Goal: Task Accomplishment & Management: Complete application form

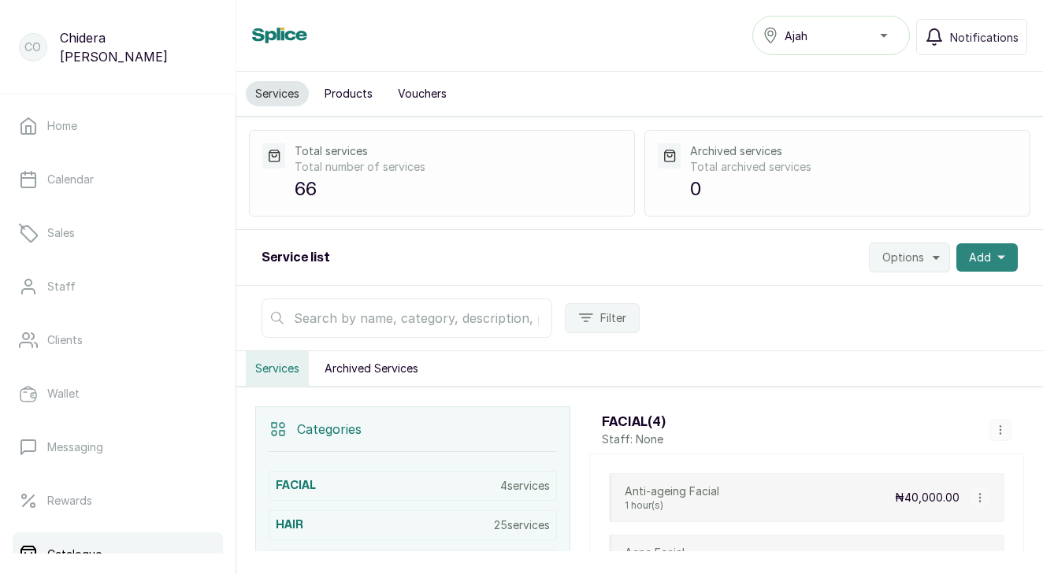
click at [998, 263] on button "Add" at bounding box center [986, 257] width 61 height 28
click at [901, 335] on span "New category" at bounding box center [929, 331] width 151 height 19
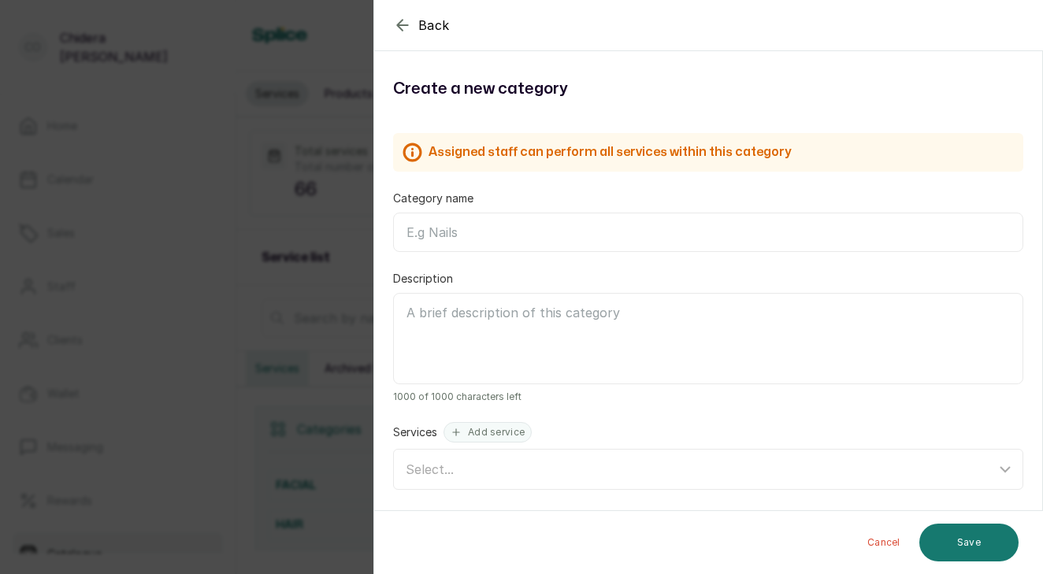
click at [585, 226] on input "Category name" at bounding box center [708, 232] width 630 height 39
type input "PEDICURE"
click at [994, 546] on button "Save" at bounding box center [968, 543] width 99 height 38
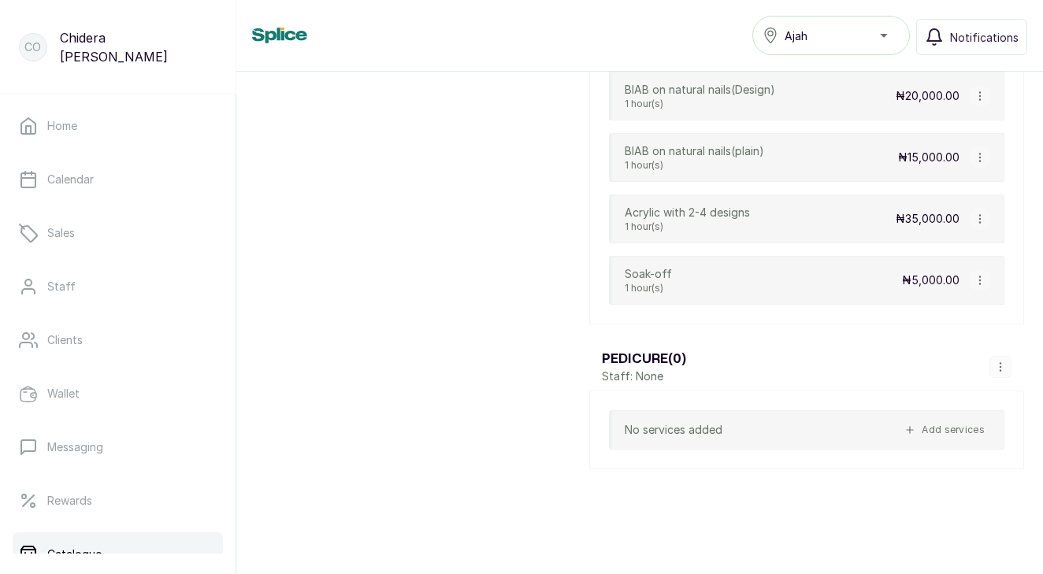
scroll to position [4581, 0]
click at [1002, 367] on icon "button" at bounding box center [1000, 366] width 11 height 11
click at [983, 248] on span "Add Service" at bounding box center [954, 248] width 72 height 19
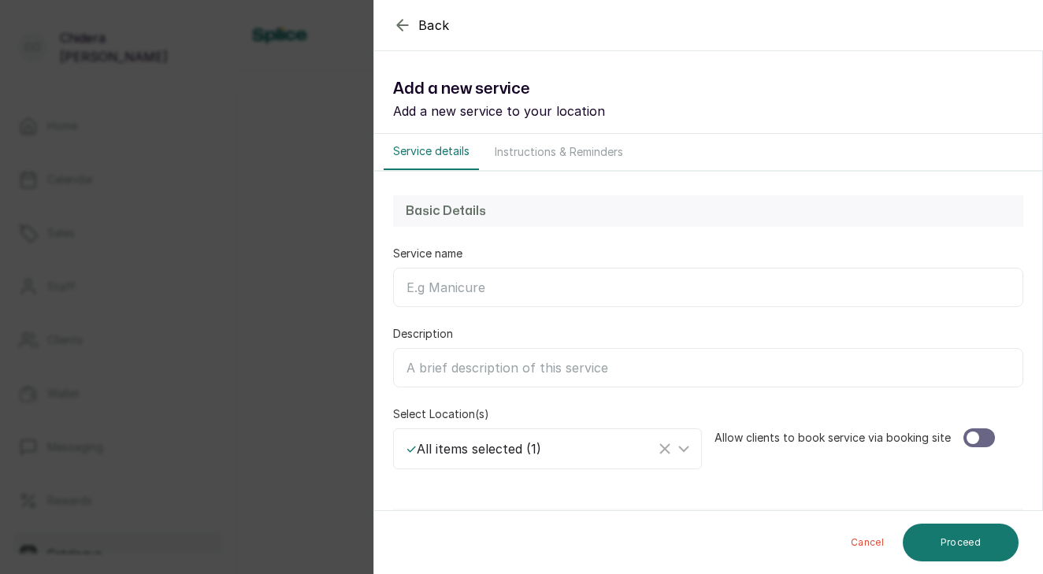
click at [624, 295] on input "Service name" at bounding box center [708, 287] width 630 height 39
click at [624, 295] on input "Basic" at bounding box center [708, 287] width 630 height 39
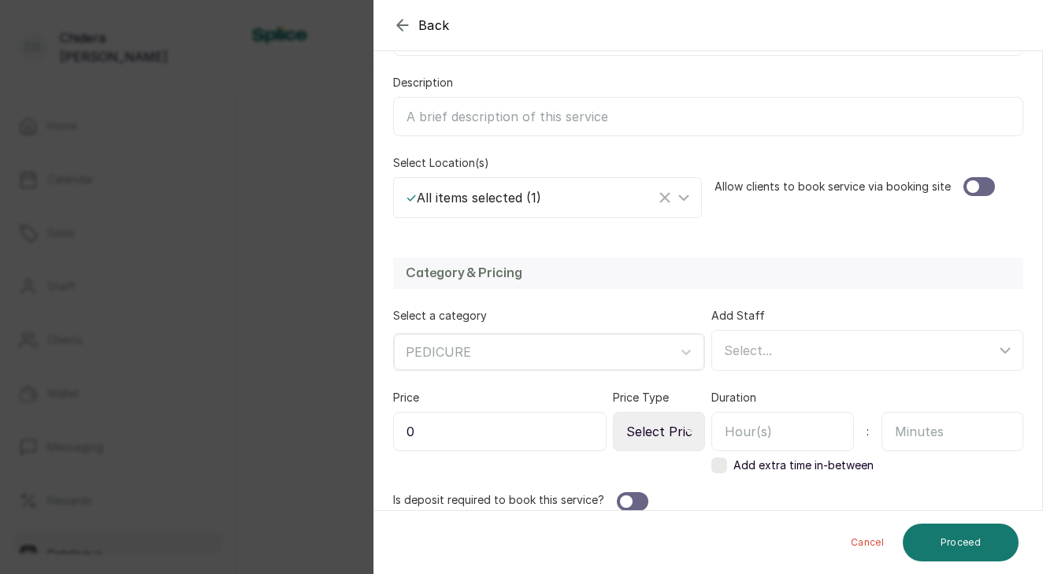
scroll to position [254, 0]
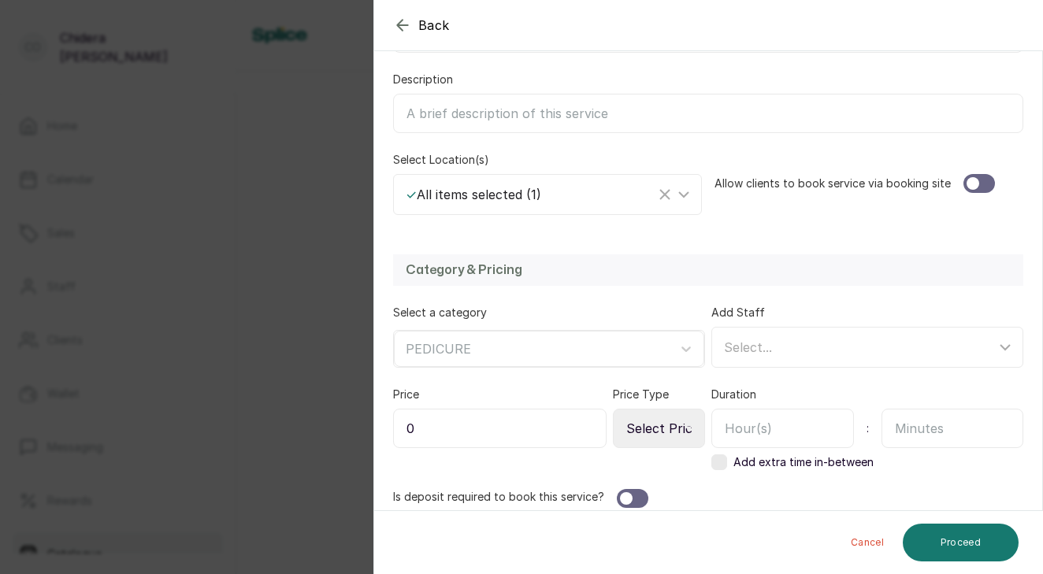
type input "Basic Pedicure"
click at [969, 183] on div at bounding box center [972, 183] width 13 height 13
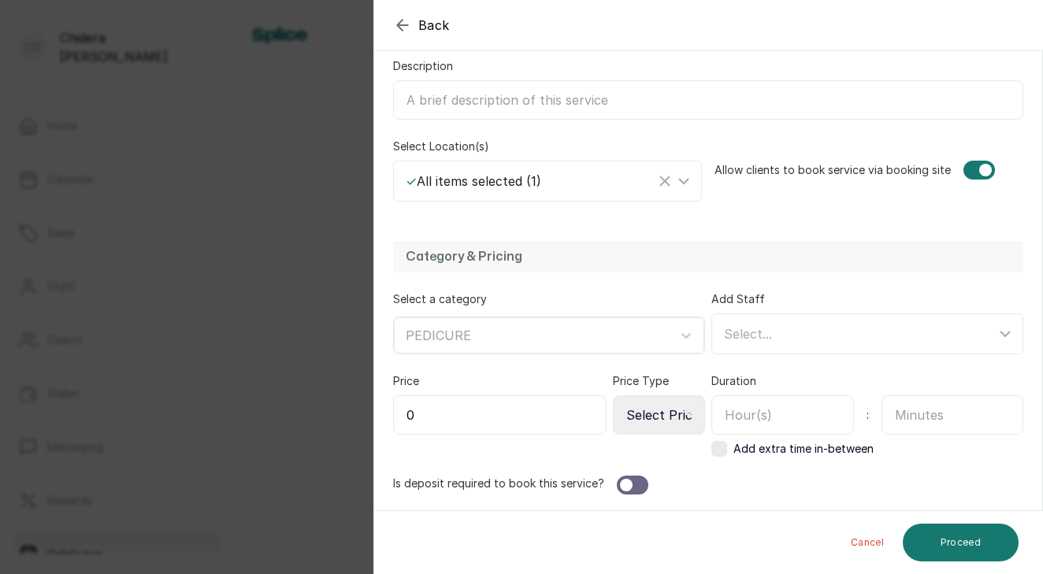
scroll to position [268, 0]
click at [495, 414] on input "0" at bounding box center [499, 414] width 213 height 39
type input "15,000"
select select "fixed"
click at [764, 418] on input "text" at bounding box center [782, 414] width 143 height 39
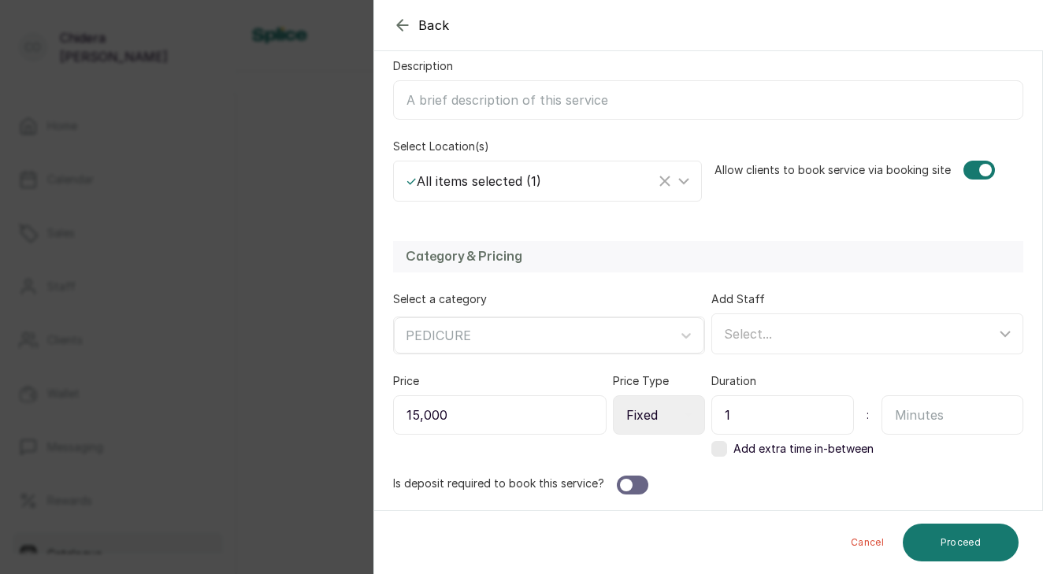
type input "1"
click at [632, 483] on div at bounding box center [632, 485] width 31 height 19
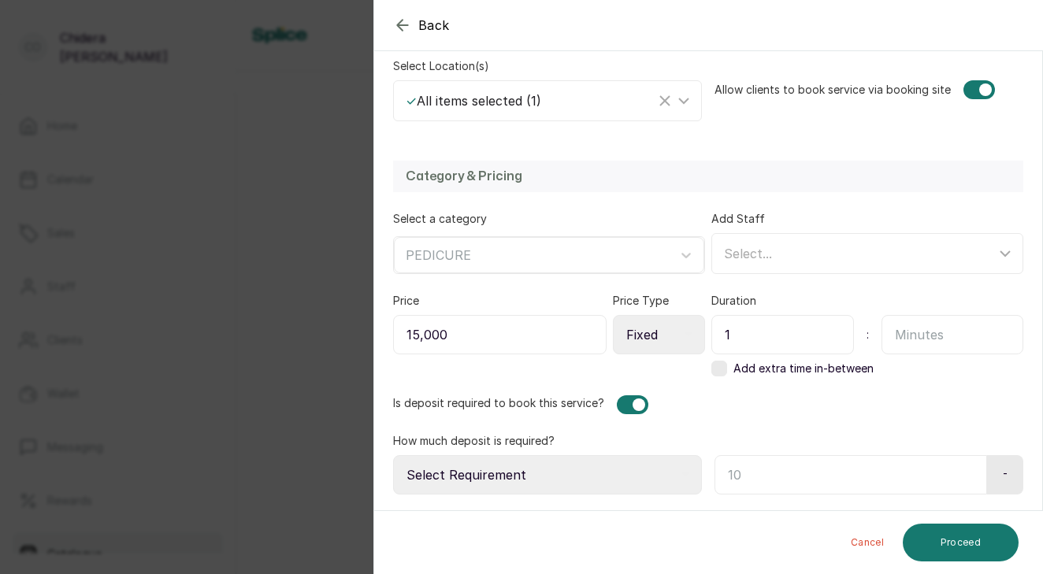
scroll to position [348, 0]
select select "fixed_value"
click at [741, 479] on input "text" at bounding box center [848, 474] width 268 height 39
type input "5"
type input "15,000"
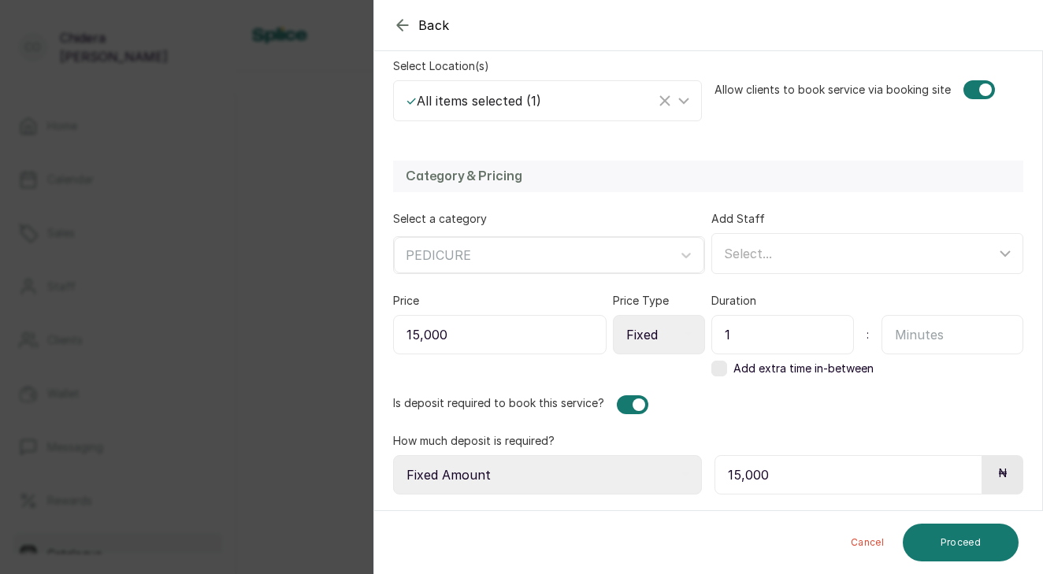
click at [686, 472] on icon at bounding box center [685, 475] width 8 height 8
select select "percentage"
click at [770, 476] on input "15,000" at bounding box center [847, 474] width 266 height 39
type input "1"
type input "5"
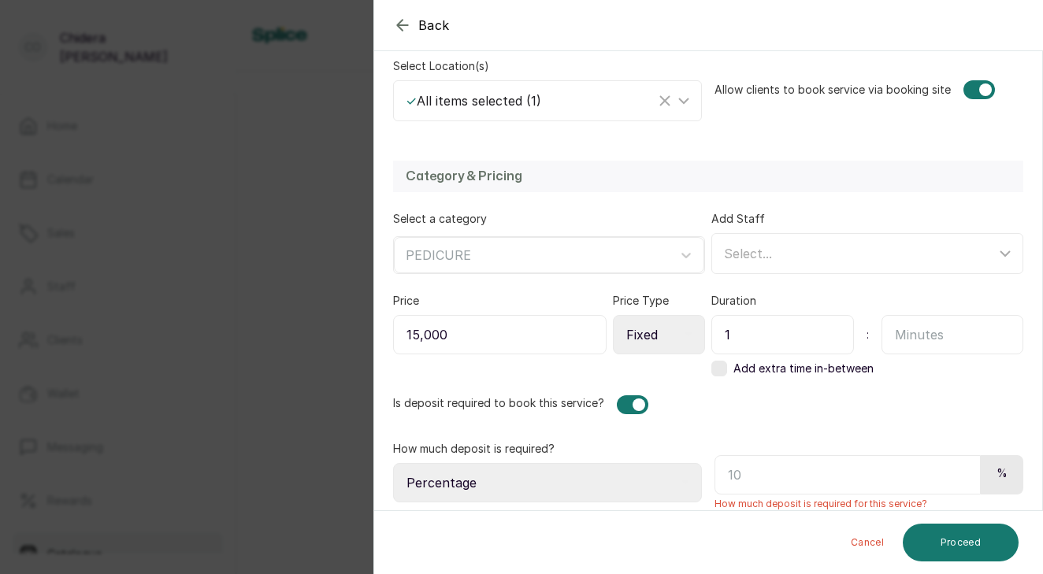
click at [599, 455] on div "How much deposit is required? Select Requirement Percentage Fixed Amount" at bounding box center [547, 471] width 309 height 61
select select "fixed_value"
click at [746, 476] on input "text" at bounding box center [848, 474] width 268 height 39
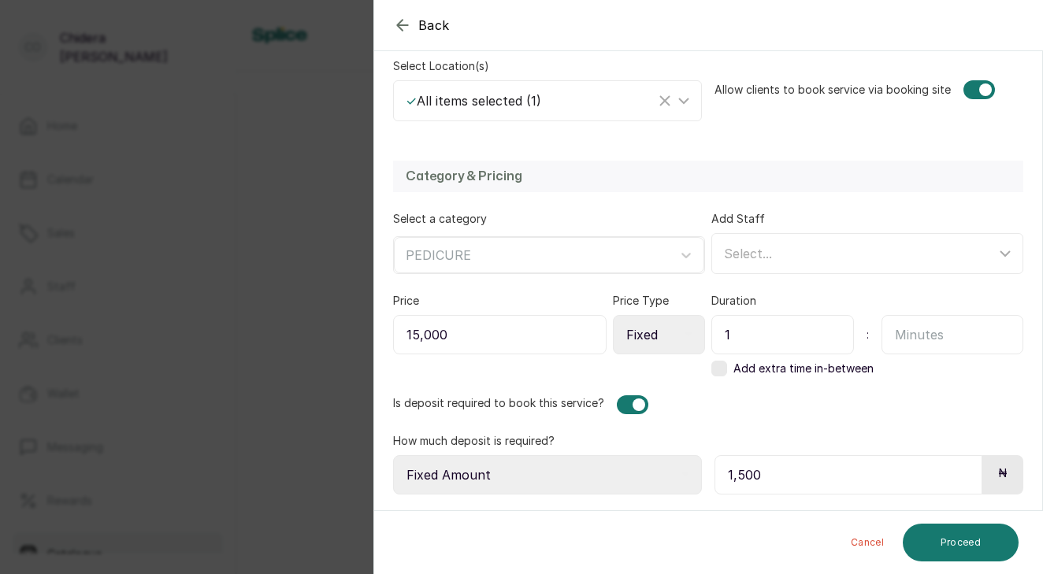
type input "15,000"
click at [990, 544] on button "Proceed" at bounding box center [960, 543] width 116 height 38
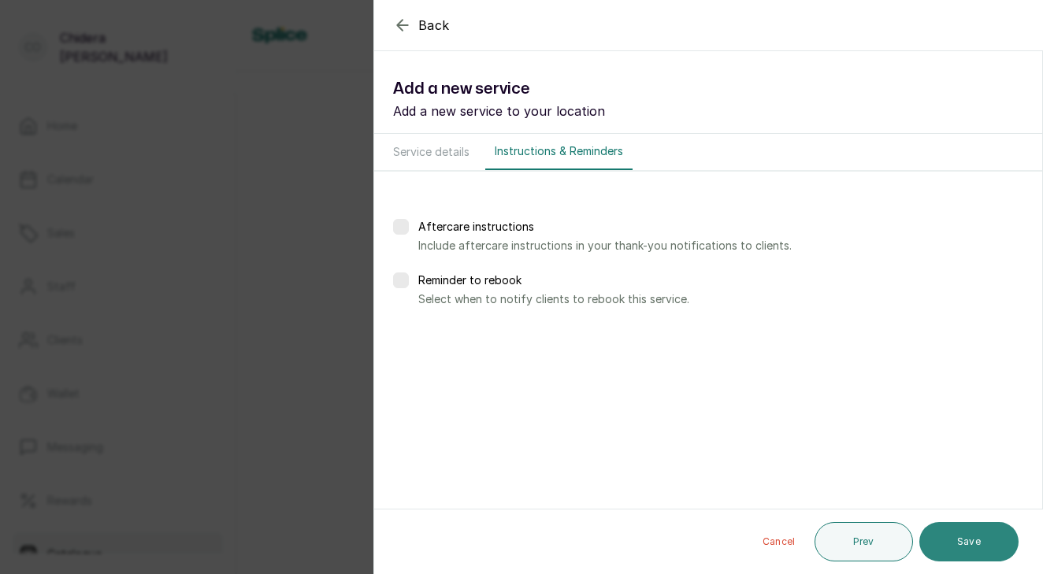
click at [966, 547] on button "Save" at bounding box center [968, 541] width 99 height 39
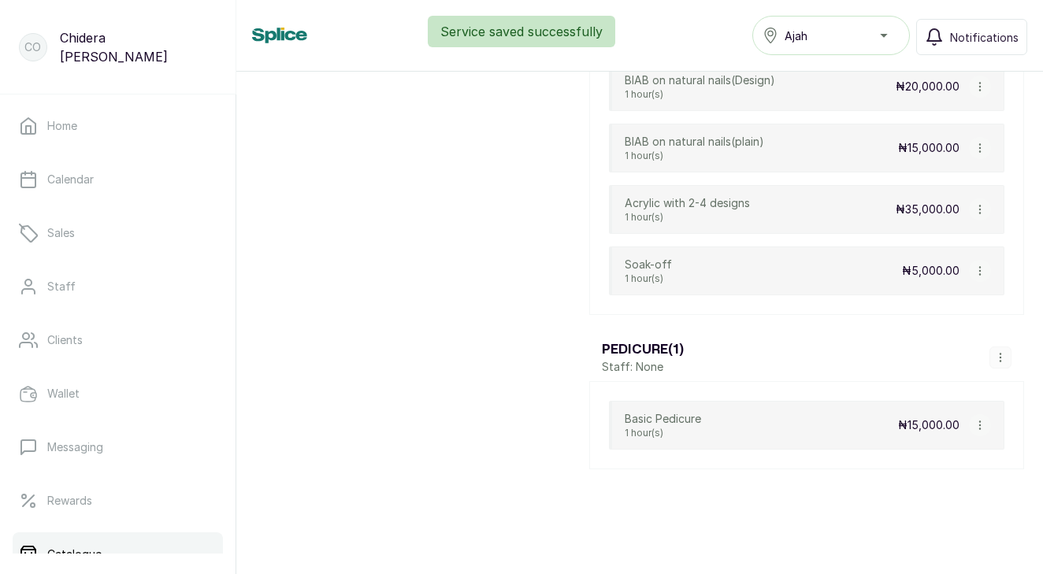
scroll to position [4591, 0]
click at [999, 363] on button "button" at bounding box center [1000, 357] width 22 height 22
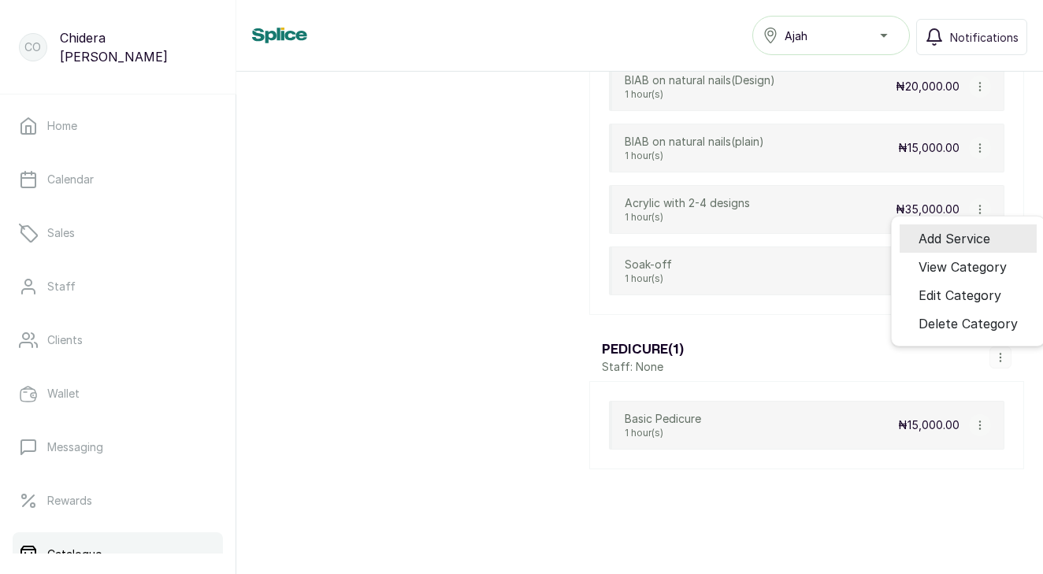
click at [972, 247] on span "Add Service" at bounding box center [954, 238] width 72 height 19
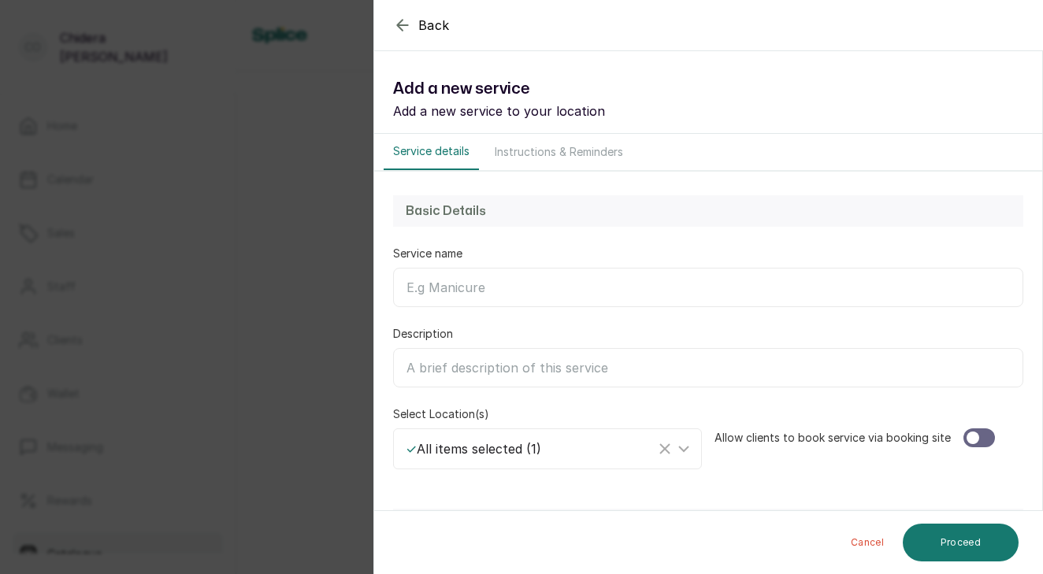
click at [613, 295] on input "Service name" at bounding box center [708, 287] width 630 height 39
type input "j"
type input "Jelly Pedicure"
click at [680, 448] on icon at bounding box center [683, 448] width 9 height 5
click at [724, 451] on div "Allow clients to book service via booking site" at bounding box center [868, 437] width 309 height 63
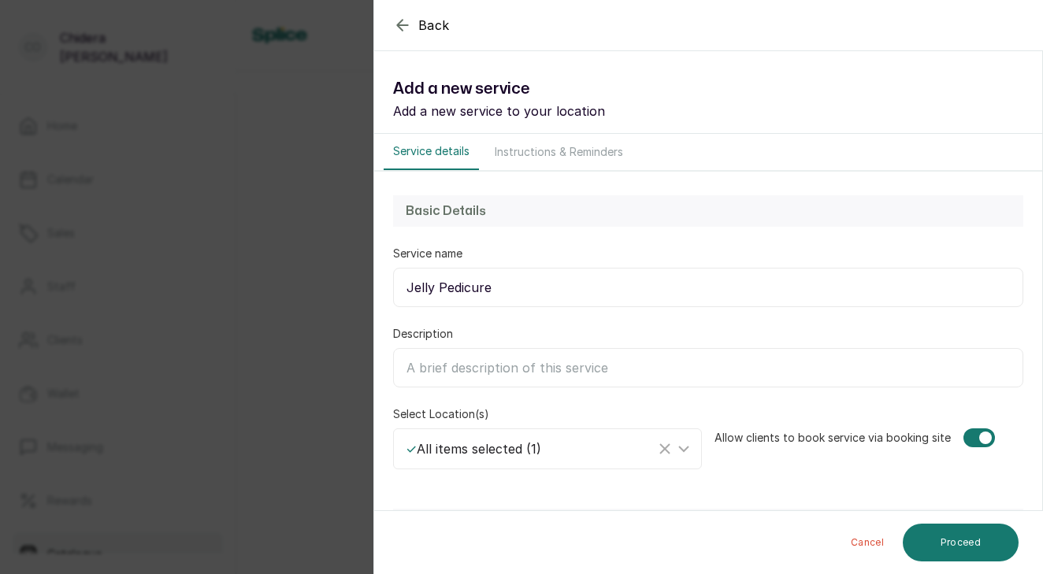
click at [400, 24] on icon "button" at bounding box center [402, 25] width 19 height 19
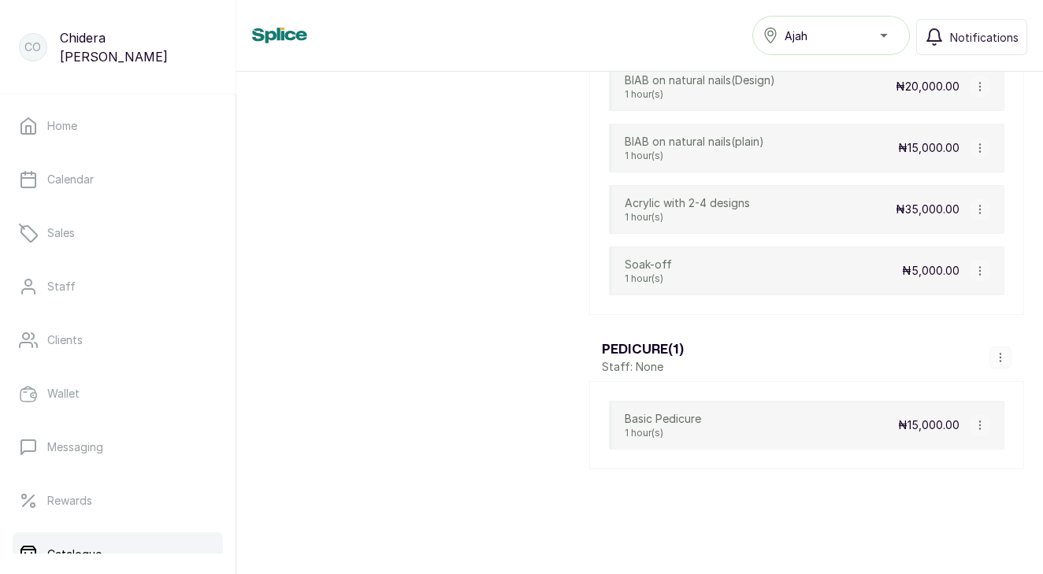
click at [1005, 355] on icon "button" at bounding box center [1000, 357] width 11 height 11
click at [978, 245] on span "Add Service" at bounding box center [954, 238] width 72 height 19
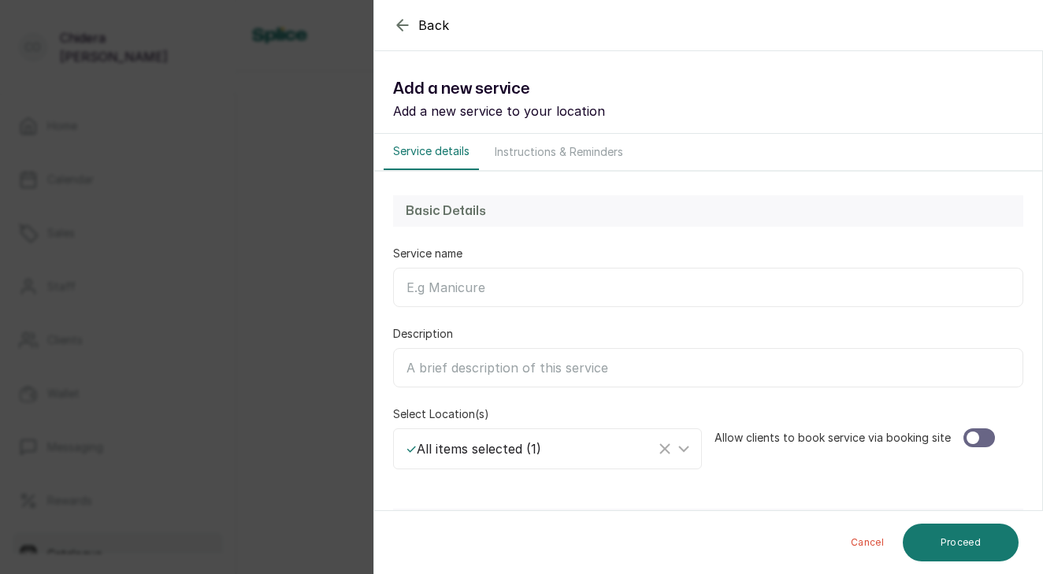
click at [547, 151] on button "Instructions & Reminders" at bounding box center [558, 152] width 147 height 36
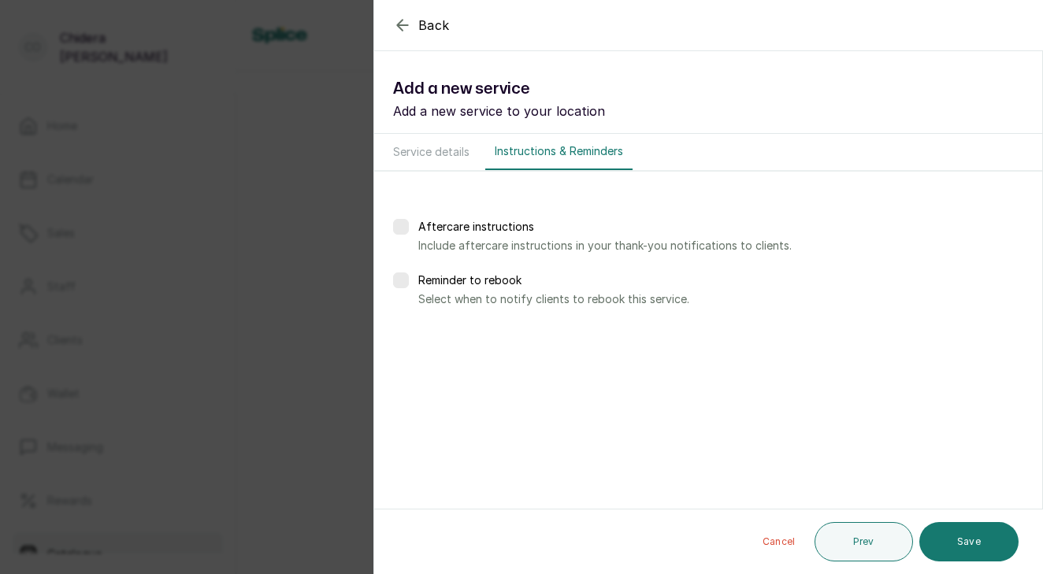
click at [458, 153] on button "Service details" at bounding box center [430, 152] width 95 height 36
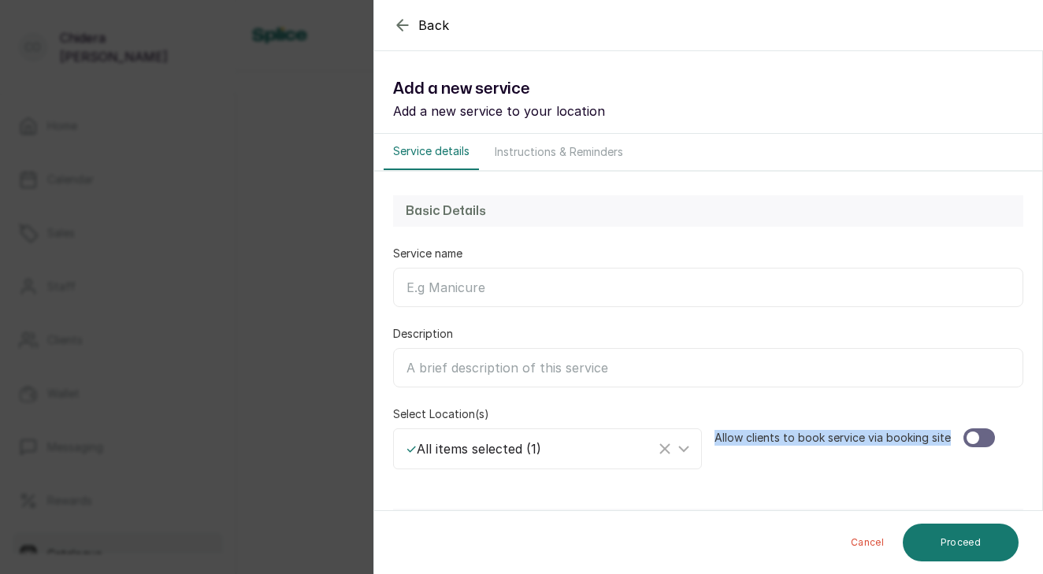
drag, startPoint x: 784, startPoint y: 396, endPoint x: 781, endPoint y: 469, distance: 72.5
click at [781, 469] on div "Basic Details Service name Description Select Location(s) ✓ All items selected …" at bounding box center [708, 332] width 668 height 321
click at [805, 467] on div "Allow clients to book service via booking site" at bounding box center [868, 437] width 309 height 63
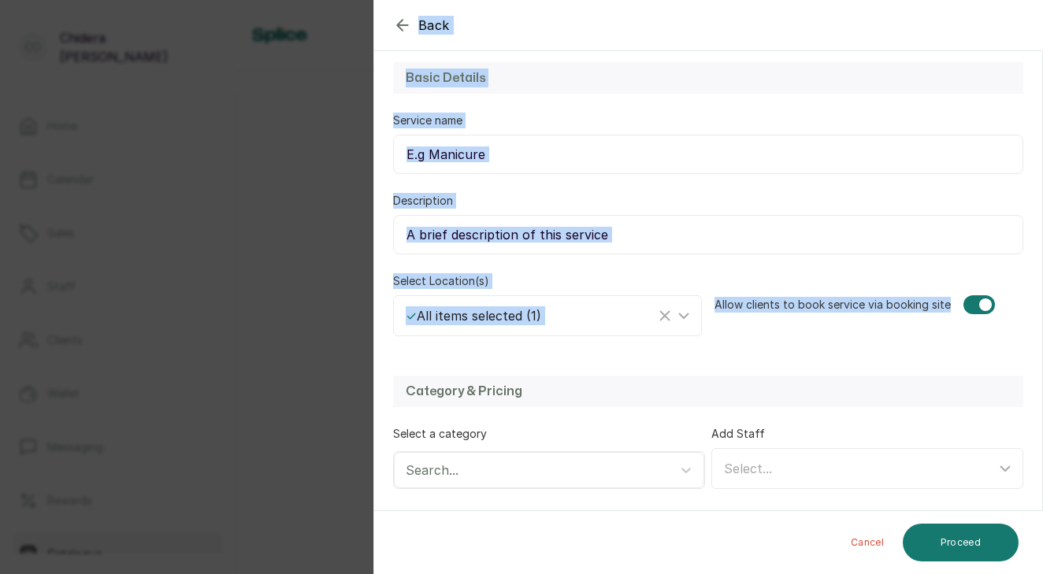
scroll to position [268, 0]
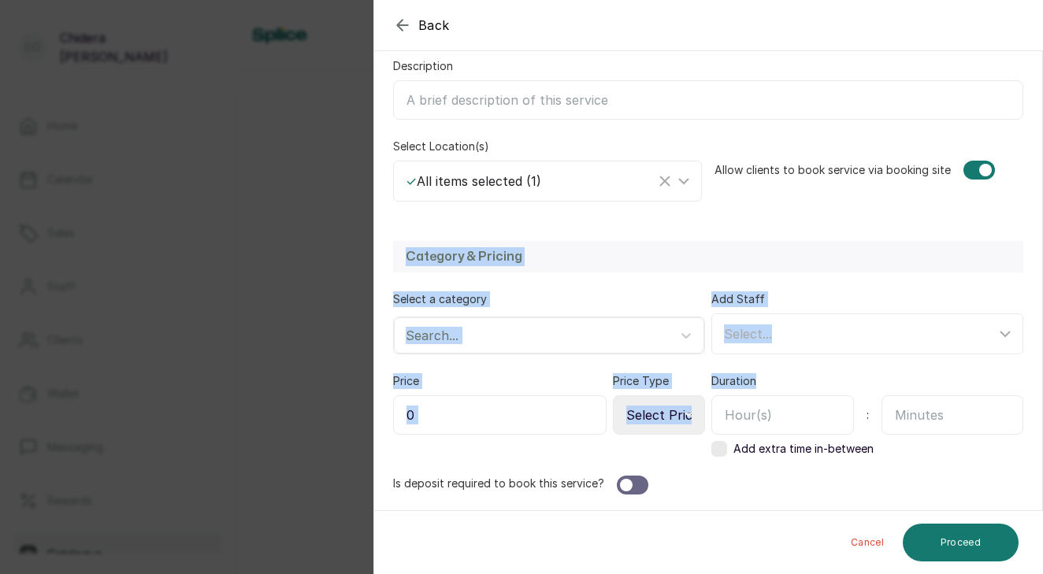
drag, startPoint x: 806, startPoint y: 471, endPoint x: 780, endPoint y: 375, distance: 99.5
click at [780, 375] on form "Back Service Add a new service Add a new service to your location Service detai…" at bounding box center [708, 153] width 668 height 714
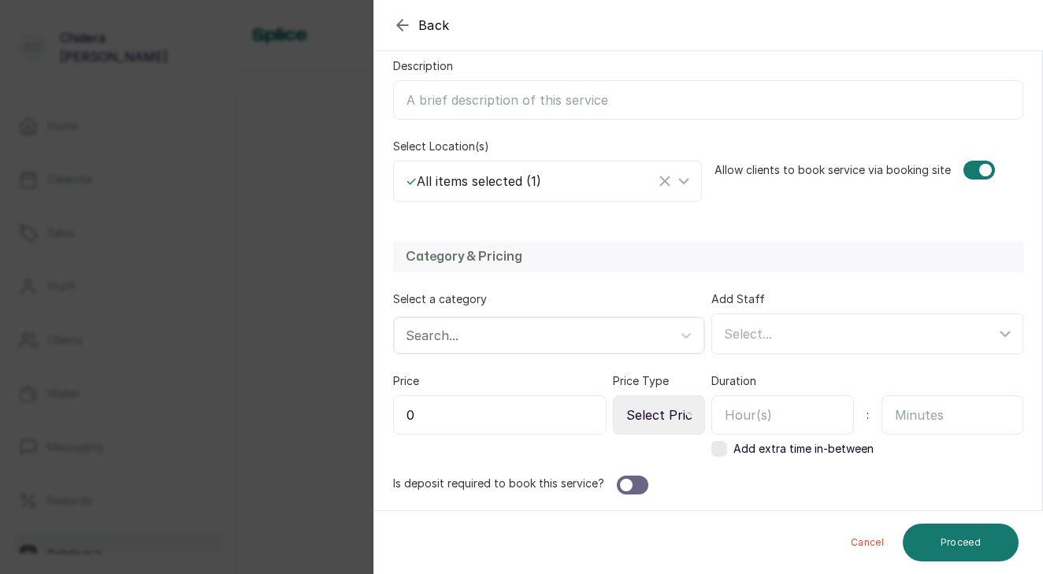
drag, startPoint x: 772, startPoint y: 472, endPoint x: 772, endPoint y: 502, distance: 30.7
click at [772, 502] on div "Category & Pricing Select a category Search... Add Staff Select... Price 0 Pric…" at bounding box center [708, 367] width 668 height 285
drag, startPoint x: 772, startPoint y: 502, endPoint x: 820, endPoint y: 481, distance: 51.8
click at [820, 481] on div "Category & Pricing Select a category Search... Add Staff Select... Price 0 Pric…" at bounding box center [708, 367] width 668 height 285
drag, startPoint x: 866, startPoint y: 471, endPoint x: 866, endPoint y: 480, distance: 8.7
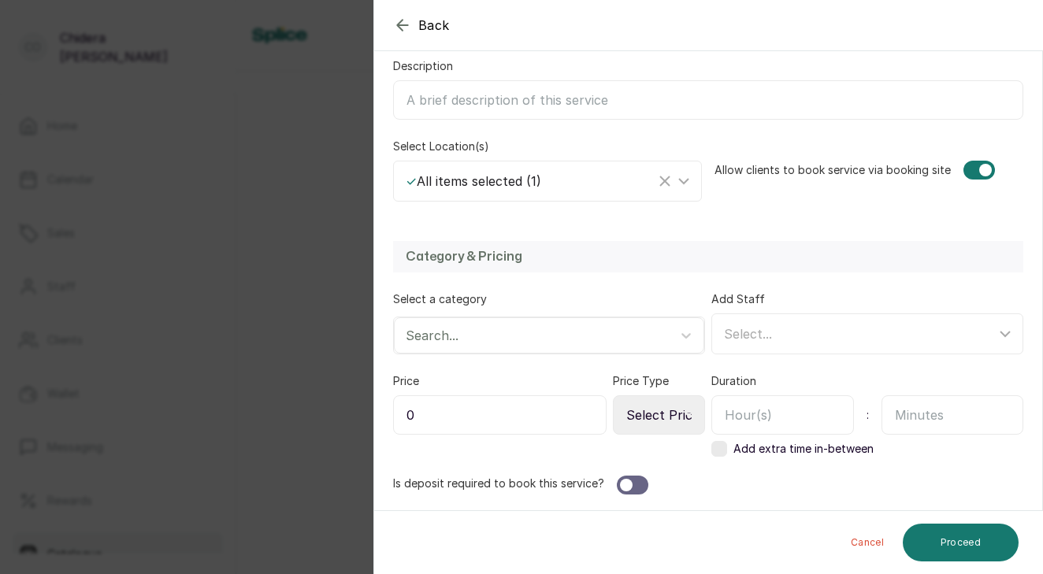
click at [866, 477] on div "Category & Pricing Select a category Search... Add Staff Select... Price 0 Pric…" at bounding box center [708, 367] width 668 height 285
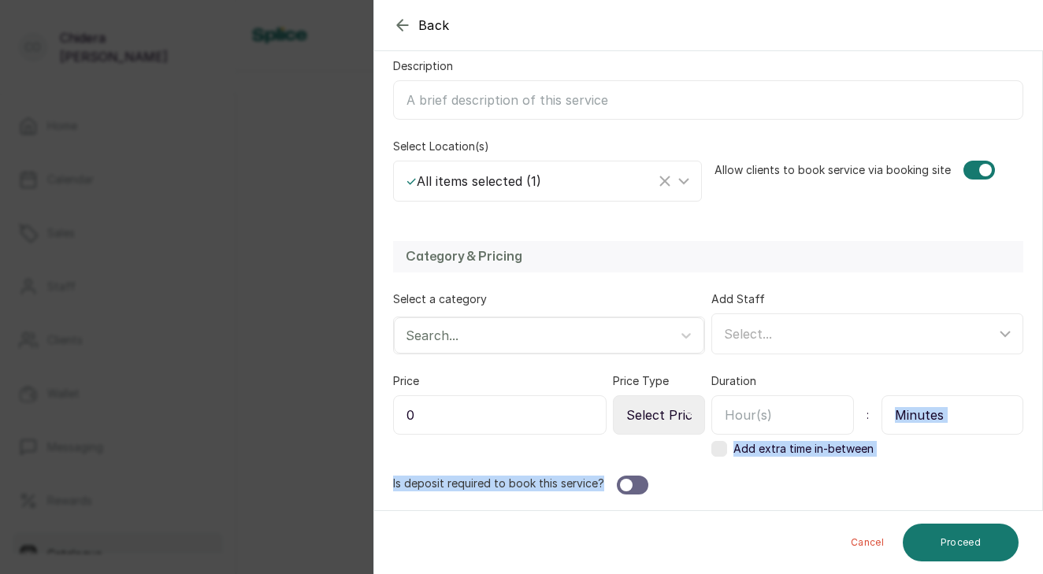
drag, startPoint x: 866, startPoint y: 483, endPoint x: 880, endPoint y: 391, distance: 94.0
click at [880, 391] on div "Category & Pricing Select a category Search... Add Staff Select... Price 0 Pric…" at bounding box center [708, 367] width 668 height 285
click at [663, 487] on div "Is deposit required to book this service?" at bounding box center [708, 485] width 630 height 19
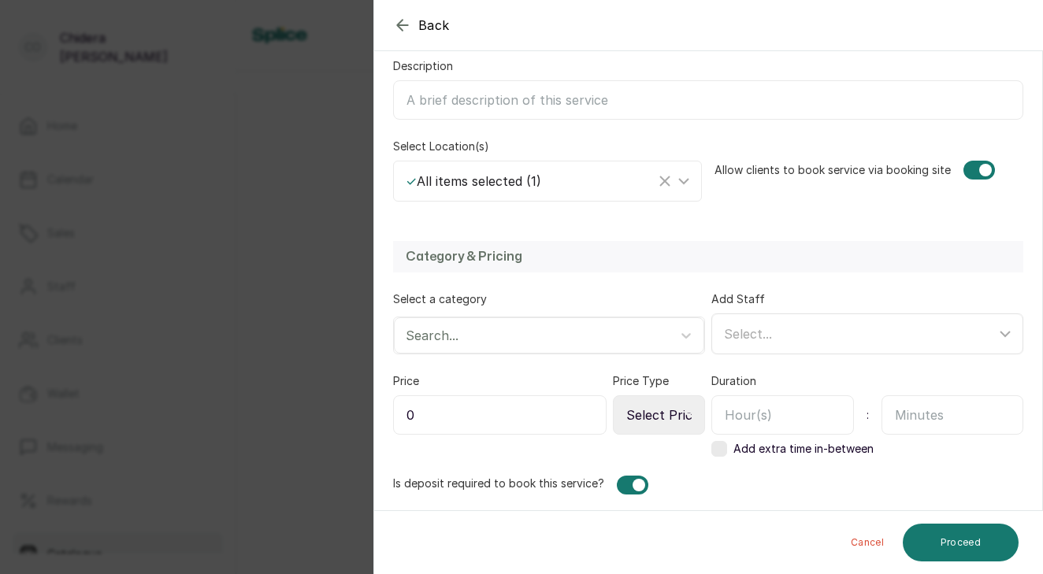
click at [1003, 335] on icon at bounding box center [1004, 333] width 19 height 19
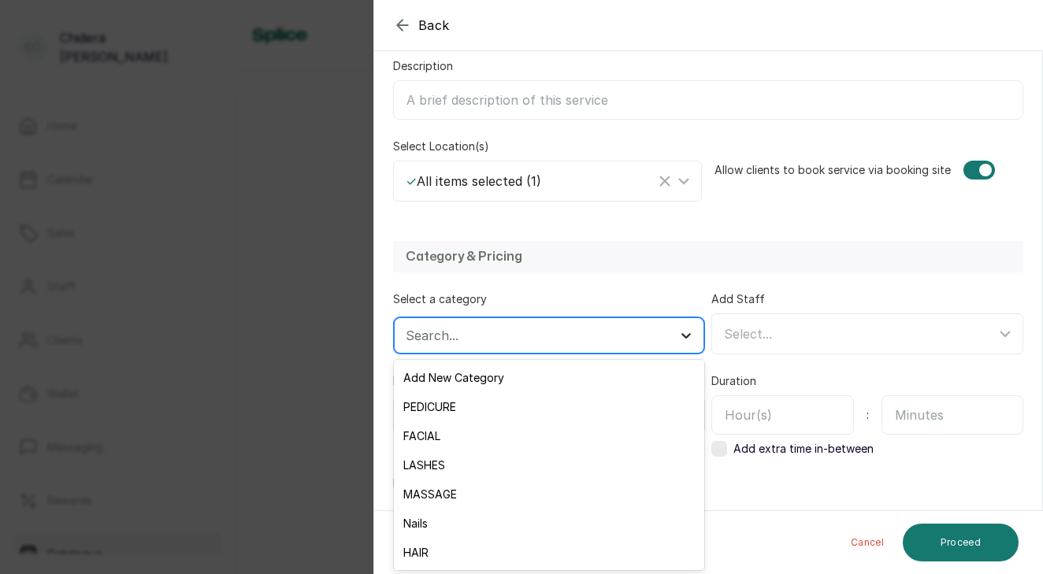
click at [686, 339] on icon at bounding box center [686, 336] width 16 height 16
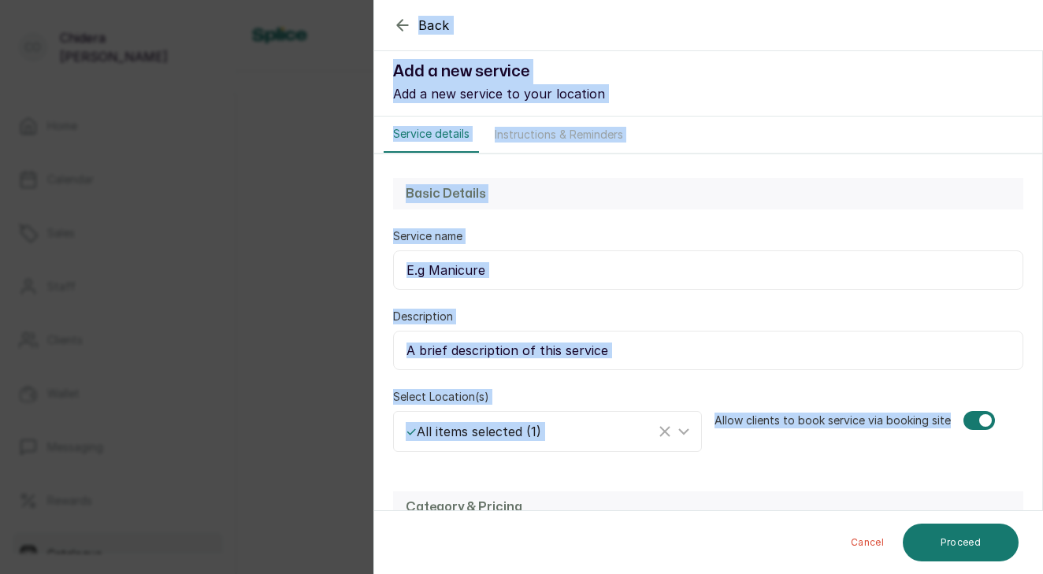
scroll to position [0, 0]
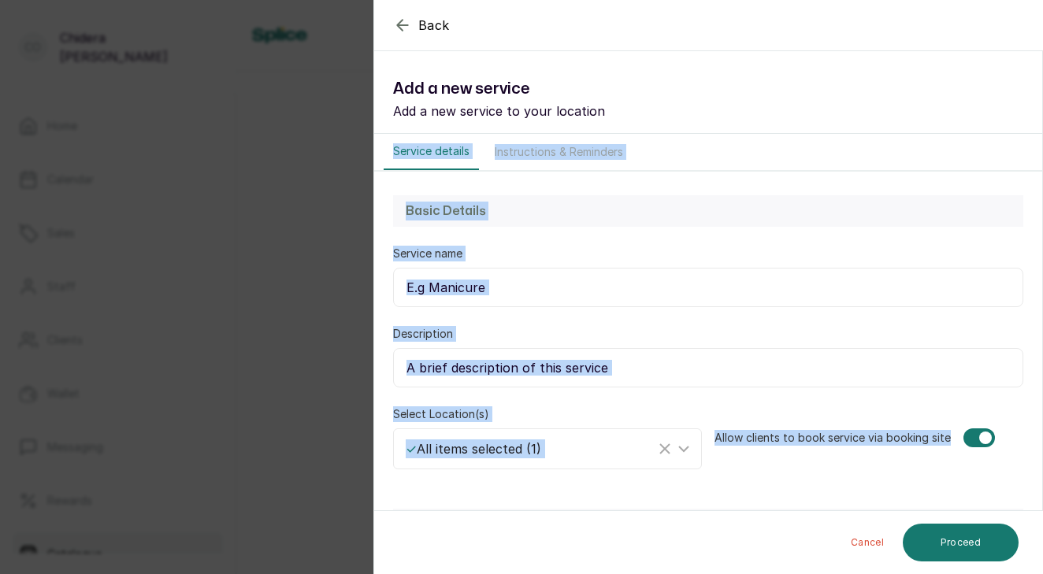
drag, startPoint x: 765, startPoint y: 211, endPoint x: 691, endPoint y: 118, distance: 119.3
click at [691, 118] on form "Back Service Add a new service Add a new service to your location Service detai…" at bounding box center [708, 461] width 668 height 795
click at [741, 222] on div "Basic Details" at bounding box center [708, 210] width 630 height 31
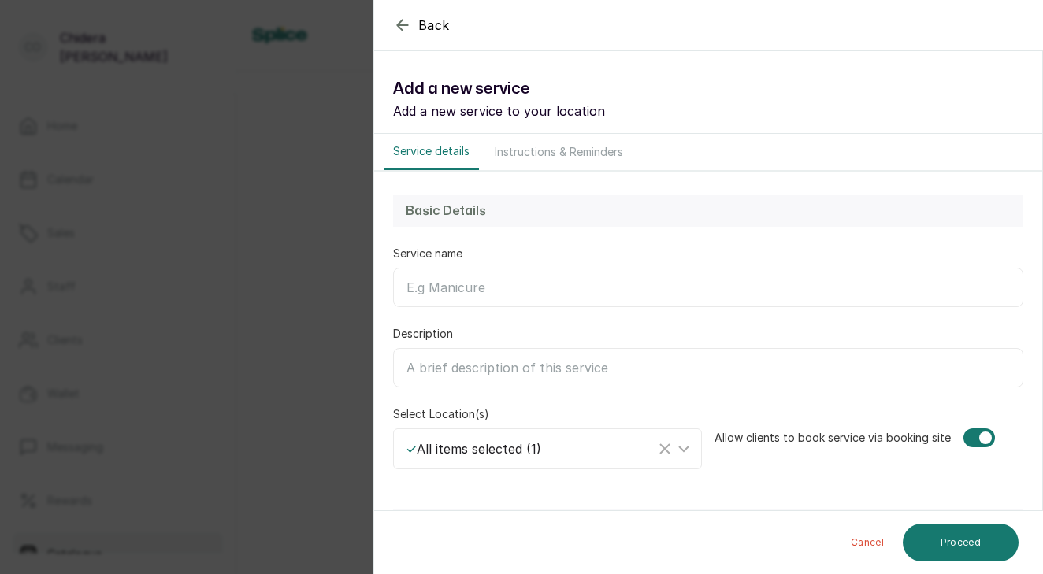
click at [527, 278] on input "Service name" at bounding box center [708, 287] width 630 height 39
type input "Jelly Pedicure"
click at [684, 448] on icon at bounding box center [683, 448] width 19 height 19
click at [684, 448] on icon at bounding box center [683, 448] width 9 height 5
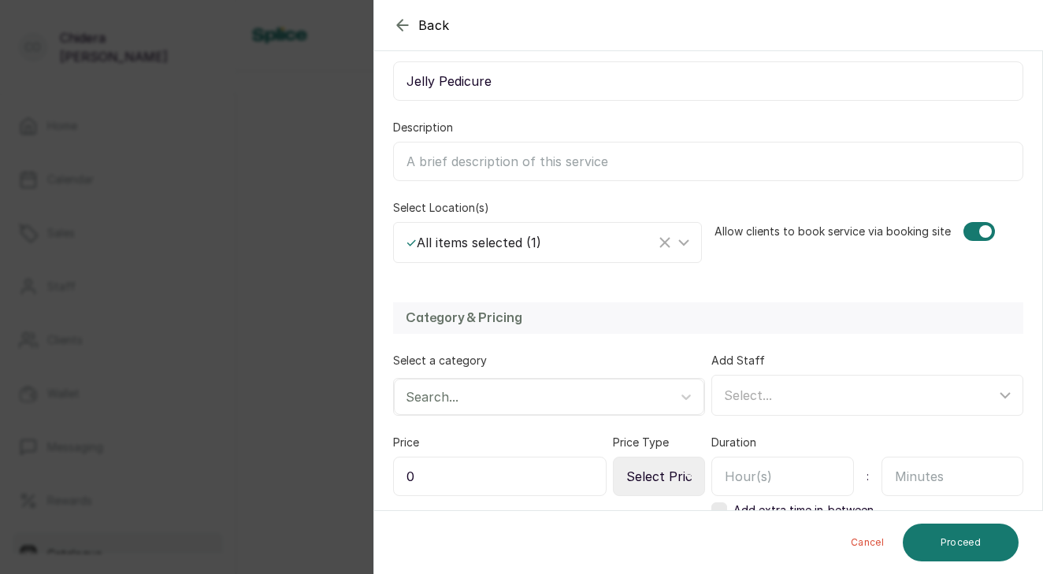
scroll to position [145, 0]
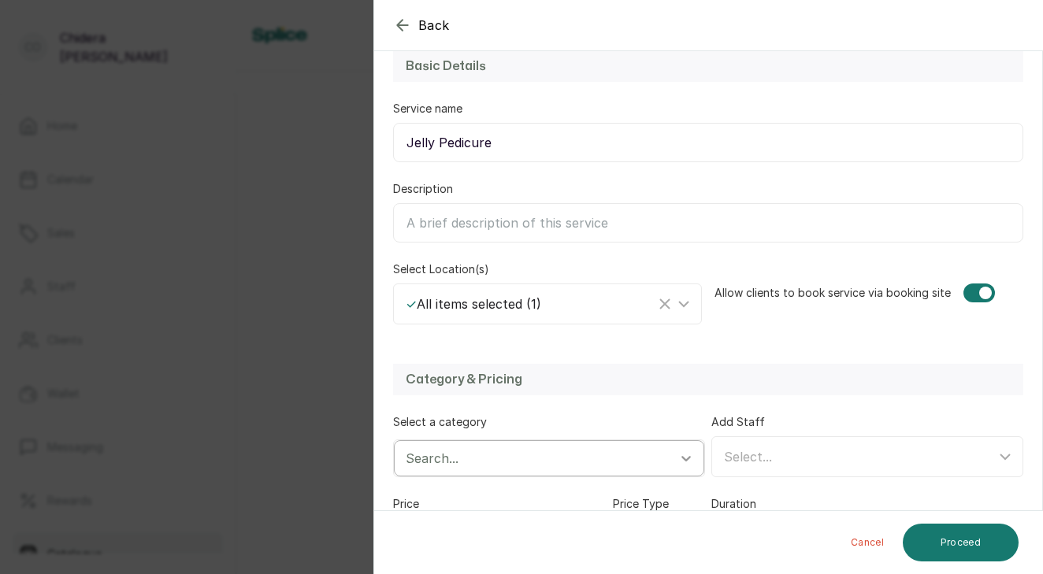
drag, startPoint x: 742, startPoint y: 354, endPoint x: 698, endPoint y: 456, distance: 111.5
click at [702, 450] on form "Back Service Add a new service Add a new service to your location Service detai…" at bounding box center [708, 316] width 668 height 795
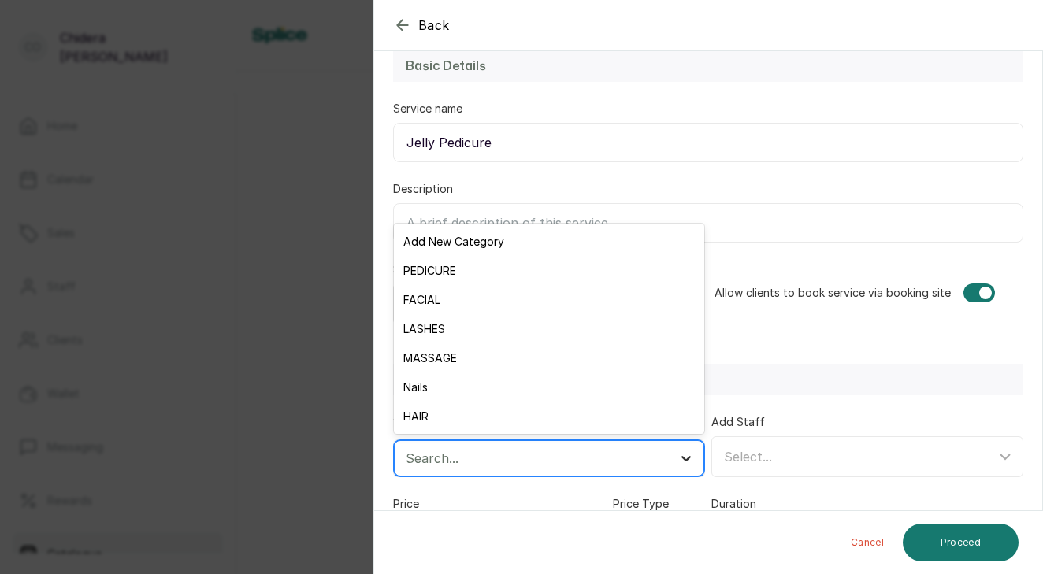
click at [687, 454] on icon at bounding box center [686, 458] width 16 height 16
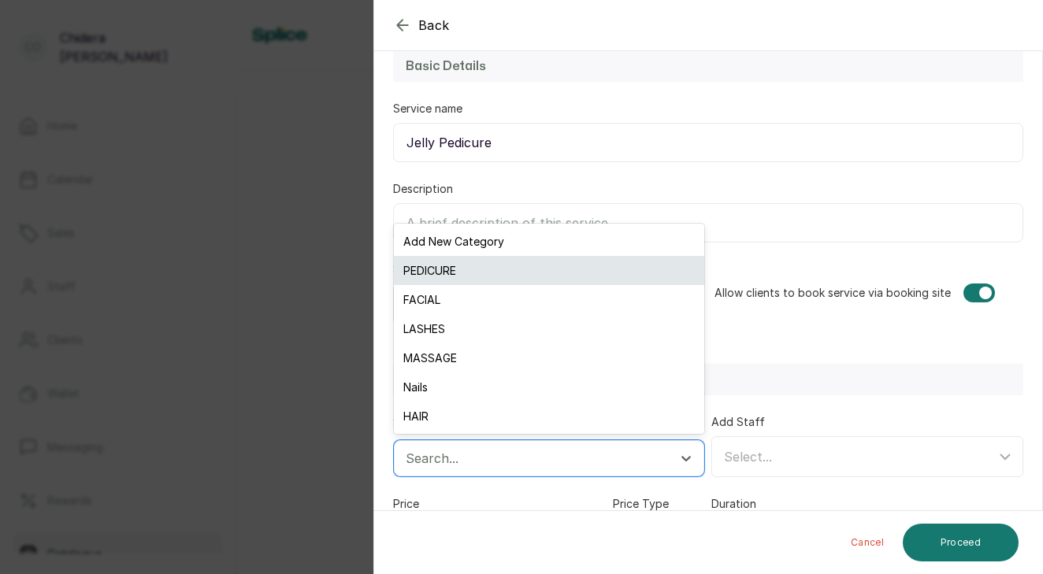
click at [529, 274] on div "PEDICURE" at bounding box center [549, 270] width 310 height 29
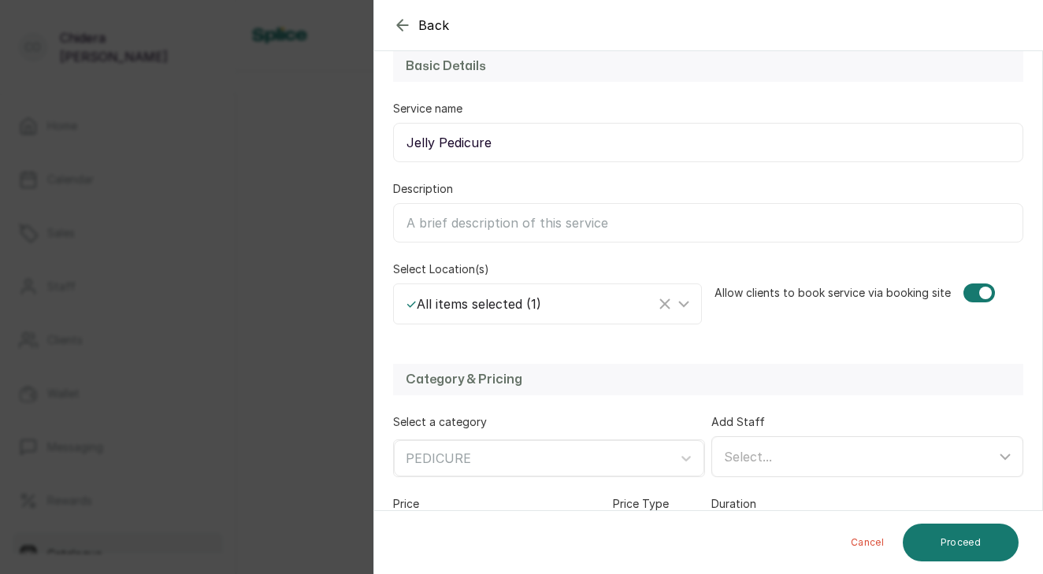
drag, startPoint x: 721, startPoint y: 444, endPoint x: 787, endPoint y: 420, distance: 70.2
click at [787, 420] on div "Add Staff Select..." at bounding box center [867, 445] width 312 height 63
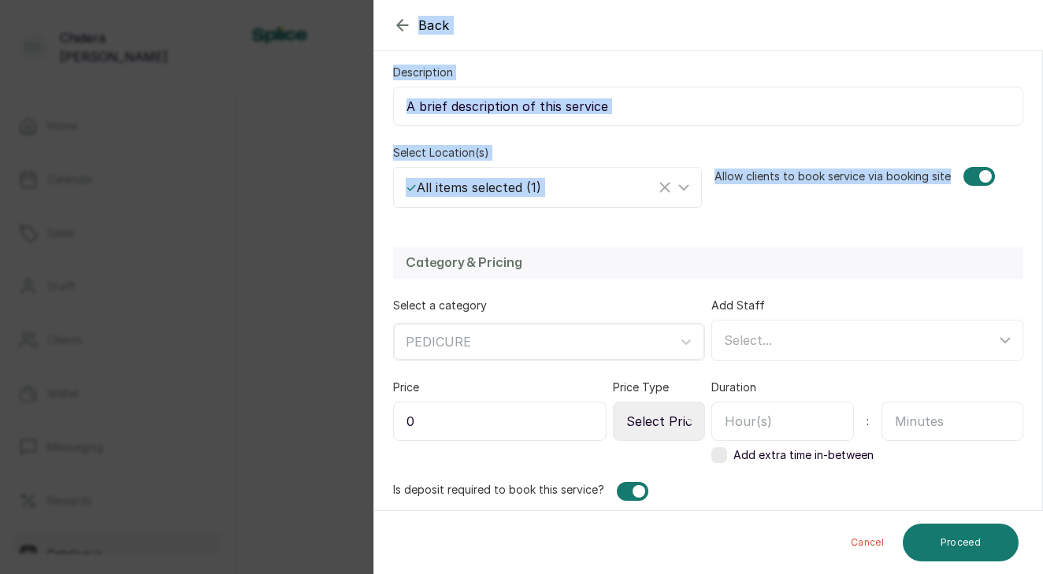
scroll to position [348, 0]
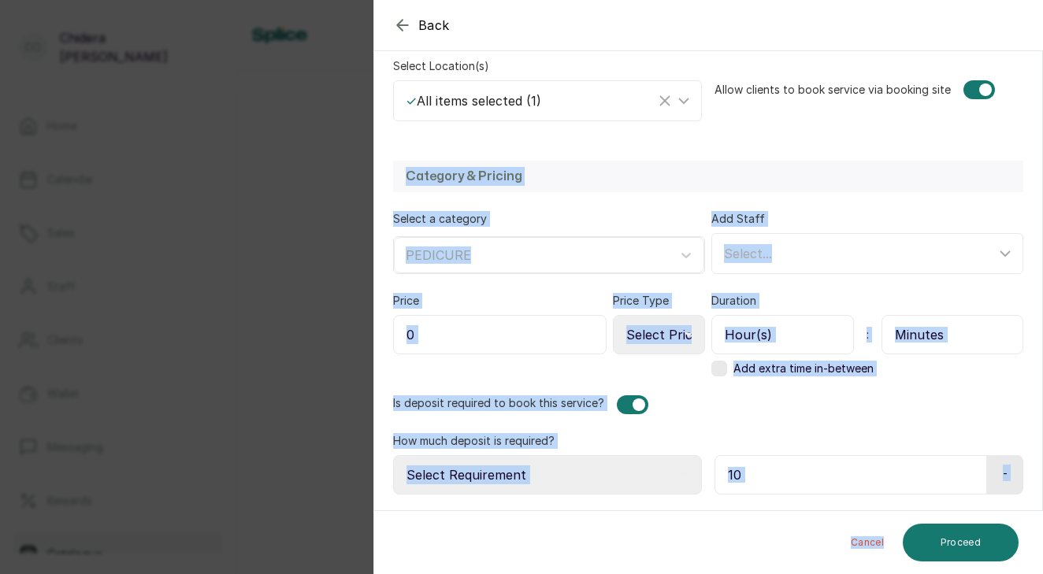
drag, startPoint x: 713, startPoint y: 331, endPoint x: 706, endPoint y: 569, distance: 237.9
click at [706, 510] on form "Back Service Add a new service Add a new service to your location Service detai…" at bounding box center [708, 113] width 668 height 795
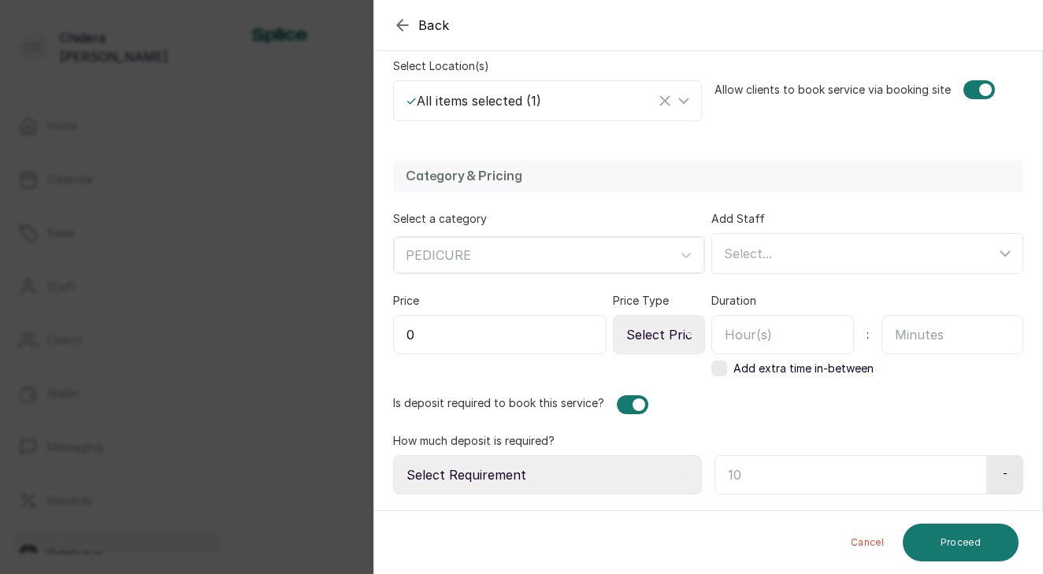
click at [642, 360] on div "Price 0 Price Type Select Price Type Fixed From" at bounding box center [549, 334] width 312 height 83
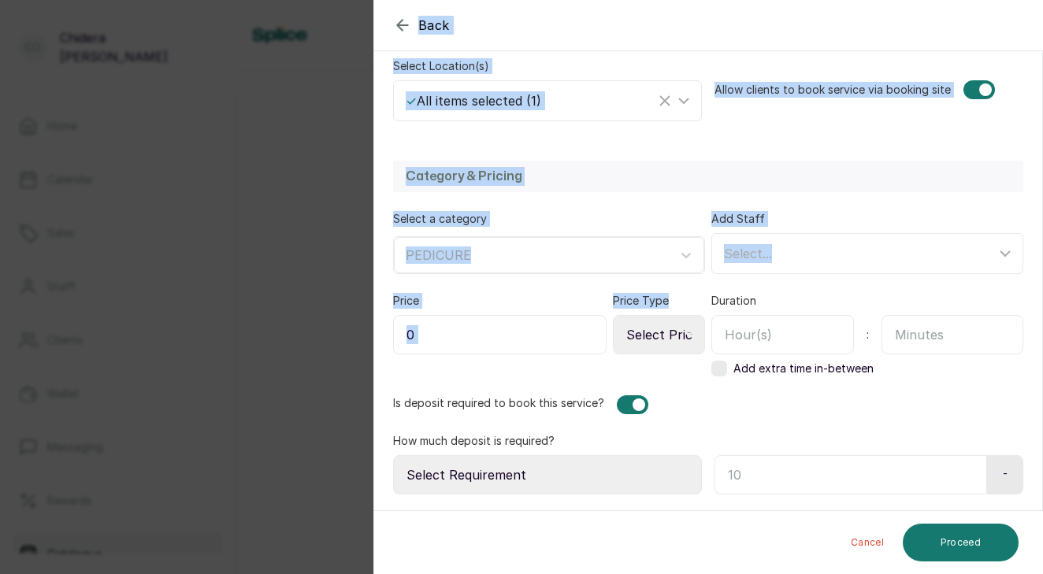
drag, startPoint x: 642, startPoint y: 360, endPoint x: 624, endPoint y: 625, distance: 265.9
click at [624, 573] on html "Co [PERSON_NAME] Home Calendar Sales Staff Clients Wallet Messaging Rewards Cat…" at bounding box center [521, 287] width 1043 height 574
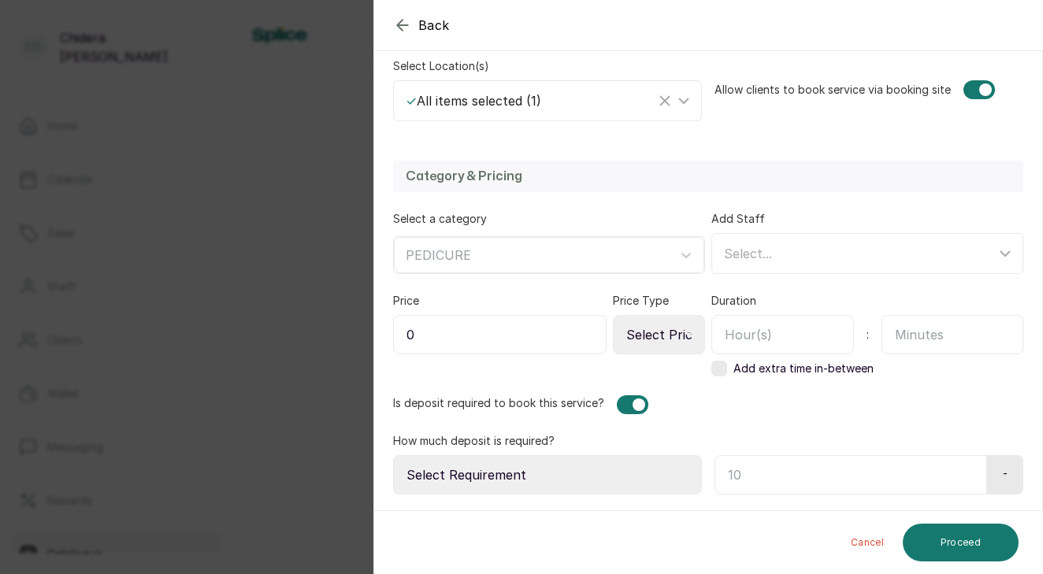
click at [689, 413] on div "Is deposit required to book this service?" at bounding box center [708, 404] width 630 height 19
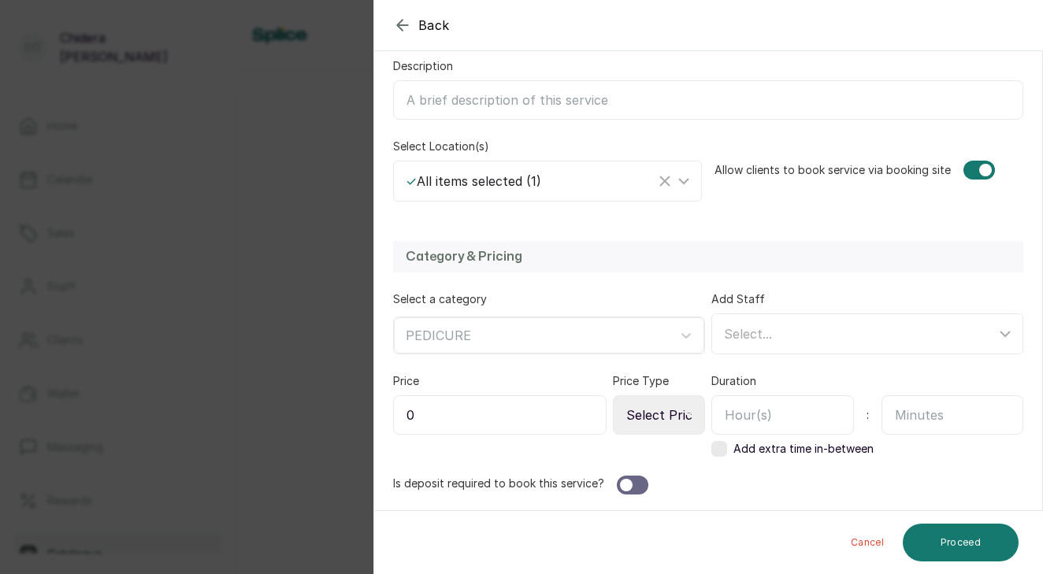
click at [572, 413] on input "0" at bounding box center [499, 414] width 213 height 39
type input "20,000"
click at [686, 413] on icon at bounding box center [688, 415] width 8 height 4
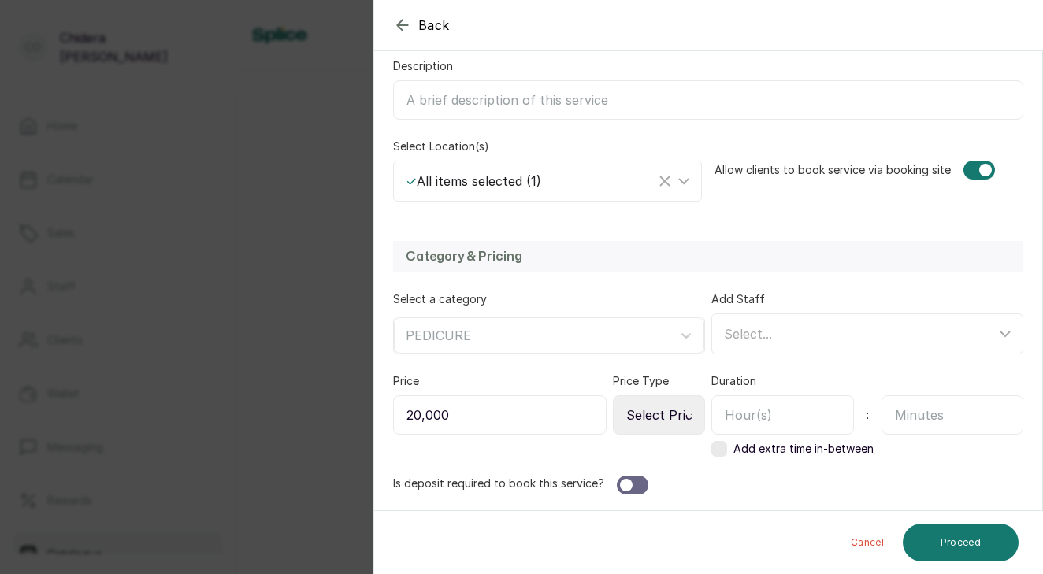
click at [795, 420] on input "text" at bounding box center [782, 414] width 143 height 39
type input "1"
click at [623, 480] on div at bounding box center [626, 485] width 13 height 13
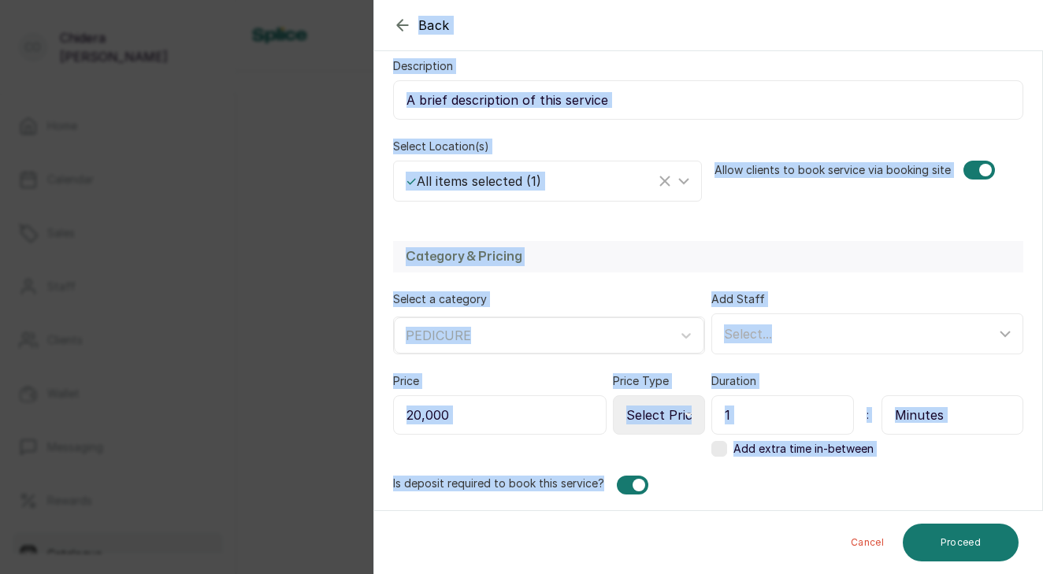
scroll to position [348, 0]
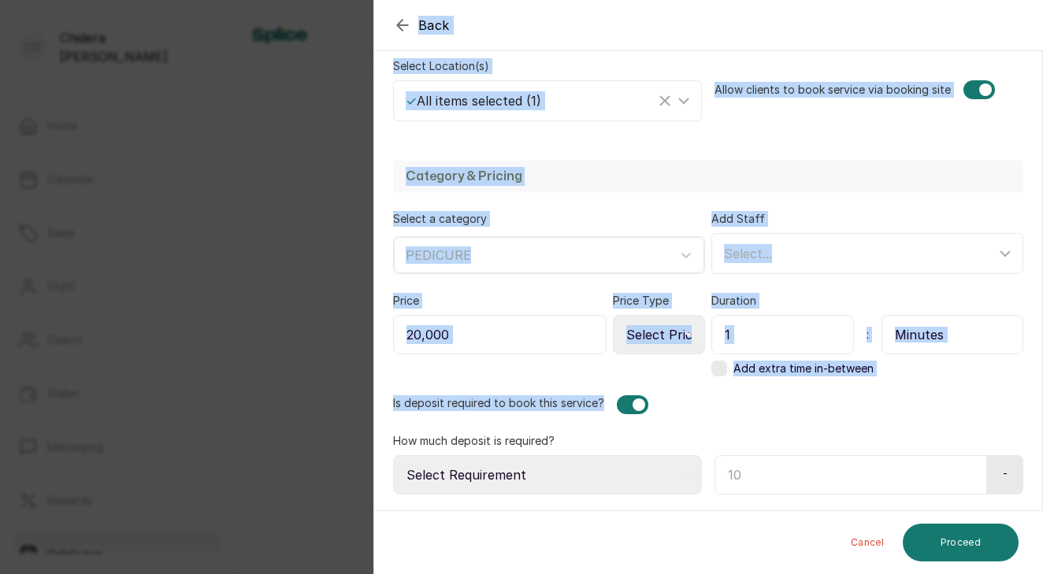
drag, startPoint x: 736, startPoint y: 467, endPoint x: 721, endPoint y: 597, distance: 130.9
click at [721, 573] on html "Co [PERSON_NAME] Home Calendar Sales Staff Clients Wallet Messaging Rewards Cat…" at bounding box center [521, 287] width 1043 height 574
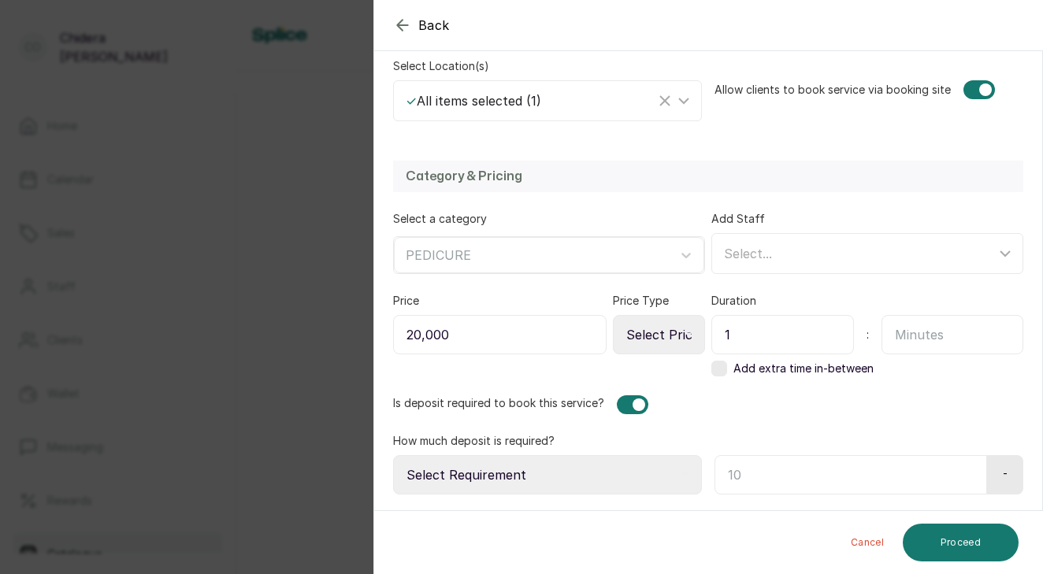
click at [683, 471] on icon at bounding box center [685, 475] width 8 height 8
click at [687, 473] on icon at bounding box center [685, 475] width 8 height 4
select select "percentage"
click at [732, 470] on input "text" at bounding box center [847, 474] width 266 height 39
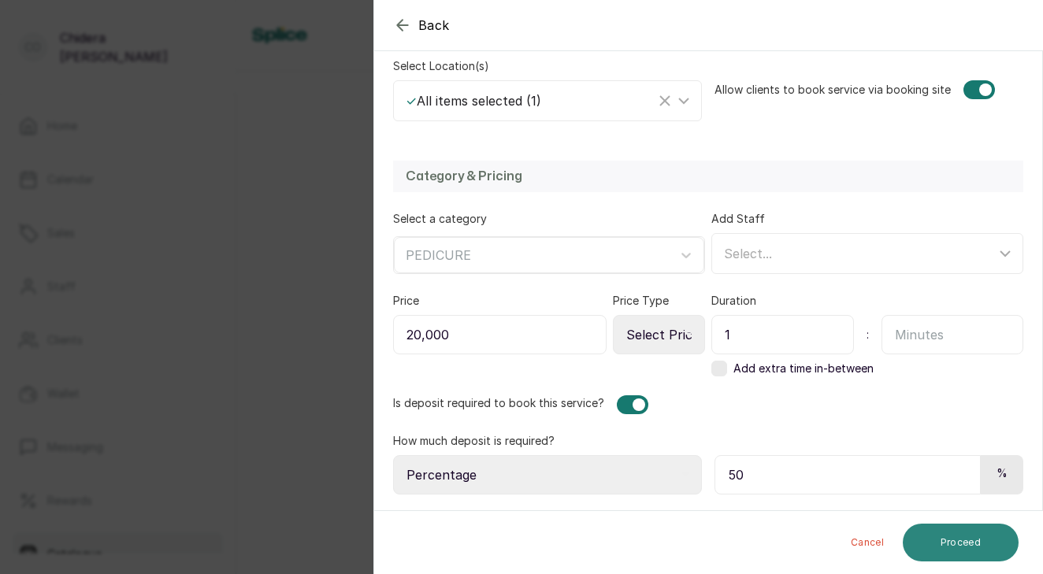
type input "50"
click at [928, 539] on button "Proceed" at bounding box center [960, 543] width 116 height 38
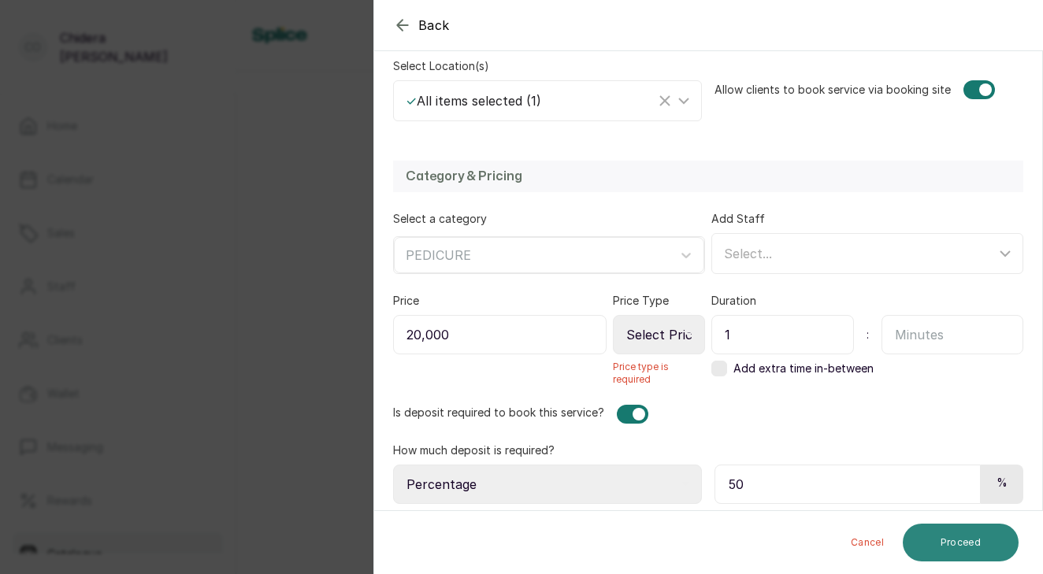
click at [928, 539] on button "Proceed" at bounding box center [960, 543] width 116 height 38
click at [939, 543] on button "Proceed" at bounding box center [960, 543] width 116 height 38
click at [958, 539] on button "Proceed" at bounding box center [960, 543] width 116 height 38
click at [686, 332] on icon at bounding box center [688, 335] width 8 height 8
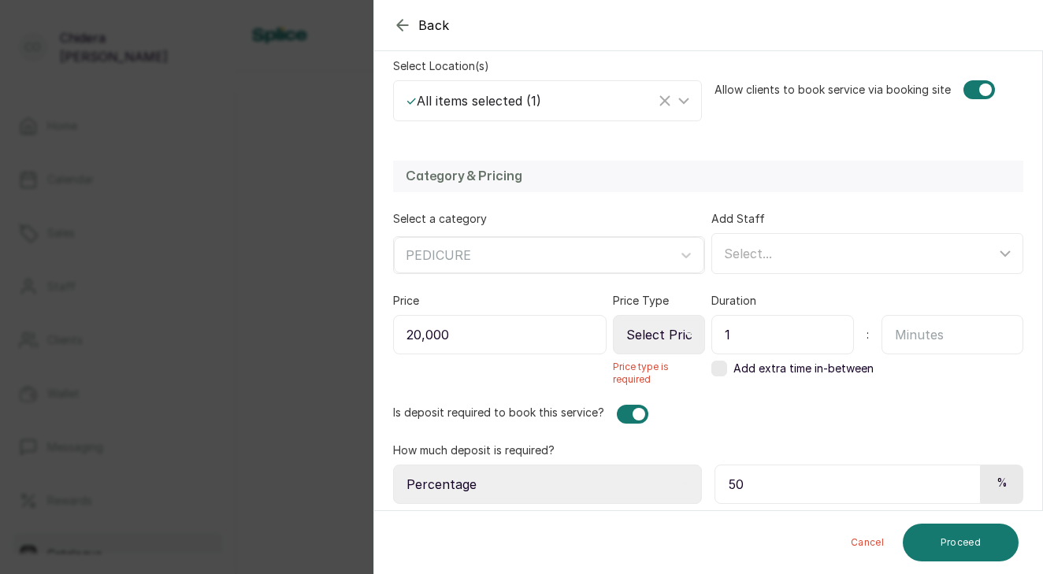
click at [686, 332] on icon at bounding box center [688, 335] width 8 height 8
click at [685, 330] on div "Select Price Type Fixed From" at bounding box center [659, 334] width 92 height 39
click at [688, 334] on icon at bounding box center [688, 335] width 8 height 4
click at [688, 335] on icon at bounding box center [688, 335] width 8 height 4
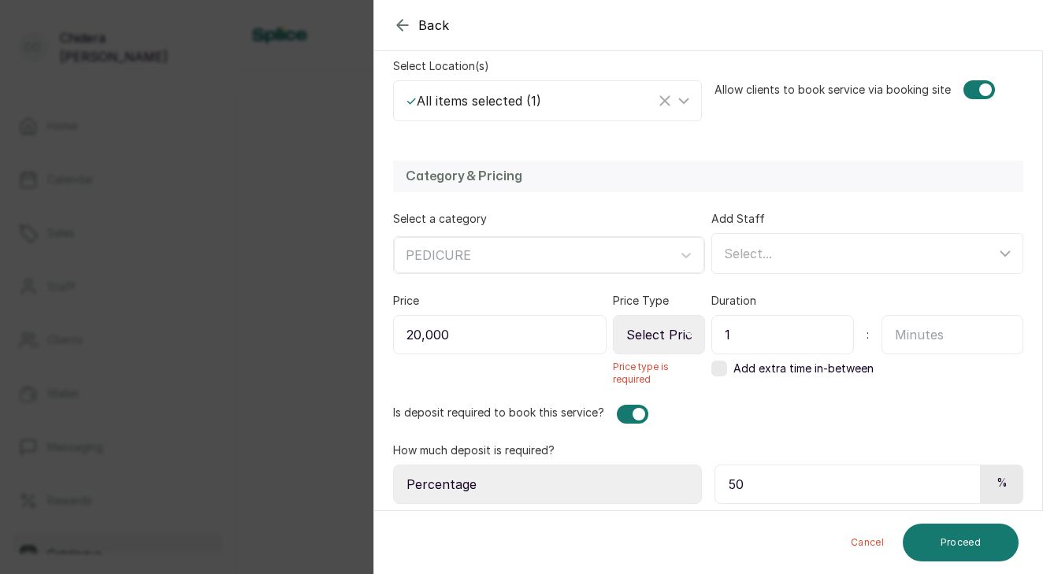
click at [690, 335] on icon at bounding box center [688, 335] width 8 height 4
click at [687, 335] on icon at bounding box center [688, 335] width 8 height 4
drag, startPoint x: 687, startPoint y: 335, endPoint x: 675, endPoint y: 324, distance: 16.2
click at [675, 324] on div "Select Price Type Fixed From" at bounding box center [659, 334] width 92 height 39
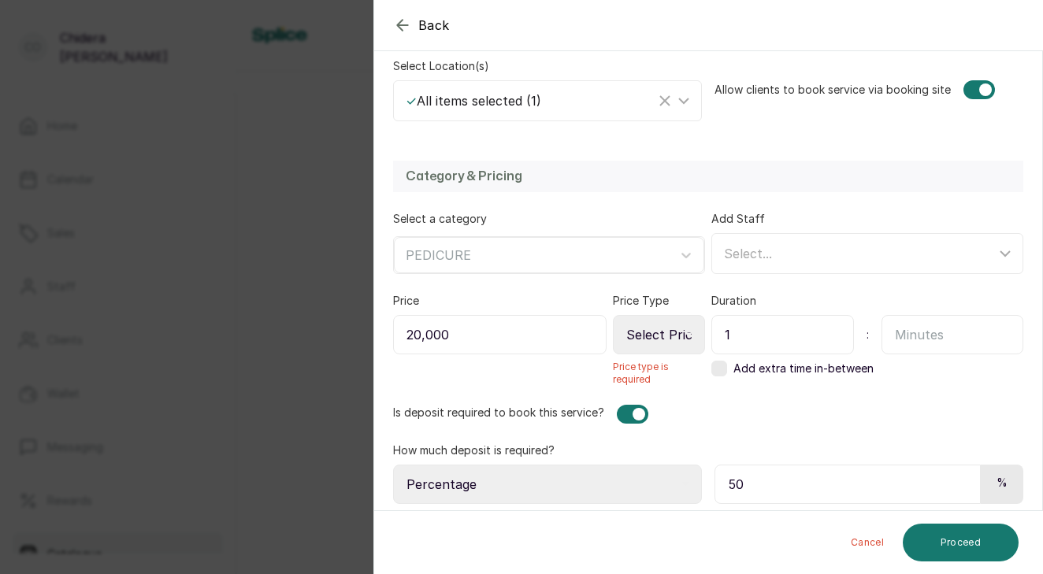
click at [640, 415] on div at bounding box center [638, 414] width 13 height 13
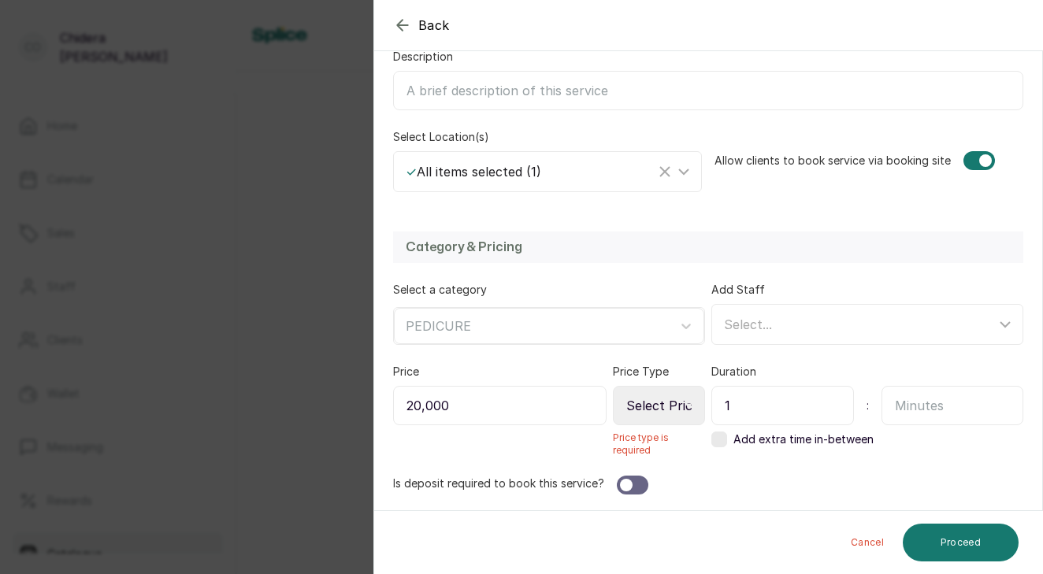
select select "fixed"
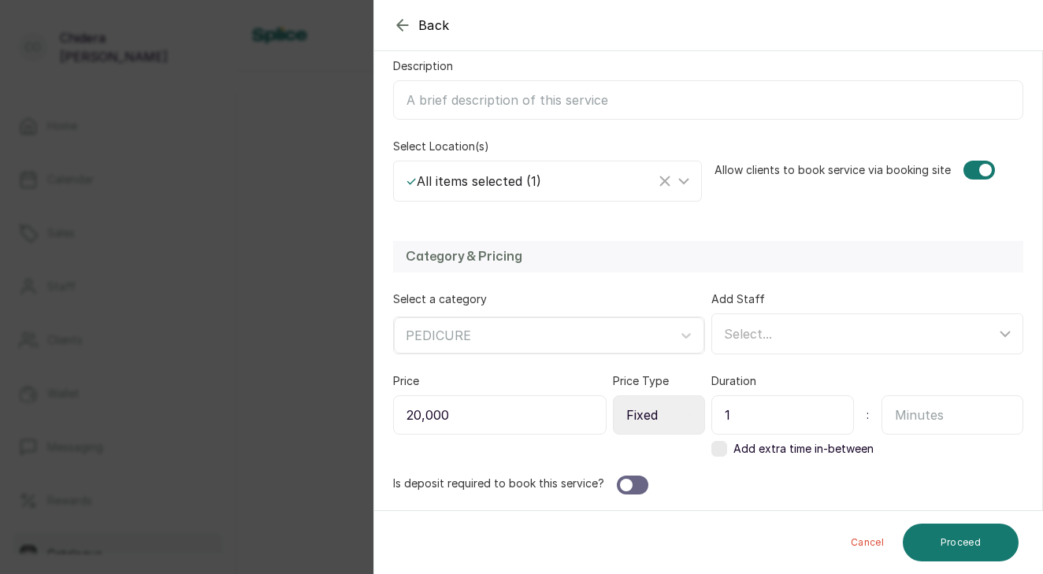
click at [628, 479] on div at bounding box center [632, 485] width 31 height 19
select select "percentage"
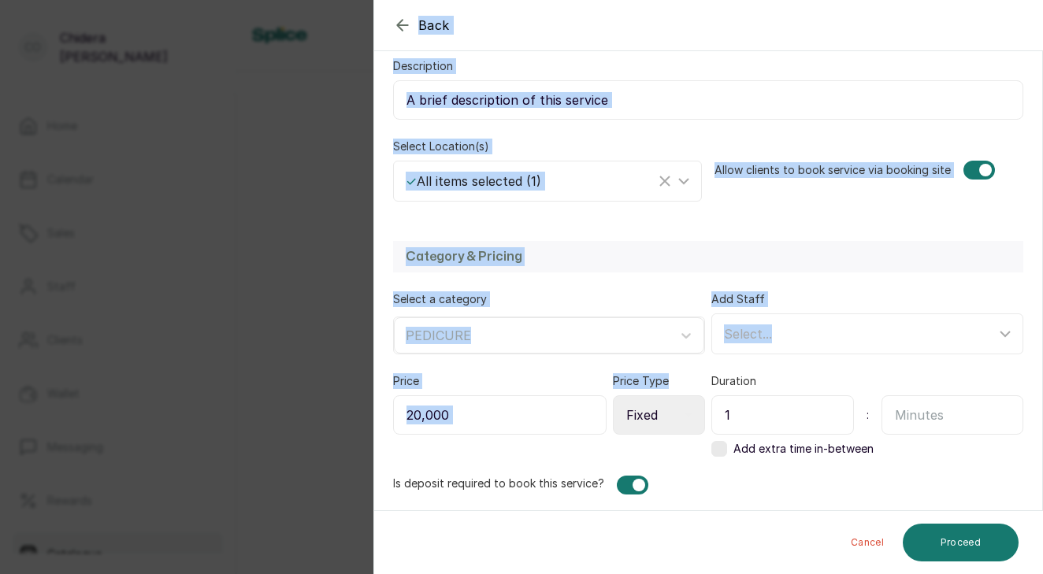
scroll to position [348, 0]
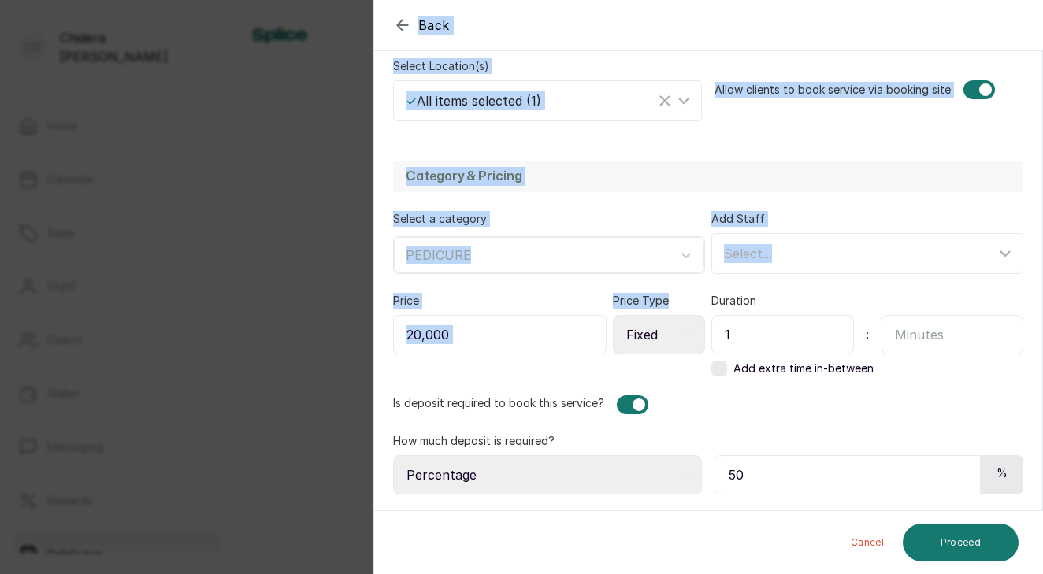
drag, startPoint x: 692, startPoint y: 456, endPoint x: 691, endPoint y: 625, distance: 169.3
click at [691, 573] on html "Co [PERSON_NAME] Home Calendar Sales Staff Clients Wallet Messaging Rewards Cat…" at bounding box center [521, 287] width 1043 height 574
click at [955, 528] on button "Proceed" at bounding box center [960, 543] width 116 height 38
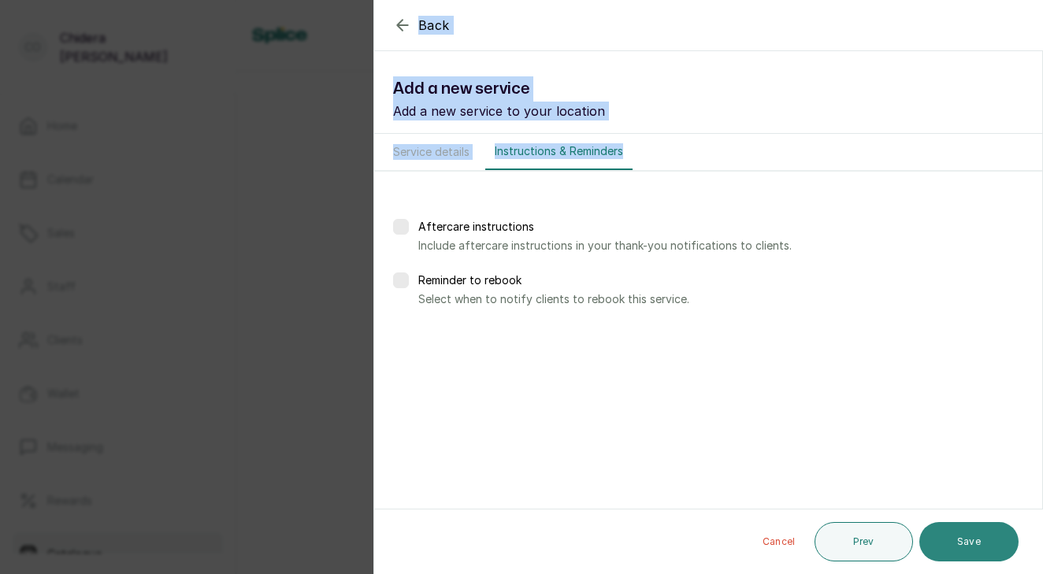
click at [969, 544] on button "Save" at bounding box center [968, 541] width 99 height 39
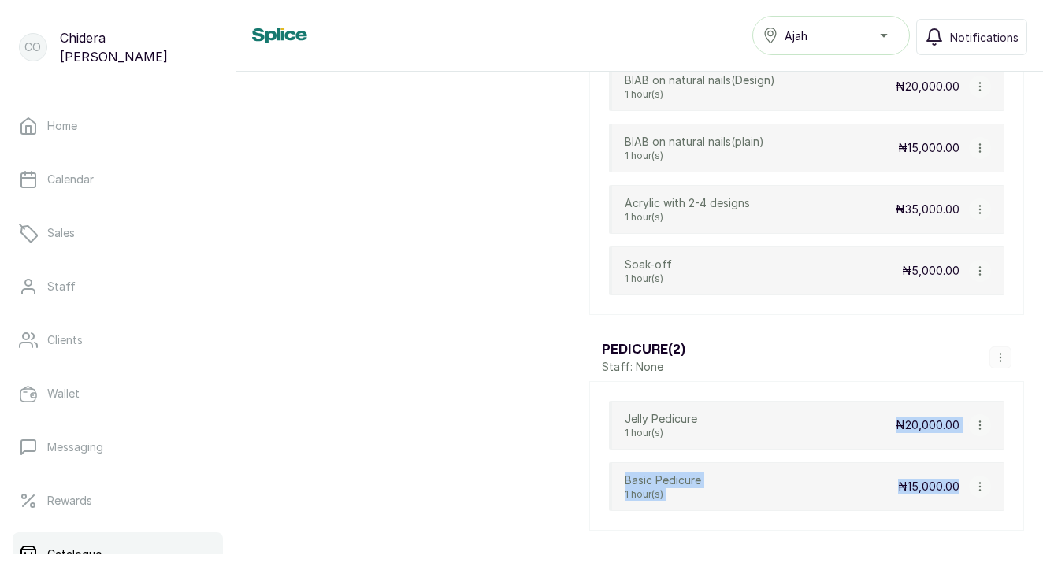
click at [1003, 356] on icon "button" at bounding box center [1000, 357] width 11 height 11
click at [972, 236] on span "Add Service" at bounding box center [954, 238] width 72 height 19
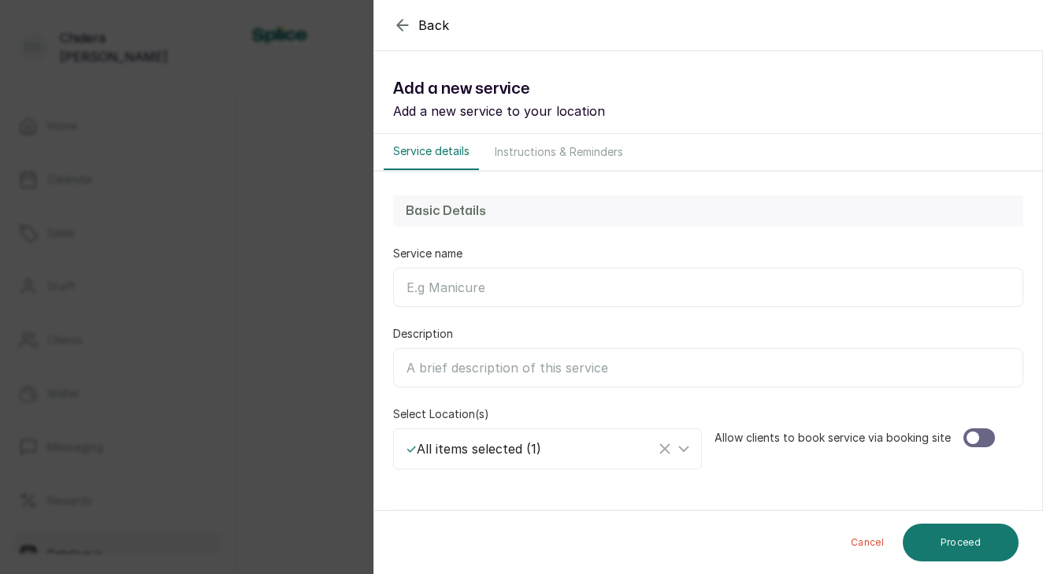
click at [622, 297] on input "Service name" at bounding box center [708, 287] width 630 height 39
type input "l"
type input "Luxury Rose/Lavender Jelly Pedicure"
click at [972, 435] on div at bounding box center [972, 438] width 13 height 13
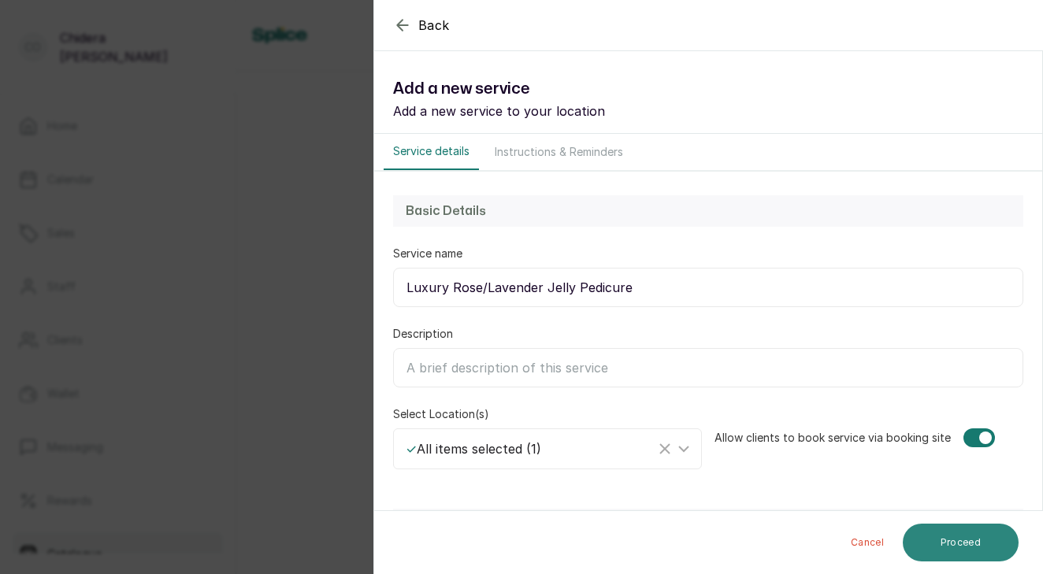
click at [954, 530] on button "Proceed" at bounding box center [960, 543] width 116 height 38
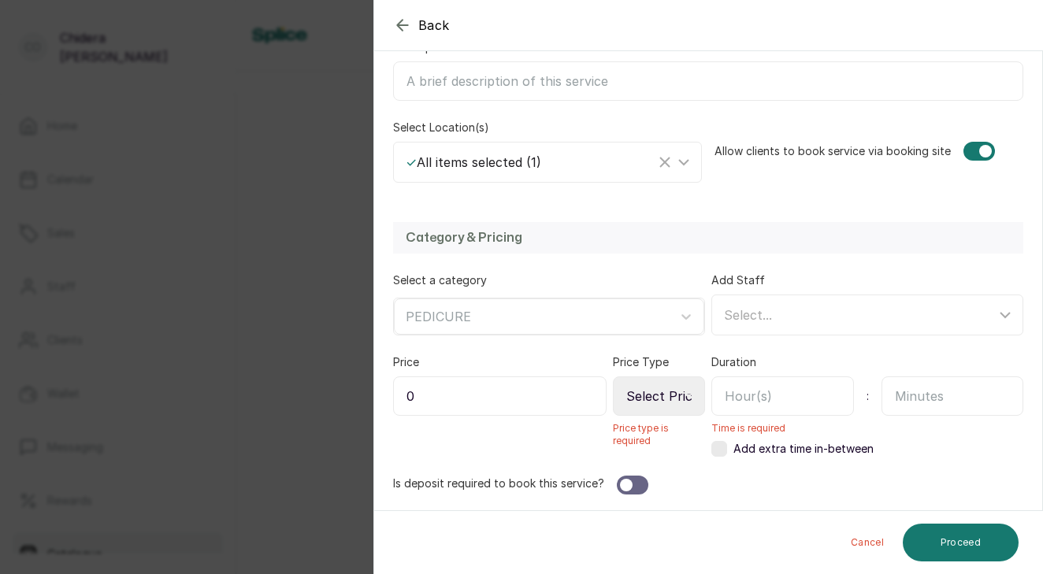
click at [567, 398] on input "0" at bounding box center [499, 395] width 213 height 39
type input "25,000"
click at [689, 396] on icon at bounding box center [688, 397] width 8 height 4
select select "fixed"
click at [753, 402] on input "text" at bounding box center [782, 395] width 143 height 39
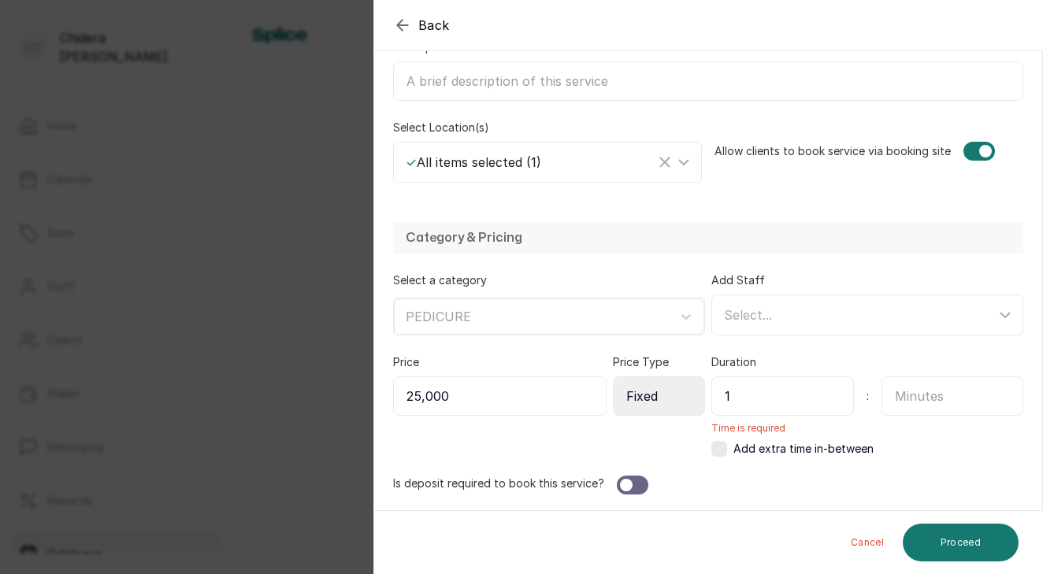
type input "1"
click at [635, 483] on div at bounding box center [632, 485] width 31 height 19
click at [981, 536] on button "Proceed" at bounding box center [960, 543] width 116 height 38
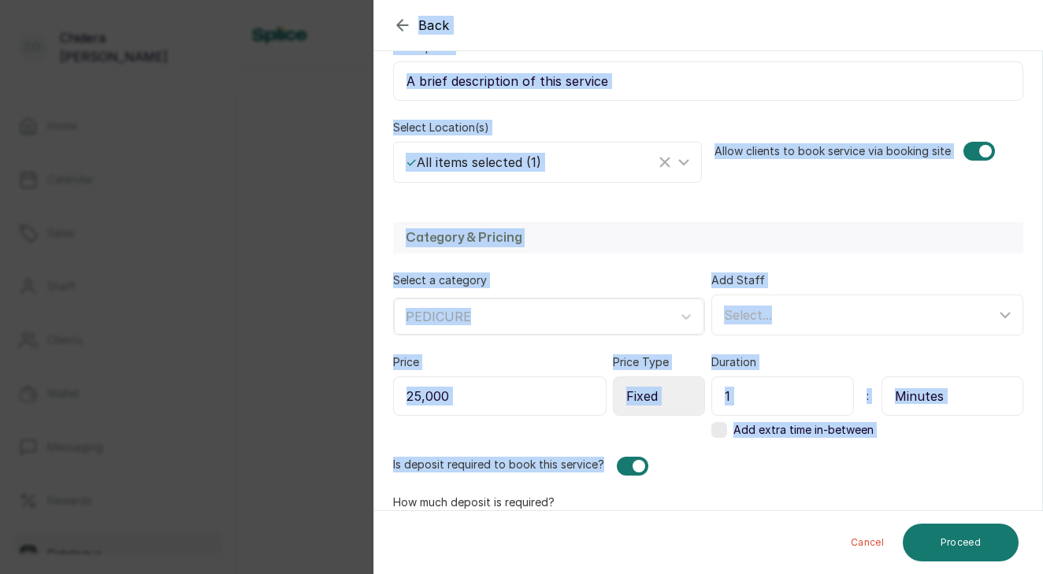
scroll to position [367, 0]
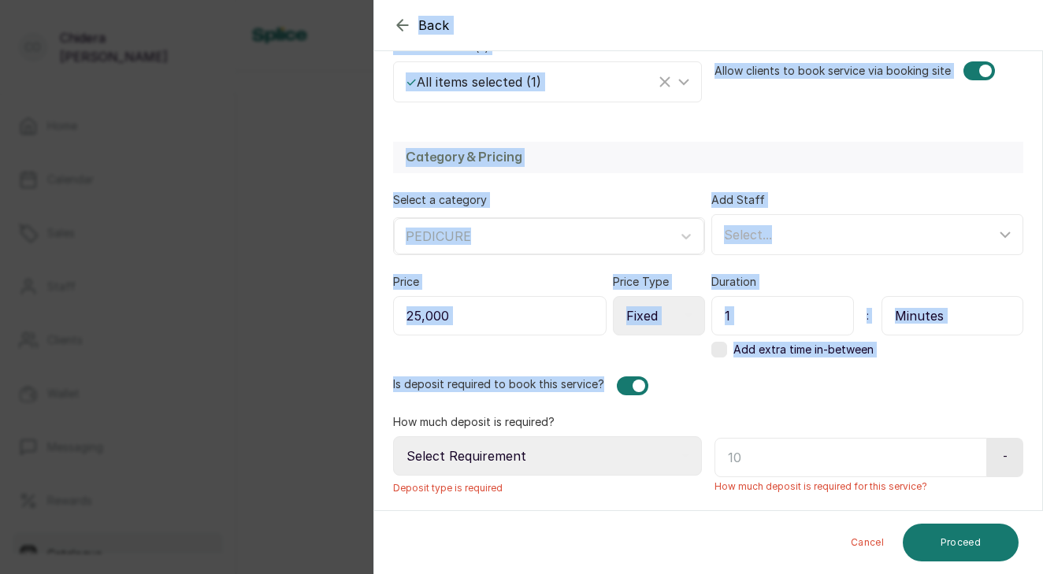
drag, startPoint x: 832, startPoint y: 453, endPoint x: 812, endPoint y: 603, distance: 151.7
click at [812, 573] on html "Co [PERSON_NAME] Home Calendar Sales Staff Clients Wallet Messaging Rewards Cat…" at bounding box center [521, 287] width 1043 height 574
select select "percentage"
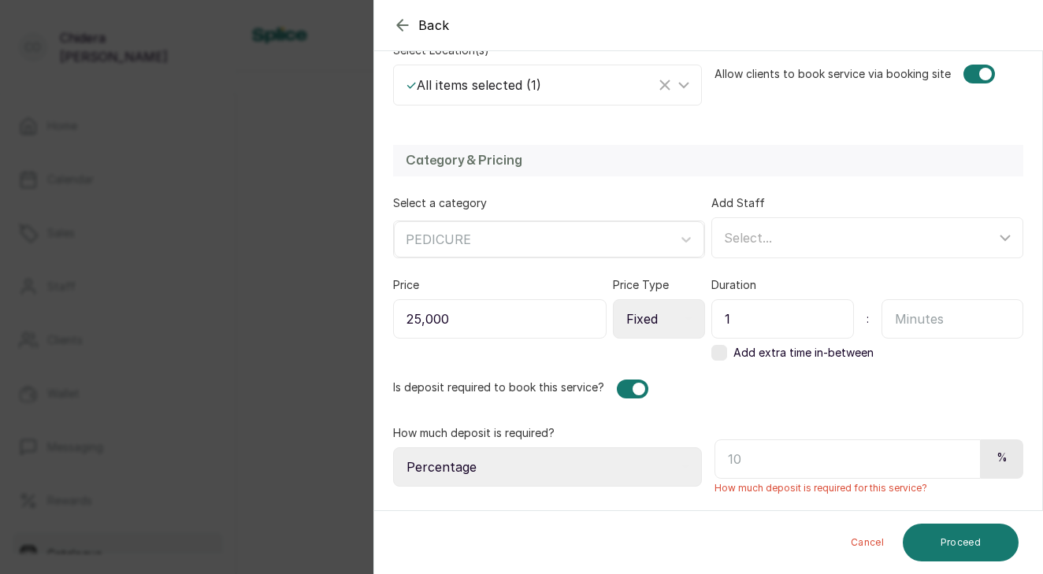
click at [740, 464] on input "text" at bounding box center [847, 458] width 266 height 39
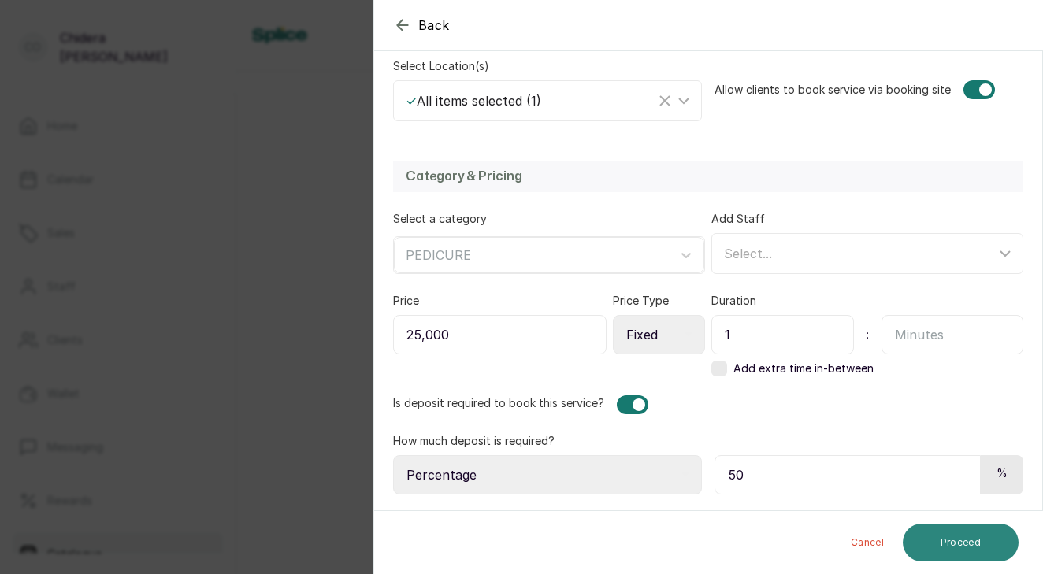
type input "50"
click at [947, 546] on button "Proceed" at bounding box center [960, 543] width 116 height 38
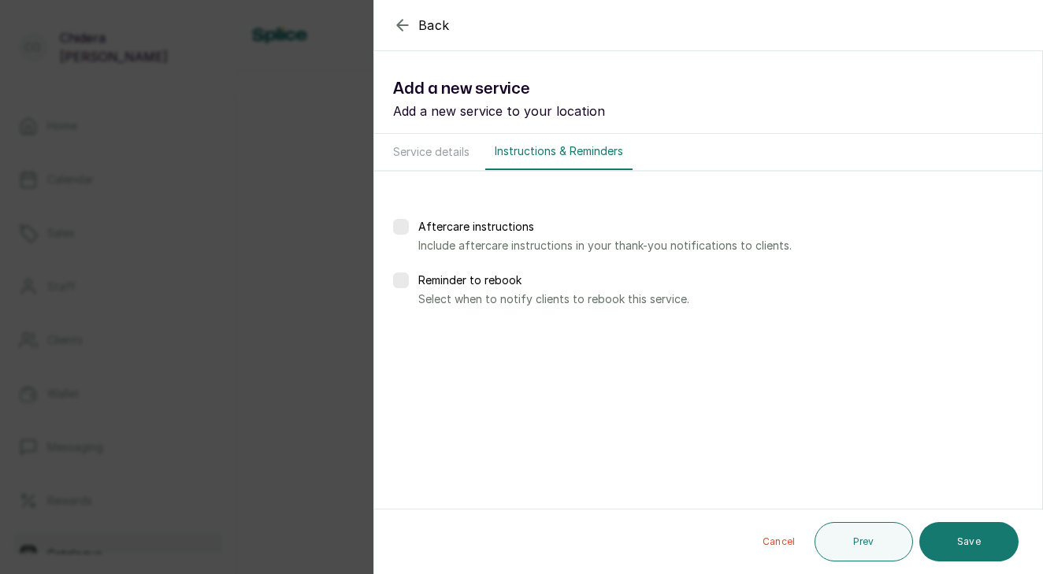
scroll to position [0, 0]
click at [947, 546] on button "Save" at bounding box center [968, 541] width 99 height 39
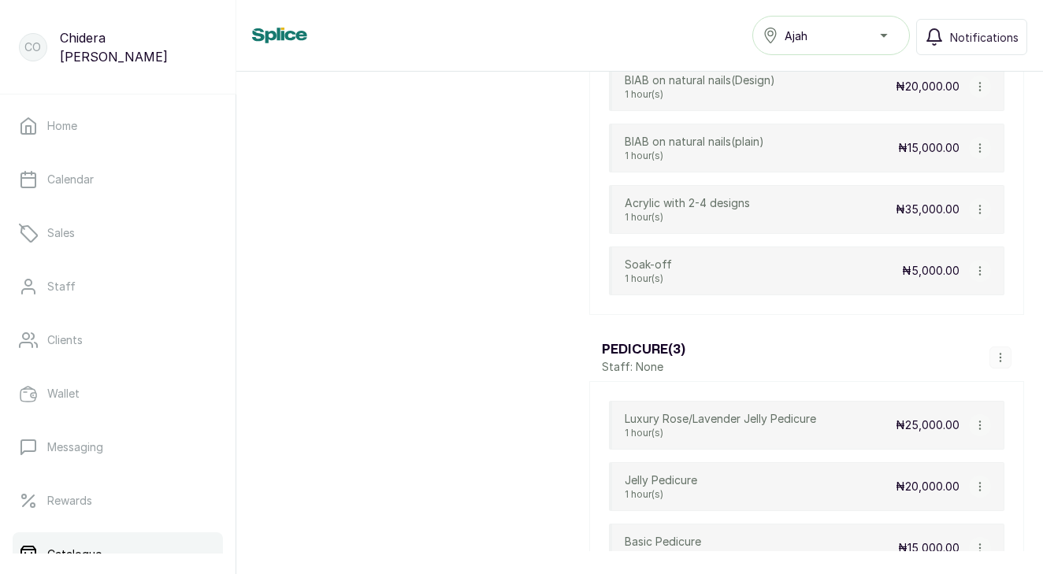
click at [1004, 354] on icon "button" at bounding box center [1000, 357] width 11 height 11
click at [950, 240] on span "Add Service" at bounding box center [954, 238] width 72 height 19
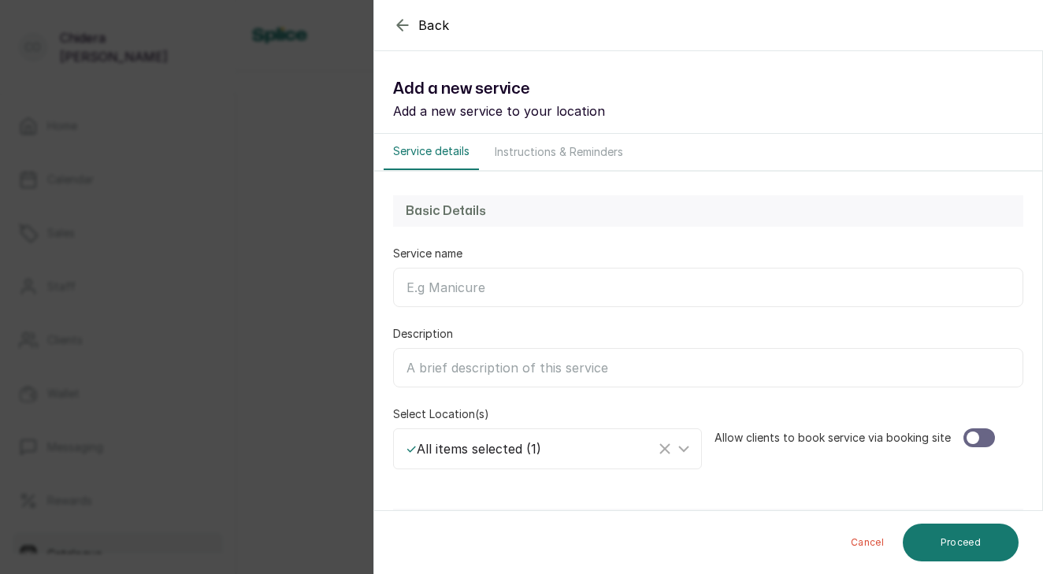
click at [455, 287] on input "Service name" at bounding box center [708, 287] width 630 height 39
type input "m"
type input "Manicure"
click at [980, 437] on div at bounding box center [978, 437] width 31 height 19
click at [978, 538] on button "Proceed" at bounding box center [960, 543] width 116 height 38
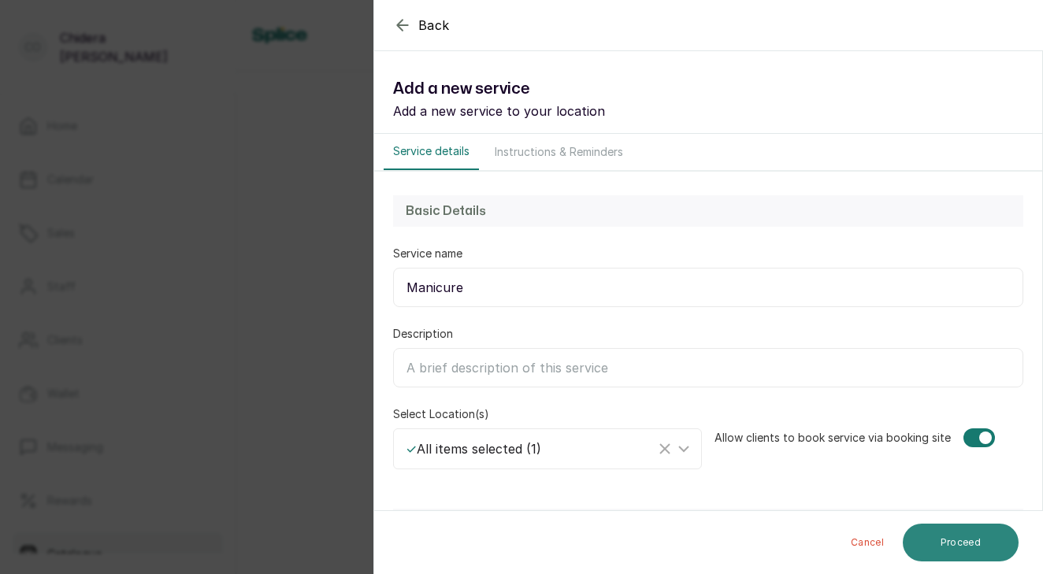
scroll to position [287, 0]
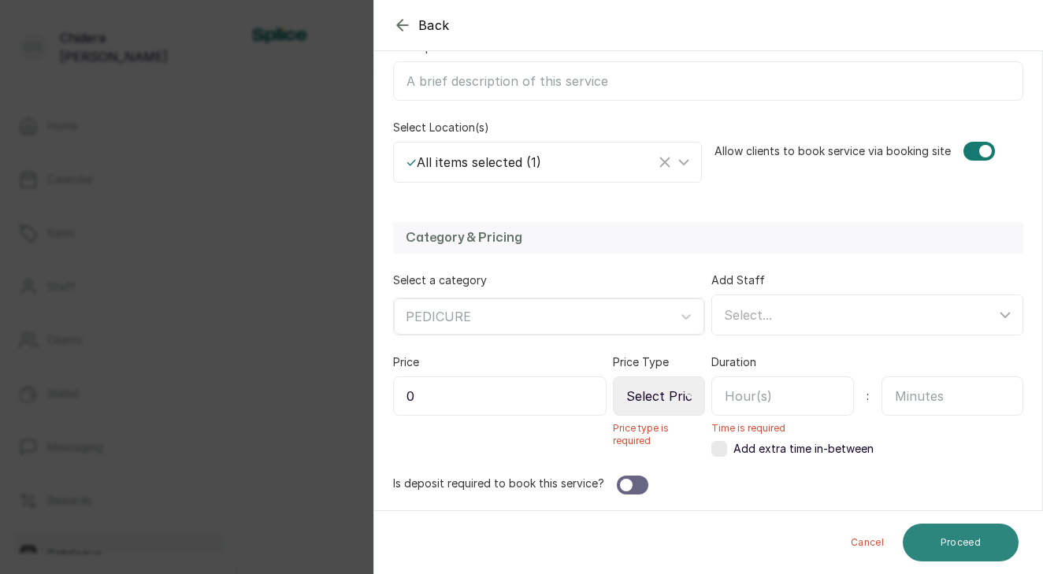
click at [978, 537] on button "Proceed" at bounding box center [960, 543] width 116 height 38
click at [601, 412] on input "0" at bounding box center [499, 395] width 213 height 39
type input "8,000"
click at [688, 395] on icon at bounding box center [688, 397] width 8 height 4
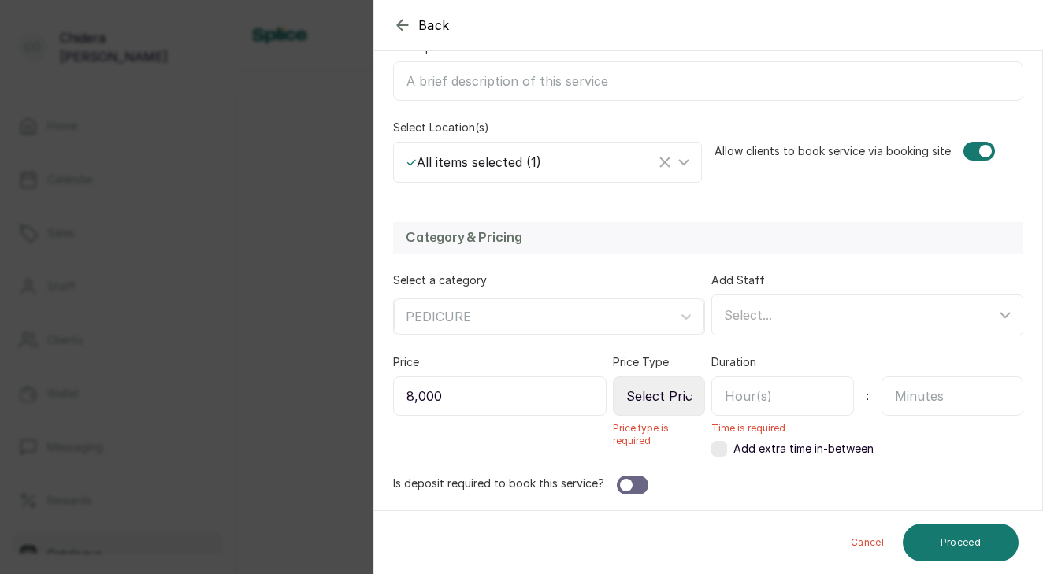
select select "fixed"
click at [724, 398] on input "text" at bounding box center [782, 395] width 143 height 39
type input "1"
click at [625, 487] on div at bounding box center [626, 485] width 13 height 13
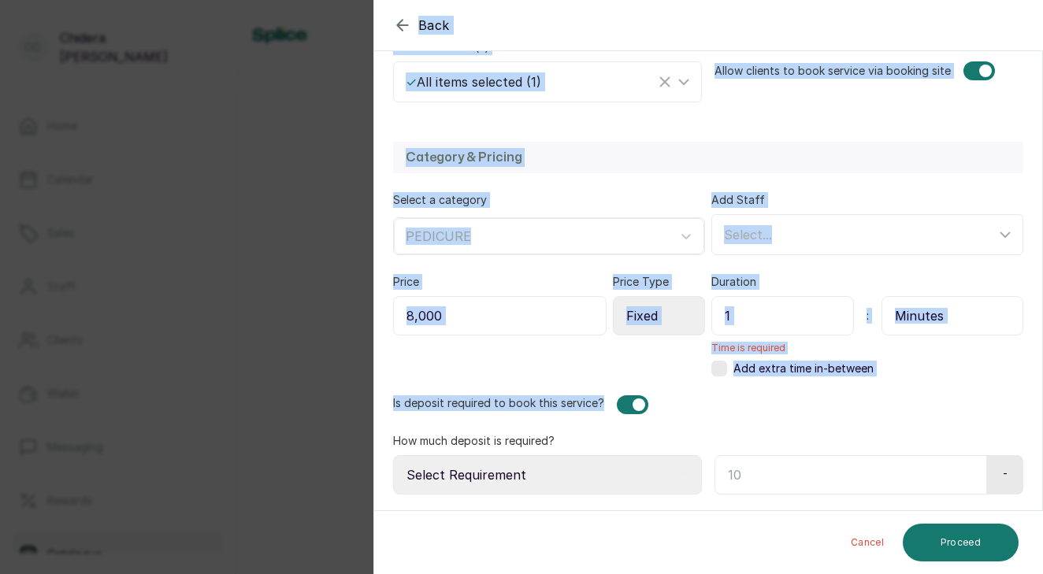
scroll to position [367, 0]
drag, startPoint x: 845, startPoint y: 493, endPoint x: 827, endPoint y: 613, distance: 121.1
click at [827, 573] on html "Co [PERSON_NAME] Home Calendar Sales Staff Clients Wallet Messaging Rewards Cat…" at bounding box center [521, 287] width 1043 height 574
select select "fixed_value"
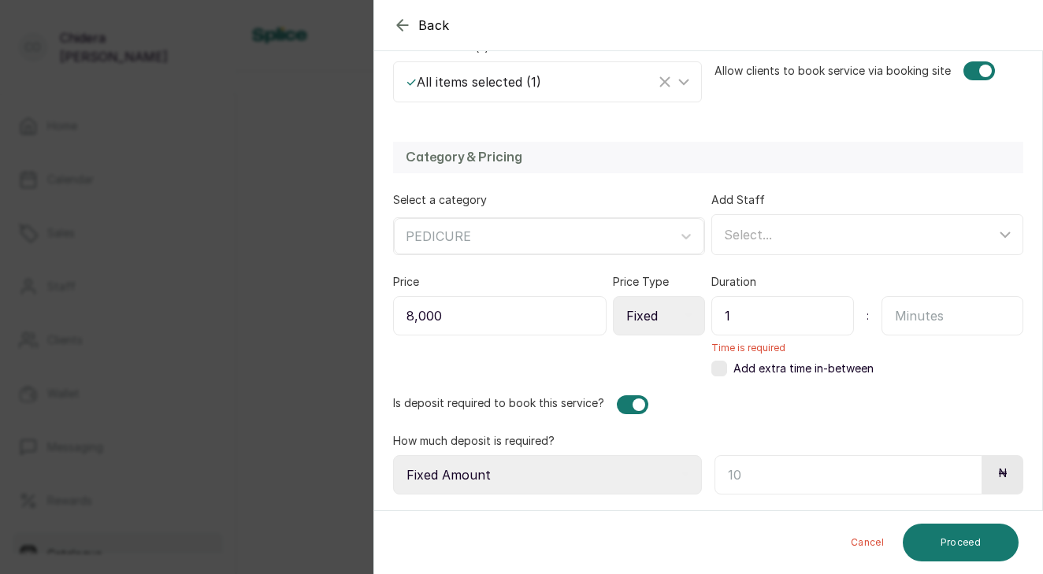
click at [736, 474] on input "text" at bounding box center [848, 474] width 268 height 39
type input "8,000"
click at [972, 545] on button "Proceed" at bounding box center [960, 543] width 116 height 38
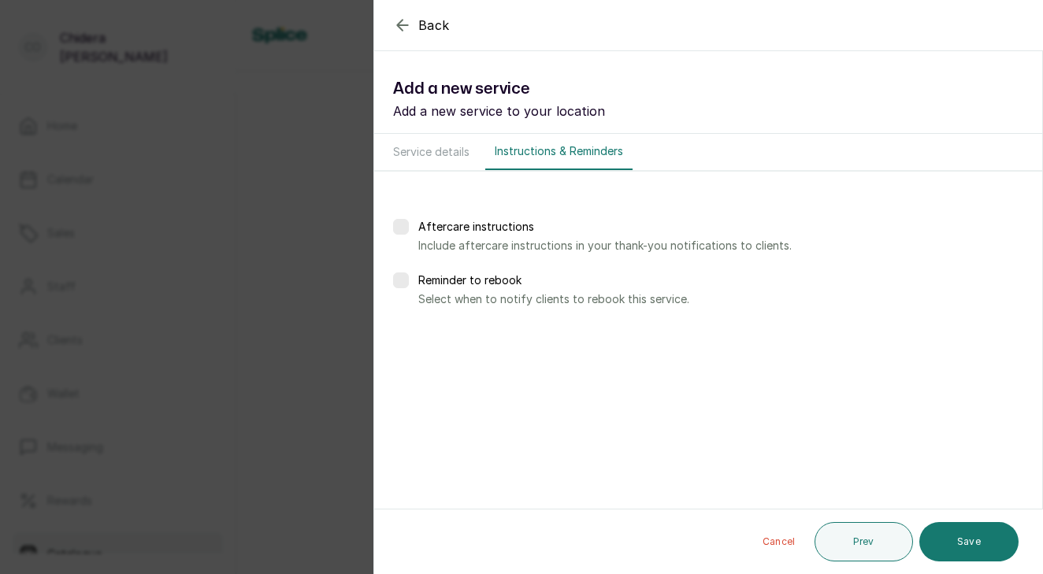
scroll to position [0, 0]
click at [950, 539] on button "Save" at bounding box center [968, 541] width 99 height 39
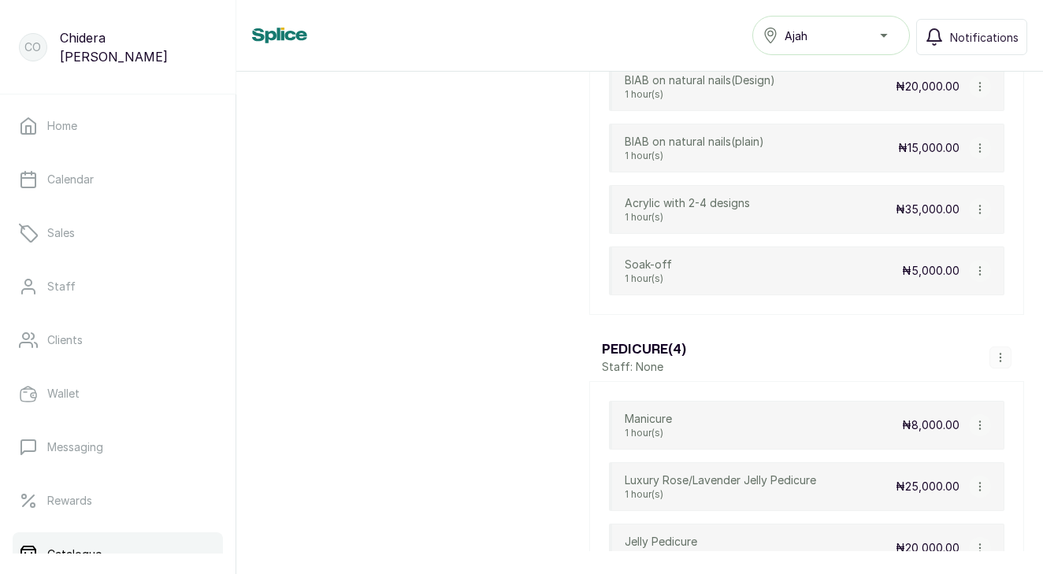
click at [1002, 360] on icon "button" at bounding box center [1000, 357] width 11 height 11
click at [964, 264] on span "View Category" at bounding box center [962, 266] width 88 height 19
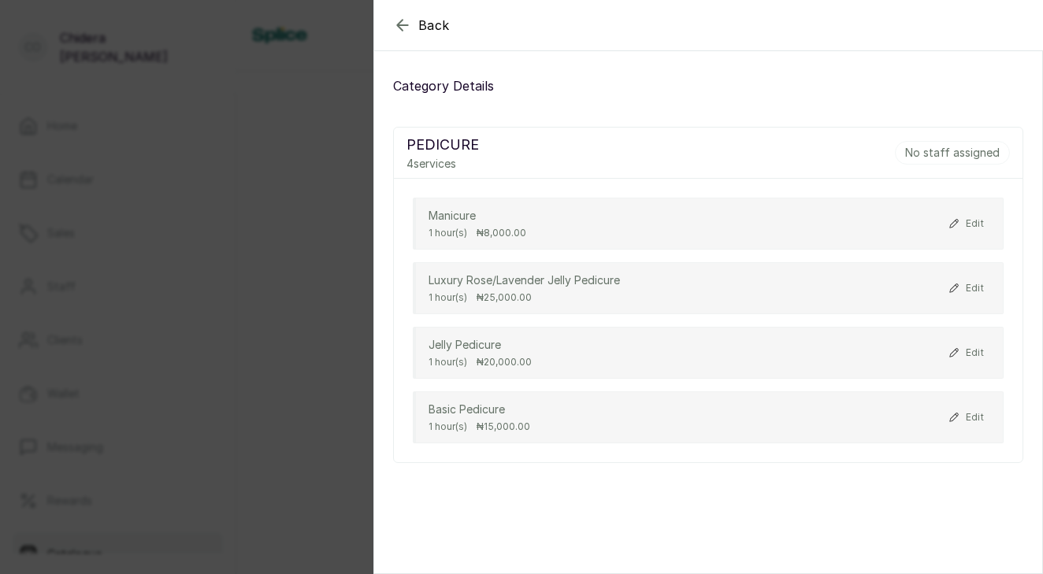
click at [406, 23] on icon "button" at bounding box center [402, 25] width 19 height 19
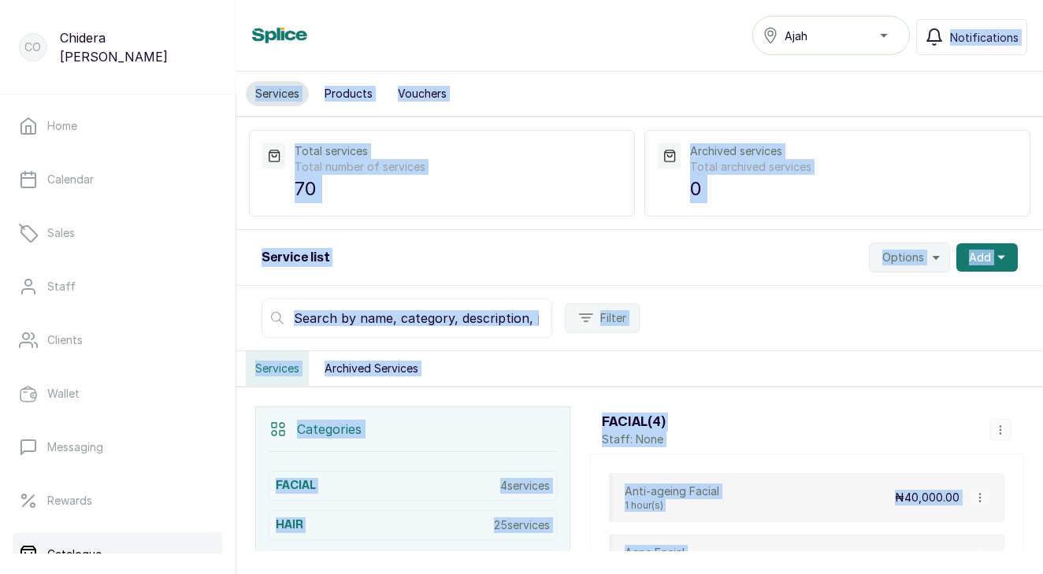
drag, startPoint x: 933, startPoint y: 334, endPoint x: 895, endPoint y: -25, distance: 361.1
click at [895, 0] on html "Co [PERSON_NAME] Home Calendar Sales Staff Clients Wallet Messaging Rewards Cat…" at bounding box center [521, 287] width 1043 height 574
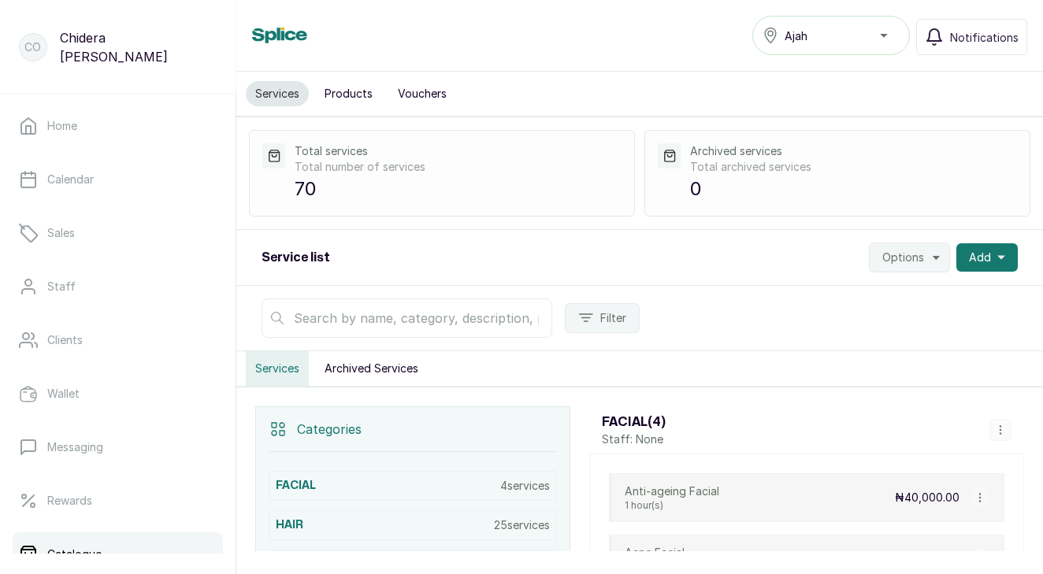
click at [938, 306] on div "Filter" at bounding box center [639, 318] width 806 height 65
click at [1001, 255] on icon "button" at bounding box center [1001, 258] width 8 height 8
click at [962, 328] on span "New category" at bounding box center [929, 331] width 151 height 19
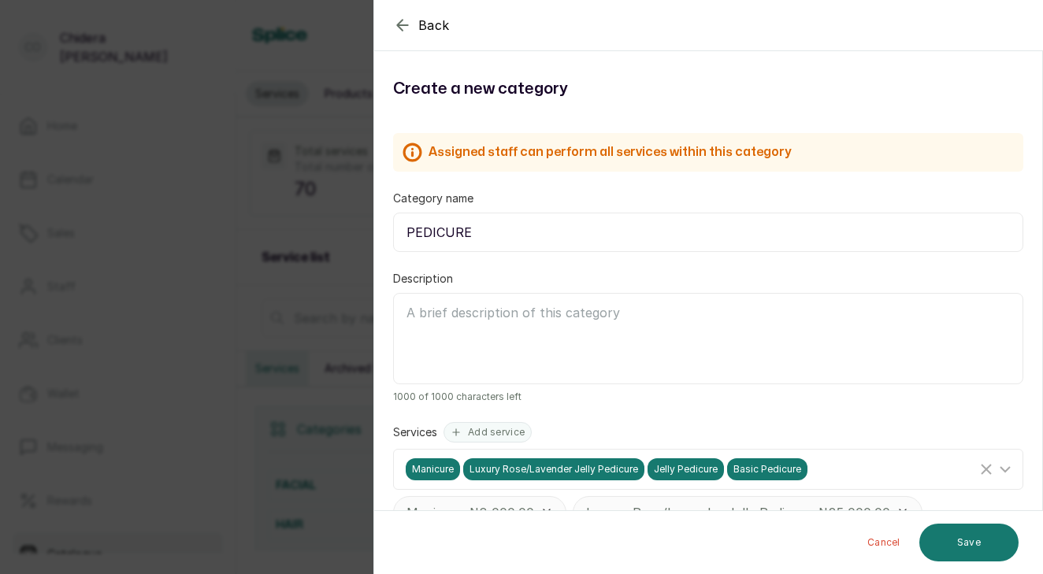
click at [689, 237] on input "PEDICURE" at bounding box center [708, 232] width 630 height 39
type input "P"
type input "MEN'S CUT"
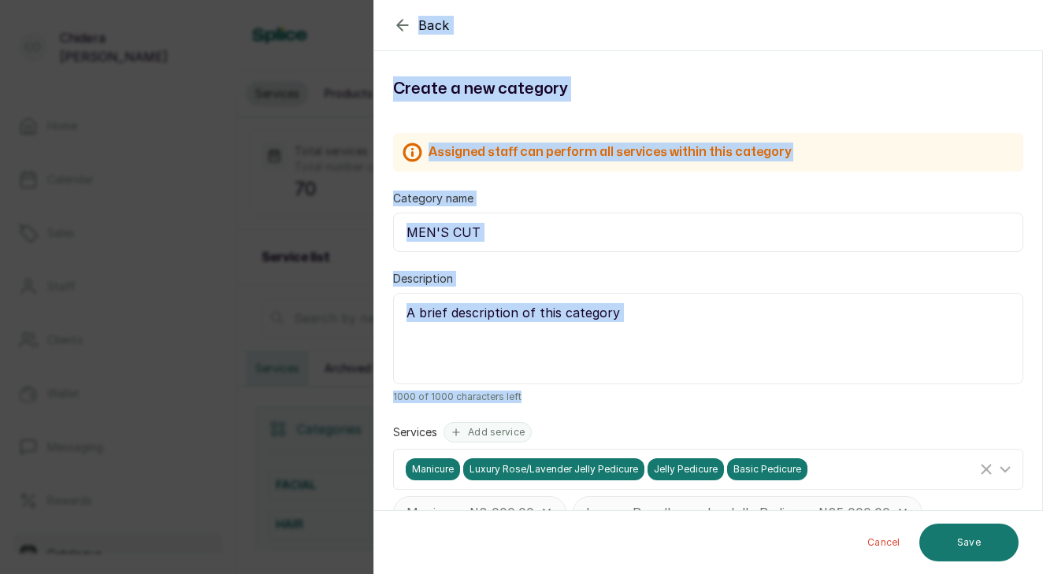
scroll to position [159, 0]
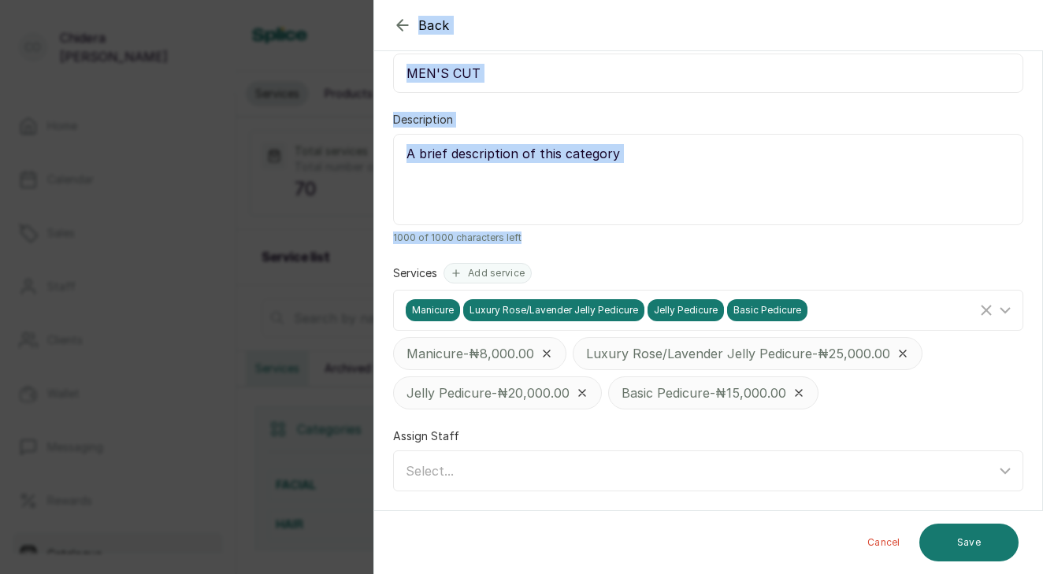
drag, startPoint x: 1011, startPoint y: 410, endPoint x: 939, endPoint y: 602, distance: 204.6
click at [939, 573] on html "Co [PERSON_NAME] Home Calendar Sales Staff Clients Wallet Messaging Rewards Cat…" at bounding box center [521, 287] width 1043 height 574
click at [970, 539] on button "Save" at bounding box center [968, 543] width 99 height 38
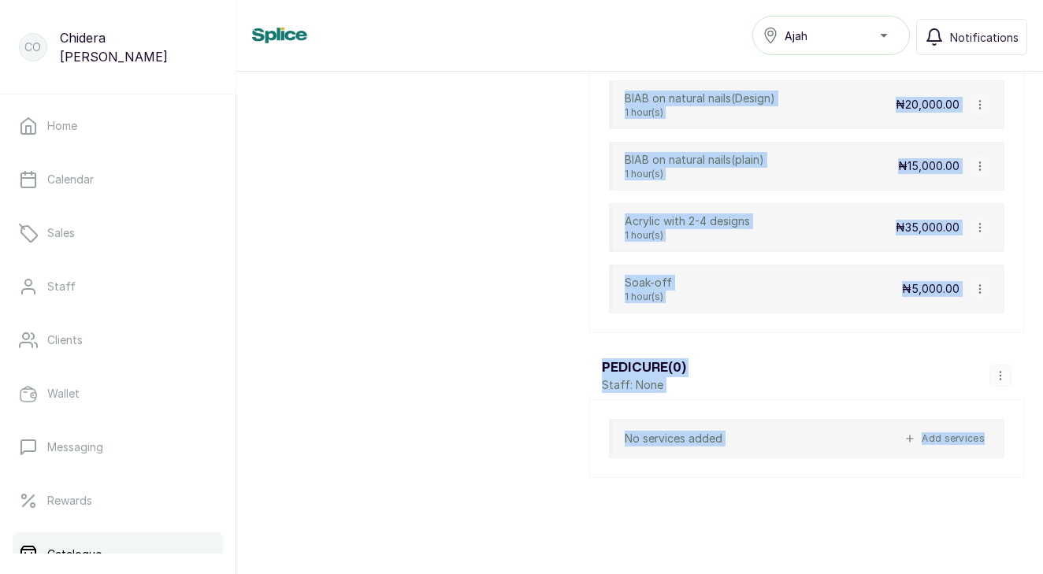
scroll to position [4920, 0]
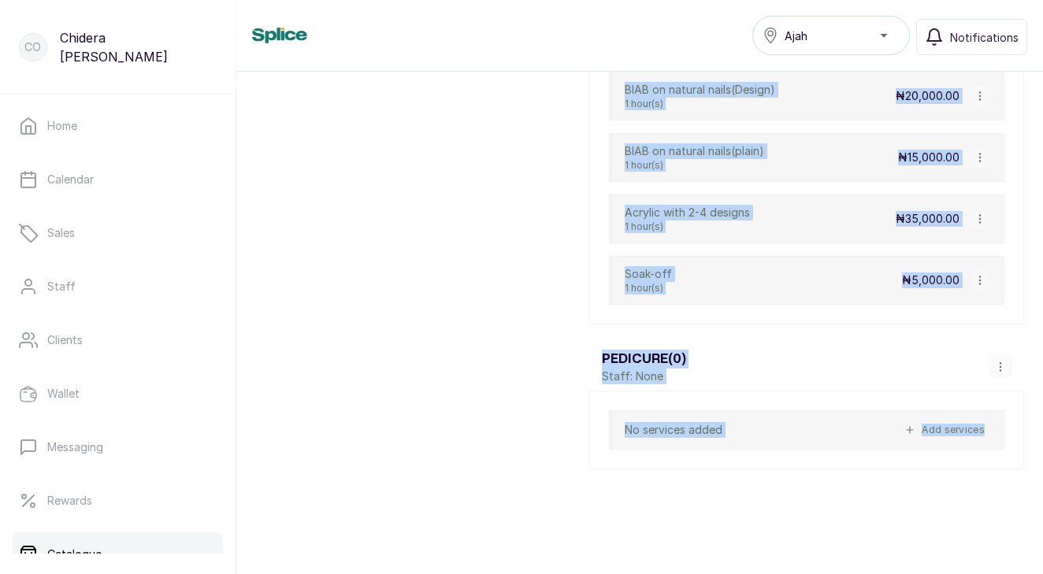
drag, startPoint x: 872, startPoint y: 324, endPoint x: 945, endPoint y: 587, distance: 273.6
click at [945, 573] on html "Co [PERSON_NAME] Home Calendar Sales Staff Clients Wallet Messaging Rewards Cat…" at bounding box center [521, 287] width 1043 height 574
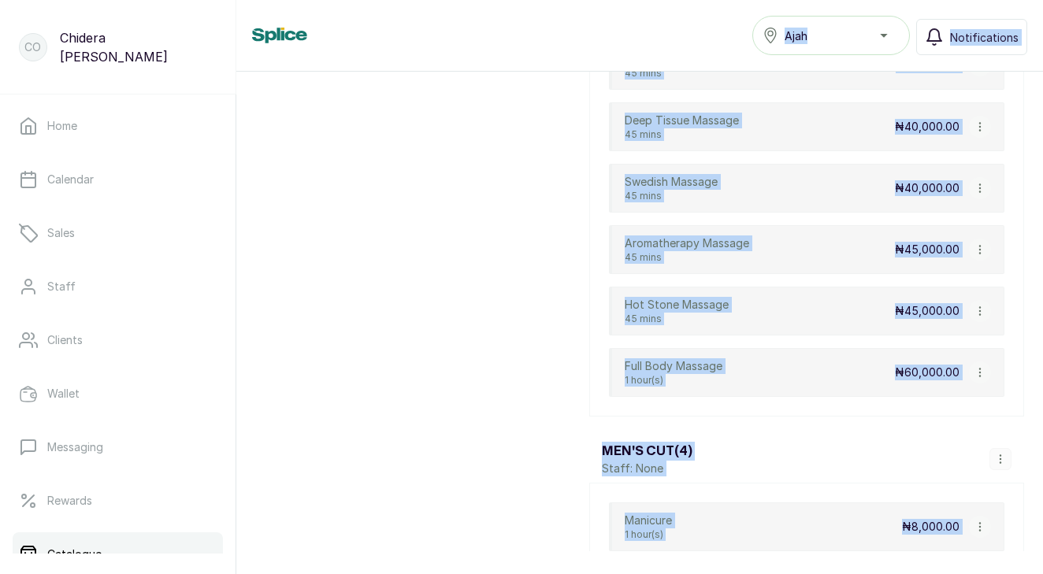
scroll to position [2903, 0]
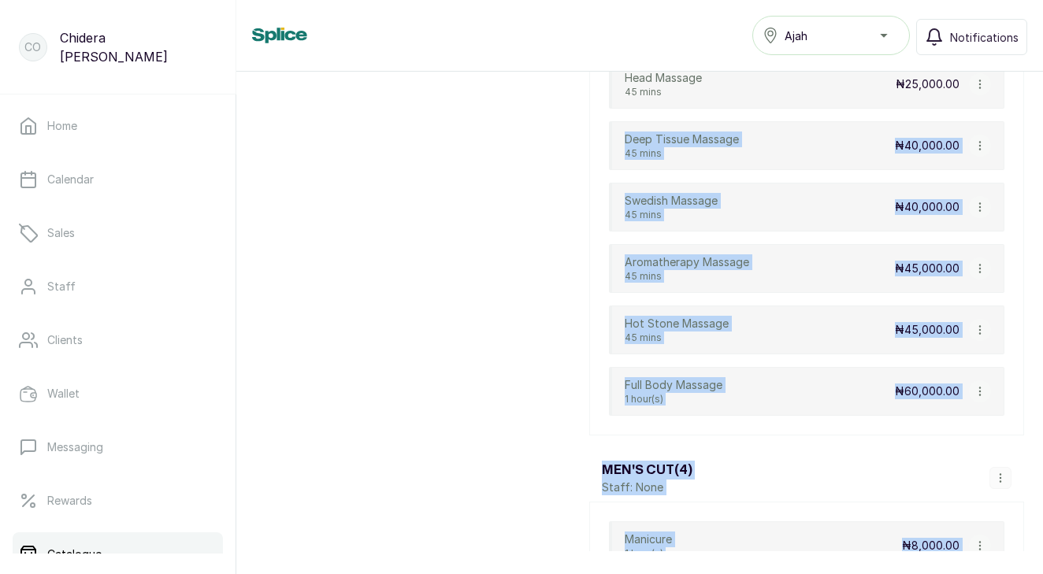
drag, startPoint x: 438, startPoint y: 325, endPoint x: 514, endPoint y: 123, distance: 216.3
click at [1002, 480] on icon "button" at bounding box center [1000, 477] width 11 height 11
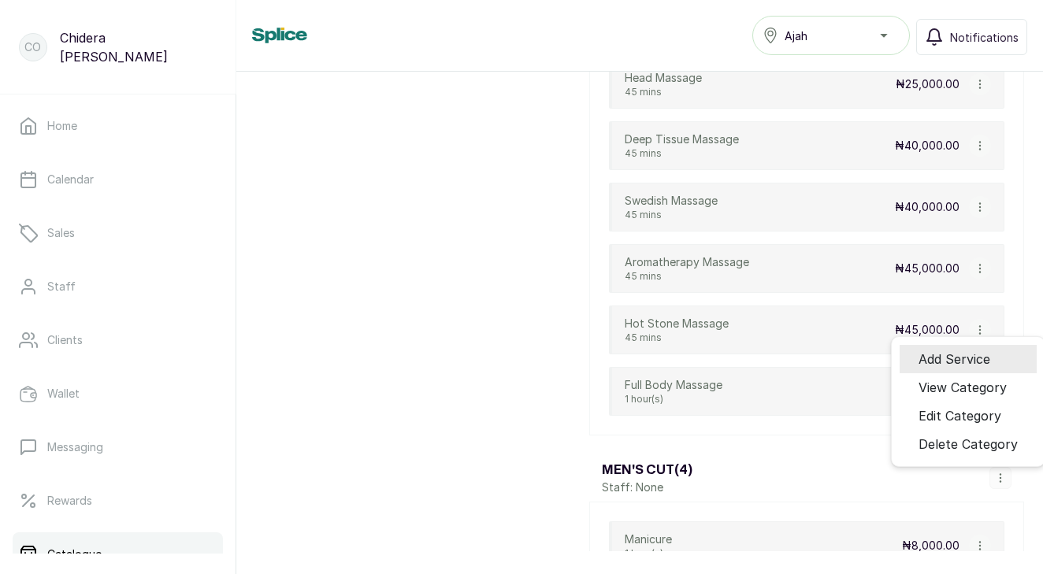
click at [953, 367] on span "Add Service" at bounding box center [954, 359] width 72 height 19
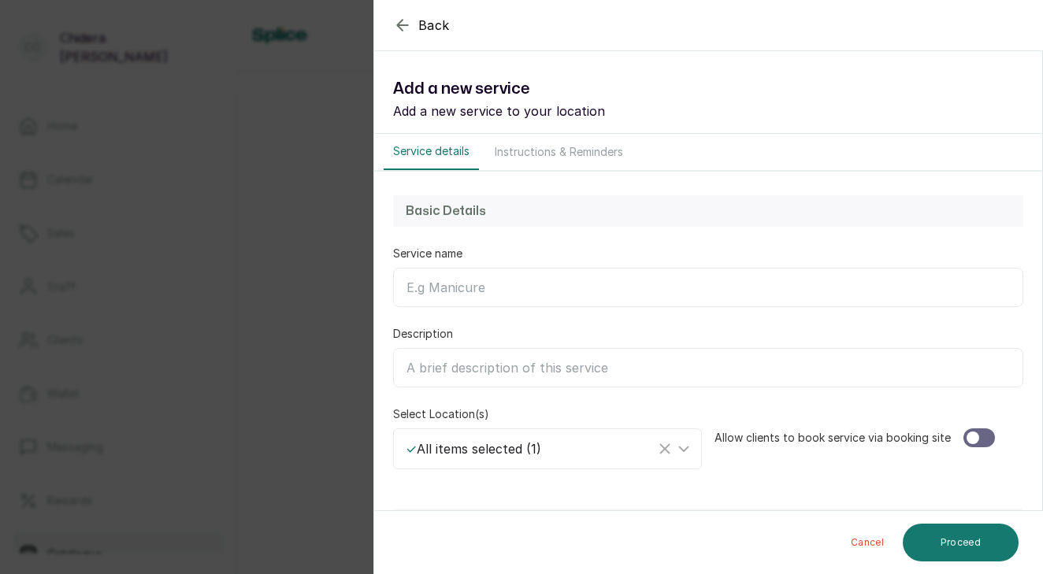
click at [401, 25] on icon "button" at bounding box center [402, 25] width 10 height 10
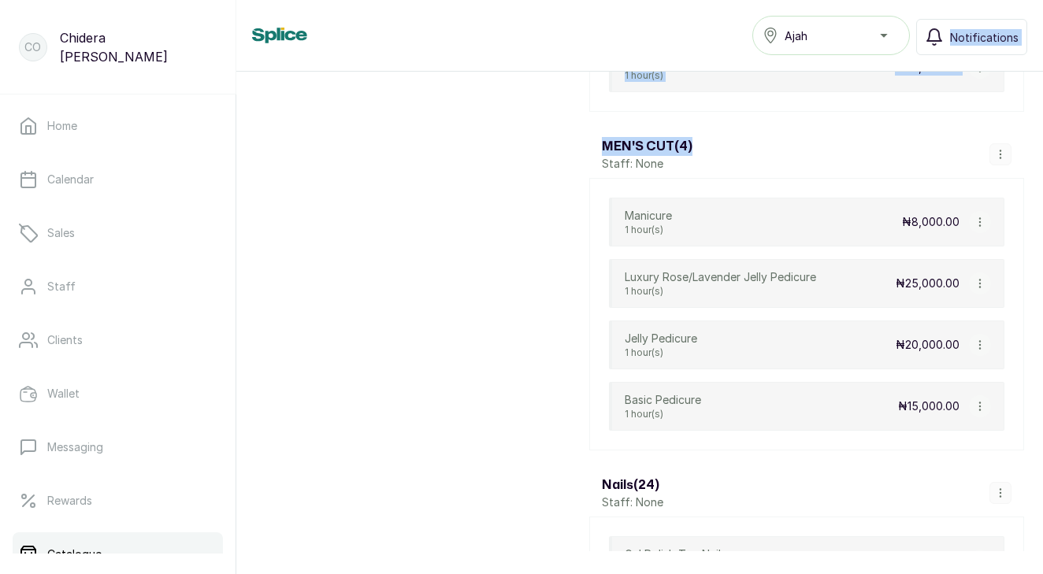
scroll to position [3111, 0]
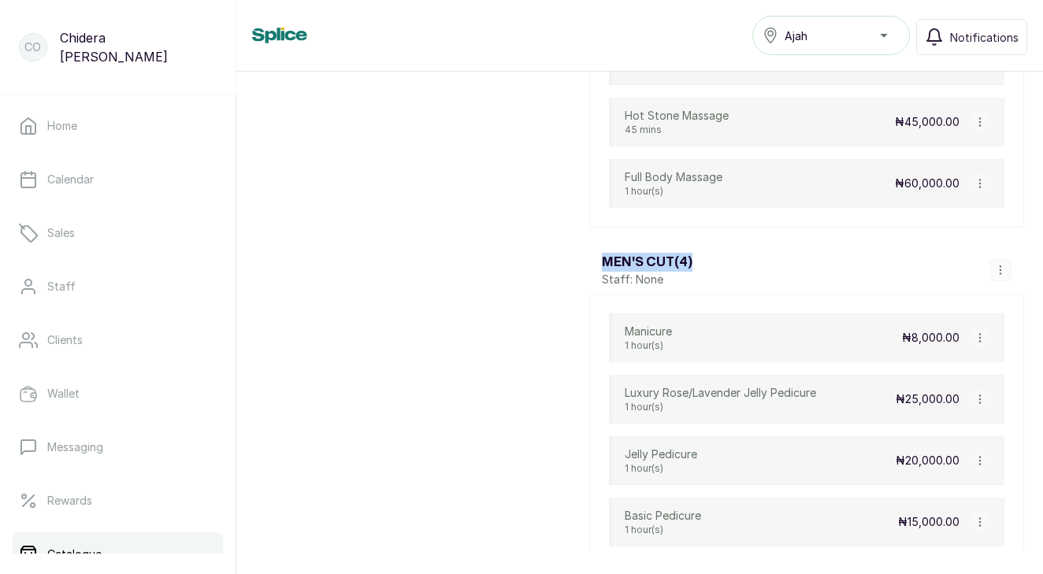
drag, startPoint x: 723, startPoint y: 461, endPoint x: 929, endPoint y: 194, distance: 336.7
click at [929, 194] on div "Full Body Massage 1 hour(s) ₦60,000.00" at bounding box center [806, 183] width 395 height 49
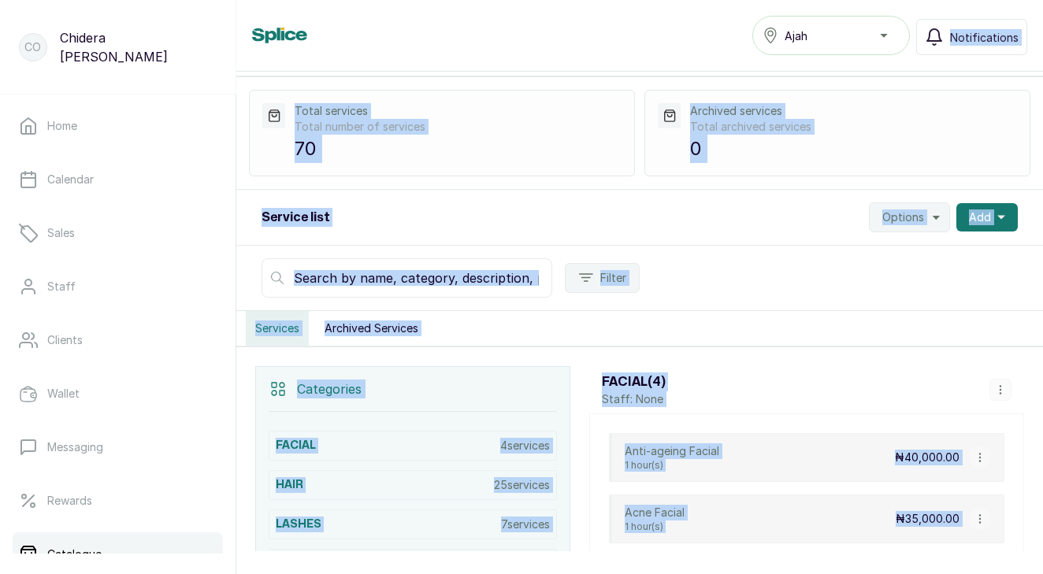
scroll to position [0, 0]
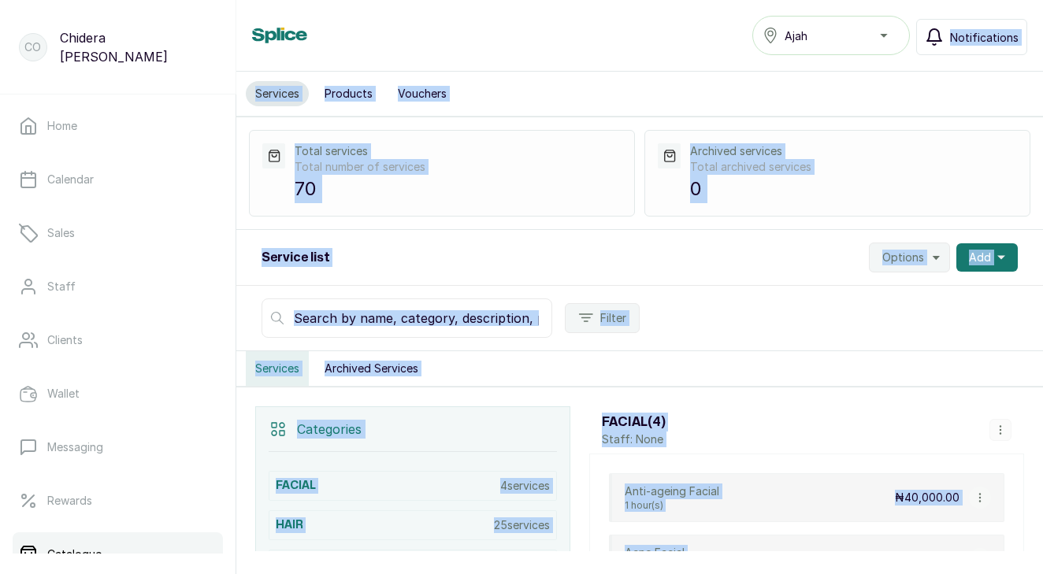
drag, startPoint x: 931, startPoint y: 265, endPoint x: 965, endPoint y: 35, distance: 233.2
click at [900, 0] on html "Co [PERSON_NAME] Home Calendar Sales Staff Clients Wallet Messaging Rewards Cat…" at bounding box center [521, 287] width 1043 height 574
click at [1002, 255] on icon "button" at bounding box center [1001, 258] width 8 height 8
click at [948, 341] on div "Add Service New category" at bounding box center [929, 316] width 176 height 76
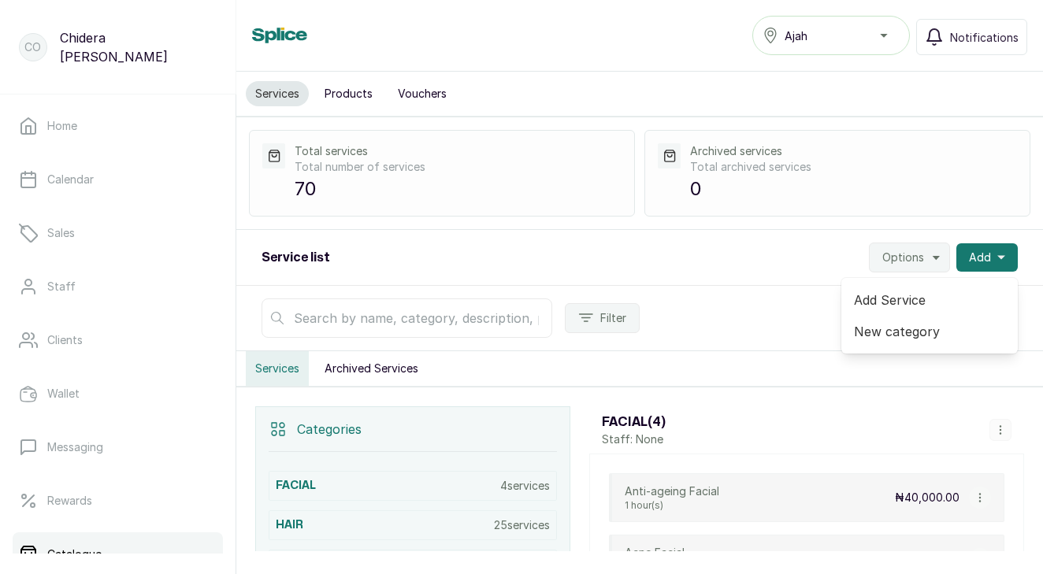
click at [927, 332] on span "New category" at bounding box center [929, 331] width 151 height 19
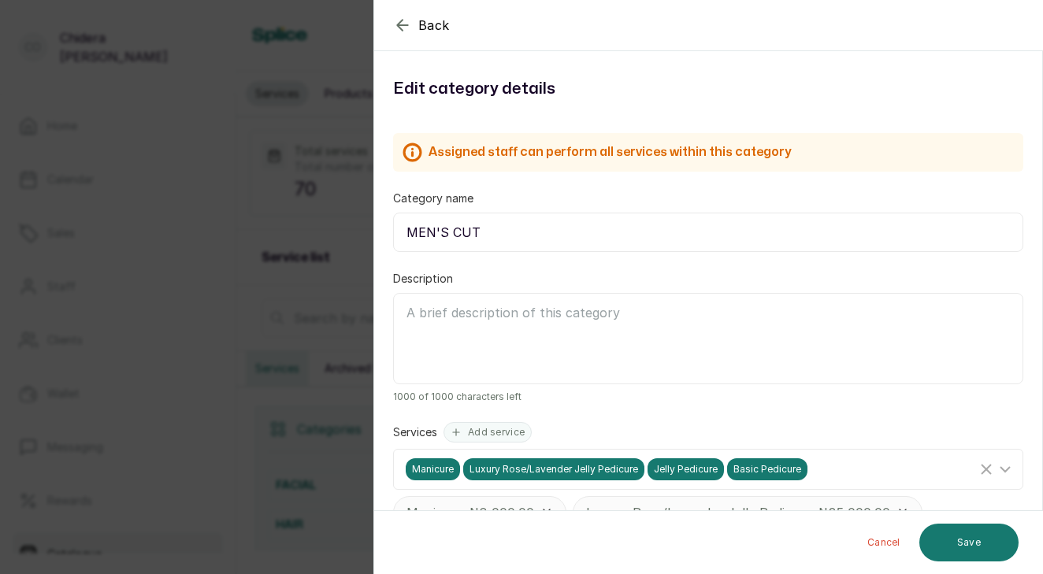
drag, startPoint x: 409, startPoint y: 232, endPoint x: 482, endPoint y: 228, distance: 73.4
click at [969, 550] on button "Save" at bounding box center [968, 543] width 99 height 38
drag, startPoint x: 407, startPoint y: 239, endPoint x: 477, endPoint y: 236, distance: 70.1
type input "MENS CUT"
click at [988, 469] on icon "Clear Selected" at bounding box center [985, 469] width 19 height 19
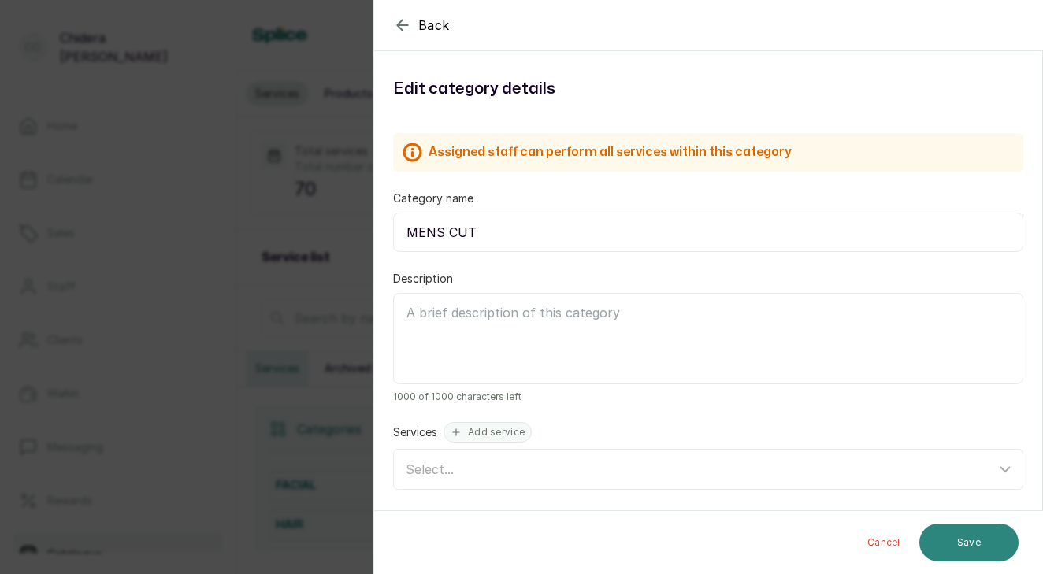
click at [979, 545] on button "Save" at bounding box center [968, 543] width 99 height 38
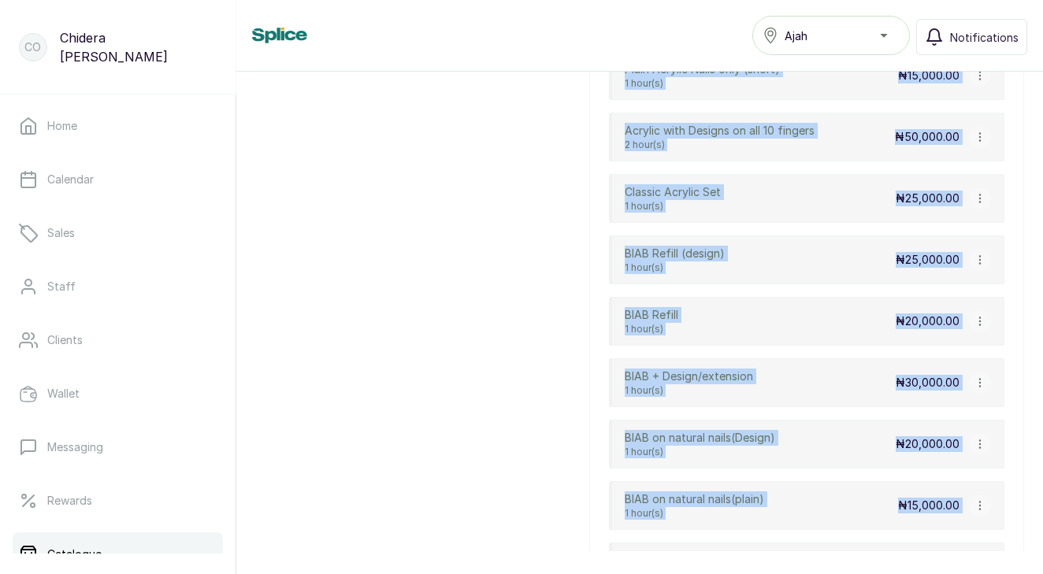
scroll to position [4920, 0]
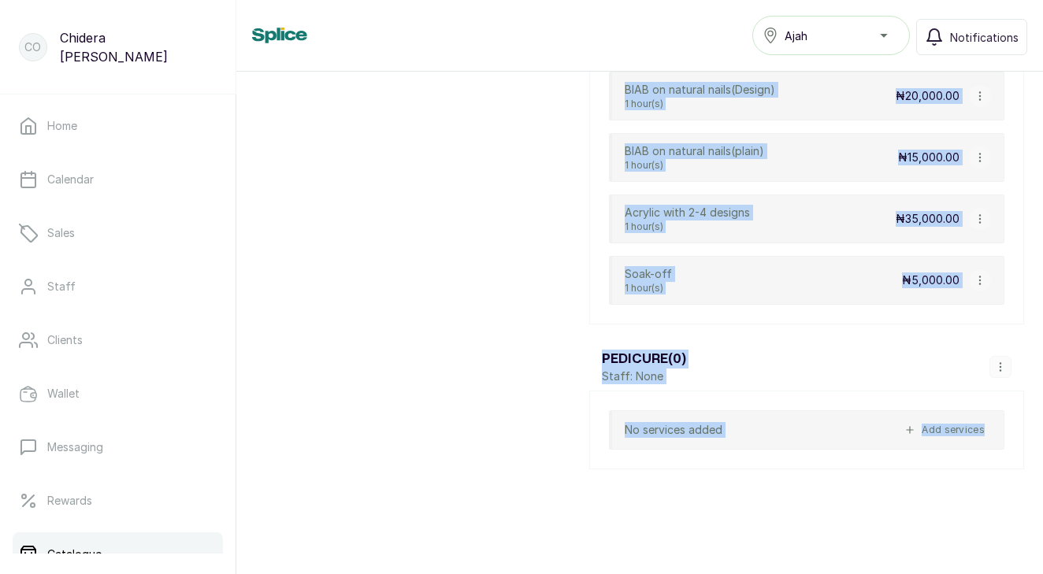
drag, startPoint x: 857, startPoint y: 324, endPoint x: 1054, endPoint y: 625, distance: 360.6
click at [1042, 573] on html "Co [PERSON_NAME] Home Calendar Sales Staff Clients Wallet Messaging Rewards Cat…" at bounding box center [521, 287] width 1043 height 574
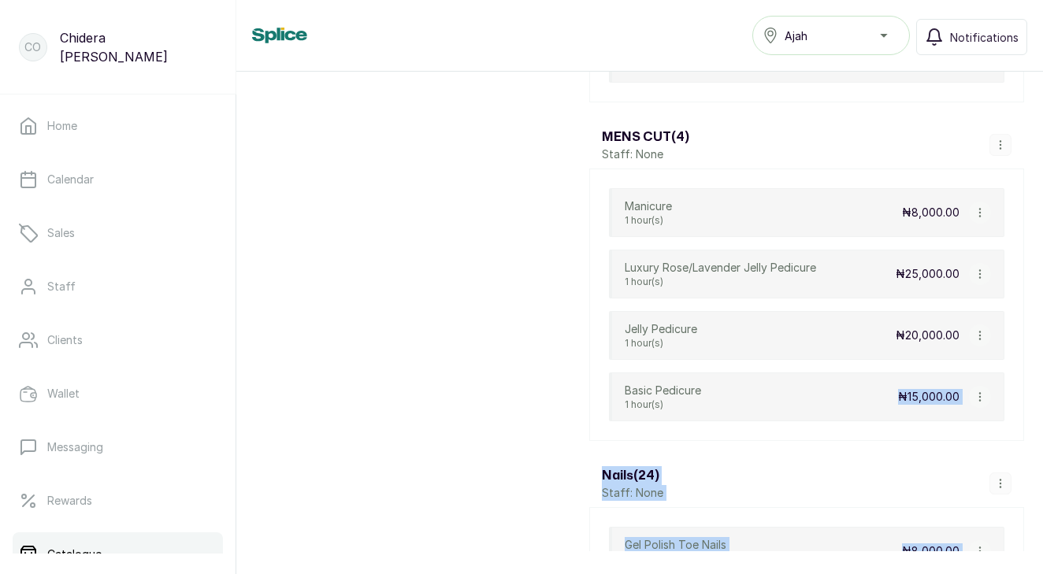
scroll to position [3259, 0]
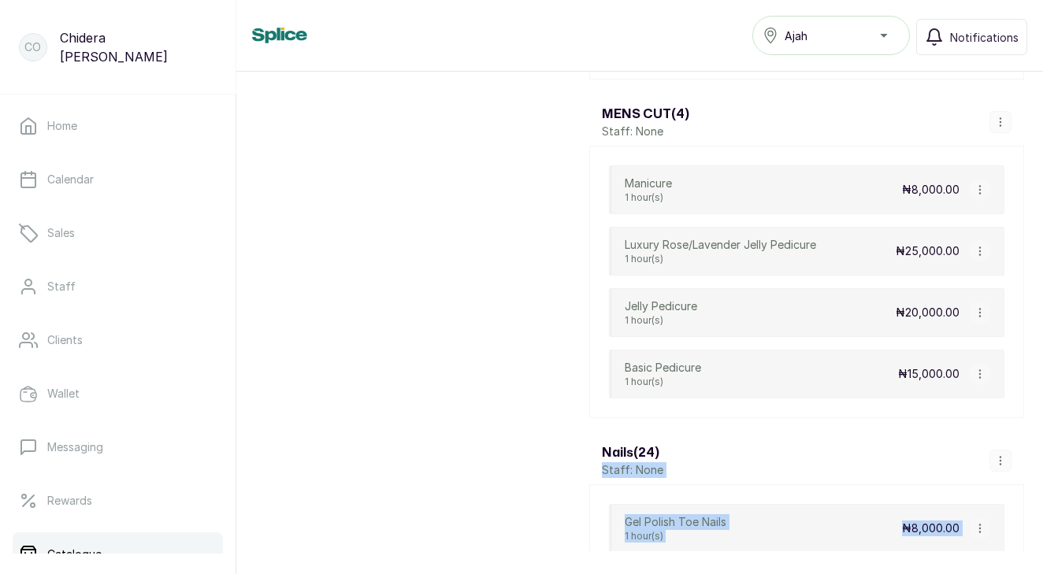
drag, startPoint x: 551, startPoint y: 223, endPoint x: 814, endPoint y: 450, distance: 347.8
click at [982, 372] on icon "button" at bounding box center [979, 374] width 11 height 11
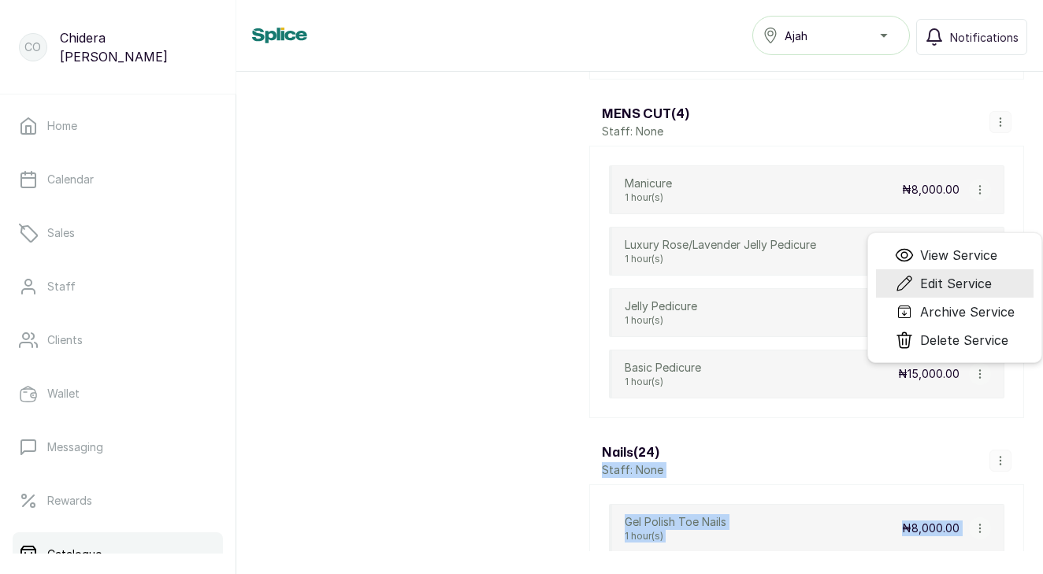
click at [946, 290] on span "Edit Service" at bounding box center [956, 283] width 72 height 19
select select "fixed"
select select "fixed_value"
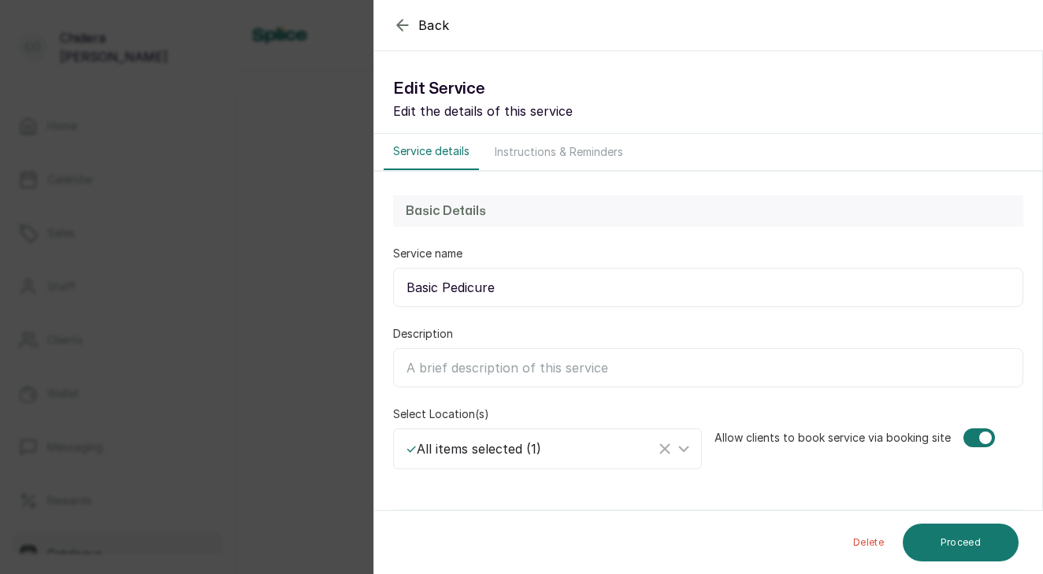
drag, startPoint x: 402, startPoint y: 285, endPoint x: 487, endPoint y: 283, distance: 85.1
click at [487, 283] on input "Basic Pedicure" at bounding box center [708, 287] width 630 height 39
type input "e"
click at [493, 287] on input "e" at bounding box center [708, 287] width 630 height 39
type input "Regular Cut"
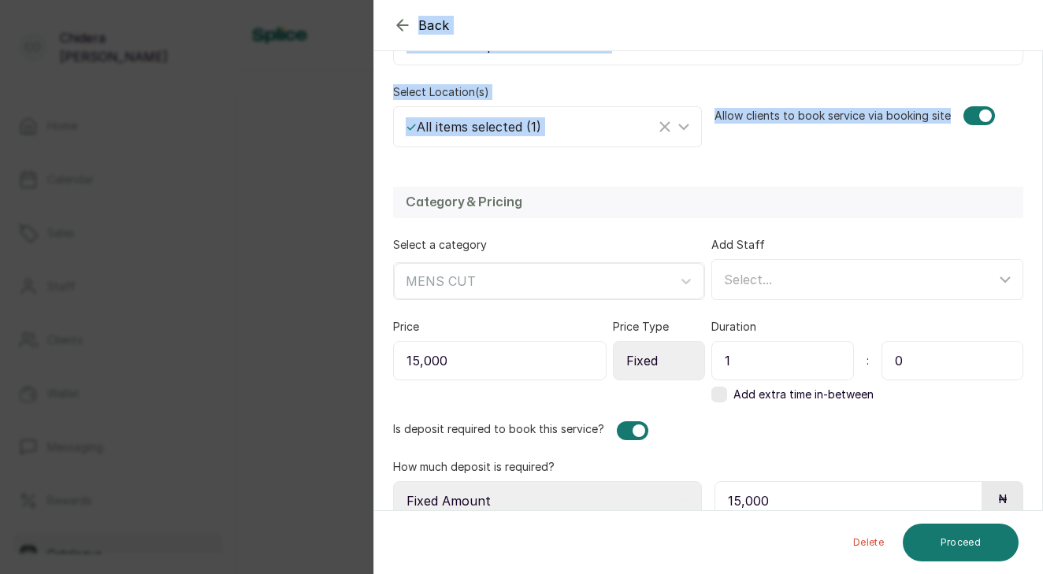
scroll to position [348, 0]
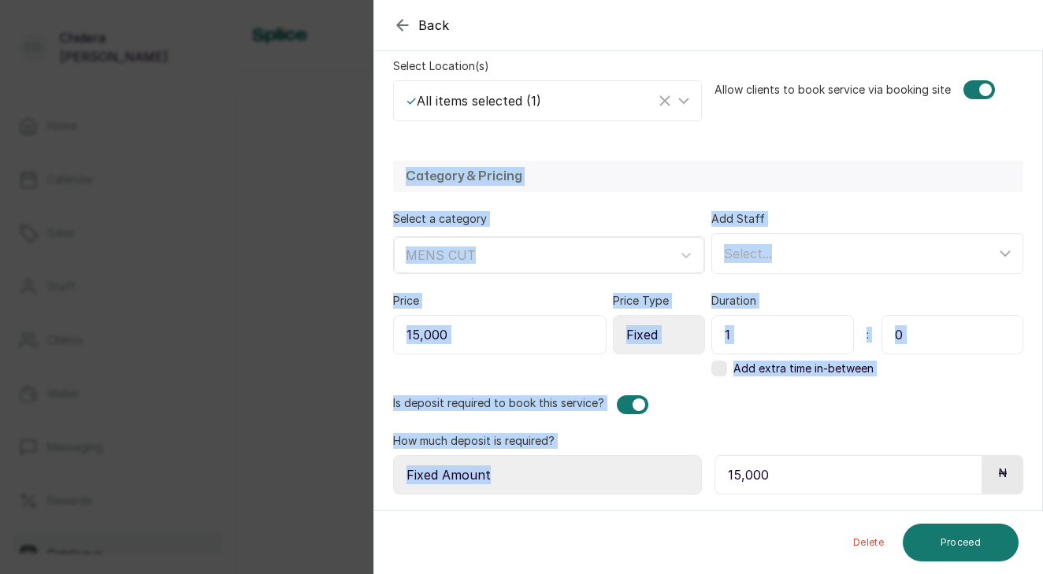
drag, startPoint x: 889, startPoint y: 461, endPoint x: 788, endPoint y: 469, distance: 101.0
click at [788, 469] on form "Back Service Edit Service Edit the details of this service Service details Inst…" at bounding box center [708, 113] width 668 height 795
click at [520, 332] on input "15,000" at bounding box center [499, 334] width 213 height 39
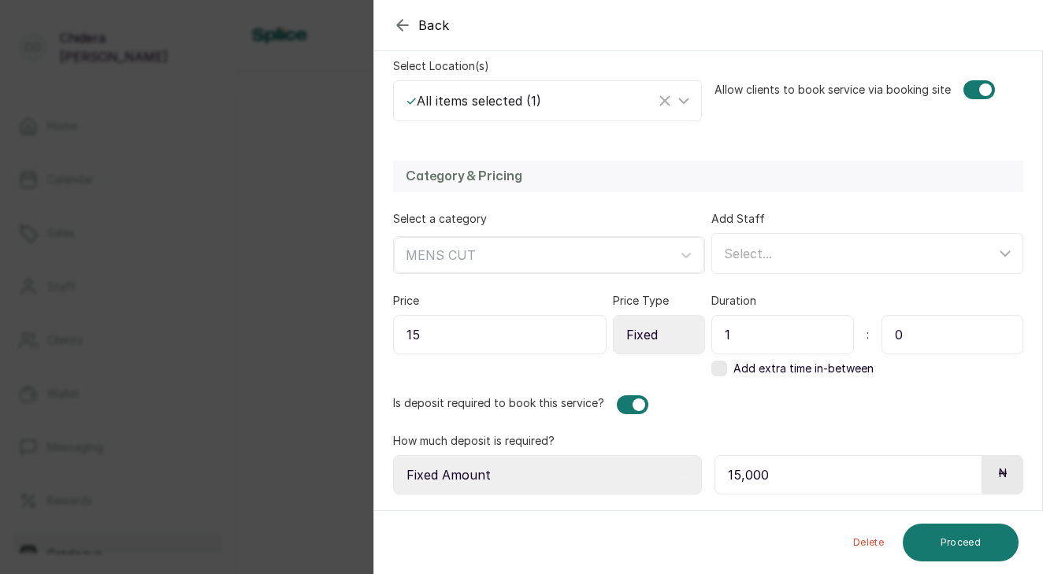
type input "1"
type input "7,000"
click at [777, 470] on input "15,000" at bounding box center [848, 474] width 268 height 39
type input "1"
type input "7,000"
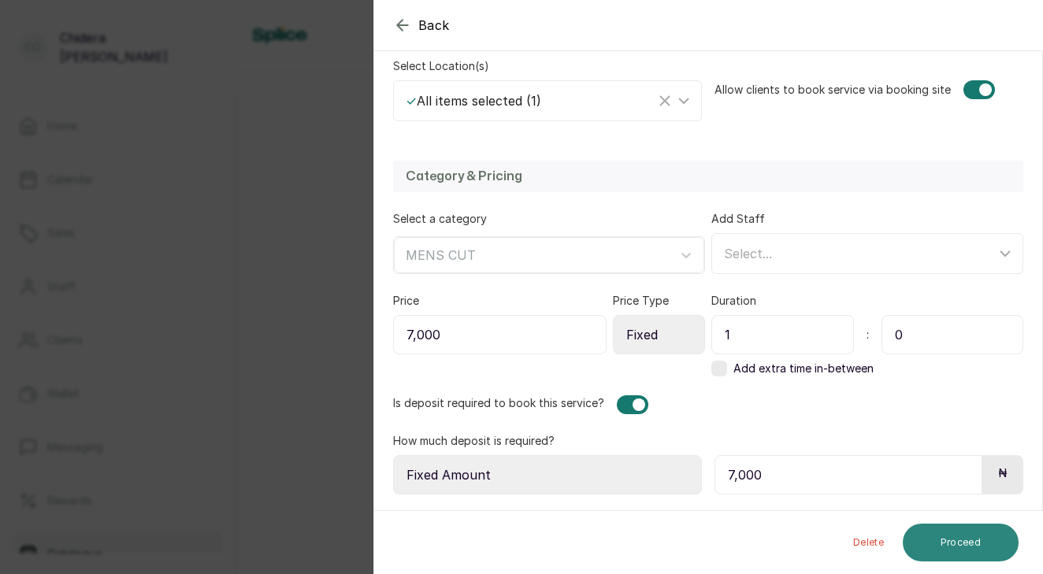
click at [929, 548] on button "Proceed" at bounding box center [960, 543] width 116 height 38
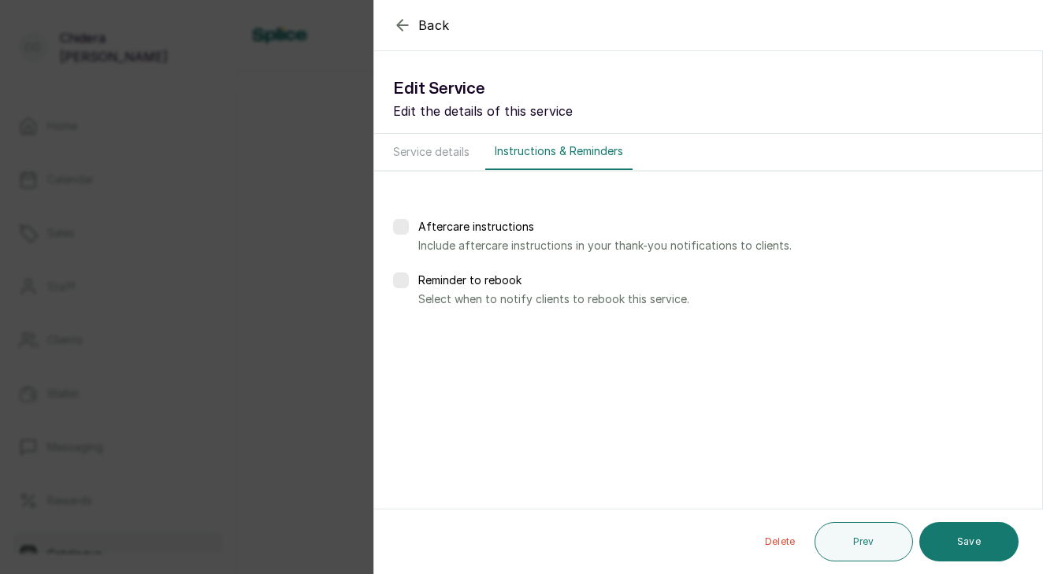
scroll to position [0, 0]
click at [939, 546] on button "Save" at bounding box center [968, 541] width 99 height 39
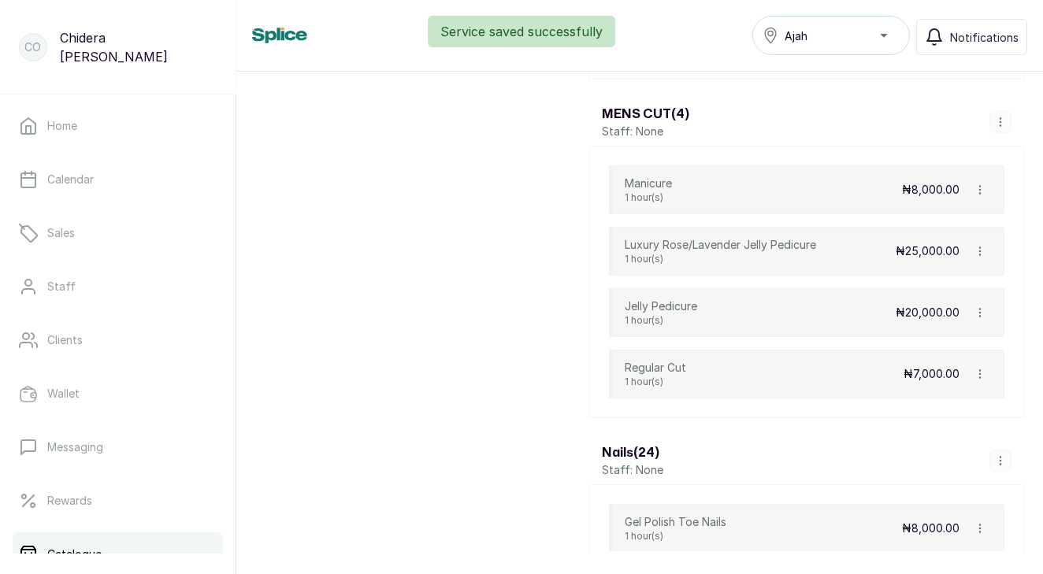
click at [979, 308] on icon "button" at bounding box center [979, 312] width 11 height 11
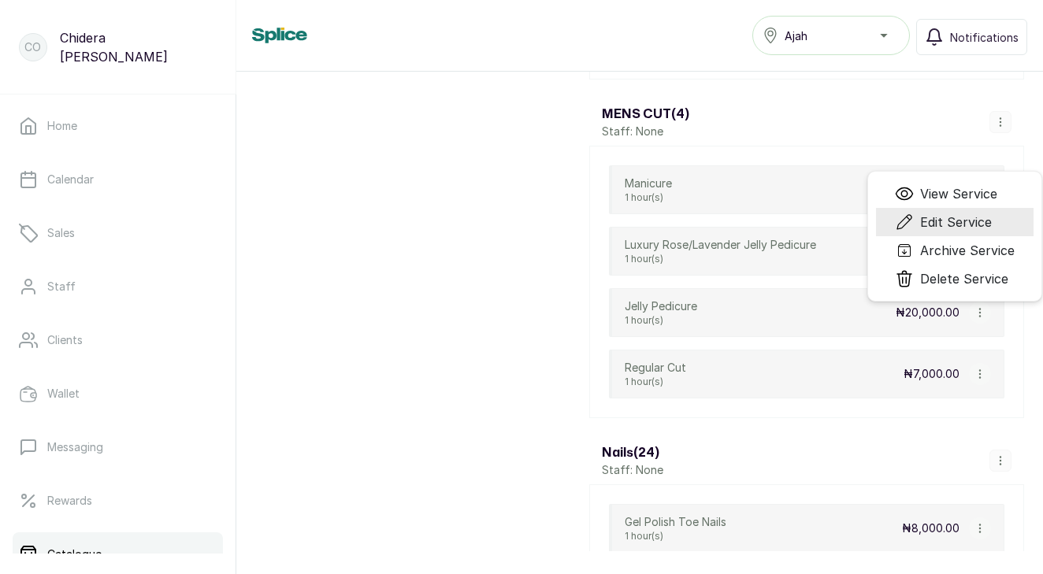
click at [963, 223] on span "Edit Service" at bounding box center [956, 222] width 72 height 19
select select "fixed"
select select "percentage"
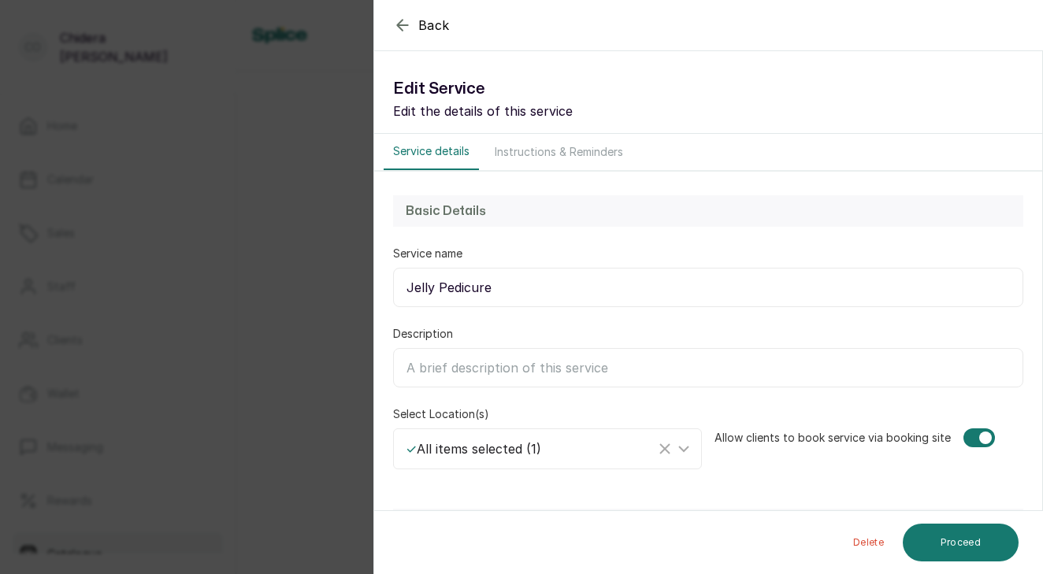
drag, startPoint x: 408, startPoint y: 294, endPoint x: 501, endPoint y: 295, distance: 92.9
click at [501, 295] on input "Jelly Pedicure" at bounding box center [708, 287] width 630 height 39
click at [452, 288] on input "Men's cut and Dye" at bounding box center [708, 287] width 630 height 39
type input "Men's Cut and Dye"
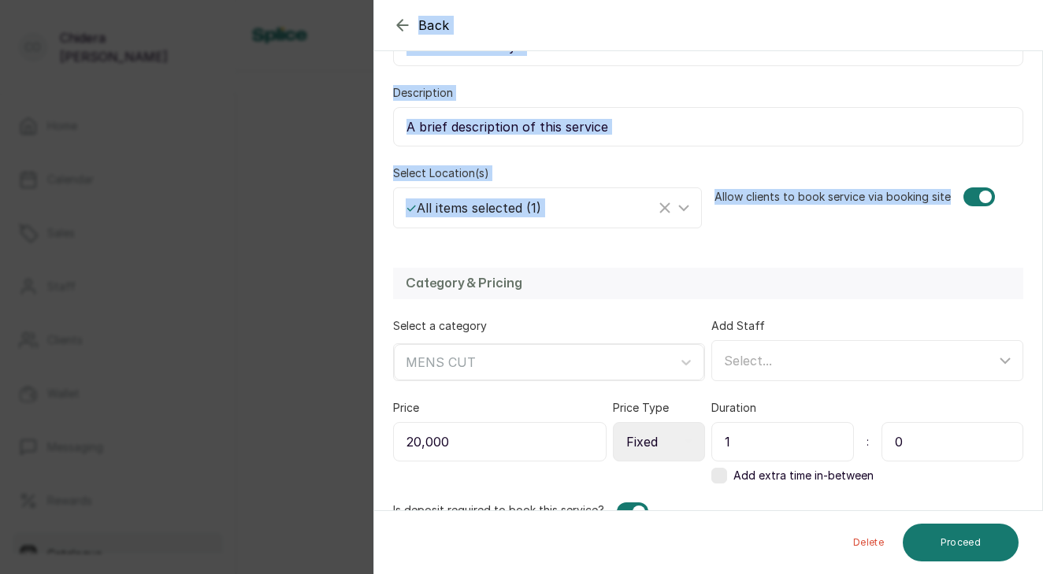
scroll to position [348, 0]
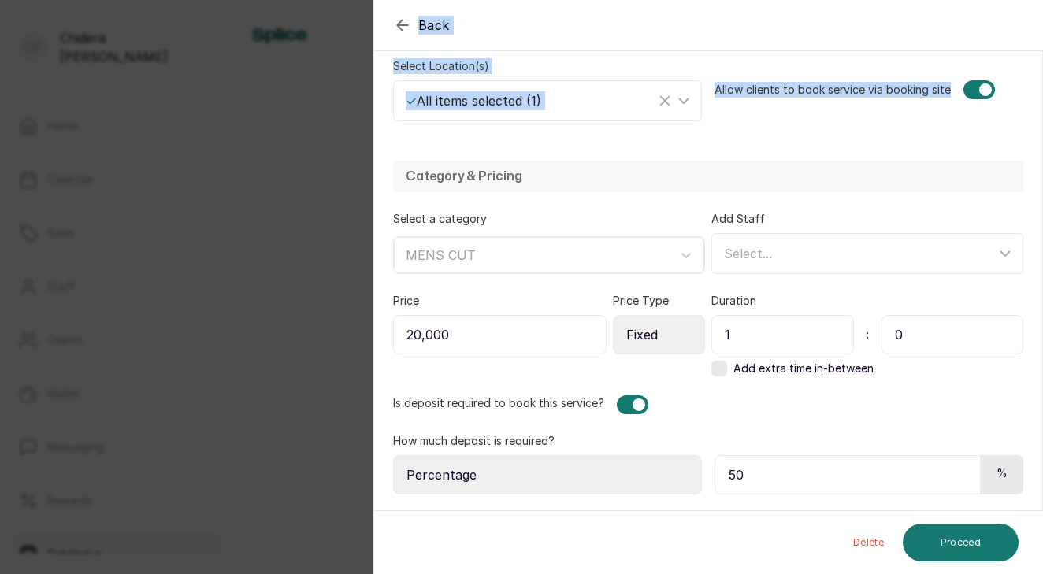
drag, startPoint x: 819, startPoint y: 468, endPoint x: 855, endPoint y: 625, distance: 161.6
click at [855, 573] on html "Co [PERSON_NAME] Home Calendar Sales Staff Clients Wallet Messaging Rewards Cat…" at bounding box center [521, 287] width 1043 height 574
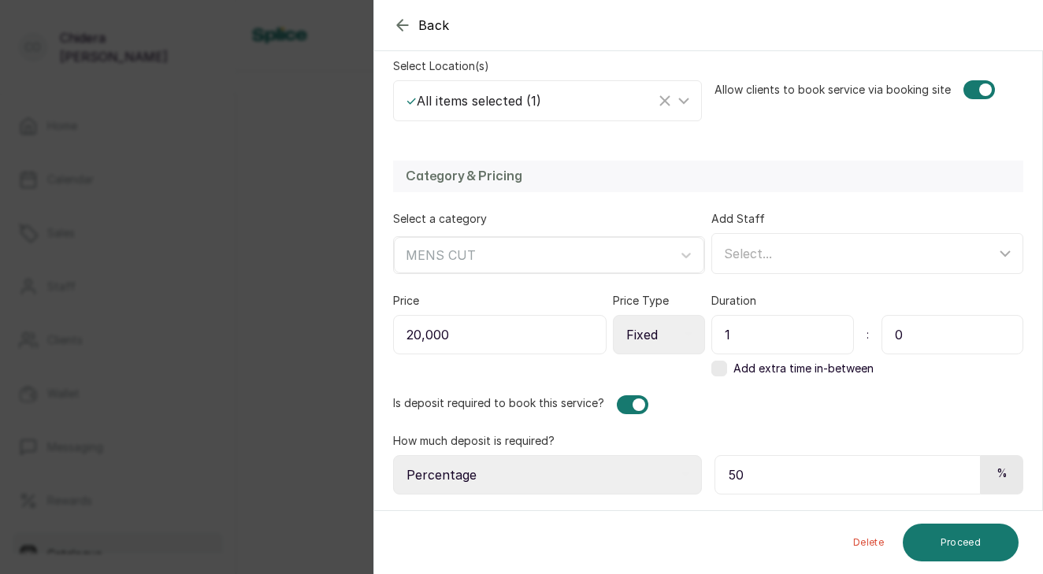
click at [449, 332] on input "20,000" at bounding box center [499, 334] width 213 height 39
type input "2"
type input "10,000"
select select "fixed_value"
click at [778, 484] on input "50" at bounding box center [848, 474] width 268 height 39
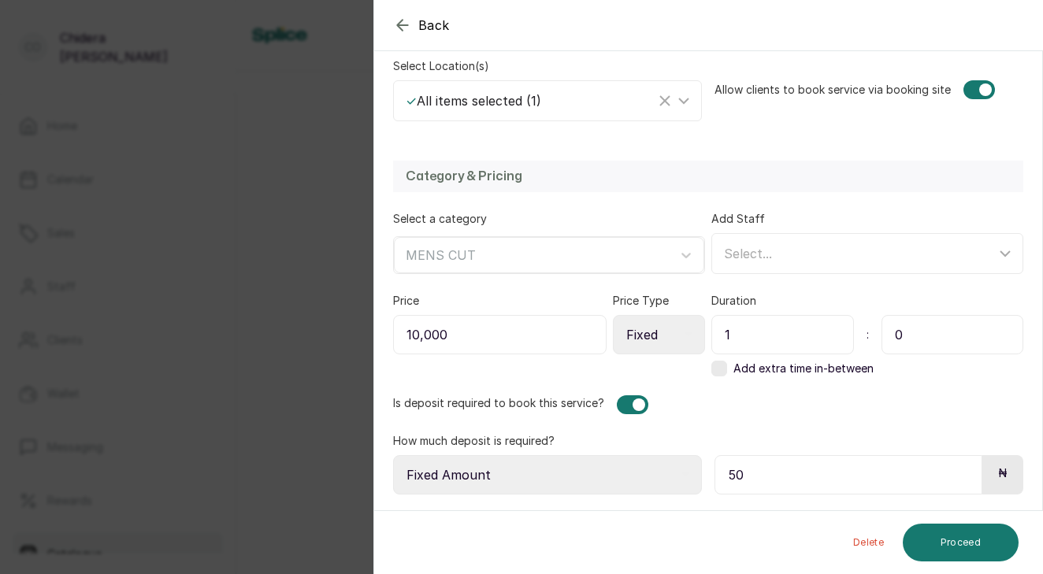
type input "5"
type input "10,000"
click at [961, 545] on button "Proceed" at bounding box center [960, 543] width 116 height 38
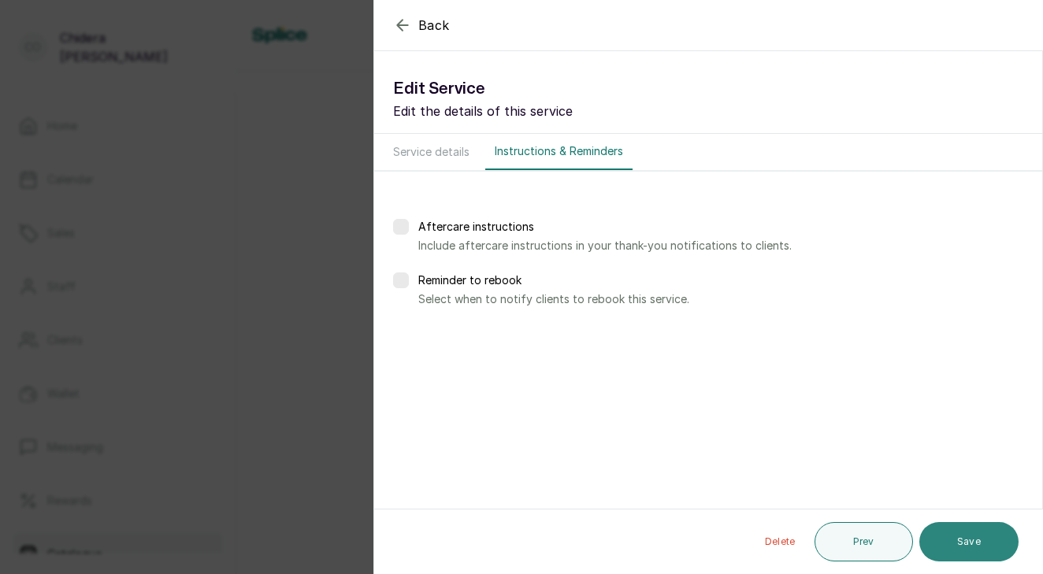
click at [961, 545] on button "Save" at bounding box center [968, 541] width 99 height 39
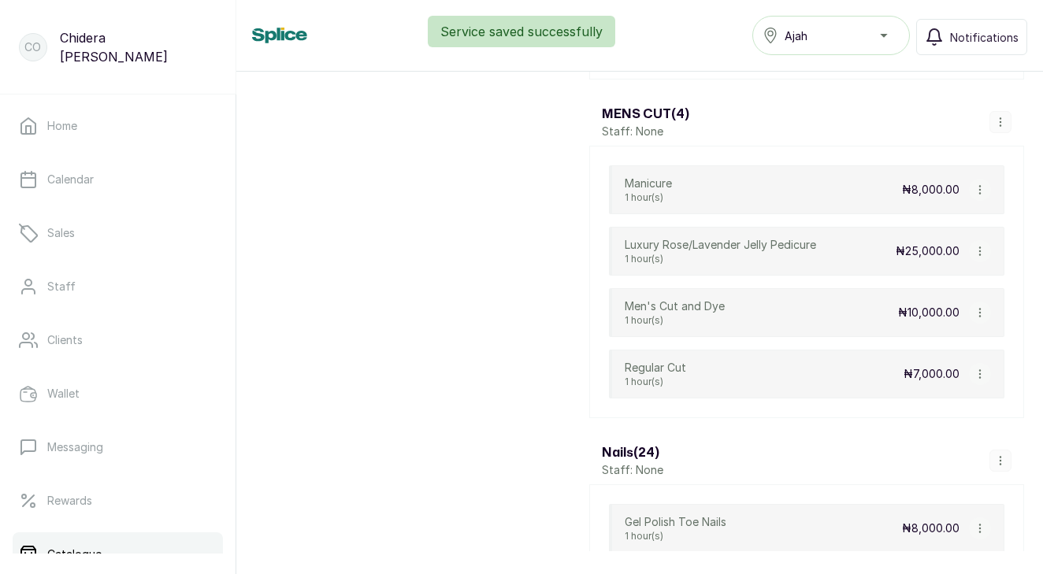
click at [980, 250] on icon "button" at bounding box center [979, 251] width 11 height 11
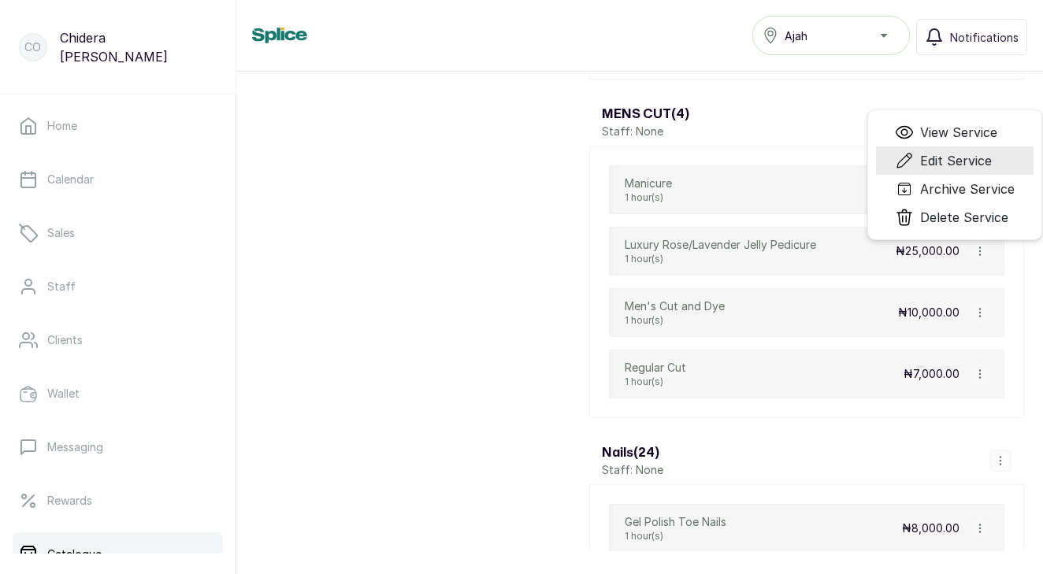
click at [948, 160] on span "Edit Service" at bounding box center [956, 160] width 72 height 19
select select "fixed"
select select "percentage"
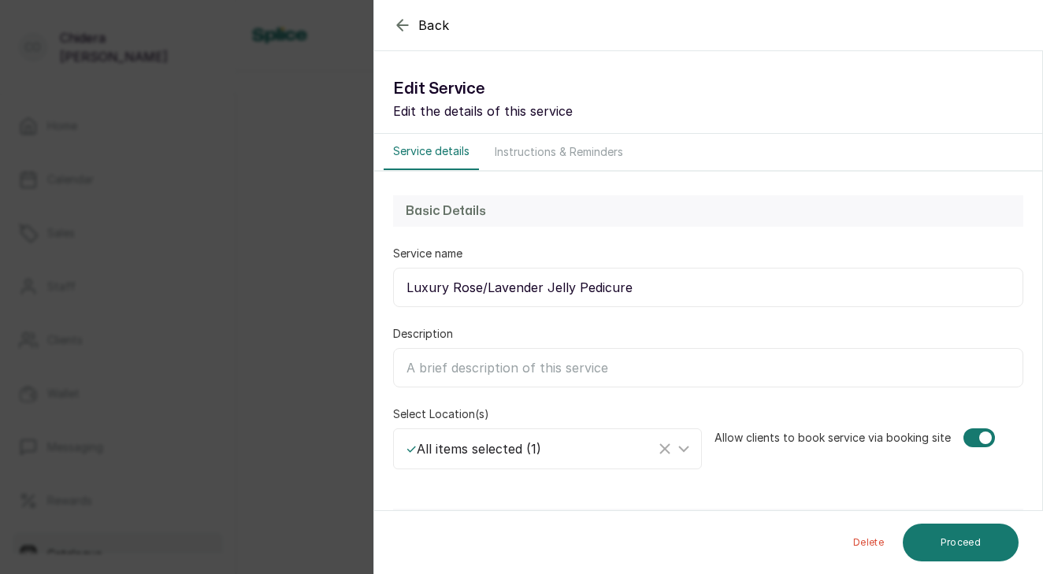
drag, startPoint x: 406, startPoint y: 291, endPoint x: 658, endPoint y: 280, distance: 253.0
click at [658, 280] on input "Luxury Rose/Lavender Jelly Pedicure" at bounding box center [708, 287] width 630 height 39
type input "Tinting"
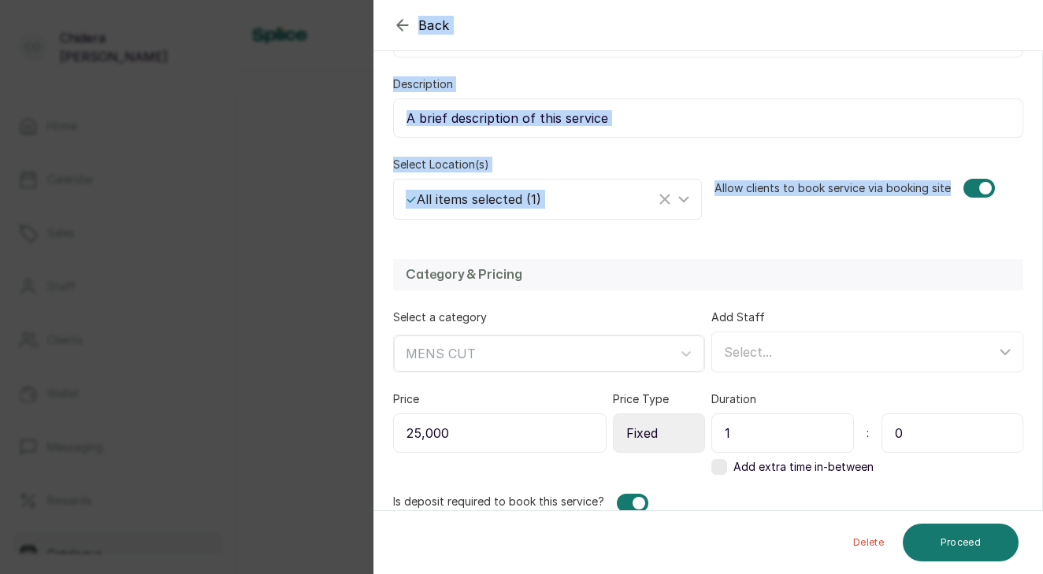
scroll to position [348, 0]
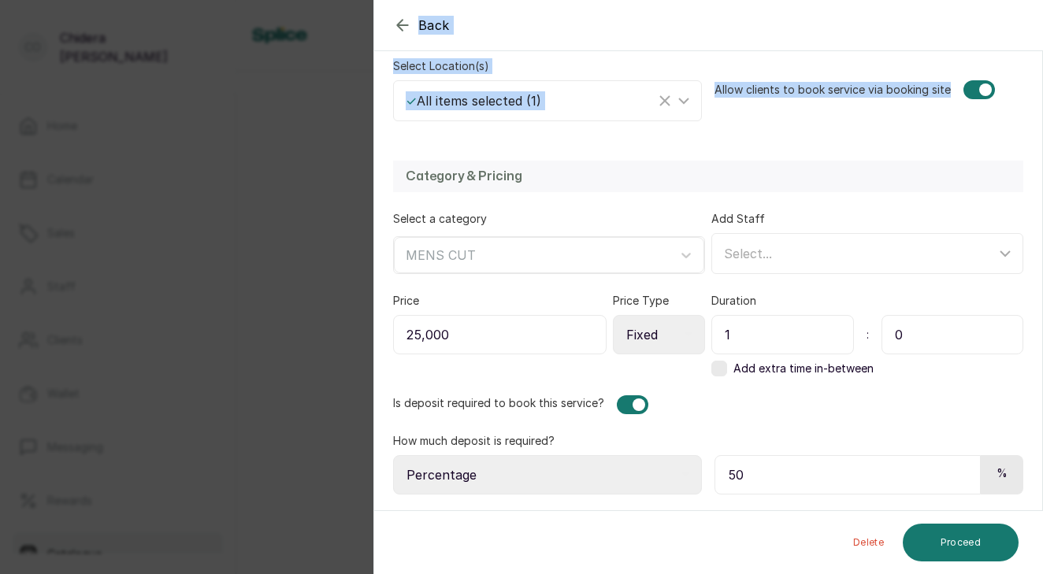
drag, startPoint x: 807, startPoint y: 477, endPoint x: 804, endPoint y: 625, distance: 148.1
click at [804, 573] on html "Co [PERSON_NAME] Home Calendar Sales Staff Clients Wallet Messaging Rewards Cat…" at bounding box center [521, 287] width 1043 height 574
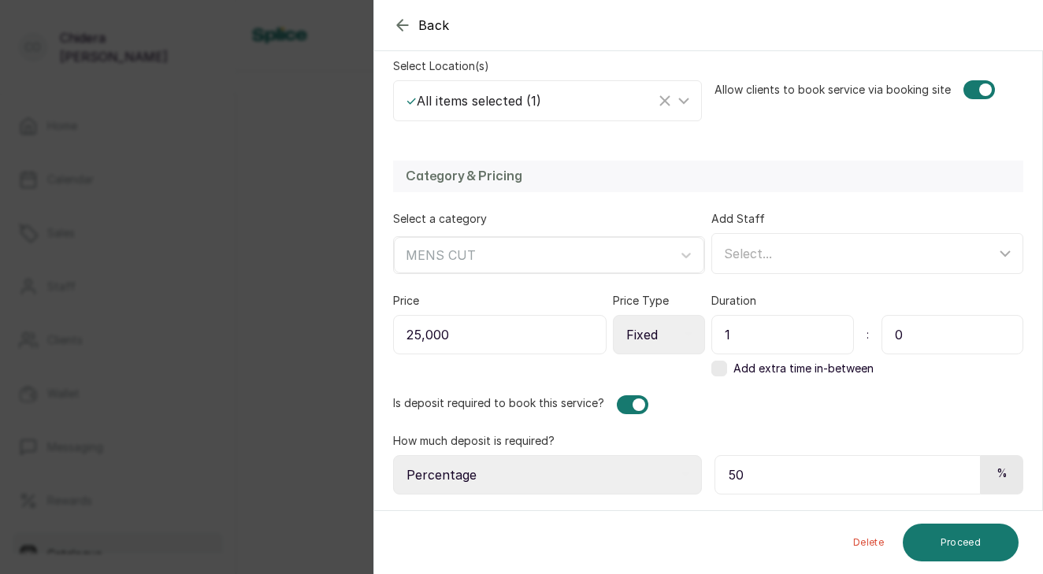
click at [450, 342] on input "25,000" at bounding box center [499, 334] width 213 height 39
type input "2"
type input "24,999"
click at [918, 541] on button "Proceed" at bounding box center [960, 543] width 116 height 38
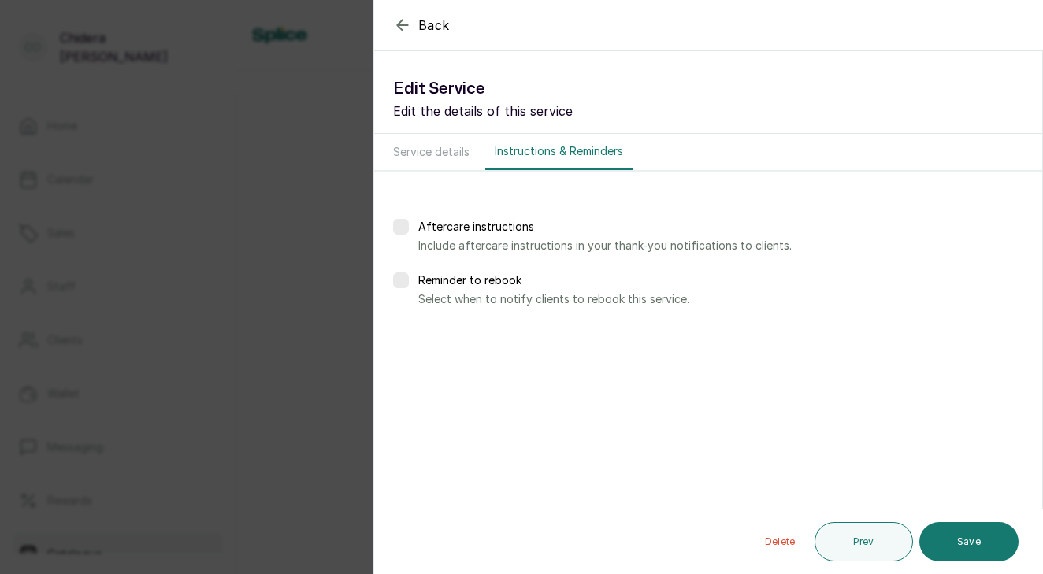
scroll to position [0, 0]
click at [939, 543] on button "Save" at bounding box center [968, 541] width 99 height 39
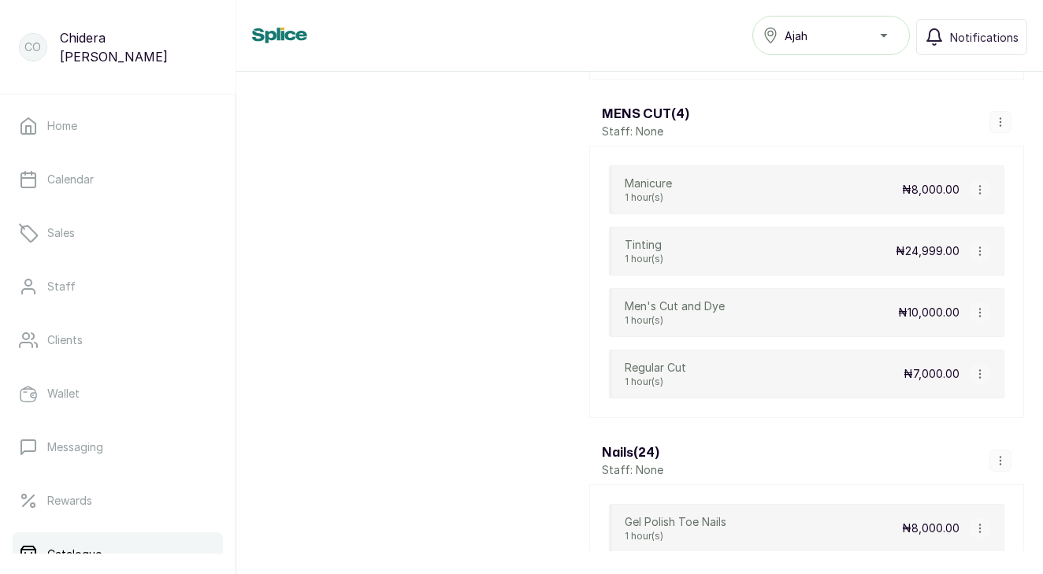
click at [980, 187] on icon "button" at bounding box center [979, 189] width 11 height 11
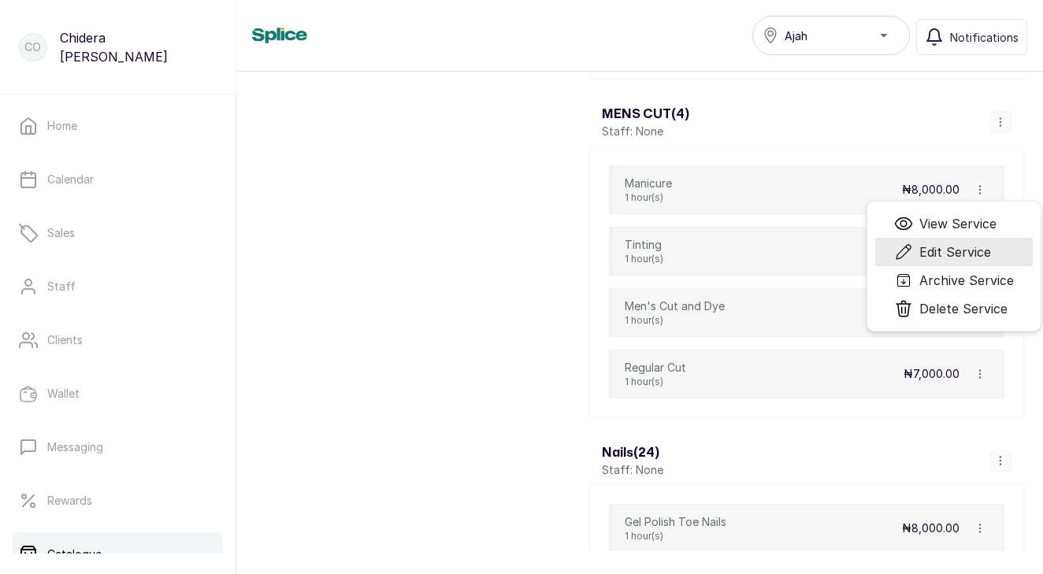
click at [980, 255] on span "Edit Service" at bounding box center [955, 252] width 72 height 19
select select "fixed"
select select "fixed_value"
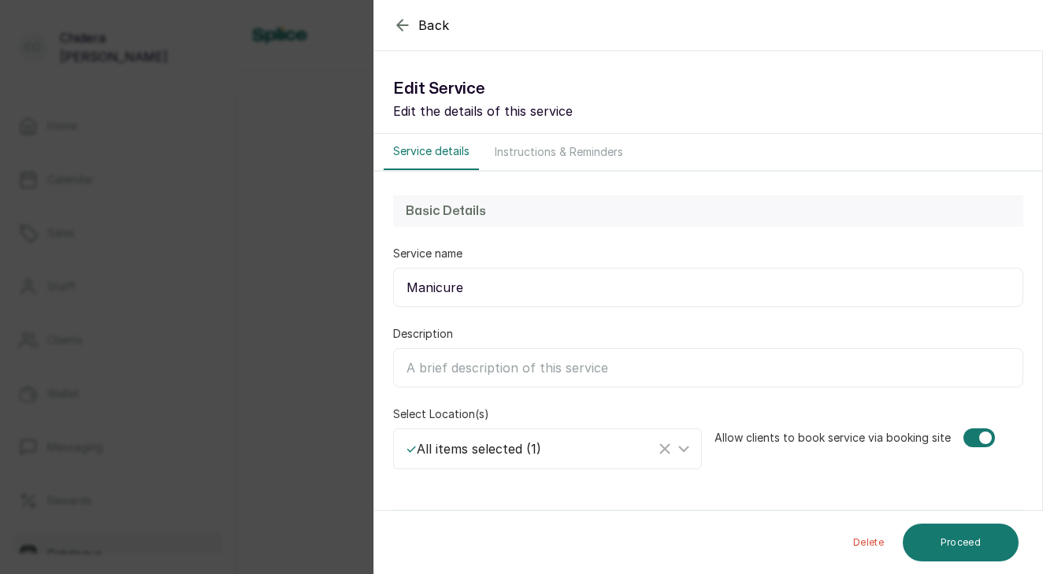
click at [520, 291] on input "Manicure" at bounding box center [708, 287] width 630 height 39
drag, startPoint x: 520, startPoint y: 291, endPoint x: 401, endPoint y: 289, distance: 119.7
click at [401, 289] on input "Manicure" at bounding box center [708, 287] width 630 height 39
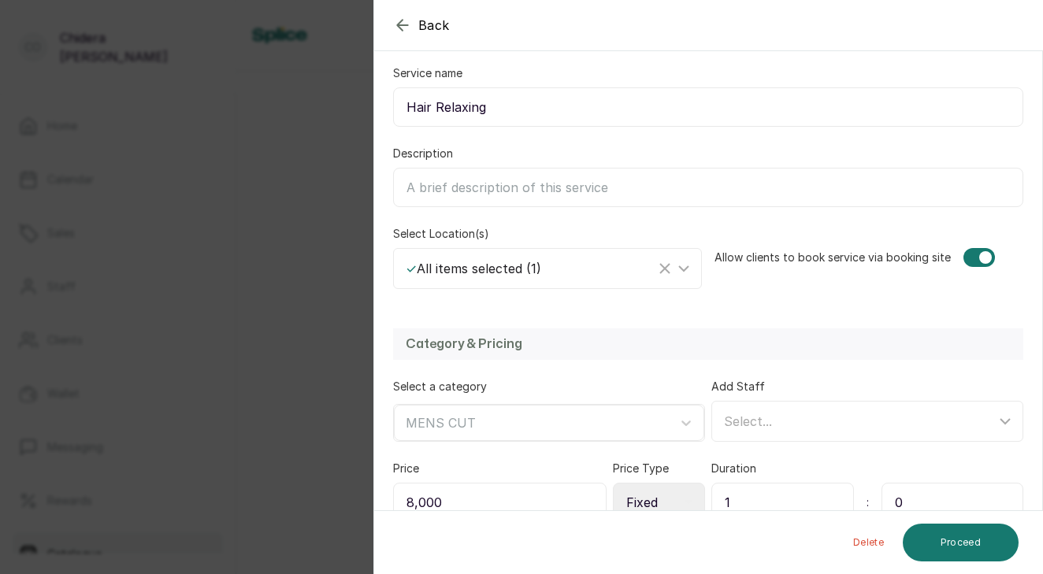
scroll to position [348, 0]
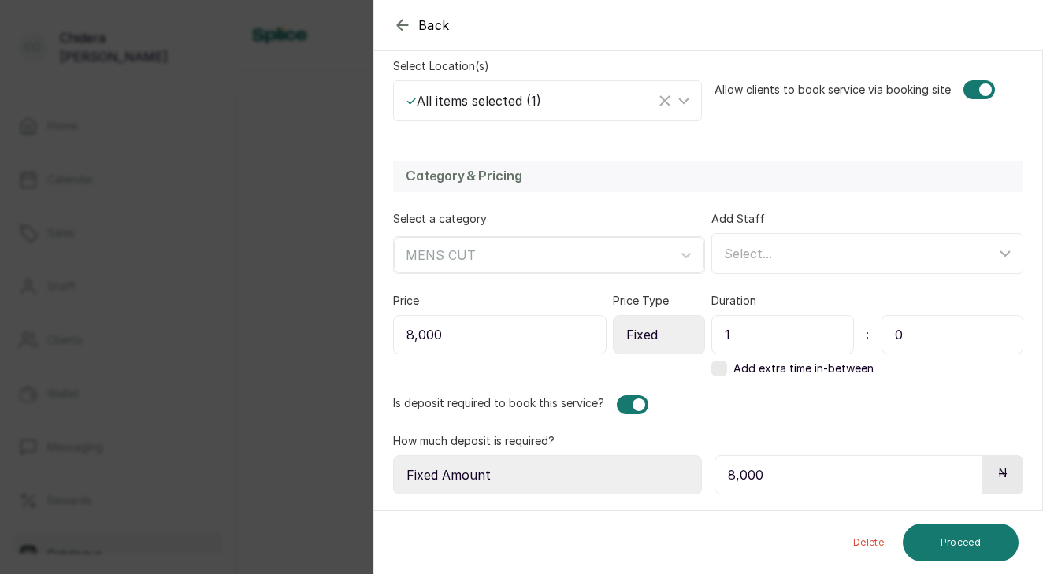
drag, startPoint x: 401, startPoint y: 289, endPoint x: 572, endPoint y: 625, distance: 377.2
click at [572, 573] on html "Co [PERSON_NAME] Home Calendar Sales Staff Clients Wallet Messaging Rewards Cat…" at bounding box center [521, 287] width 1043 height 574
type input "Hair Relaxing"
click at [934, 546] on button "Proceed" at bounding box center [960, 543] width 116 height 38
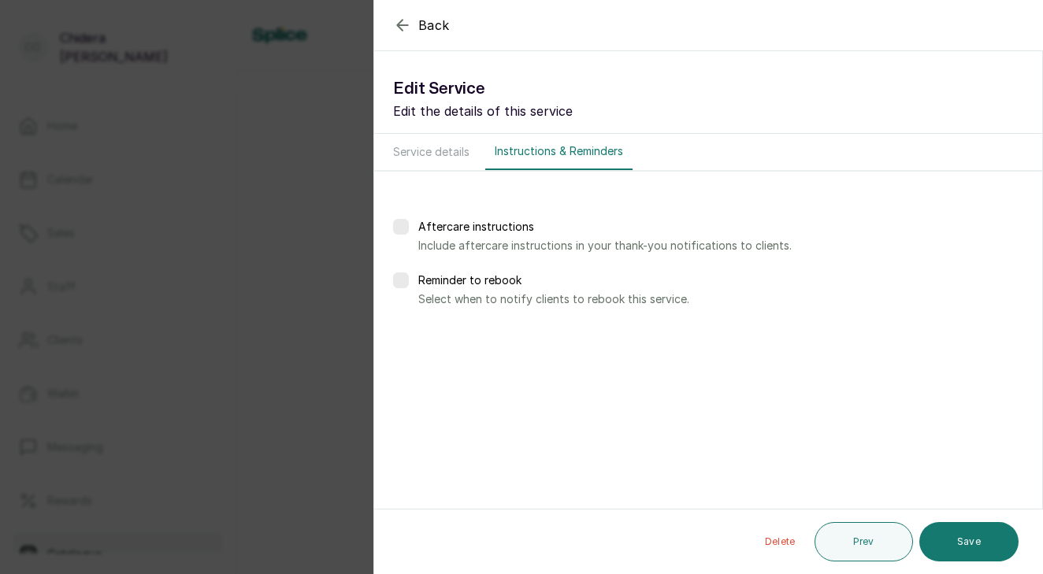
scroll to position [0, 0]
click at [934, 546] on button "Save" at bounding box center [968, 541] width 99 height 39
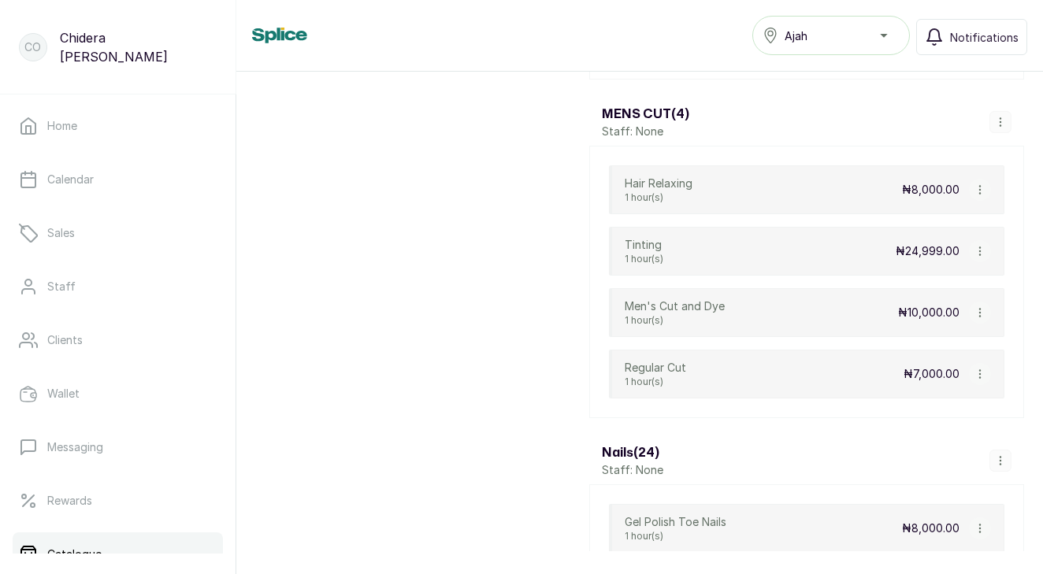
click at [1005, 118] on icon "button" at bounding box center [1000, 122] width 11 height 11
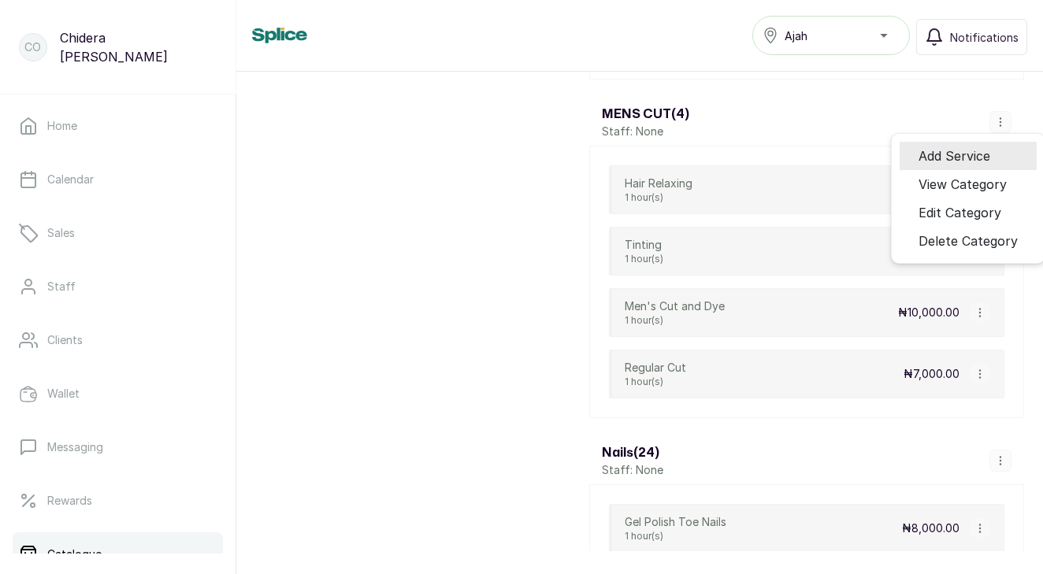
click at [971, 156] on span "Add Service" at bounding box center [954, 155] width 72 height 19
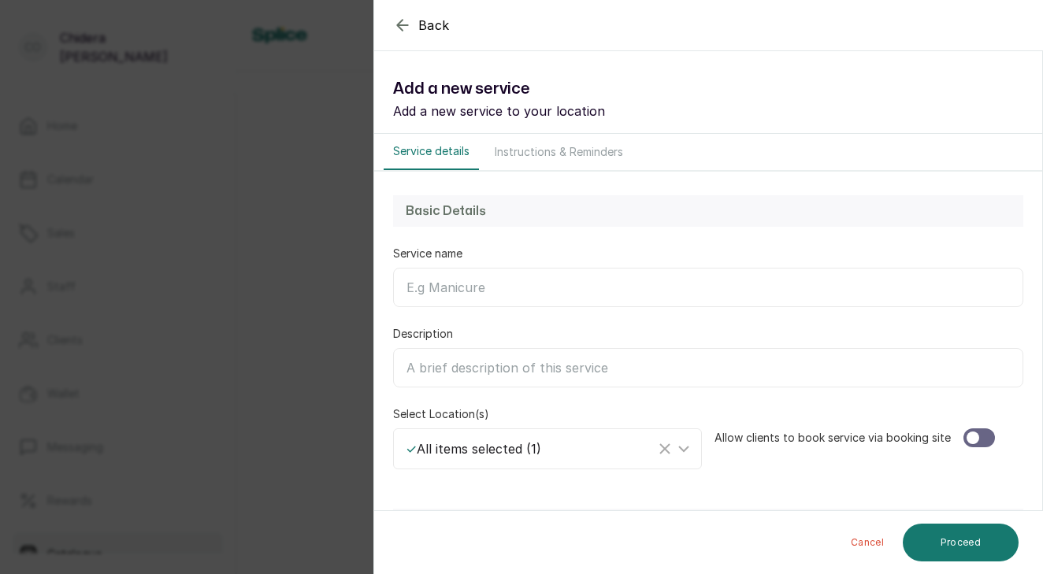
click at [606, 298] on input "Service name" at bounding box center [708, 287] width 630 height 39
type input "Dye"
click at [611, 373] on input "Description" at bounding box center [708, 367] width 630 height 39
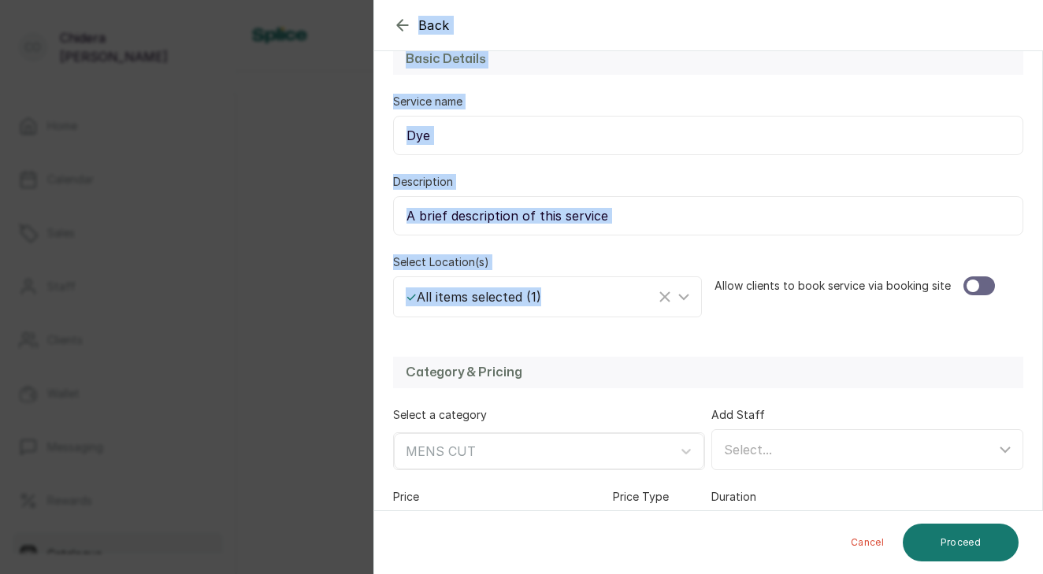
scroll to position [268, 0]
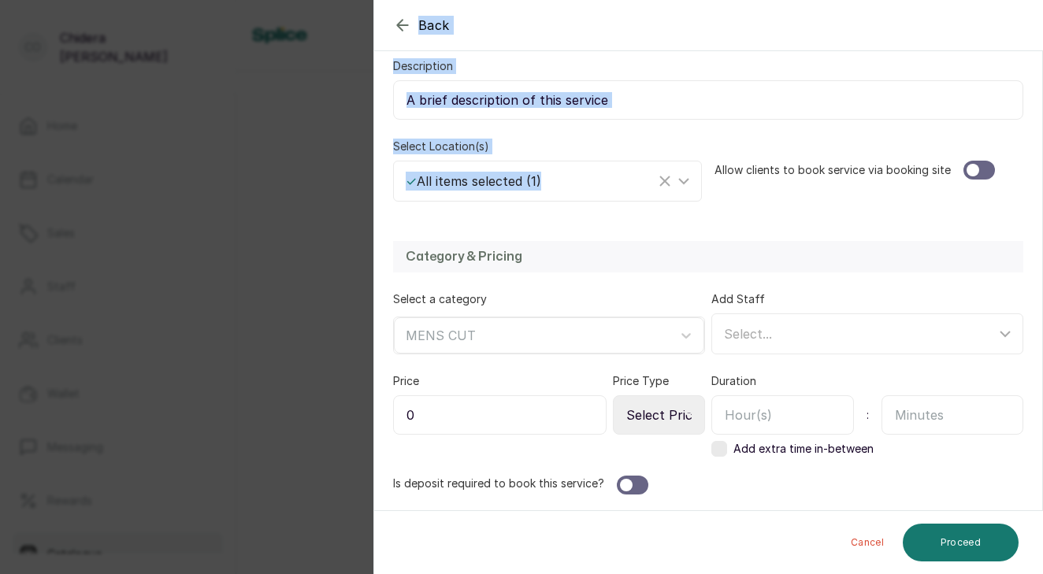
drag, startPoint x: 591, startPoint y: 486, endPoint x: 611, endPoint y: 624, distance: 140.1
click at [611, 573] on html "Co [PERSON_NAME] Home Calendar Sales Staff Clients Wallet Messaging Rewards Cat…" at bounding box center [521, 287] width 1043 height 574
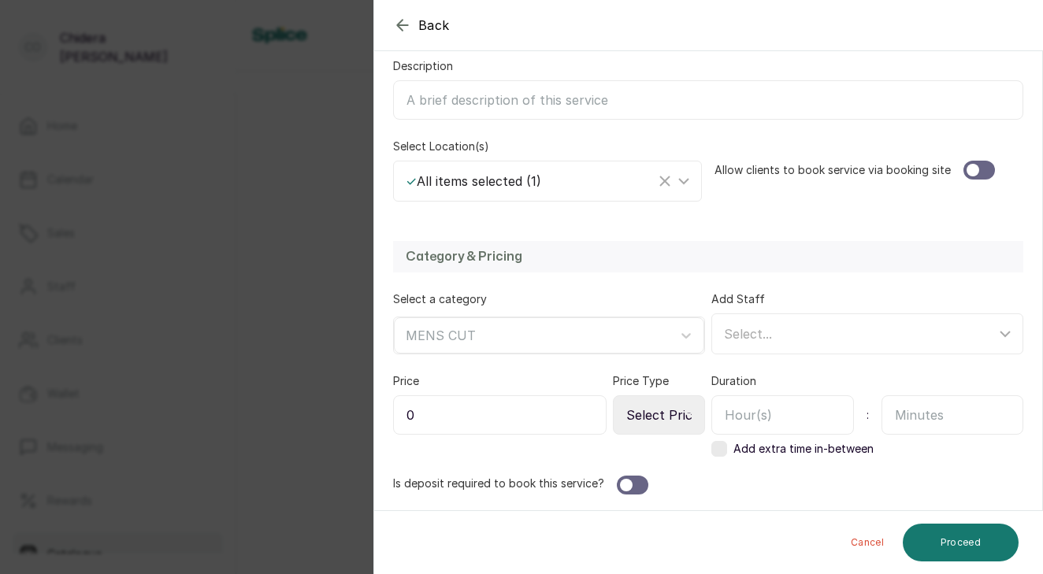
click at [470, 405] on input "0" at bounding box center [499, 414] width 213 height 39
type input "5,000"
click at [688, 413] on icon at bounding box center [688, 415] width 8 height 4
click at [687, 412] on icon at bounding box center [688, 415] width 8 height 8
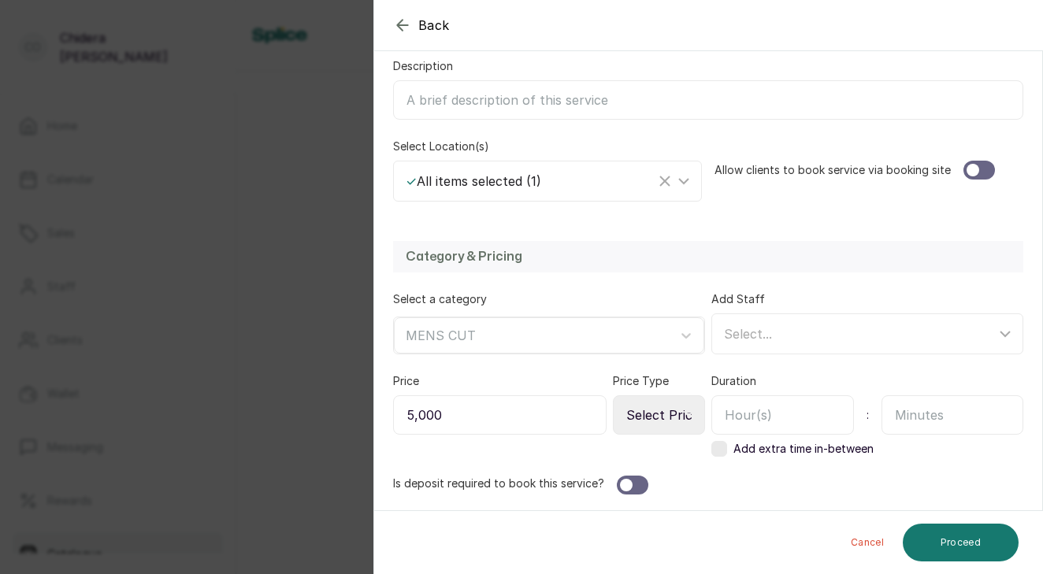
click at [688, 413] on icon at bounding box center [688, 415] width 8 height 8
click at [690, 407] on div "Select Price Type Fixed From" at bounding box center [659, 414] width 92 height 39
select select "fixed"
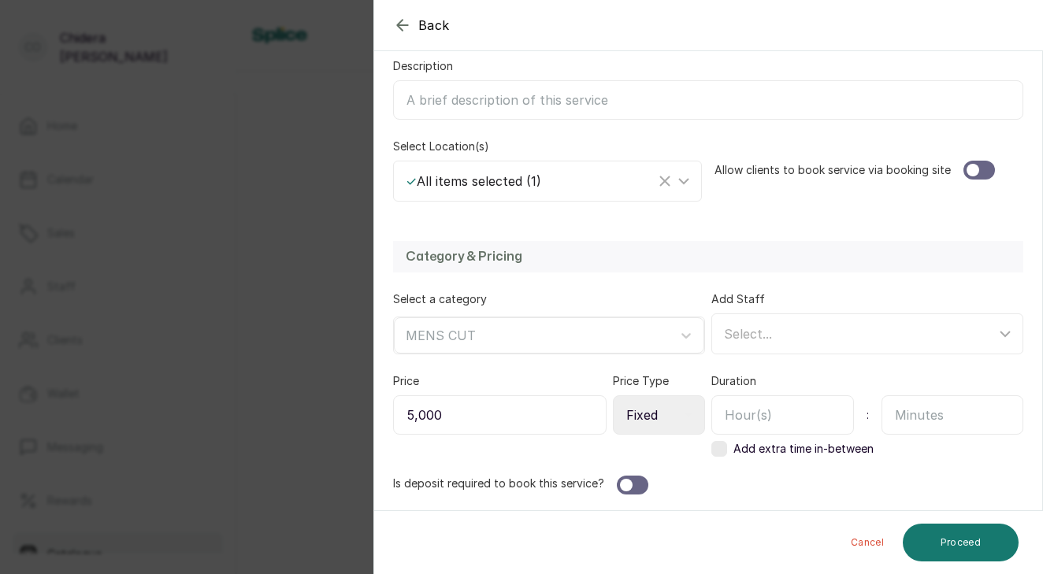
click at [623, 483] on div at bounding box center [626, 485] width 13 height 13
click at [731, 419] on input "text" at bounding box center [782, 414] width 143 height 39
type input "1"
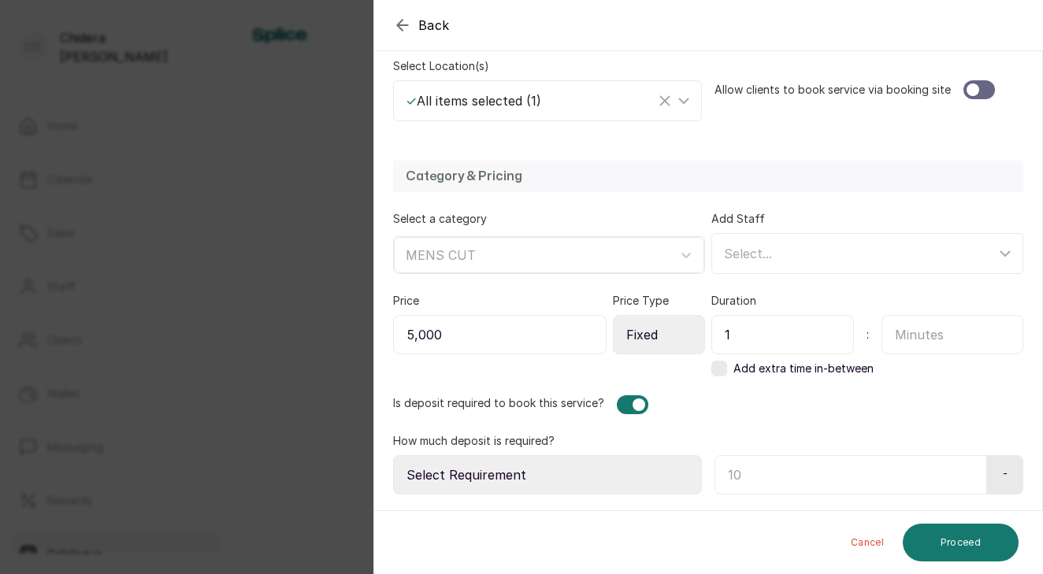
drag, startPoint x: 853, startPoint y: 497, endPoint x: 843, endPoint y: 625, distance: 128.7
click at [843, 573] on html "Co [PERSON_NAME] Home Calendar Sales Staff Clients Wallet Messaging Rewards Cat…" at bounding box center [521, 287] width 1043 height 574
select select "fixed_value"
click at [750, 485] on input "text" at bounding box center [848, 474] width 268 height 39
type input "5,000"
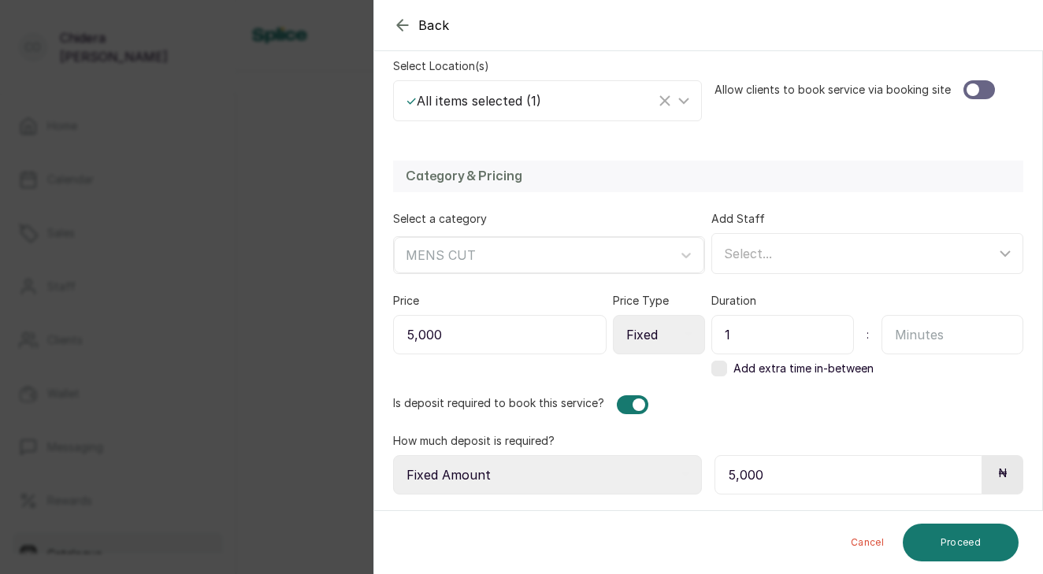
click at [933, 523] on div "Cancel Proceed" at bounding box center [708, 542] width 669 height 63
click at [939, 535] on button "Proceed" at bounding box center [960, 543] width 116 height 38
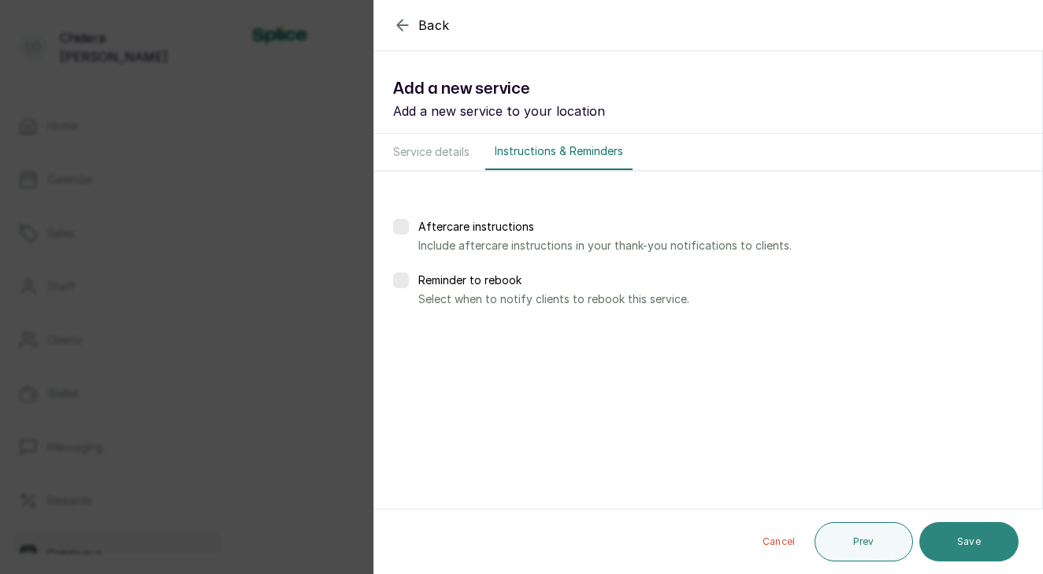
click at [939, 535] on button "Save" at bounding box center [968, 541] width 99 height 39
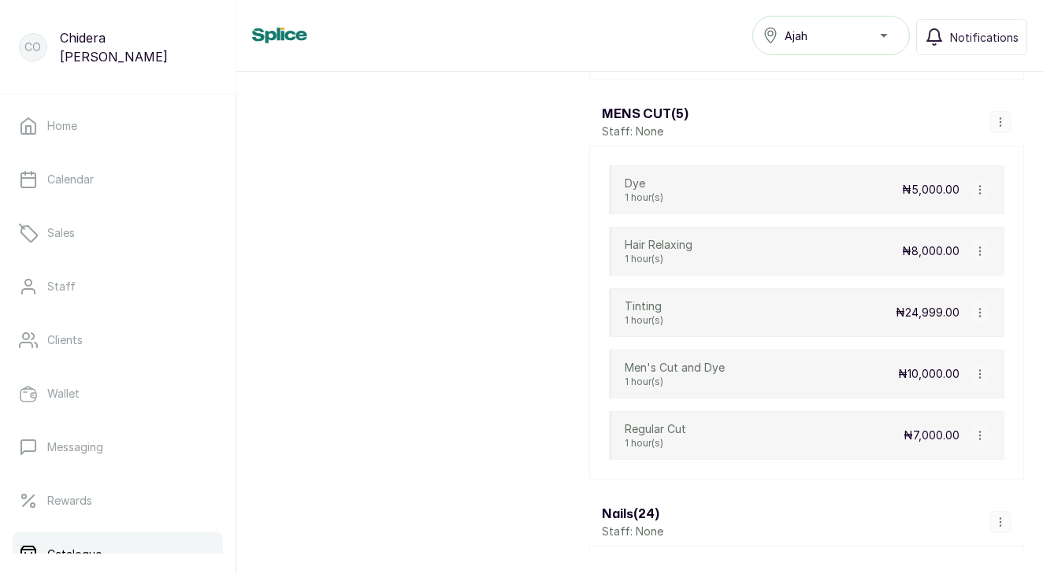
click at [998, 124] on icon "button" at bounding box center [1000, 122] width 11 height 11
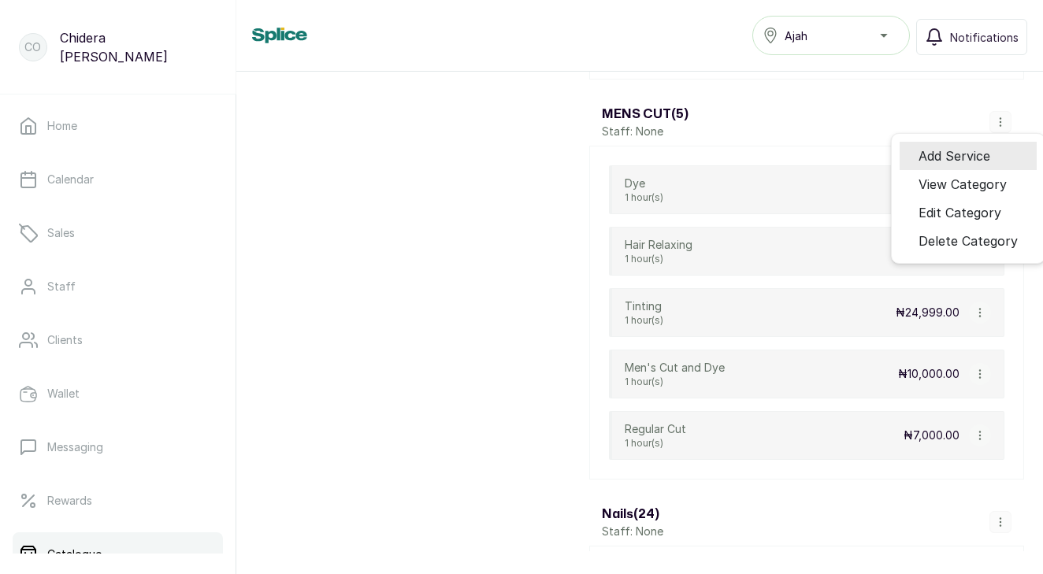
click at [981, 160] on span "Add Service" at bounding box center [954, 155] width 72 height 19
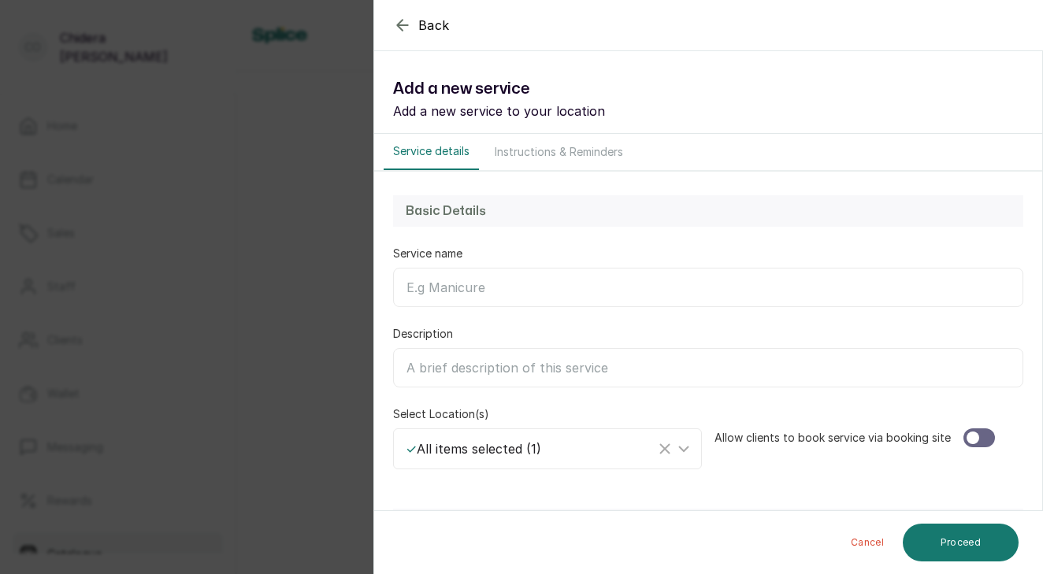
click at [623, 295] on input "Service name" at bounding box center [708, 287] width 630 height 39
type input "c"
type input "Carving"
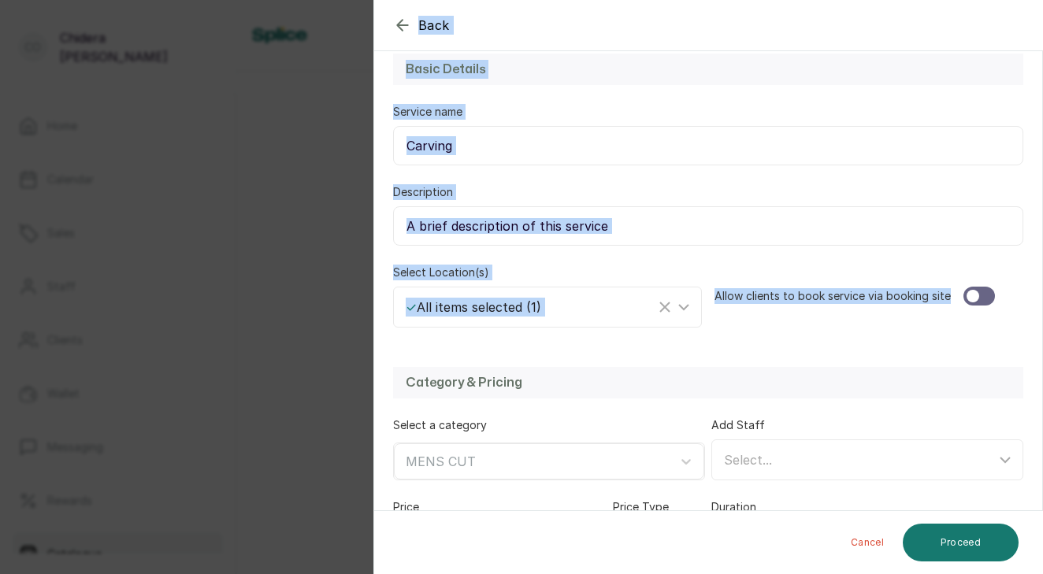
scroll to position [268, 0]
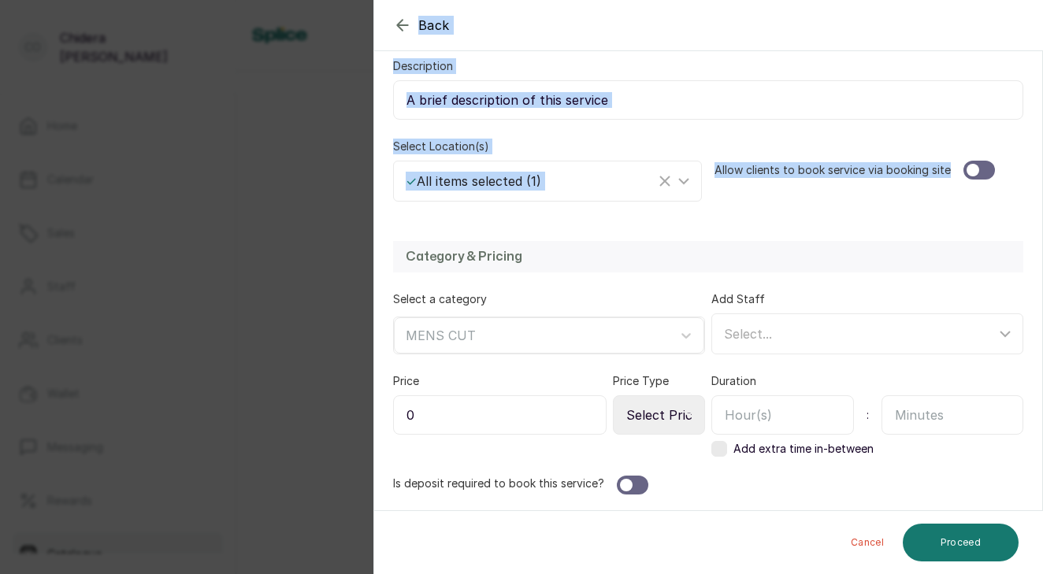
drag, startPoint x: 853, startPoint y: 469, endPoint x: 843, endPoint y: 608, distance: 139.7
click at [843, 573] on html "Co [PERSON_NAME] Home Calendar Sales Staff Clients Wallet Messaging Rewards Cat…" at bounding box center [521, 287] width 1043 height 574
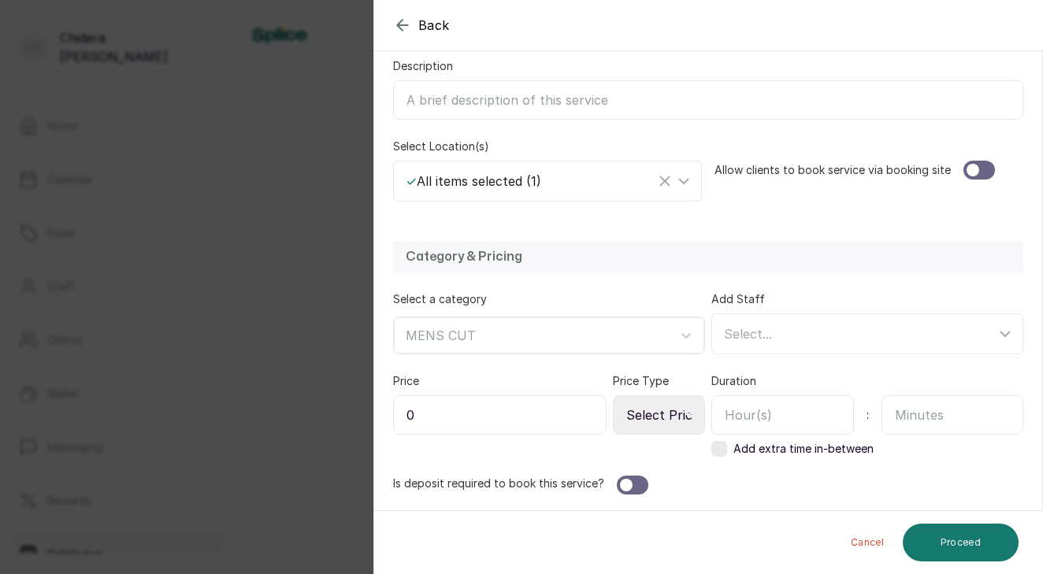
click at [771, 495] on div "Category & Pricing Select a category MENS CUT Add Staff Select... Price 0 Price…" at bounding box center [708, 367] width 668 height 285
click at [562, 417] on input "0" at bounding box center [499, 414] width 213 height 39
type input "4,999"
click at [687, 416] on icon at bounding box center [688, 415] width 8 height 8
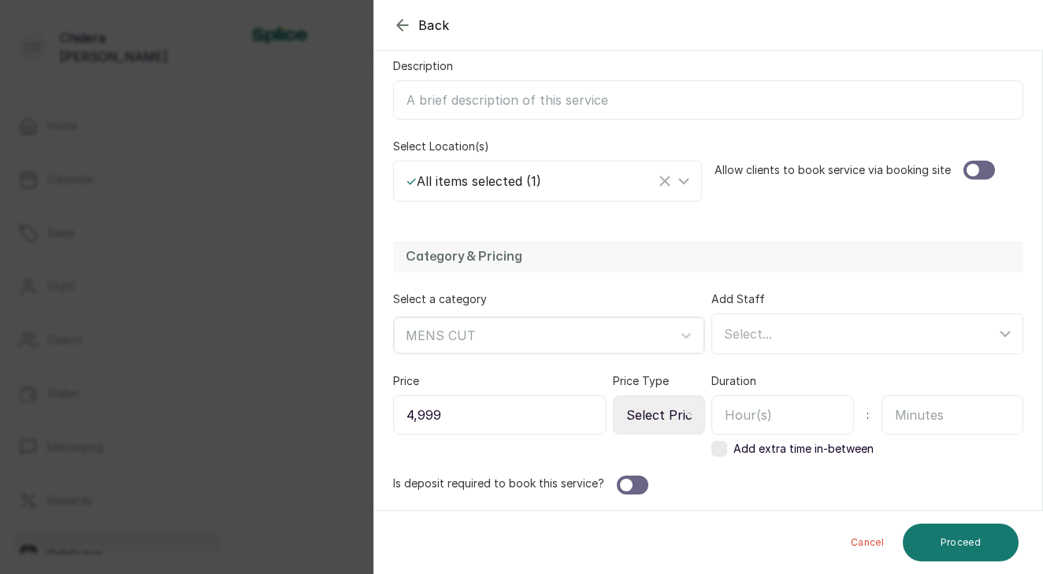
click at [687, 416] on icon at bounding box center [688, 415] width 8 height 8
click at [686, 416] on icon at bounding box center [688, 415] width 8 height 8
select select "fixed"
click at [759, 420] on input "text" at bounding box center [782, 414] width 143 height 39
type input "1"
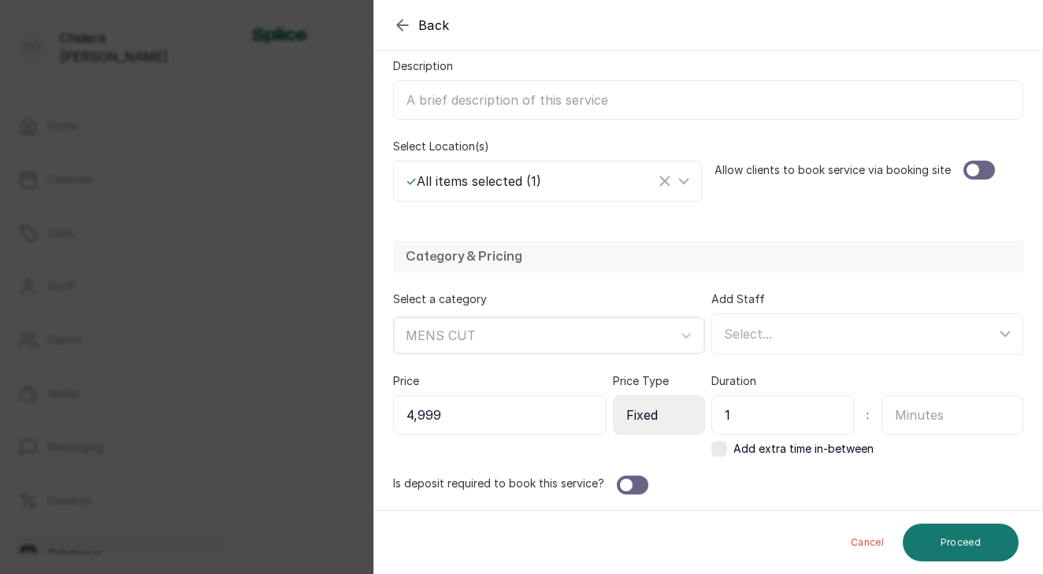
click at [632, 490] on div at bounding box center [632, 485] width 31 height 19
click at [976, 174] on div at bounding box center [978, 170] width 31 height 19
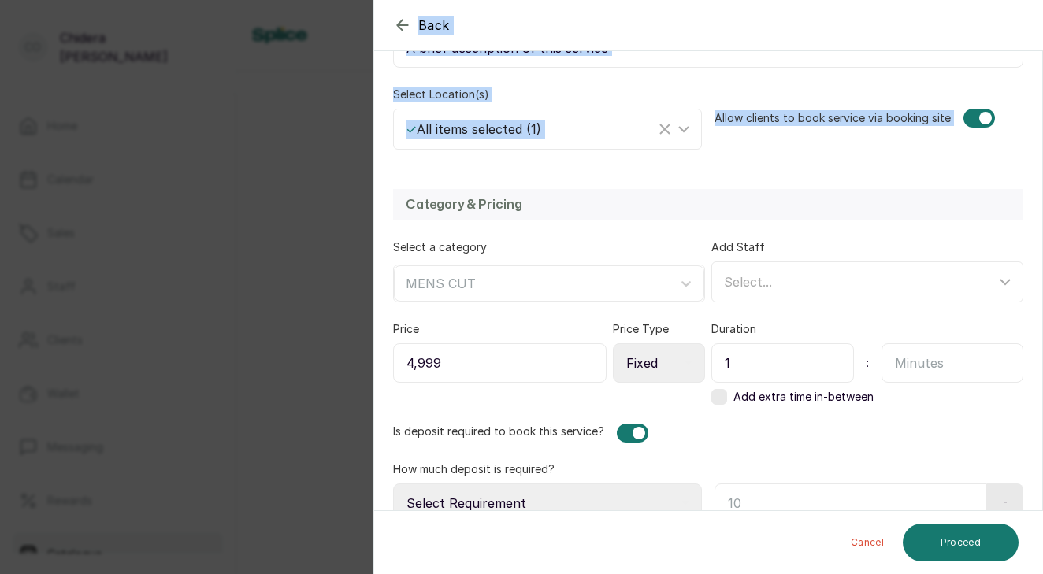
scroll to position [348, 0]
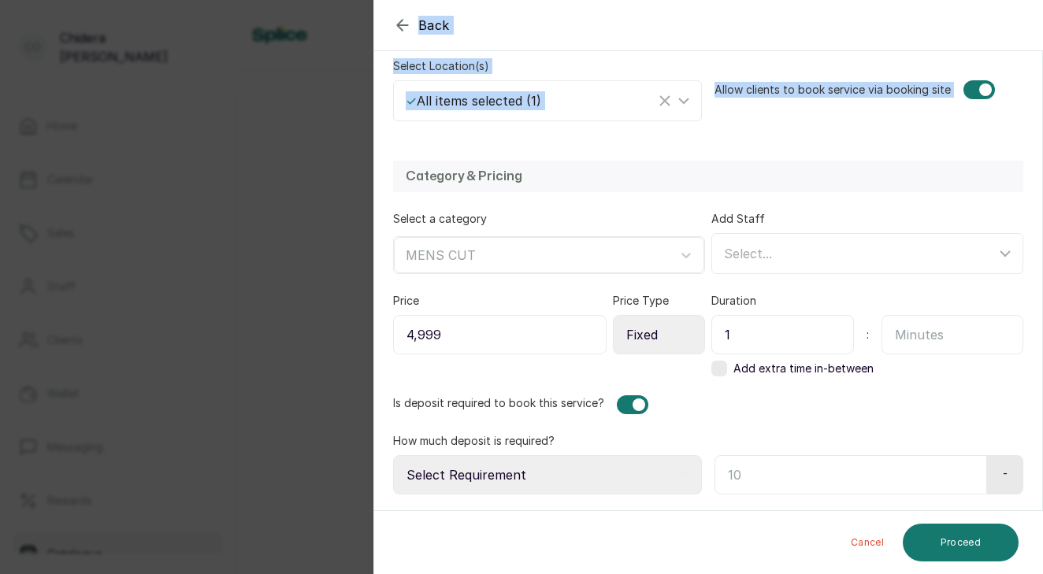
drag, startPoint x: 861, startPoint y: 229, endPoint x: 821, endPoint y: 625, distance: 398.1
click at [821, 573] on html "Co [PERSON_NAME] Home Calendar Sales Staff Clients Wallet Messaging Rewards Cat…" at bounding box center [521, 287] width 1043 height 574
select select "fixed_value"
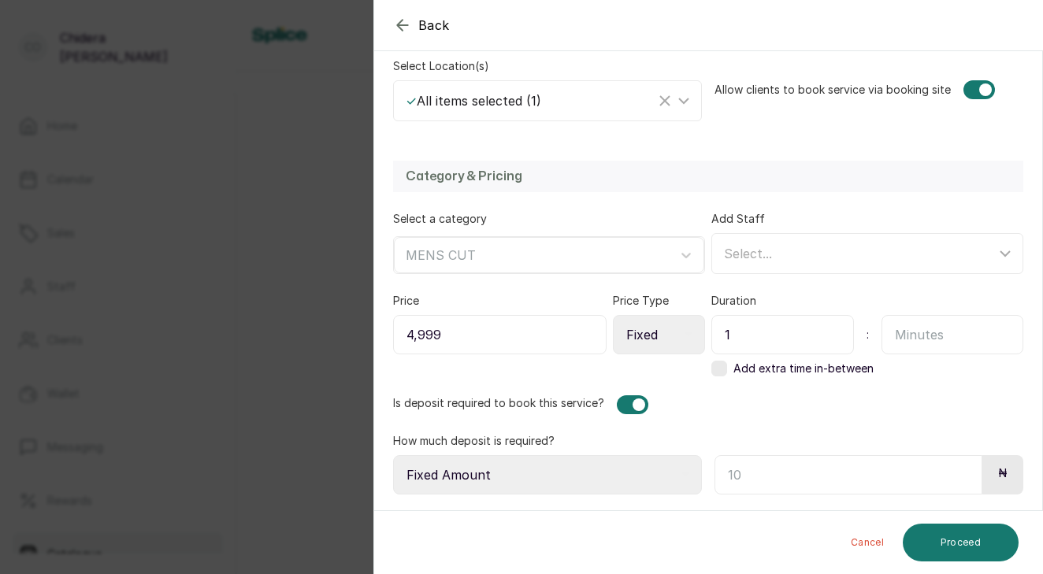
click at [753, 478] on input "text" at bounding box center [848, 474] width 268 height 39
type input "4,999"
click at [950, 547] on button "Proceed" at bounding box center [960, 543] width 116 height 38
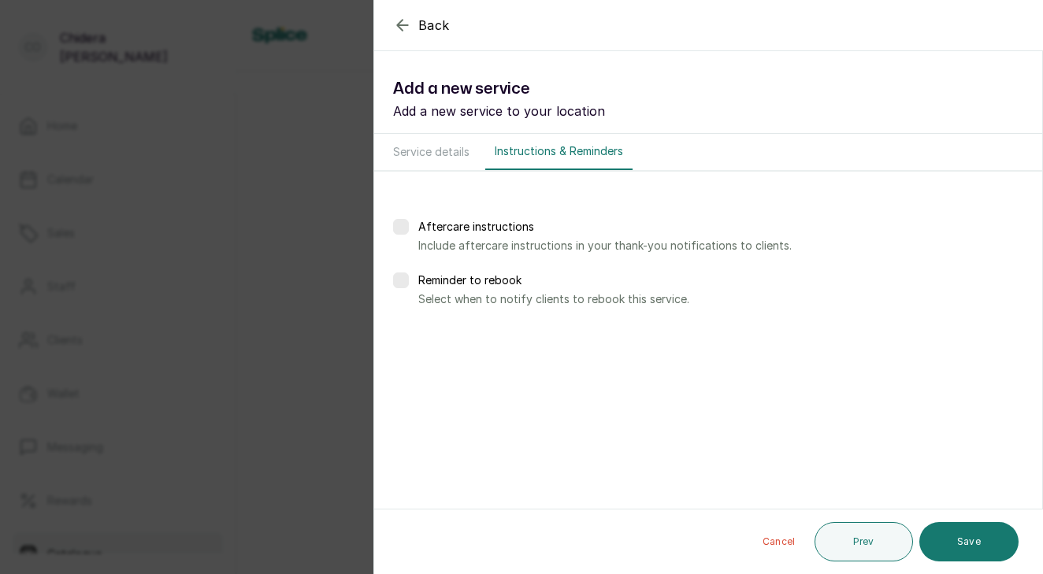
scroll to position [0, 0]
click at [950, 547] on button "Save" at bounding box center [968, 541] width 99 height 39
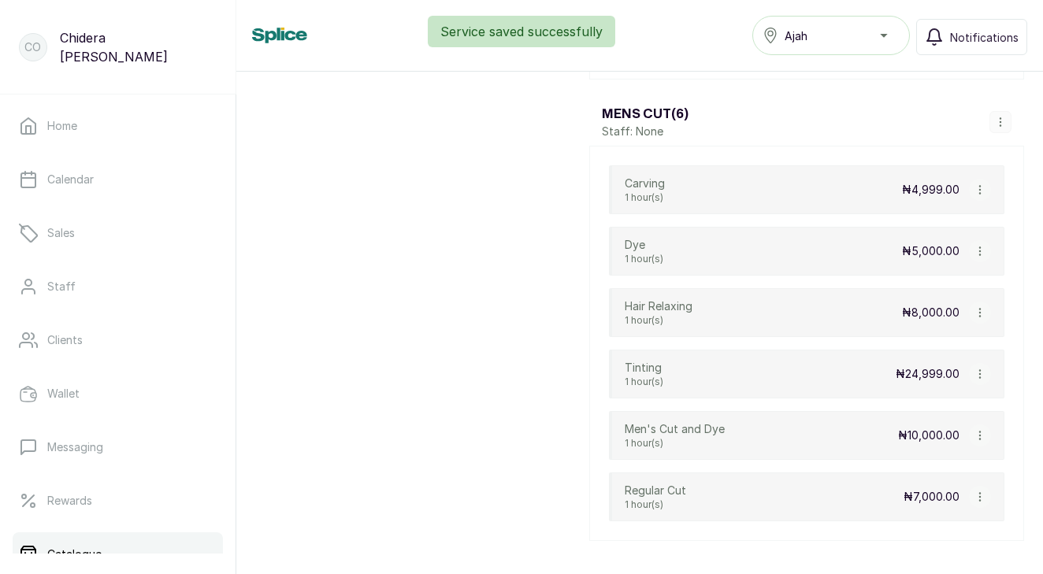
click at [979, 254] on icon "button" at bounding box center [979, 251] width 11 height 11
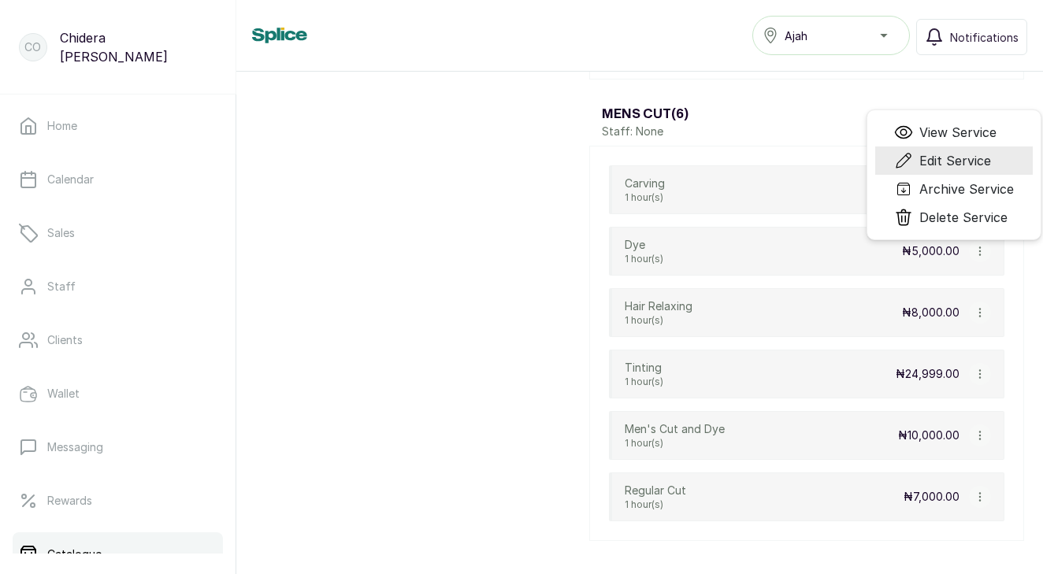
click at [966, 160] on span "Edit Service" at bounding box center [955, 160] width 72 height 19
select select "fixed"
select select "fixed_value"
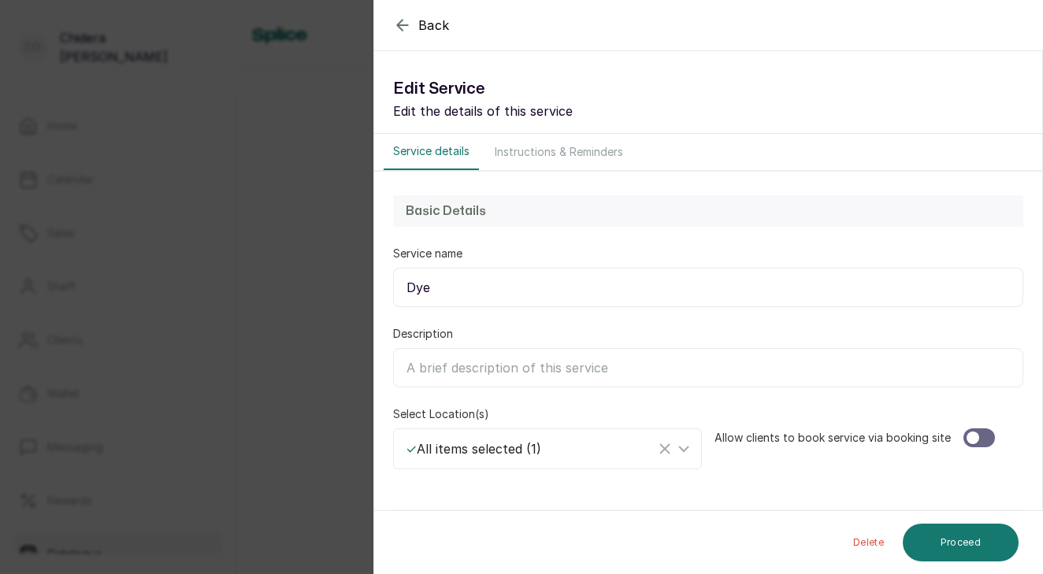
click at [979, 439] on div at bounding box center [978, 437] width 31 height 19
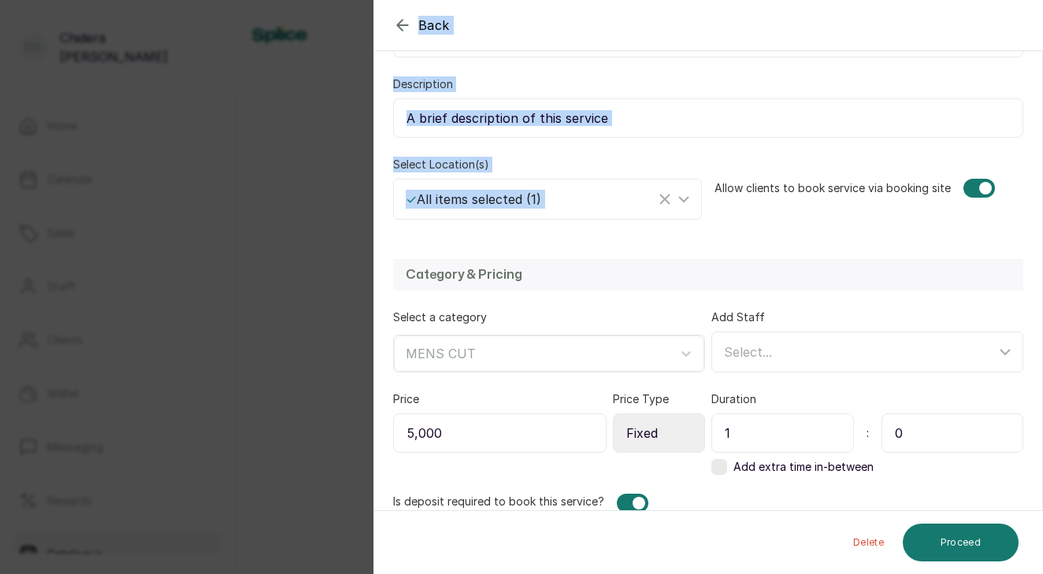
scroll to position [348, 0]
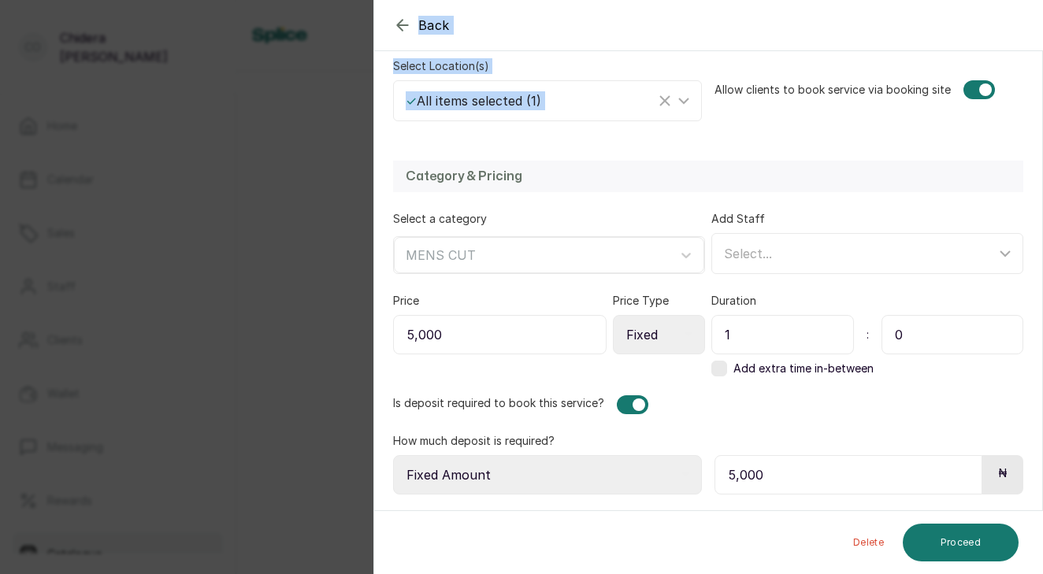
drag, startPoint x: 905, startPoint y: 402, endPoint x: 861, endPoint y: 625, distance: 227.8
click at [861, 573] on html "Co [PERSON_NAME] Home Calendar Sales Staff Clients Wallet Messaging Rewards Cat…" at bounding box center [521, 287] width 1043 height 574
click at [963, 550] on button "Proceed" at bounding box center [960, 543] width 116 height 38
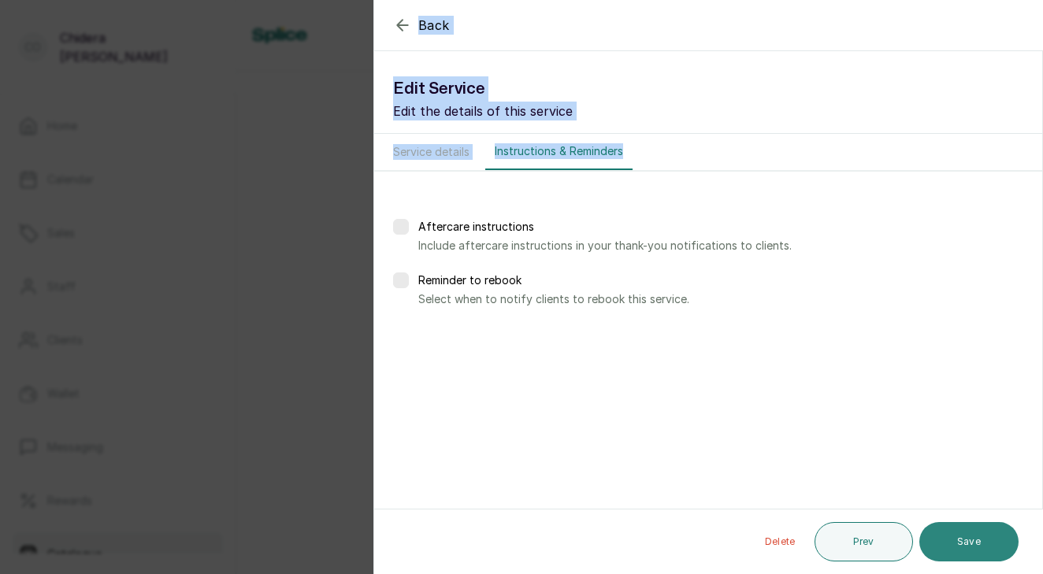
click at [963, 550] on button "Save" at bounding box center [968, 541] width 99 height 39
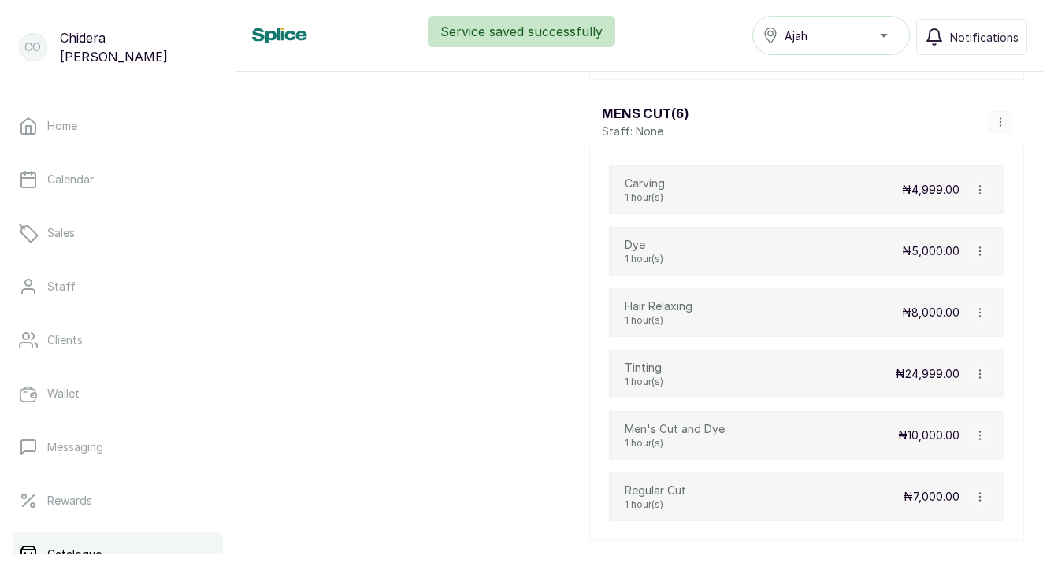
click at [980, 312] on icon "button" at bounding box center [979, 312] width 11 height 11
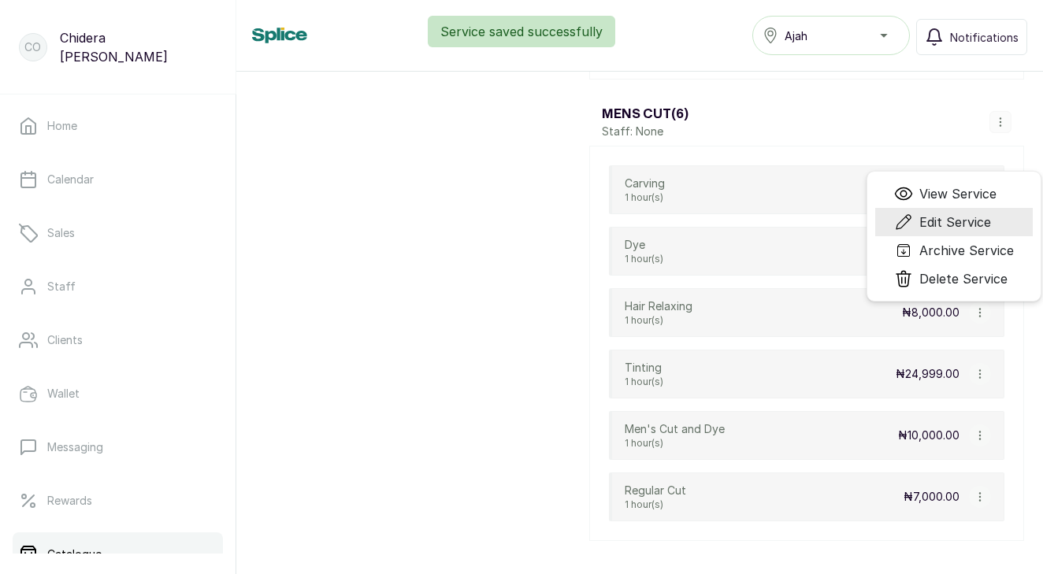
click at [965, 227] on span "Edit Service" at bounding box center [955, 222] width 72 height 19
select select "fixed"
select select "fixed_value"
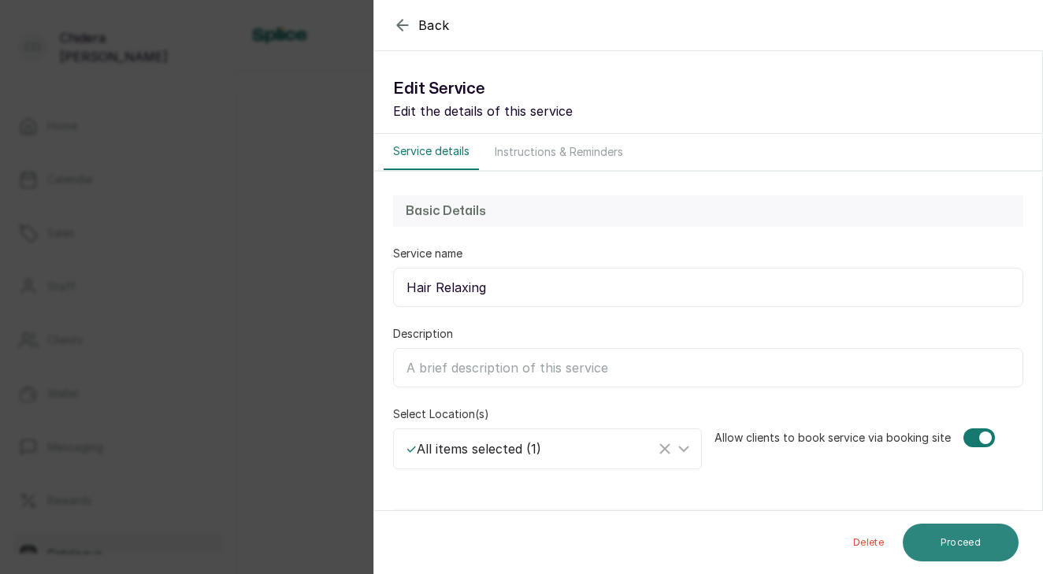
click at [1002, 538] on button "Proceed" at bounding box center [960, 543] width 116 height 38
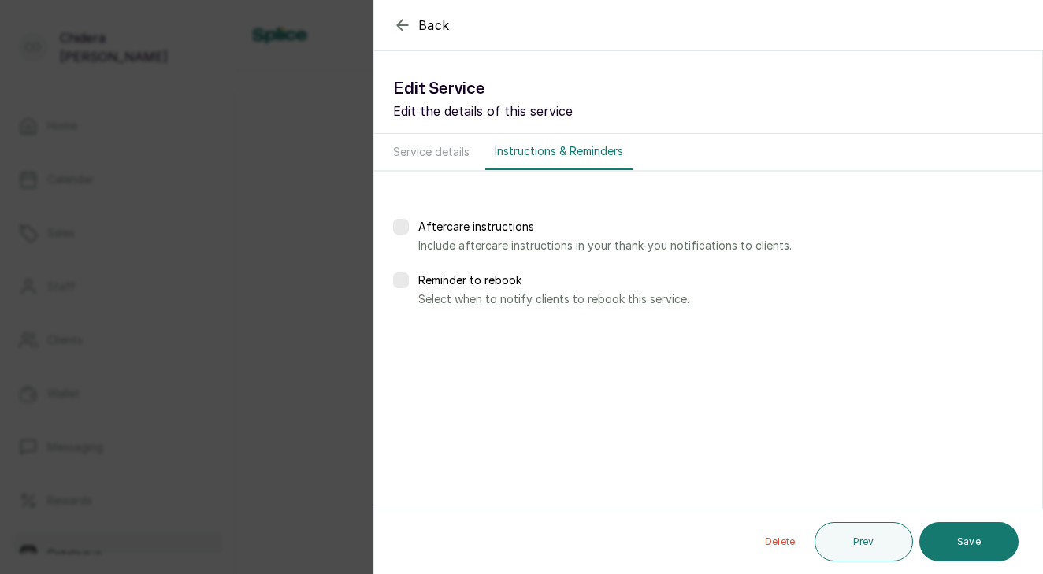
click at [1002, 538] on button "Save" at bounding box center [968, 541] width 99 height 39
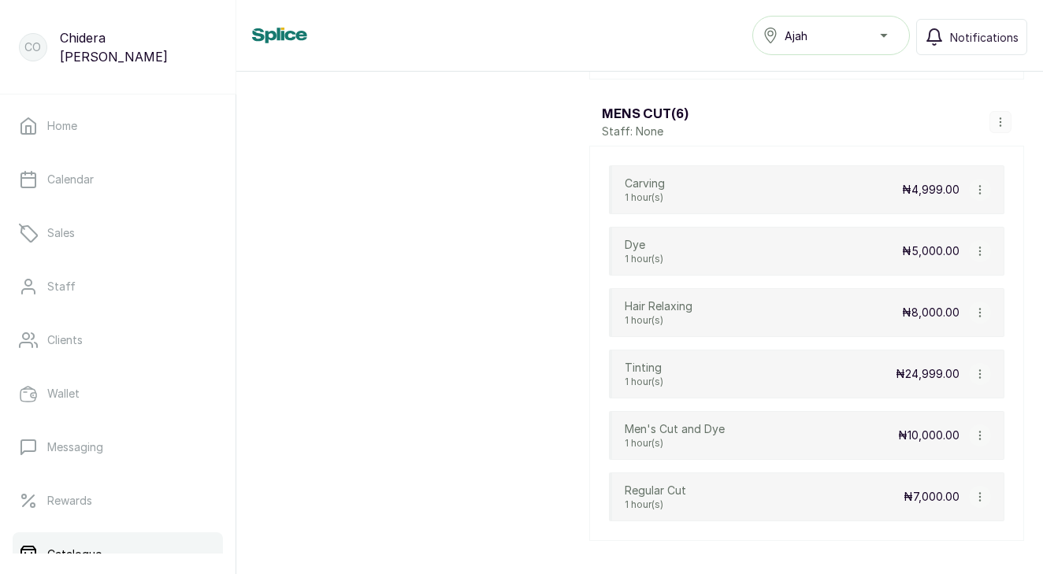
click at [980, 495] on icon "button" at bounding box center [979, 496] width 11 height 11
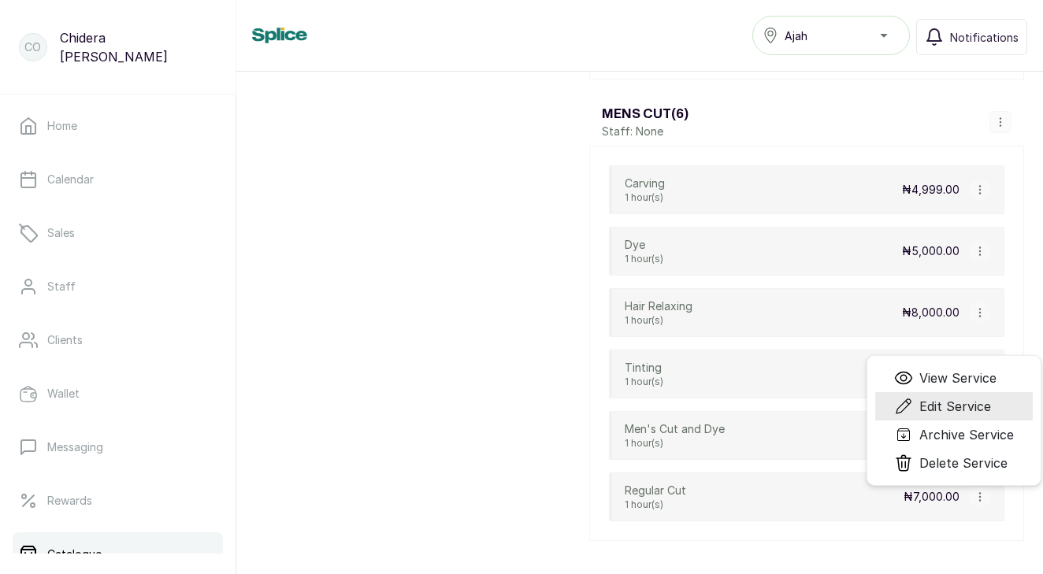
click at [942, 405] on span "Edit Service" at bounding box center [955, 406] width 72 height 19
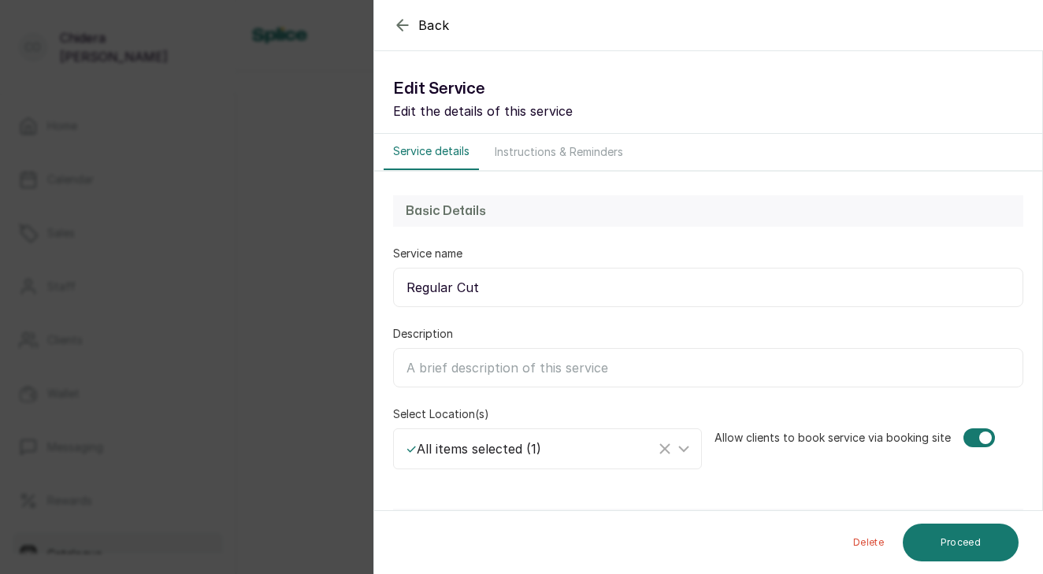
select select "fixed"
select select "fixed_value"
drag, startPoint x: 408, startPoint y: 286, endPoint x: 486, endPoint y: 286, distance: 78.0
type input "Men's Cut"
click at [950, 545] on button "Proceed" at bounding box center [960, 543] width 116 height 38
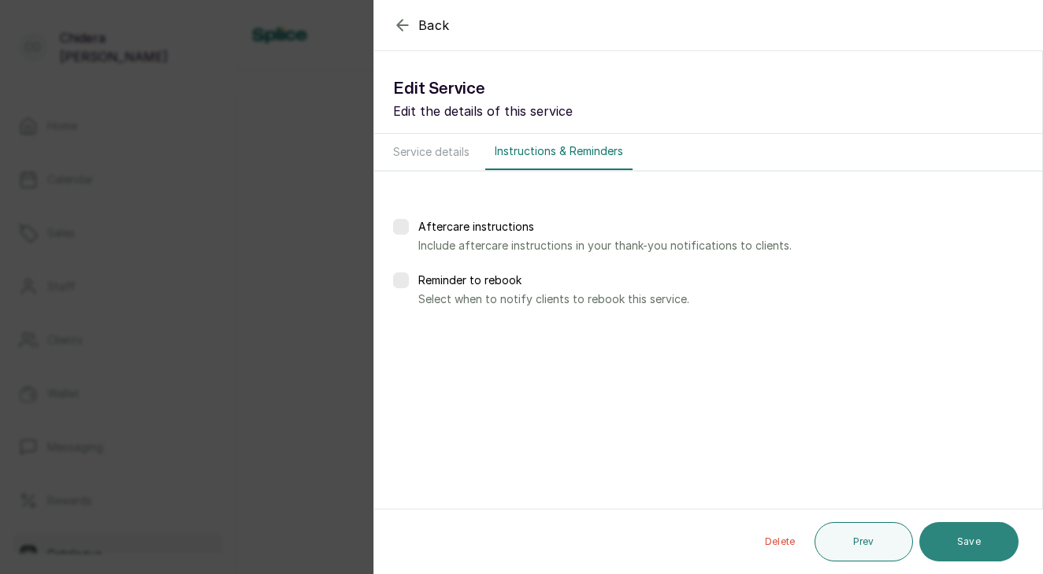
click at [935, 531] on button "Save" at bounding box center [968, 541] width 99 height 39
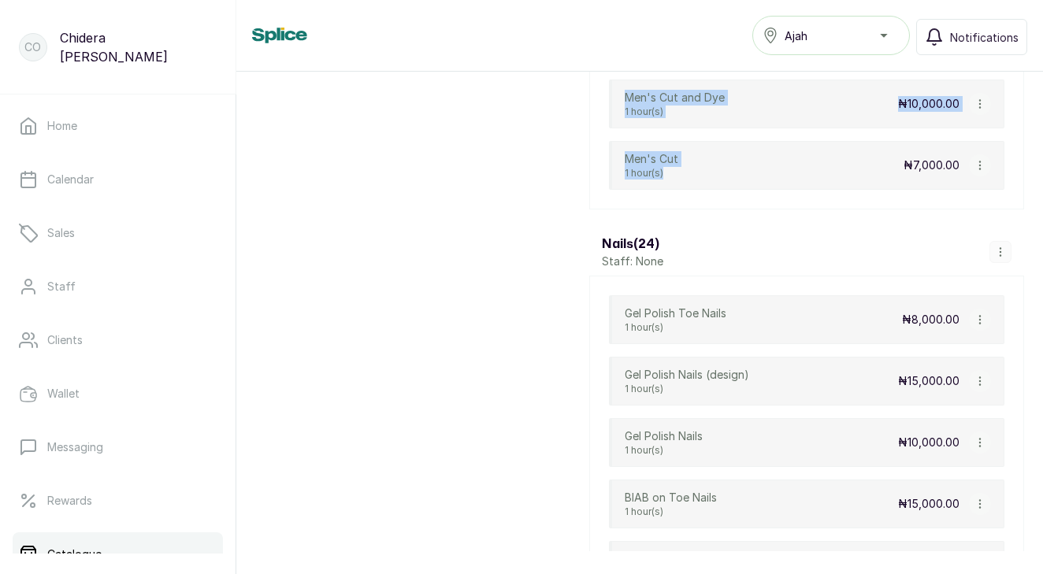
scroll to position [3676, 0]
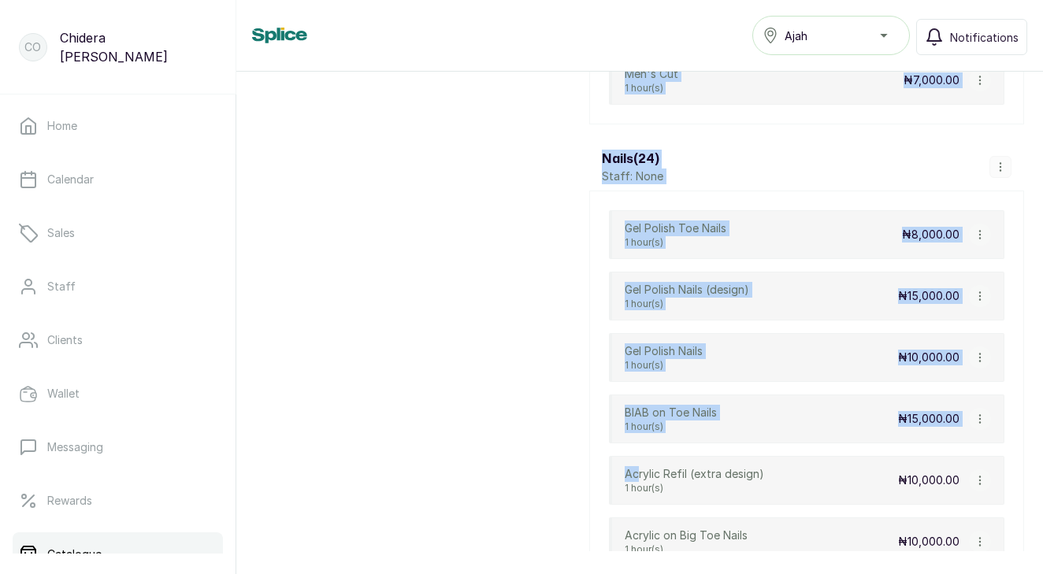
drag, startPoint x: 507, startPoint y: 406, endPoint x: 639, endPoint y: 467, distance: 144.8
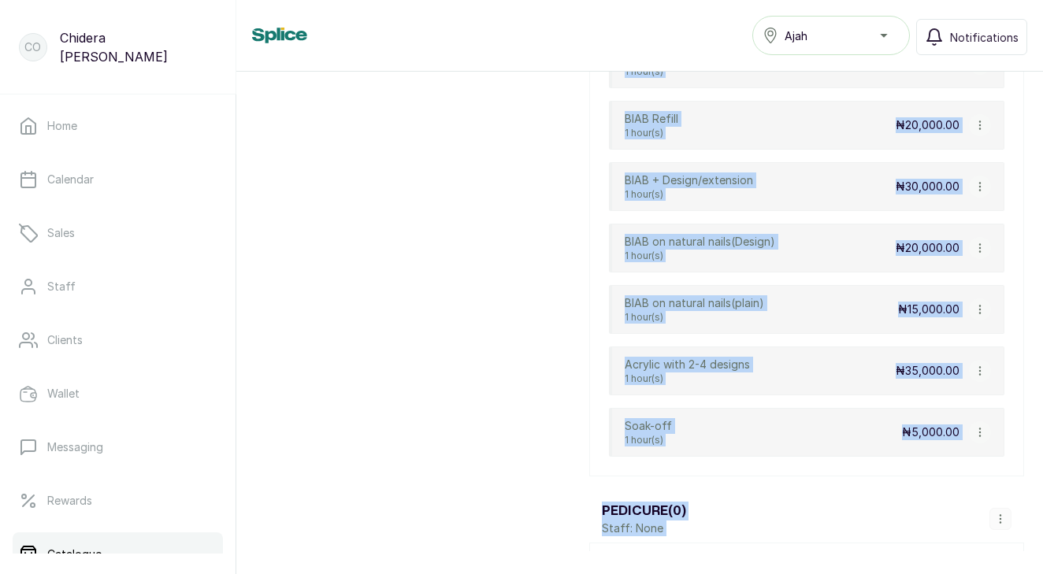
scroll to position [5043, 0]
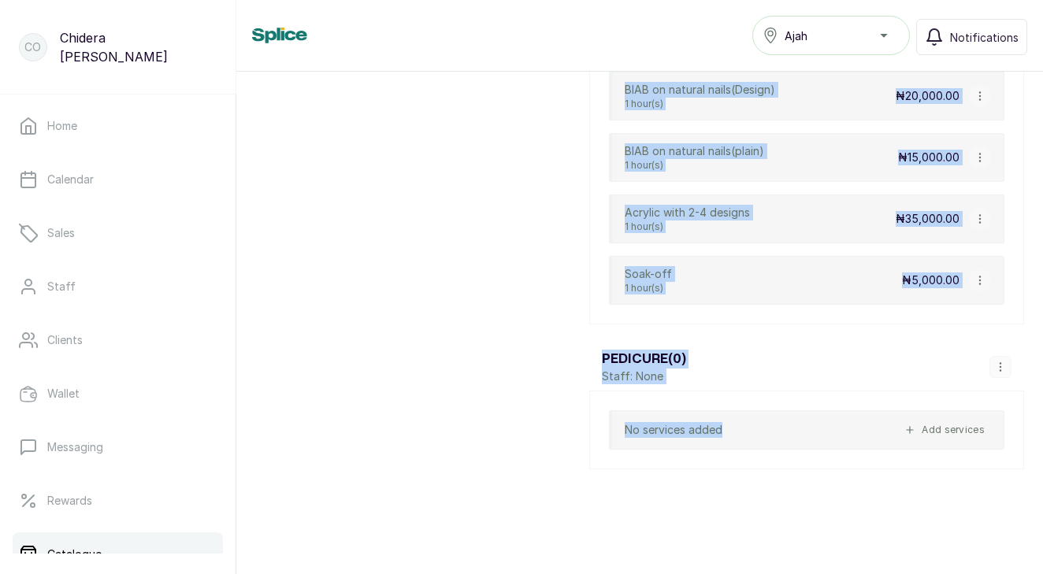
drag, startPoint x: 539, startPoint y: 406, endPoint x: 646, endPoint y: 524, distance: 160.5
click at [646, 524] on div "Services Products Vouchers Total services Total number of services 72 Archived …" at bounding box center [639, 312] width 806 height 480
click at [1002, 361] on button "button" at bounding box center [1000, 367] width 22 height 22
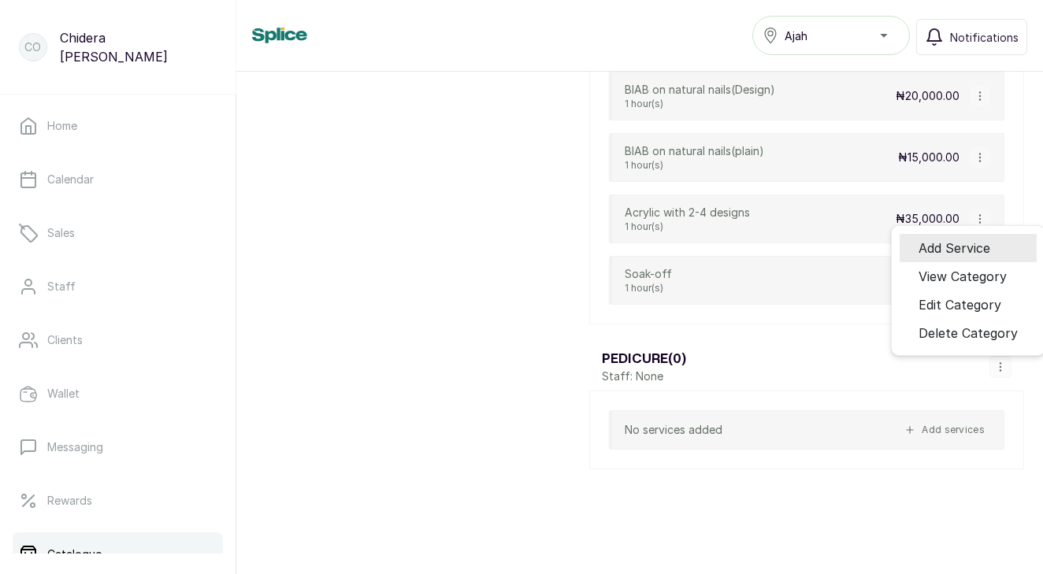
click at [972, 254] on span "Add Service" at bounding box center [954, 248] width 72 height 19
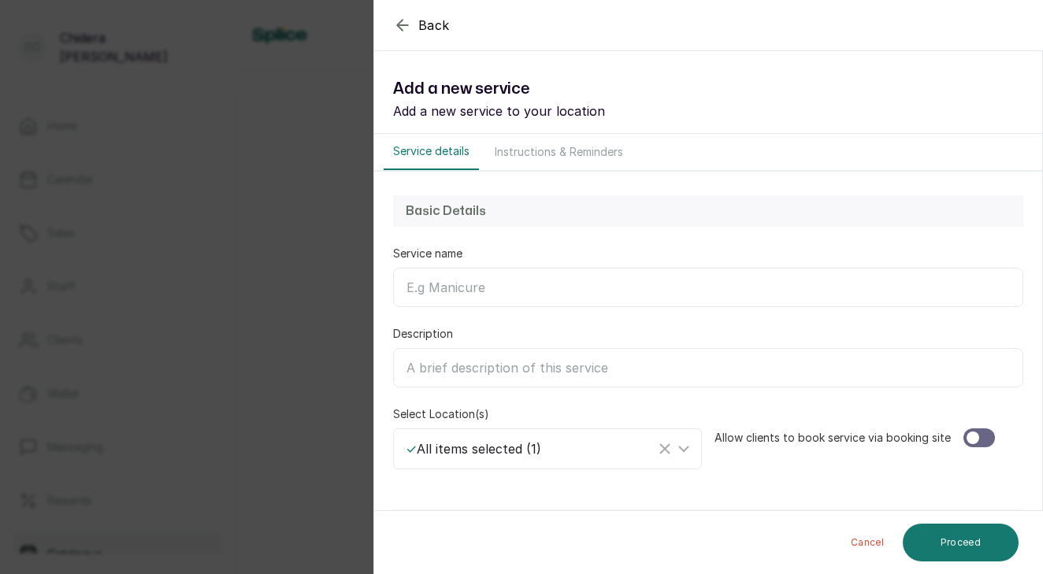
click at [702, 291] on input "Service name" at bounding box center [708, 287] width 630 height 39
type input "Basic Pedicure"
click at [979, 438] on div at bounding box center [978, 437] width 31 height 19
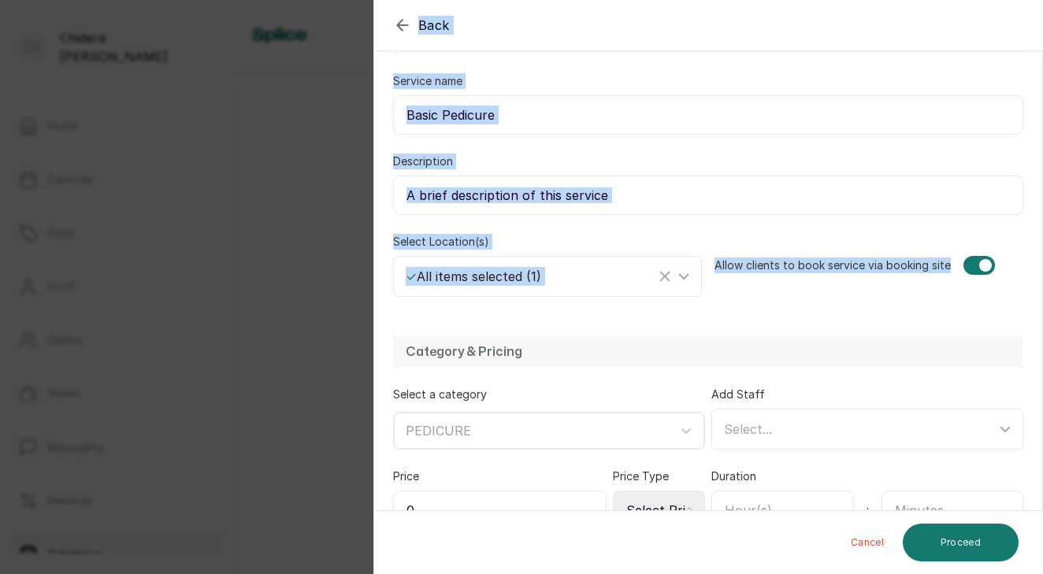
scroll to position [268, 0]
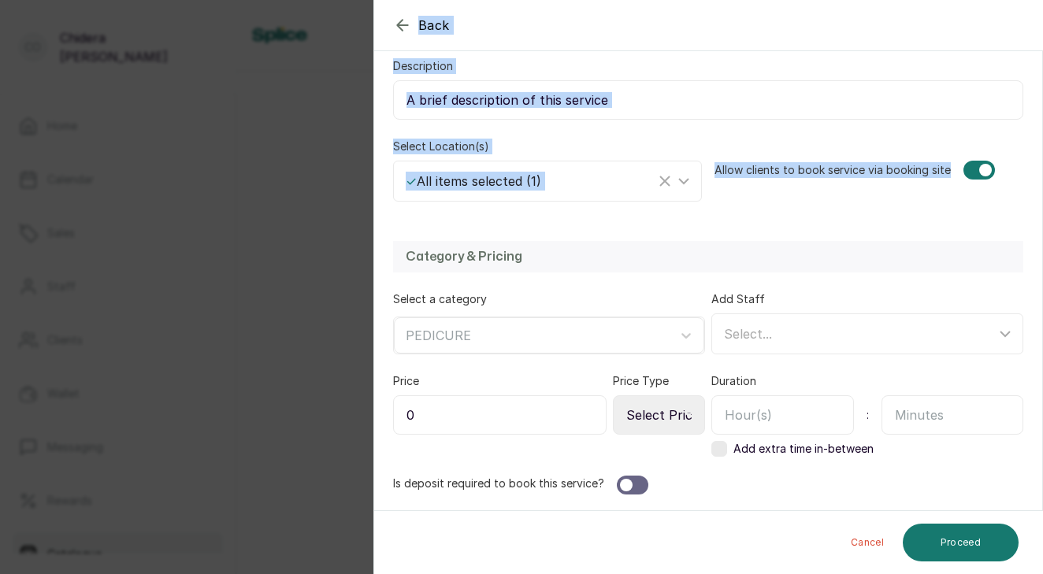
drag, startPoint x: 826, startPoint y: 469, endPoint x: 811, endPoint y: 598, distance: 130.0
click at [811, 573] on html "Co [PERSON_NAME] Home Calendar Sales Staff Clients Wallet Messaging Rewards Cat…" at bounding box center [521, 287] width 1043 height 574
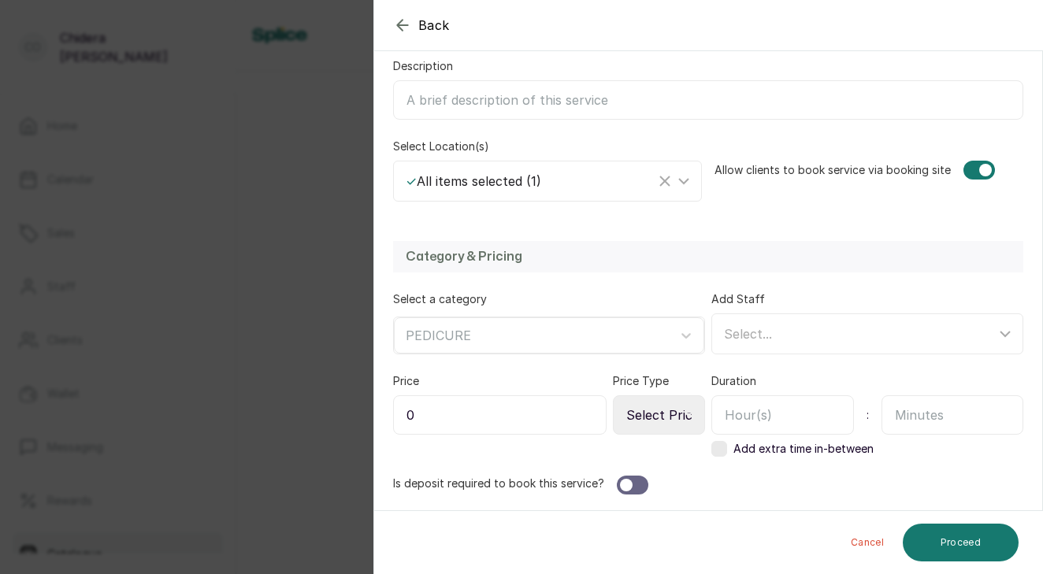
click at [762, 486] on div "Is deposit required to book this service?" at bounding box center [708, 485] width 630 height 19
click at [554, 424] on input "0" at bounding box center [499, 414] width 213 height 39
type input "15,000"
click at [684, 412] on icon at bounding box center [688, 415] width 8 height 8
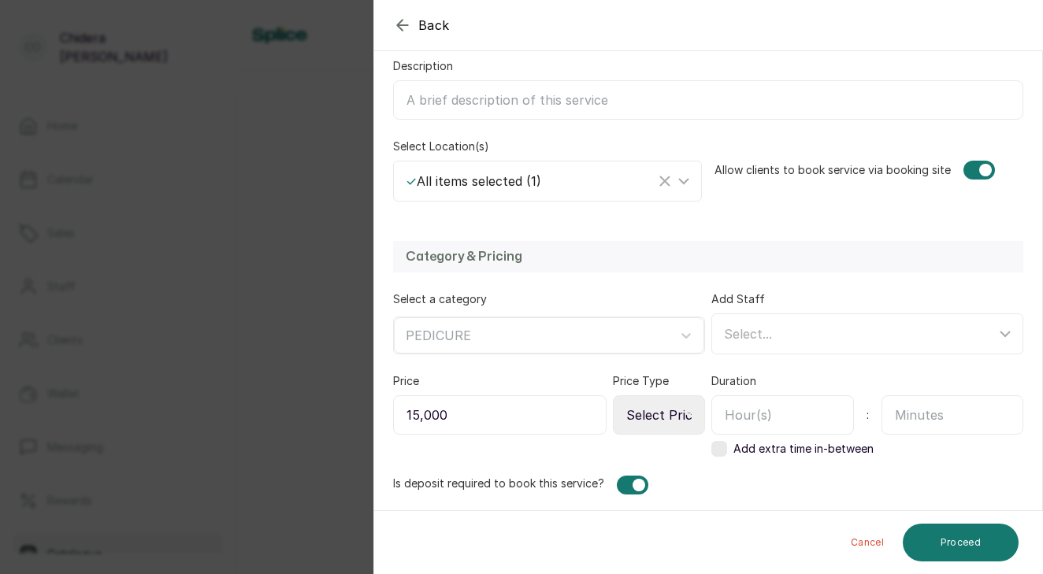
click at [687, 415] on icon at bounding box center [688, 415] width 8 height 4
select select "fixed"
click at [802, 413] on input "text" at bounding box center [782, 414] width 143 height 39
type input "1"
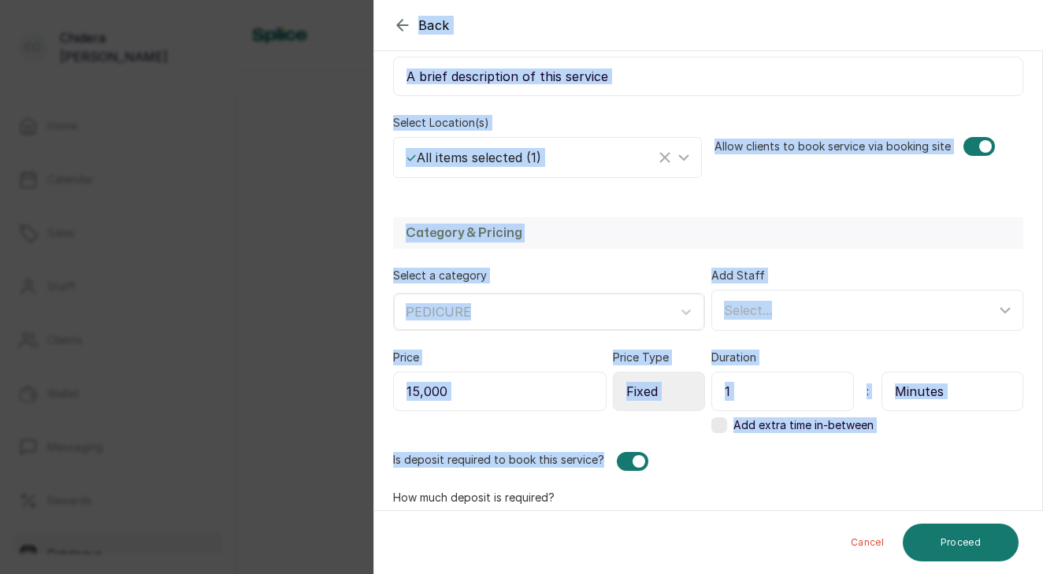
scroll to position [313, 0]
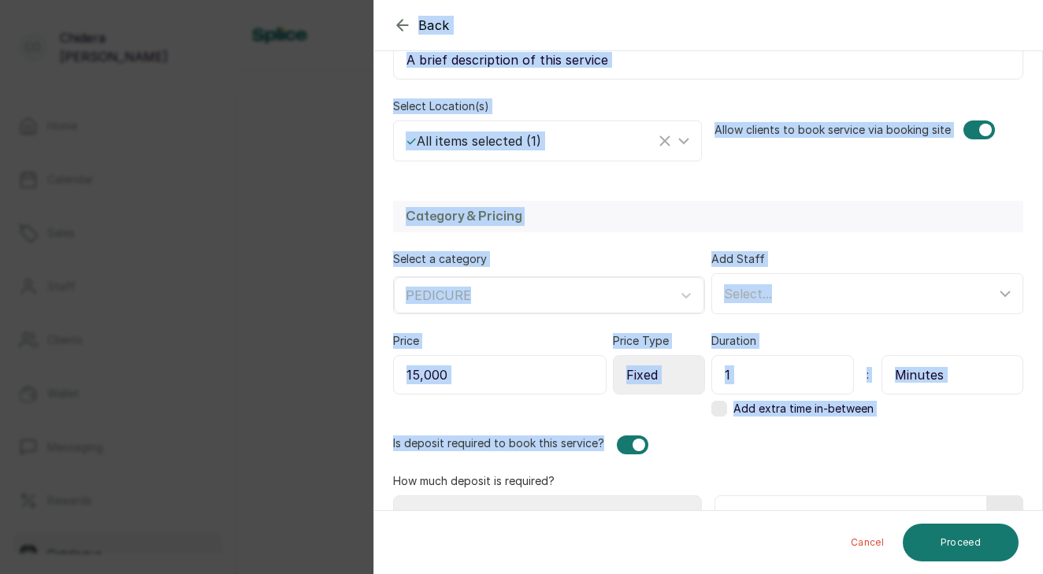
drag, startPoint x: 685, startPoint y: 476, endPoint x: 684, endPoint y: 580, distance: 103.9
click at [684, 573] on html "Co [PERSON_NAME] Home Calendar Sales Staff Clients Wallet Messaging Rewards Cat…" at bounding box center [521, 287] width 1043 height 574
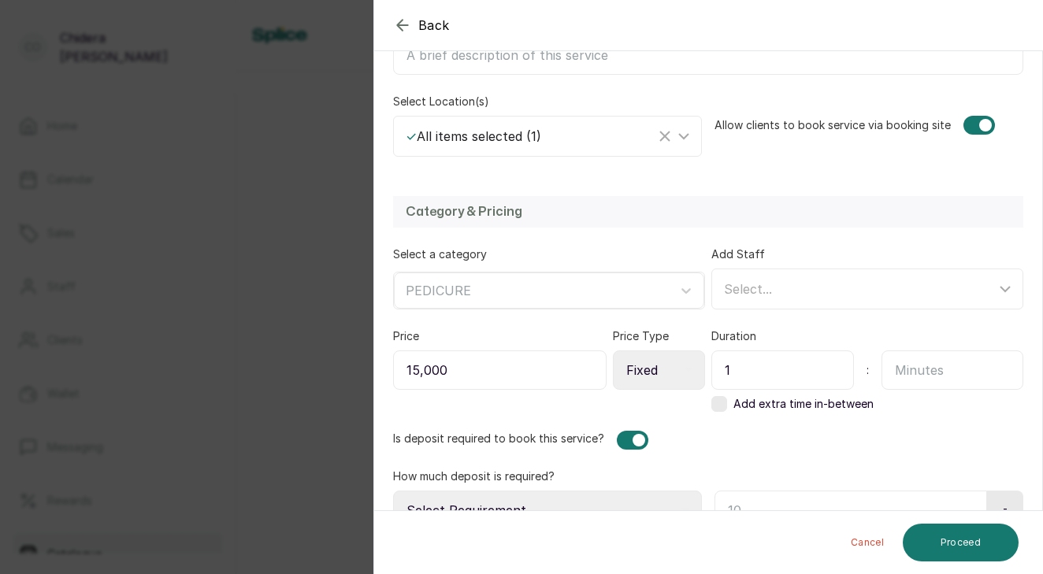
click at [712, 463] on div "Category & Pricing Select a category PEDICURE Add Staff Select... Price 15,000 …" at bounding box center [708, 362] width 668 height 365
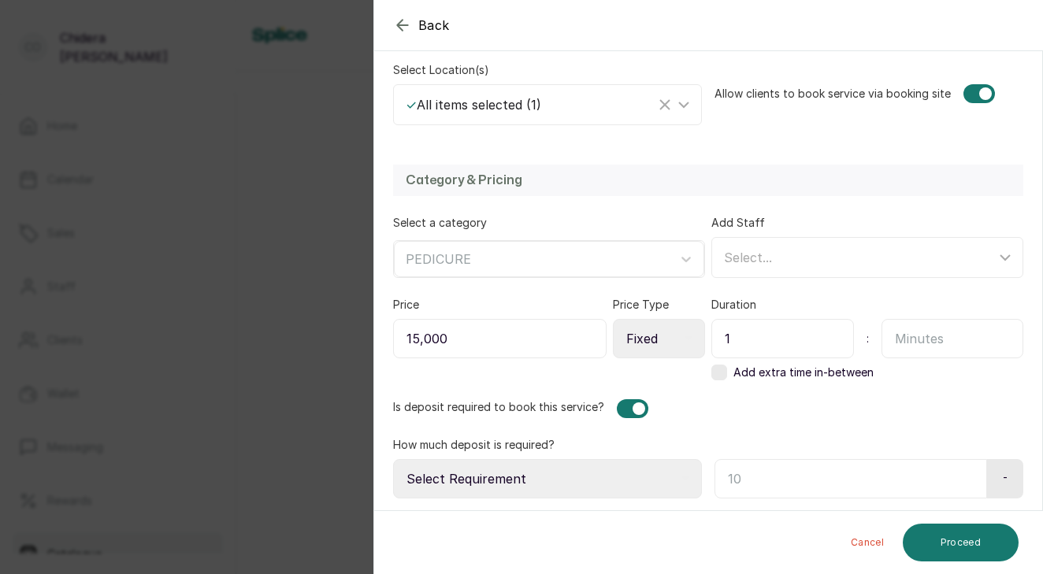
scroll to position [348, 0]
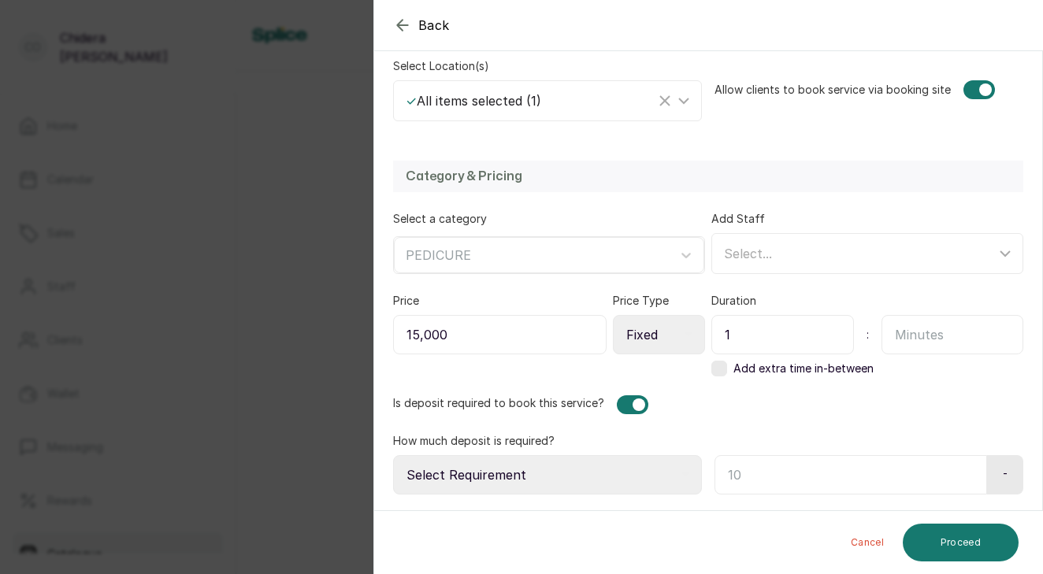
drag, startPoint x: 712, startPoint y: 463, endPoint x: 722, endPoint y: 587, distance: 124.8
click at [722, 573] on html "Co [PERSON_NAME] Home Calendar Sales Staff Clients Wallet Messaging Rewards Cat…" at bounding box center [521, 287] width 1043 height 574
select select "fixed_value"
click at [743, 474] on input "text" at bounding box center [848, 474] width 268 height 39
type input "15,000"
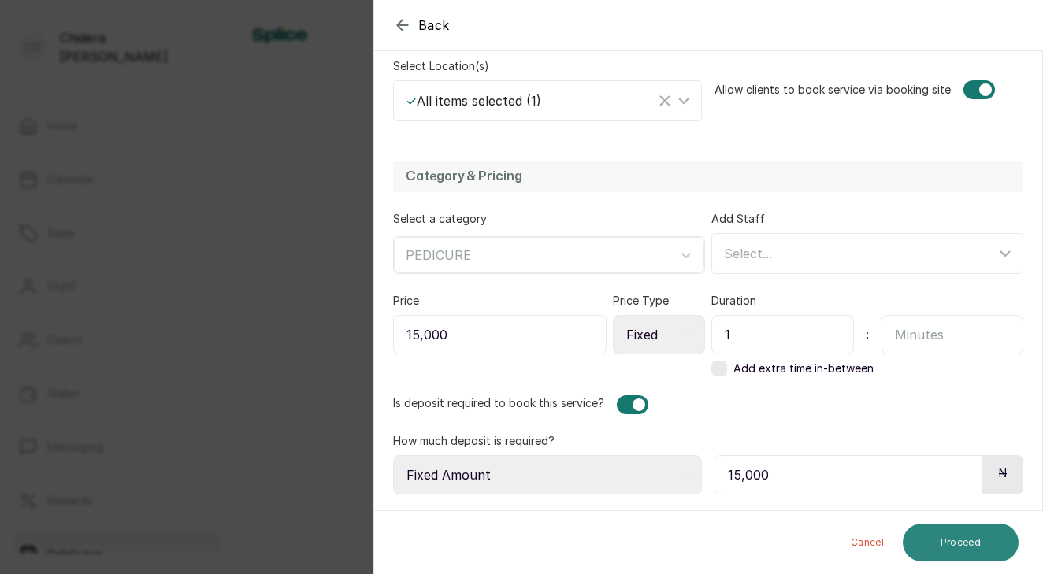
click at [980, 544] on button "Proceed" at bounding box center [960, 543] width 116 height 38
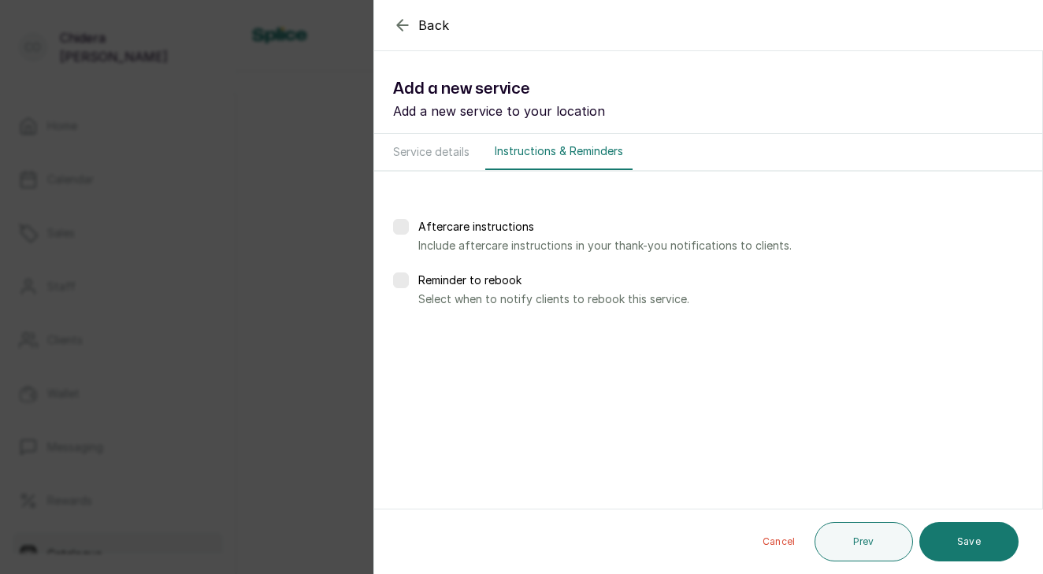
scroll to position [0, 0]
click at [980, 544] on button "Save" at bounding box center [968, 541] width 99 height 39
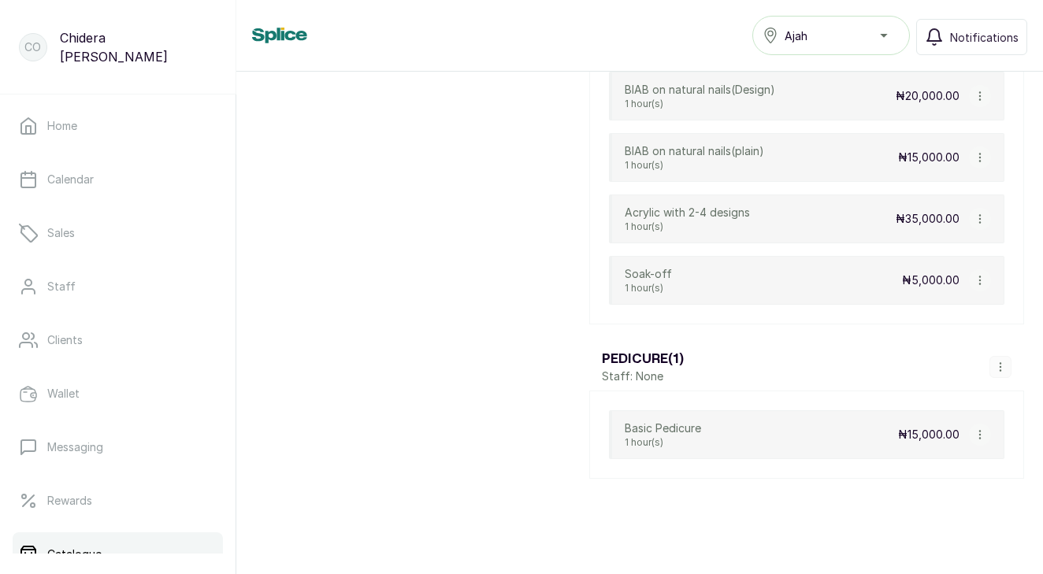
click at [1001, 368] on icon "button" at bounding box center [1000, 366] width 11 height 11
click at [977, 246] on span "Add Service" at bounding box center [954, 248] width 72 height 19
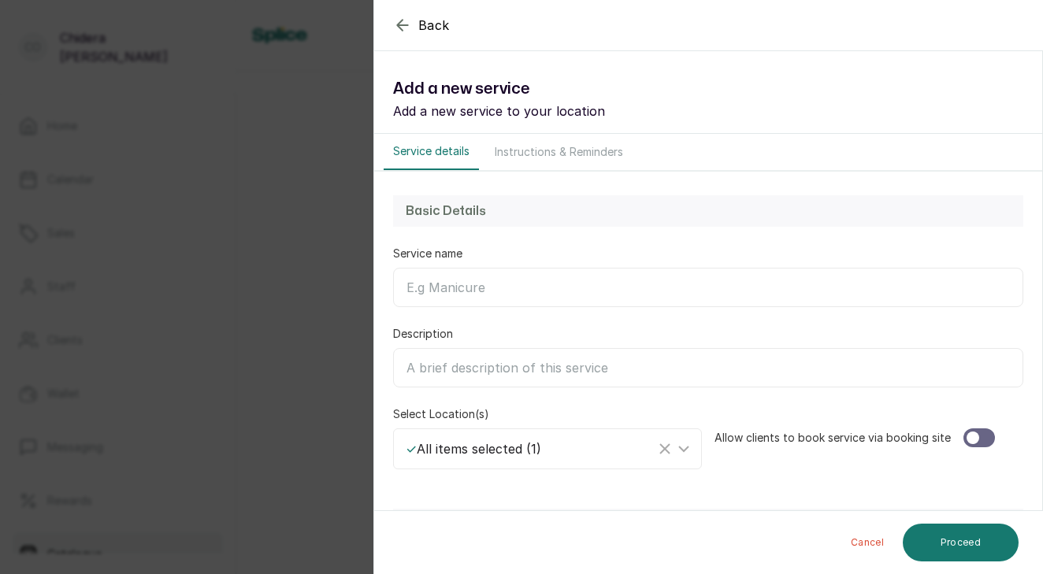
click at [512, 278] on input "Service name" at bounding box center [708, 287] width 630 height 39
type input "Jelly Pedicure"
click at [979, 440] on div at bounding box center [978, 437] width 31 height 19
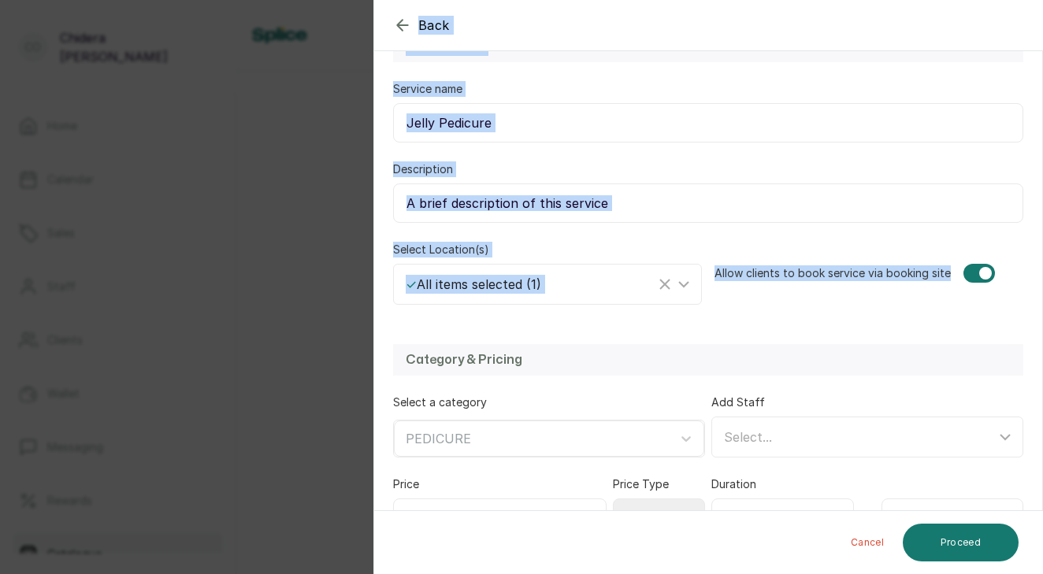
scroll to position [268, 0]
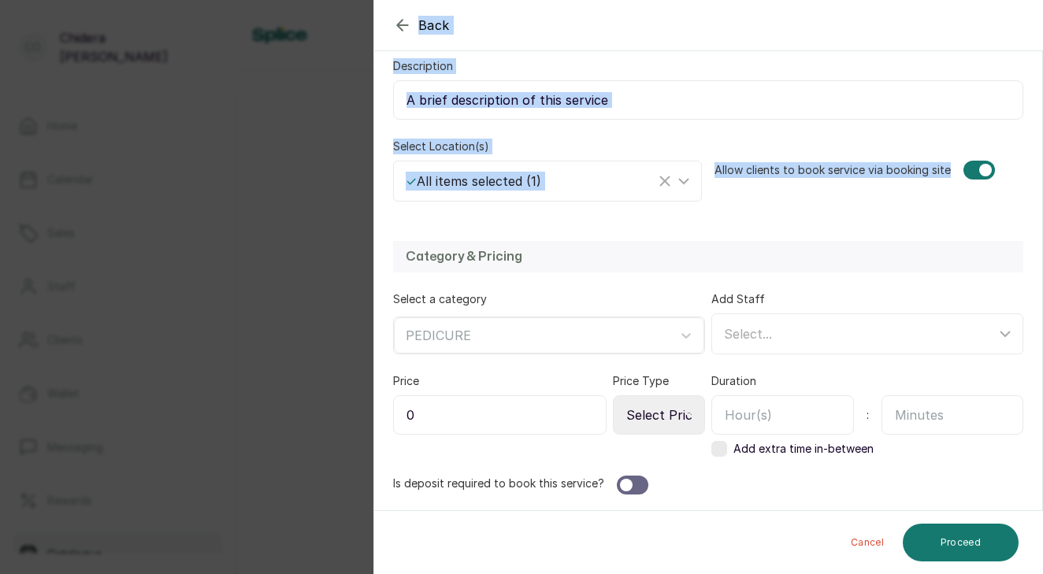
drag, startPoint x: 930, startPoint y: 465, endPoint x: 895, endPoint y: 625, distance: 163.6
click at [895, 573] on html "Co [PERSON_NAME] Home Calendar Sales Staff Clients Wallet Messaging Rewards Cat…" at bounding box center [521, 287] width 1043 height 574
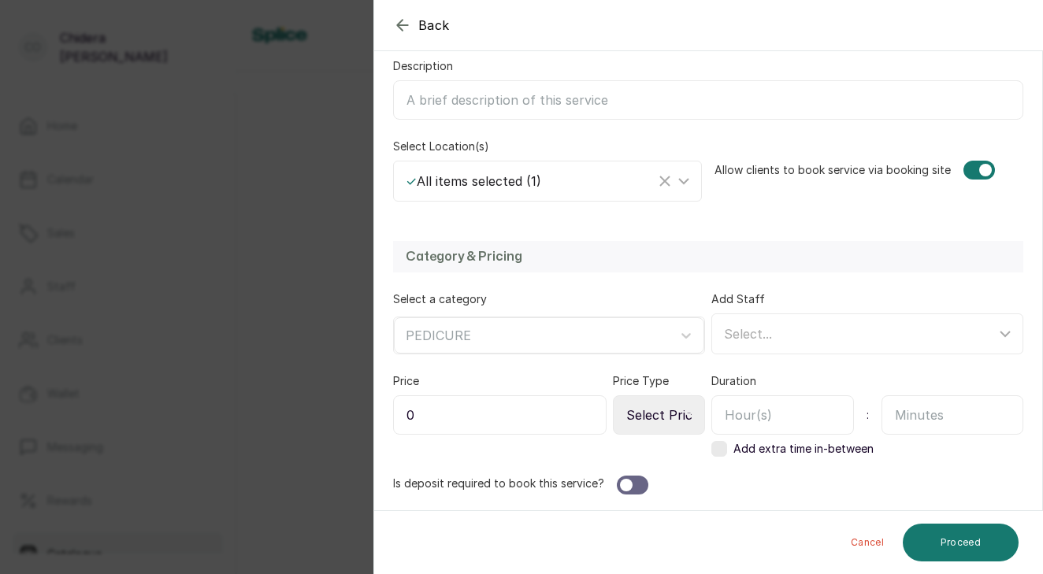
click at [630, 487] on div at bounding box center [632, 485] width 31 height 19
click at [558, 415] on input "0" at bounding box center [499, 414] width 213 height 39
type input "0"
type input "20,000"
select select "fixed"
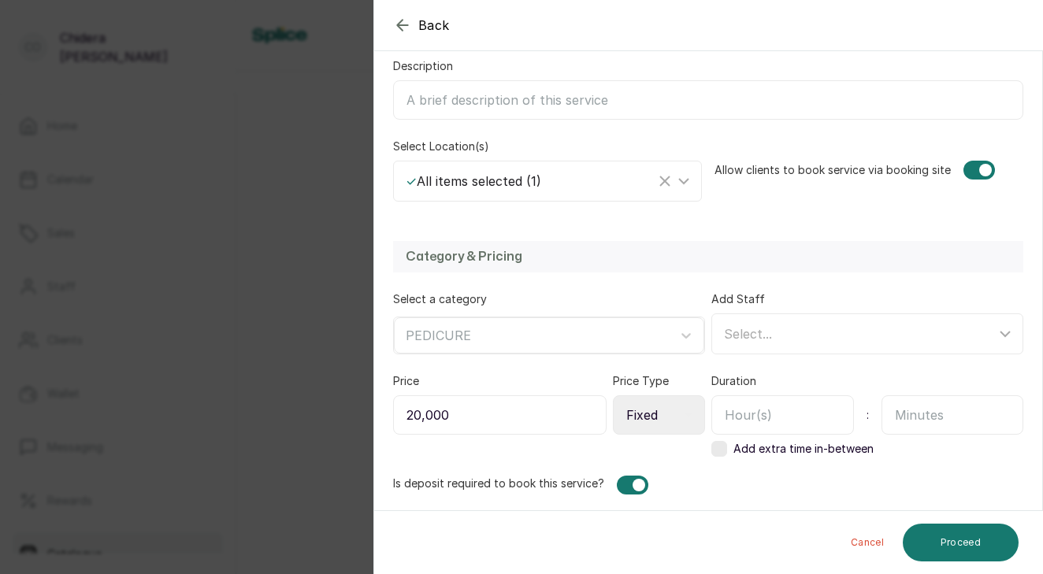
click at [743, 415] on input "text" at bounding box center [782, 414] width 143 height 39
type input "1"
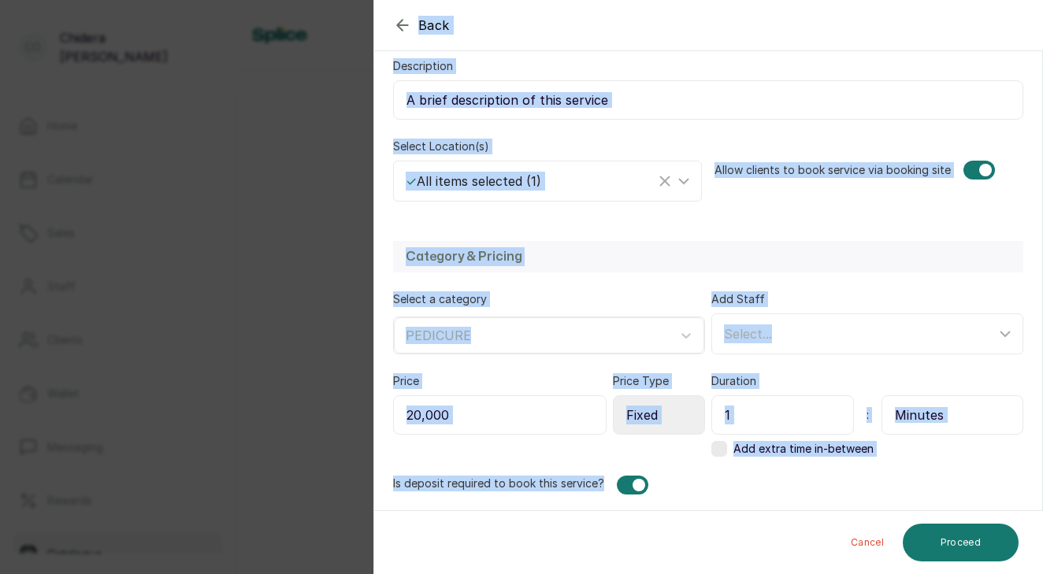
scroll to position [348, 0]
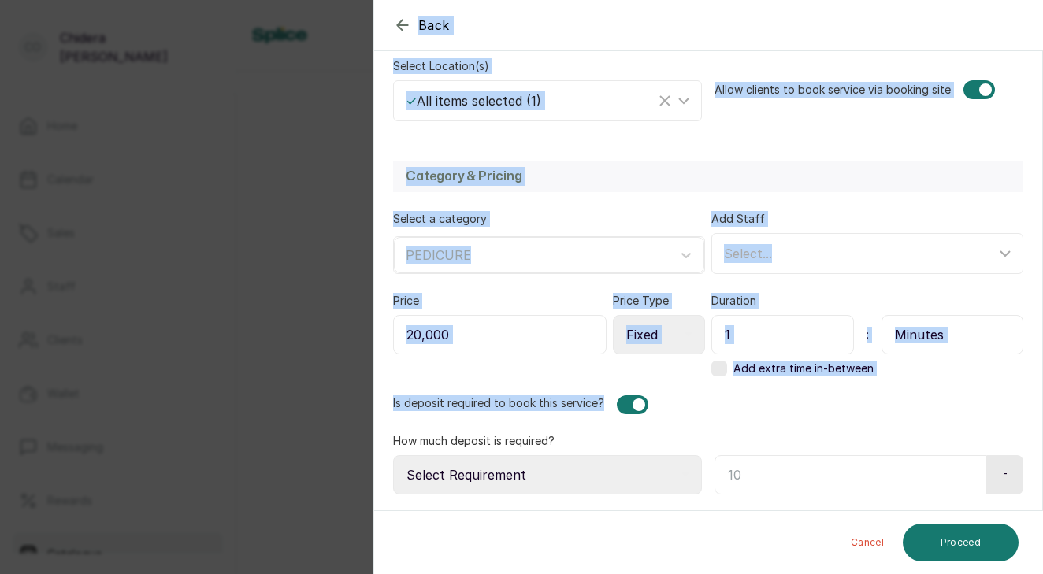
drag, startPoint x: 754, startPoint y: 476, endPoint x: 751, endPoint y: 617, distance: 141.0
click at [751, 573] on html "Co [PERSON_NAME] Home Calendar Sales Staff Clients Wallet Messaging Rewards Cat…" at bounding box center [521, 287] width 1043 height 574
select select "percentage"
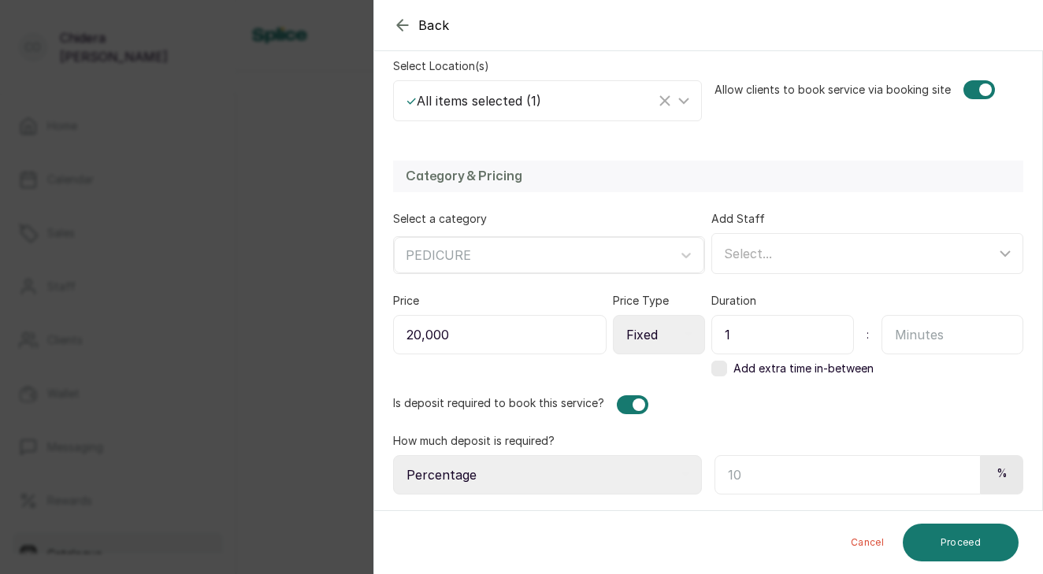
click at [806, 484] on input "text" at bounding box center [847, 474] width 266 height 39
type input "50"
click at [965, 548] on button "Proceed" at bounding box center [960, 543] width 116 height 38
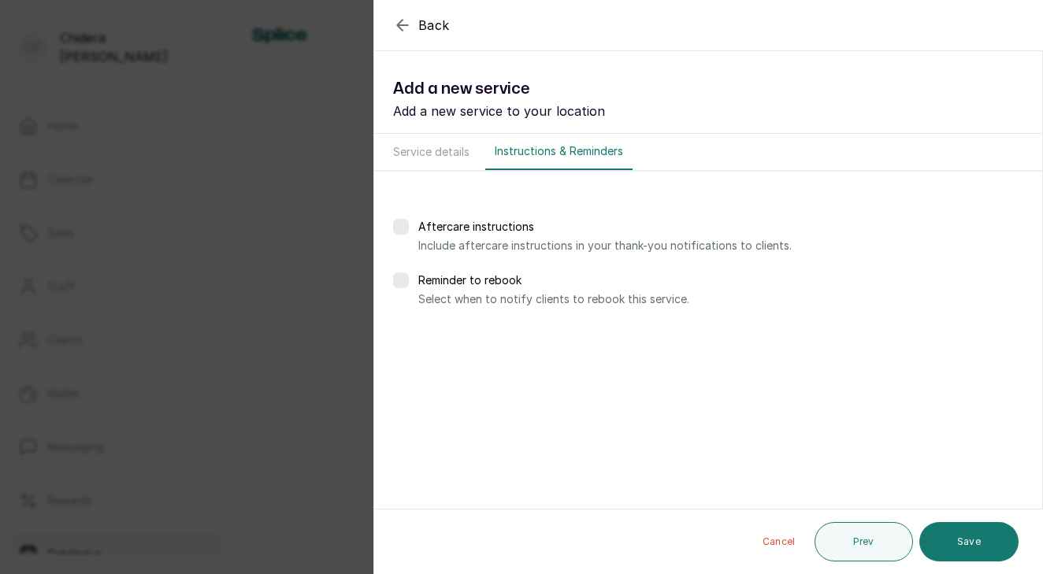
scroll to position [0, 0]
click at [965, 548] on button "Save" at bounding box center [968, 541] width 99 height 39
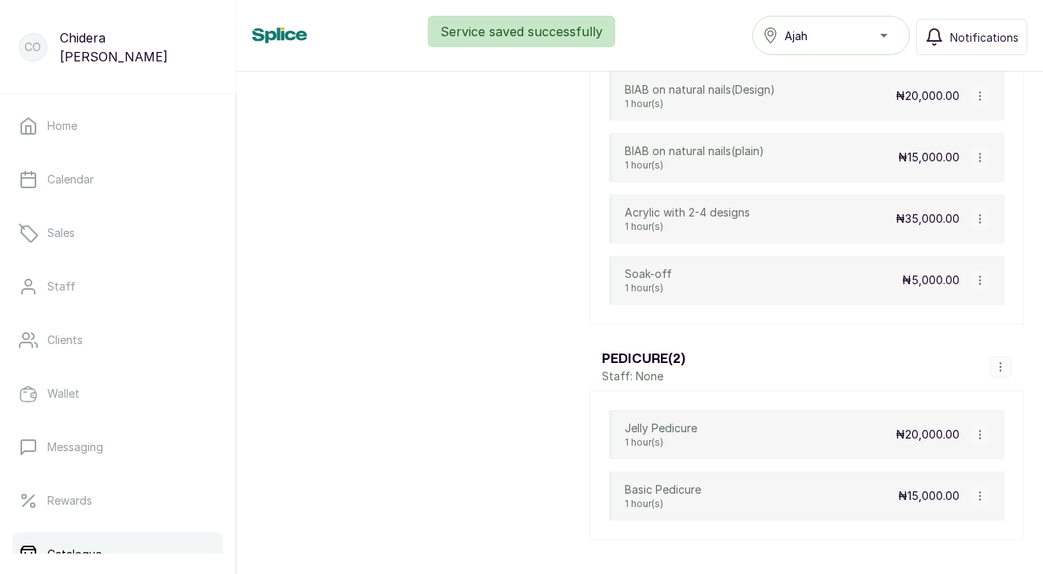
click at [999, 374] on button "button" at bounding box center [1000, 367] width 22 height 22
click at [984, 251] on span "Add Service" at bounding box center [954, 248] width 72 height 19
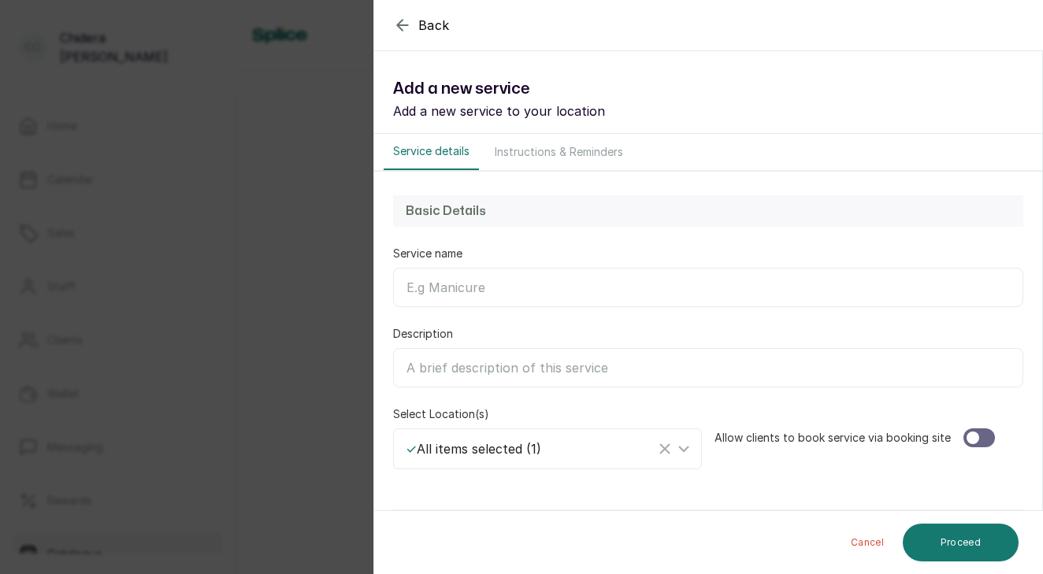
click at [880, 292] on input "Service name" at bounding box center [708, 287] width 630 height 39
type input "Luxury Rose/Lavender Jelly Pedicure"
click at [979, 430] on div at bounding box center [978, 437] width 31 height 19
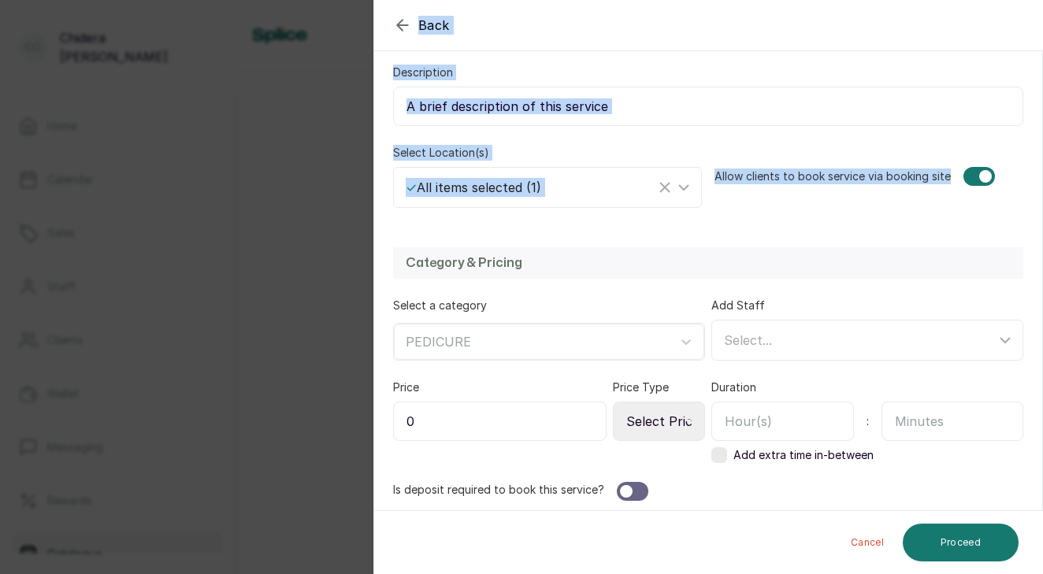
scroll to position [268, 0]
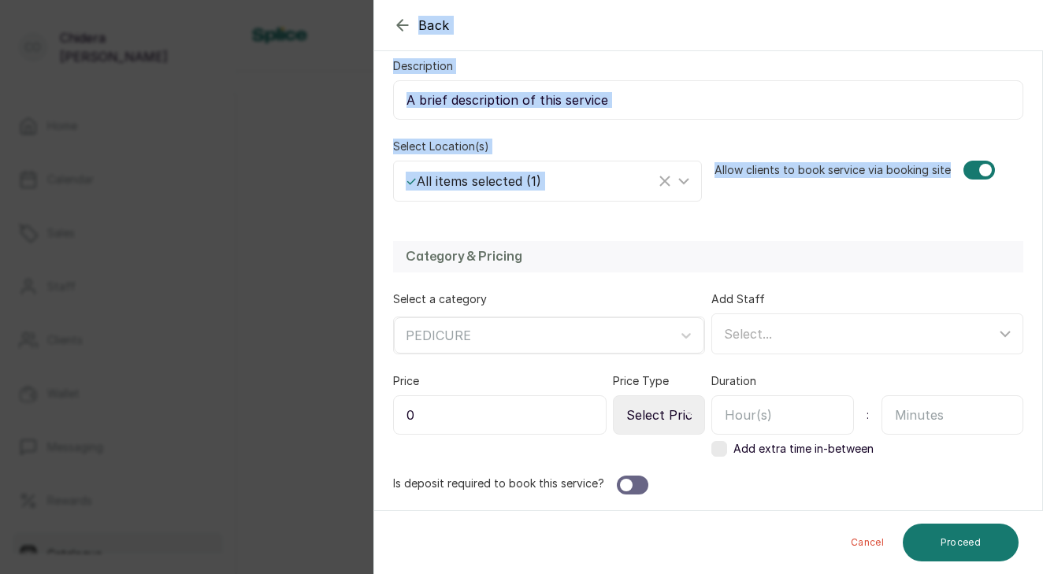
drag, startPoint x: 923, startPoint y: 487, endPoint x: 894, endPoint y: 625, distance: 140.8
click at [894, 573] on html "Co [PERSON_NAME] Home Calendar Sales Staff Clients Wallet Messaging Rewards Cat…" at bounding box center [521, 287] width 1043 height 574
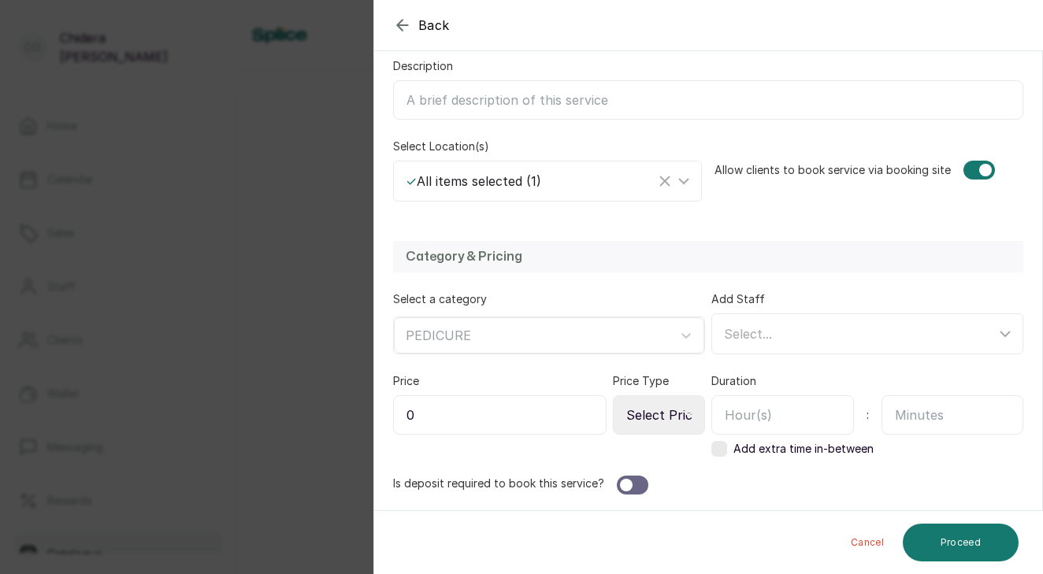
click at [629, 488] on div at bounding box center [632, 485] width 31 height 19
click at [482, 416] on input "0" at bounding box center [499, 414] width 213 height 39
type input "25,000"
select select "fixed"
click at [721, 425] on input "text" at bounding box center [782, 414] width 143 height 39
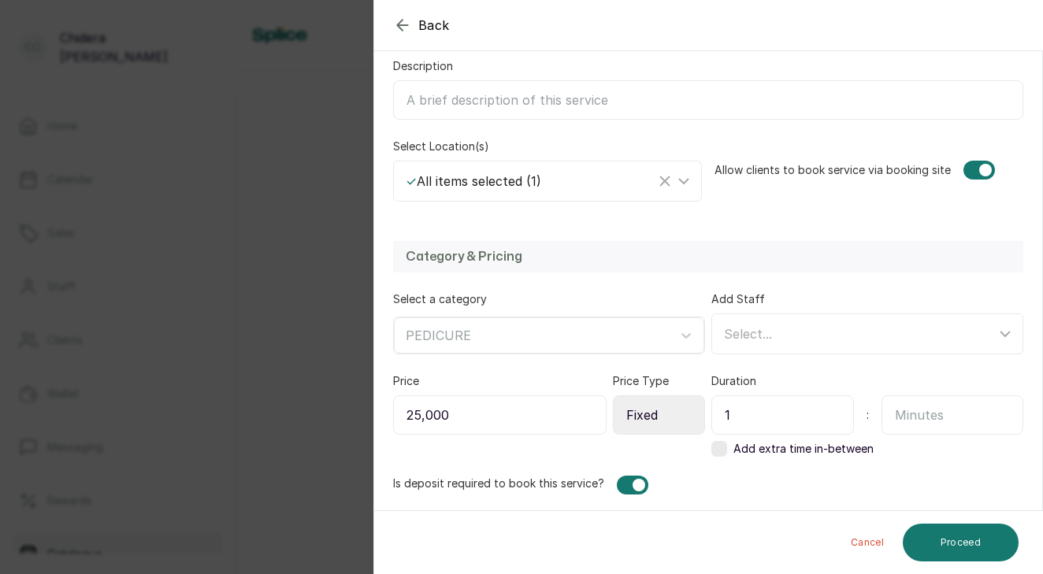
type input "1"
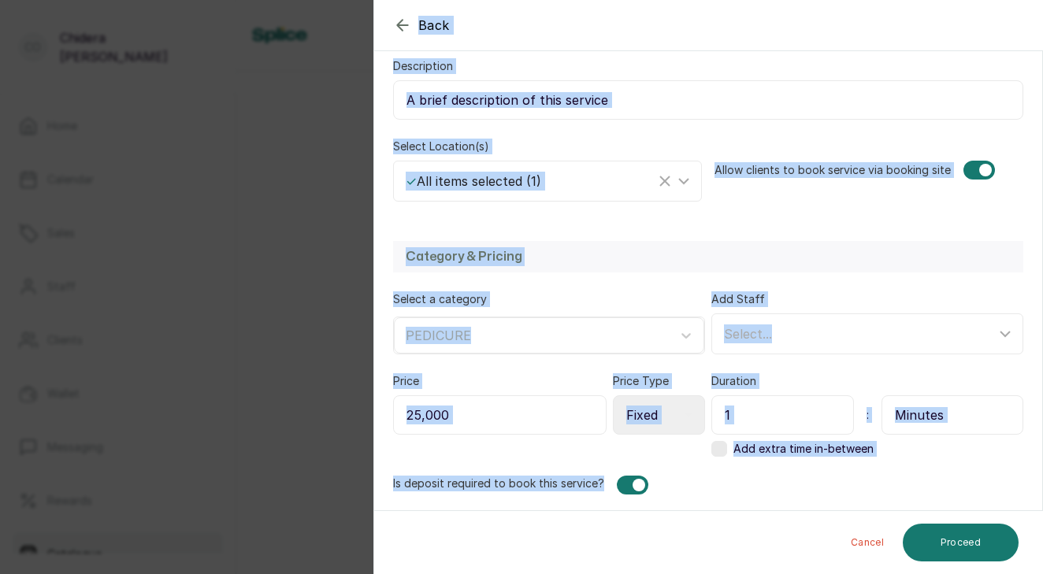
scroll to position [348, 0]
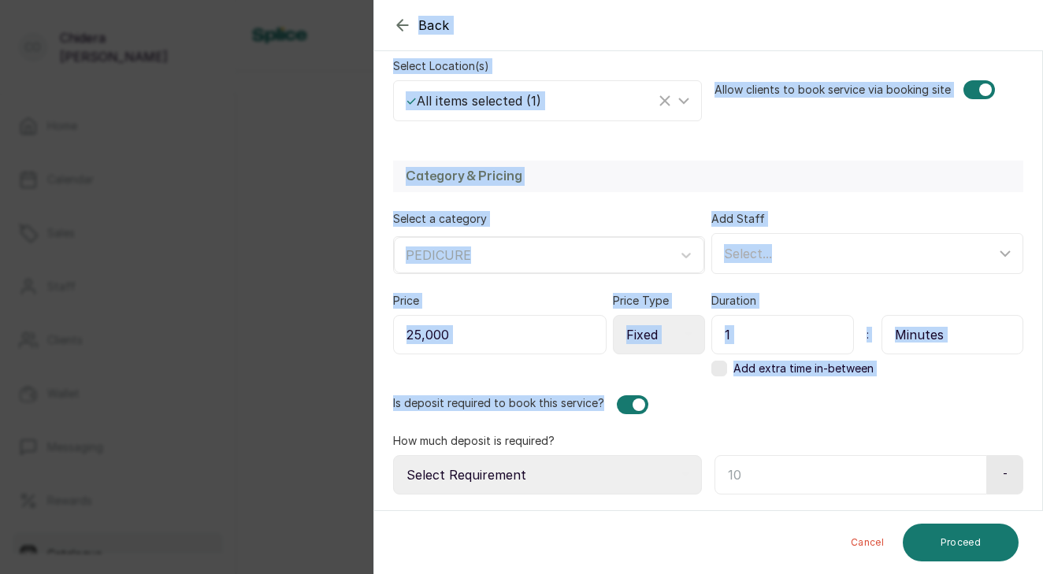
drag, startPoint x: 852, startPoint y: 493, endPoint x: 835, endPoint y: 625, distance: 133.3
click at [835, 573] on html "Co [PERSON_NAME] Home Calendar Sales Staff Clients Wallet Messaging Rewards Cat…" at bounding box center [521, 287] width 1043 height 574
select select "percentage"
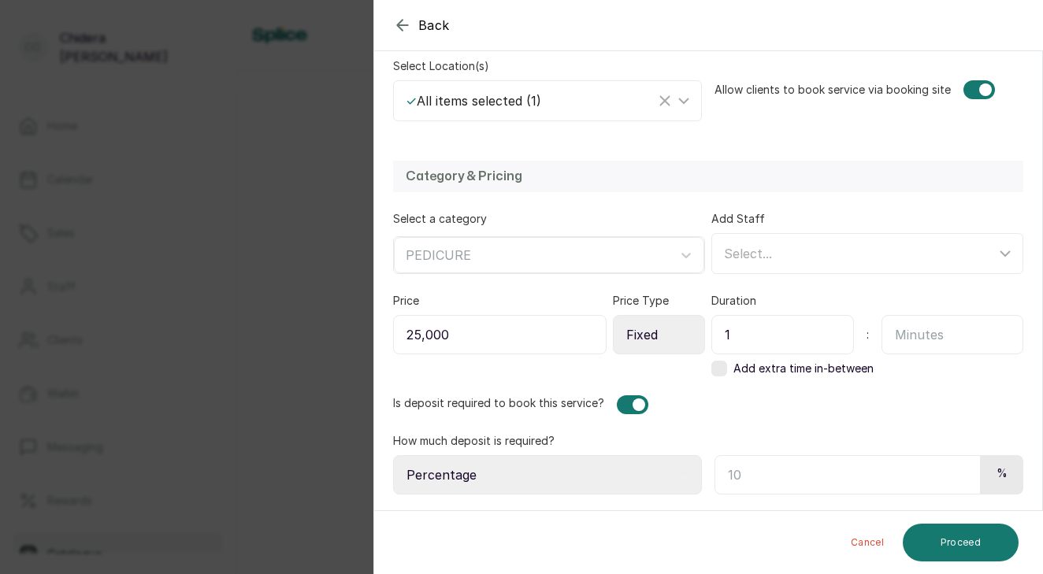
click at [772, 487] on input "text" at bounding box center [847, 474] width 266 height 39
type input "50"
click at [961, 528] on button "Proceed" at bounding box center [960, 543] width 116 height 38
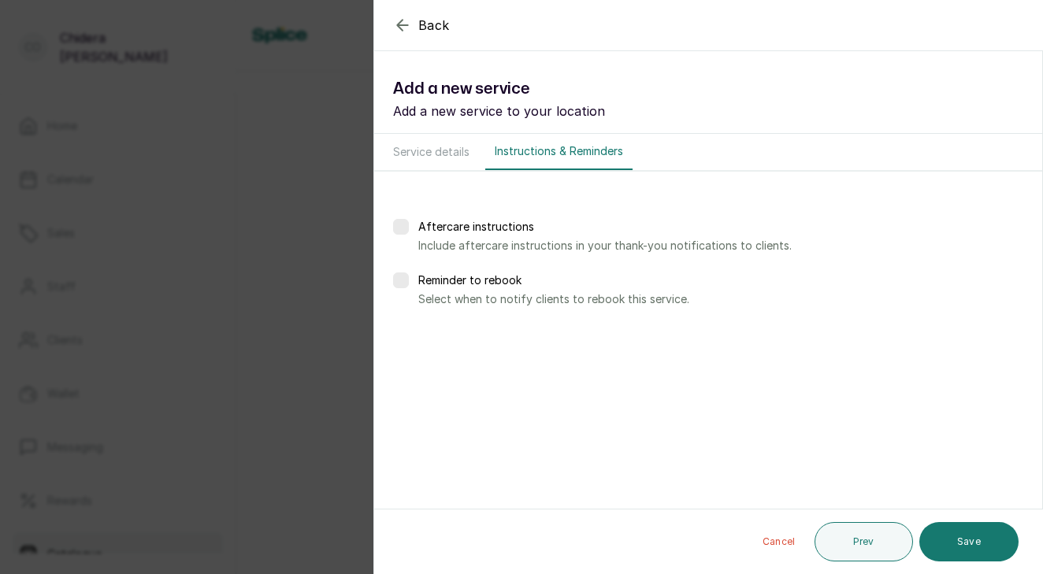
scroll to position [0, 0]
click at [961, 538] on button "Save" at bounding box center [968, 541] width 99 height 39
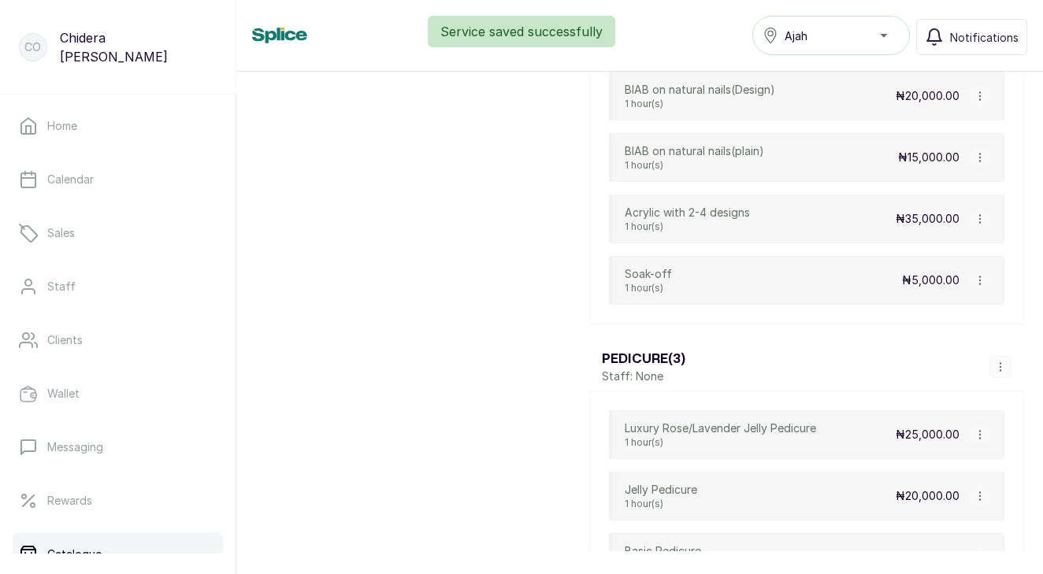
click at [998, 362] on icon "button" at bounding box center [1000, 366] width 11 height 11
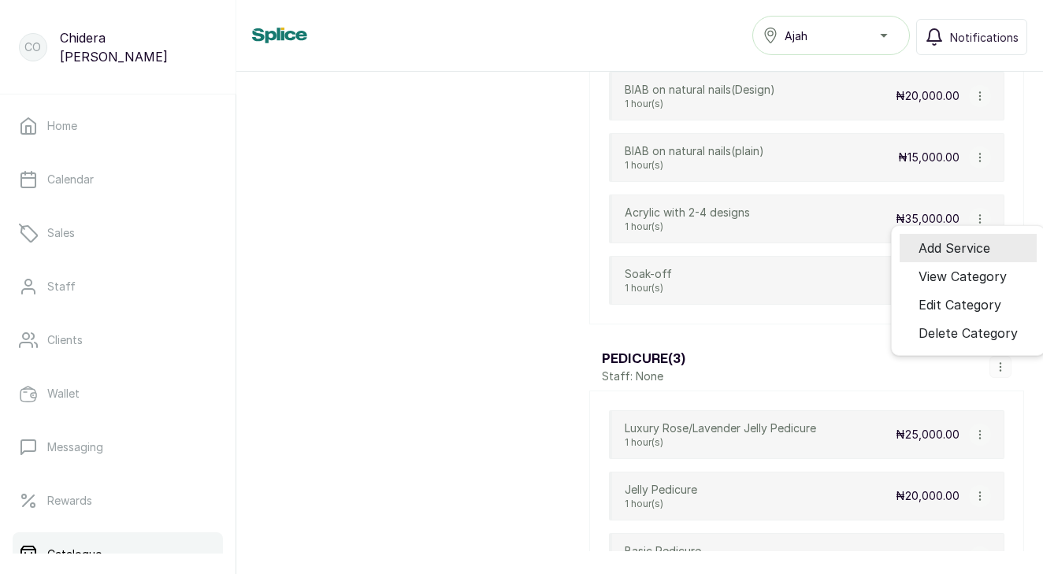
click at [1012, 244] on li "Add Service" at bounding box center [967, 248] width 137 height 28
click at [1009, 365] on button "button" at bounding box center [1000, 367] width 22 height 22
click at [955, 257] on span "Add Service" at bounding box center [954, 248] width 72 height 19
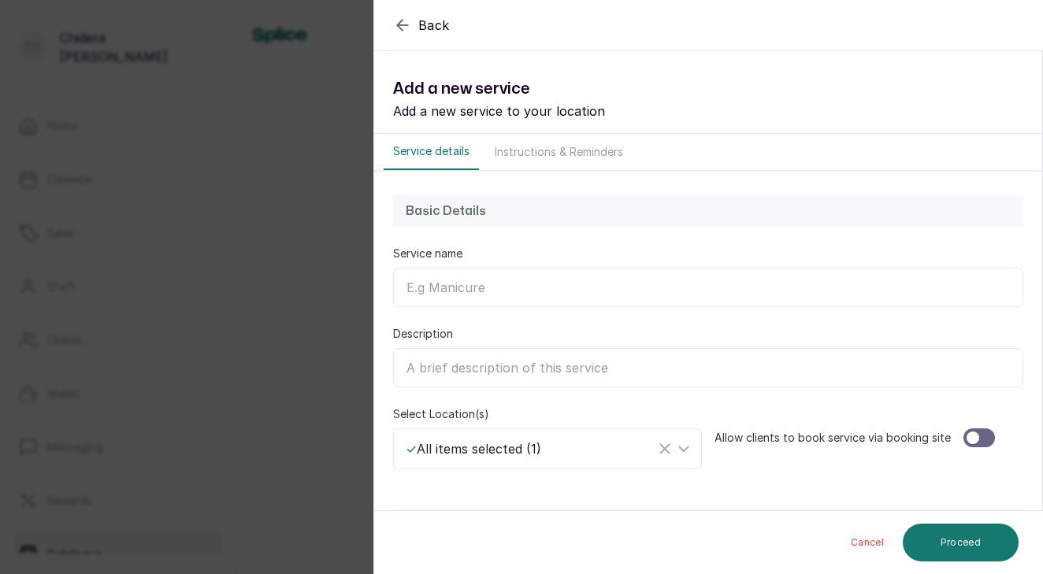
click at [726, 282] on input "Service name" at bounding box center [708, 287] width 630 height 39
type input "m"
type input "Manicure"
click at [969, 435] on div at bounding box center [972, 438] width 13 height 13
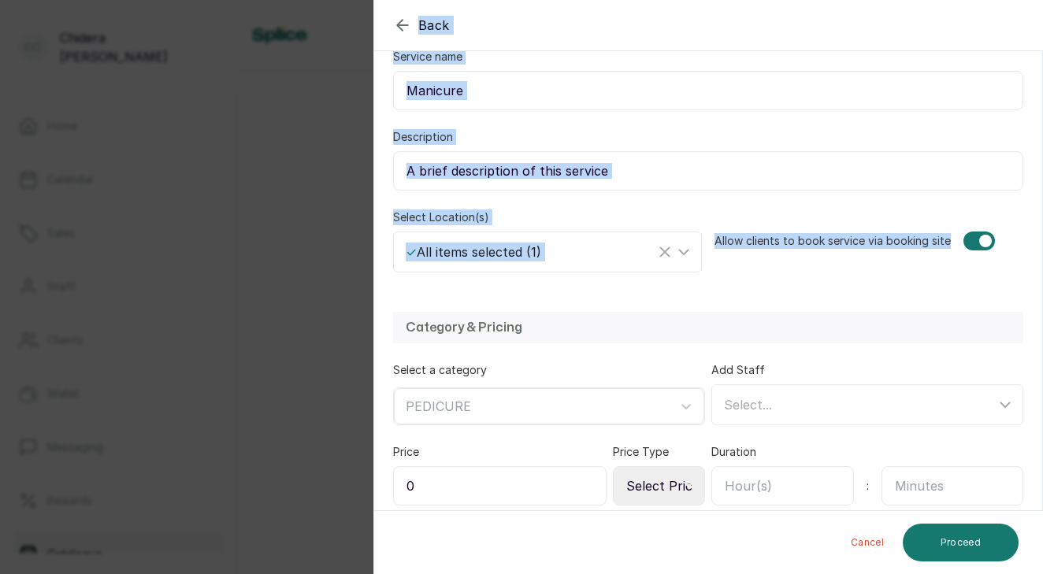
scroll to position [268, 0]
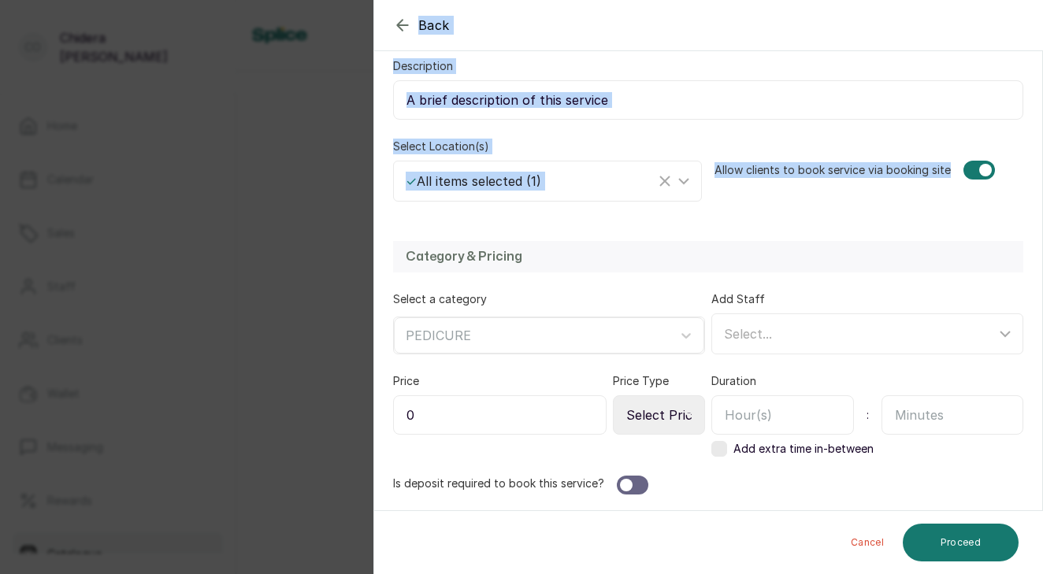
drag, startPoint x: 969, startPoint y: 435, endPoint x: 882, endPoint y: 625, distance: 209.6
click at [882, 573] on html "Co [PERSON_NAME] Home Calendar Sales Staff Clients Wallet Messaging Rewards Cat…" at bounding box center [521, 287] width 1043 height 574
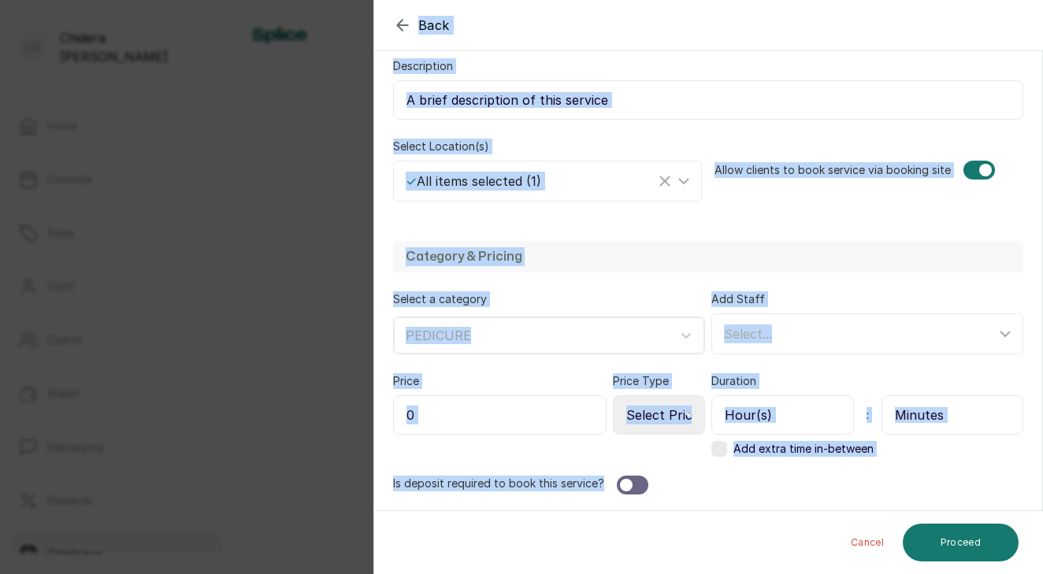
drag, startPoint x: 843, startPoint y: 472, endPoint x: 813, endPoint y: 611, distance: 142.6
click at [813, 573] on html "Co [PERSON_NAME] Home Calendar Sales Staff Clients Wallet Messaging Rewards Cat…" at bounding box center [521, 287] width 1043 height 574
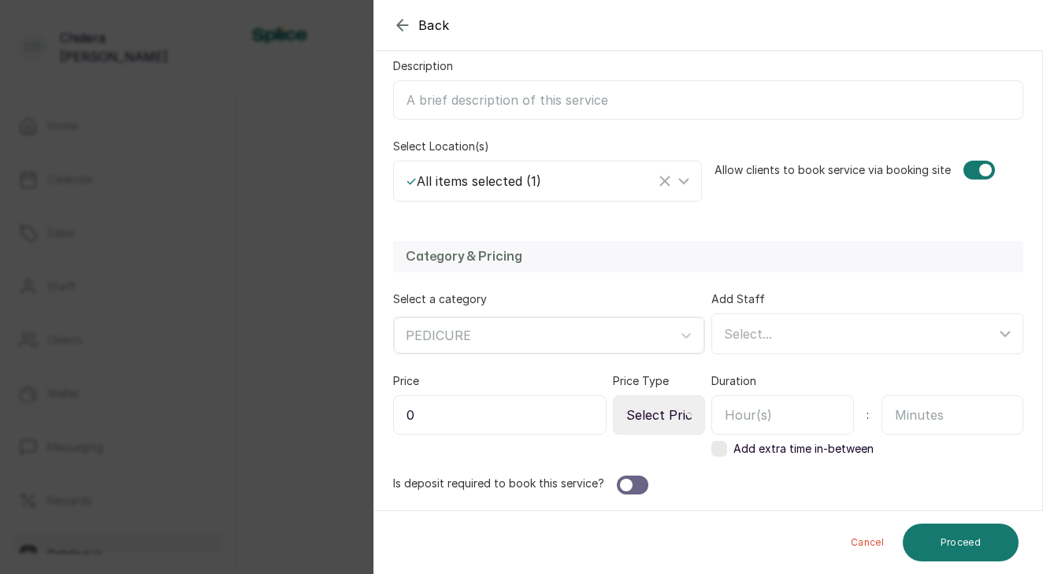
click at [700, 495] on div "Category & Pricing Select a category PEDICURE Add Staff Select... Price 0 Price…" at bounding box center [708, 367] width 668 height 285
click at [639, 488] on div at bounding box center [632, 485] width 31 height 19
click at [685, 413] on icon at bounding box center [688, 415] width 8 height 8
select select "fixed"
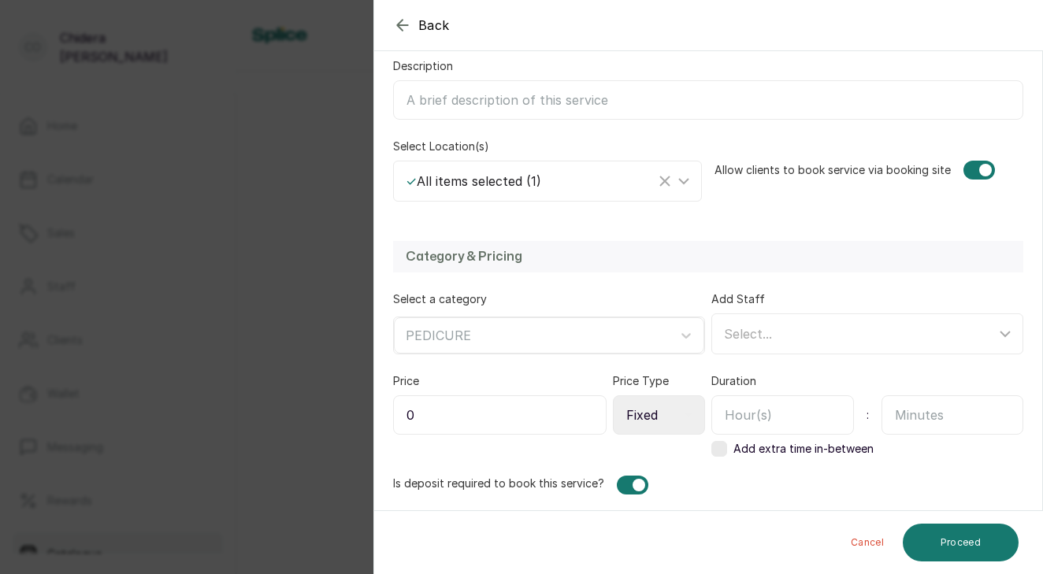
click at [542, 418] on input "0" at bounding box center [499, 414] width 213 height 39
type input "8,000"
click at [743, 425] on input "text" at bounding box center [782, 414] width 143 height 39
type input "1"
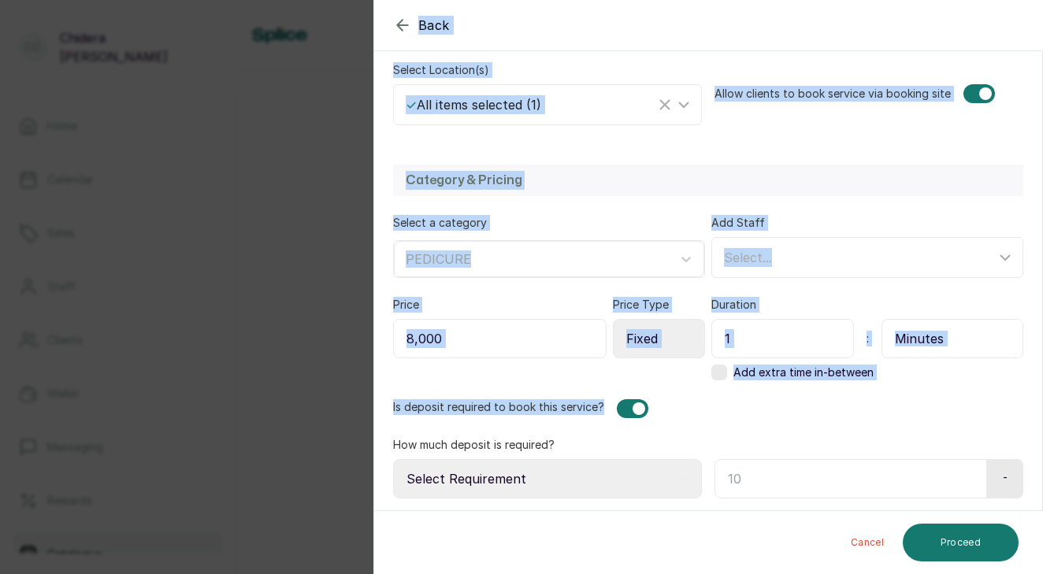
scroll to position [348, 0]
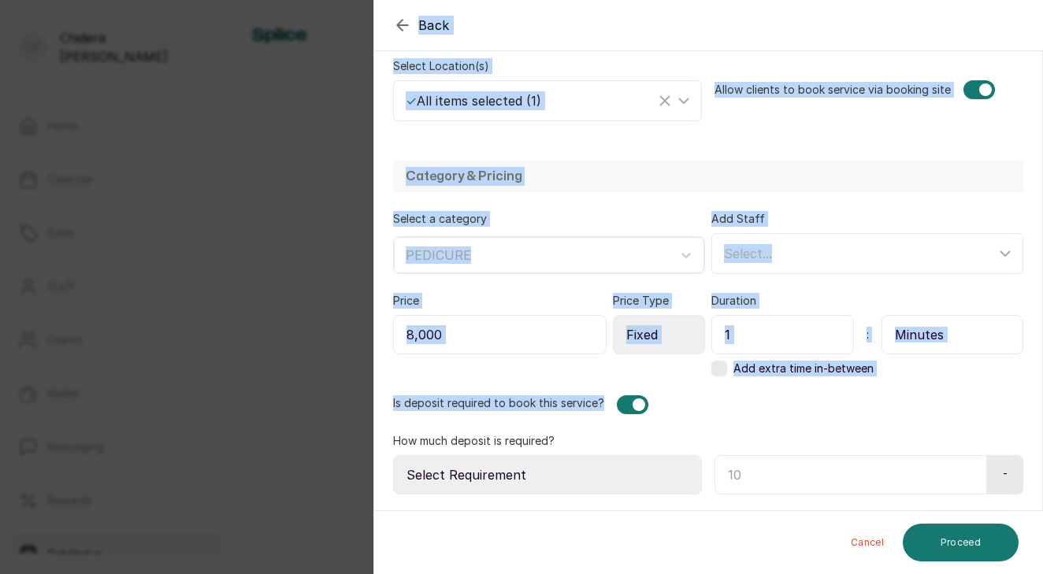
drag, startPoint x: 709, startPoint y: 469, endPoint x: 704, endPoint y: 611, distance: 142.6
click at [704, 573] on html "Co [PERSON_NAME] Home Calendar Sales Staff Clients Wallet Messaging Rewards Cat…" at bounding box center [521, 287] width 1043 height 574
select select "fixed_value"
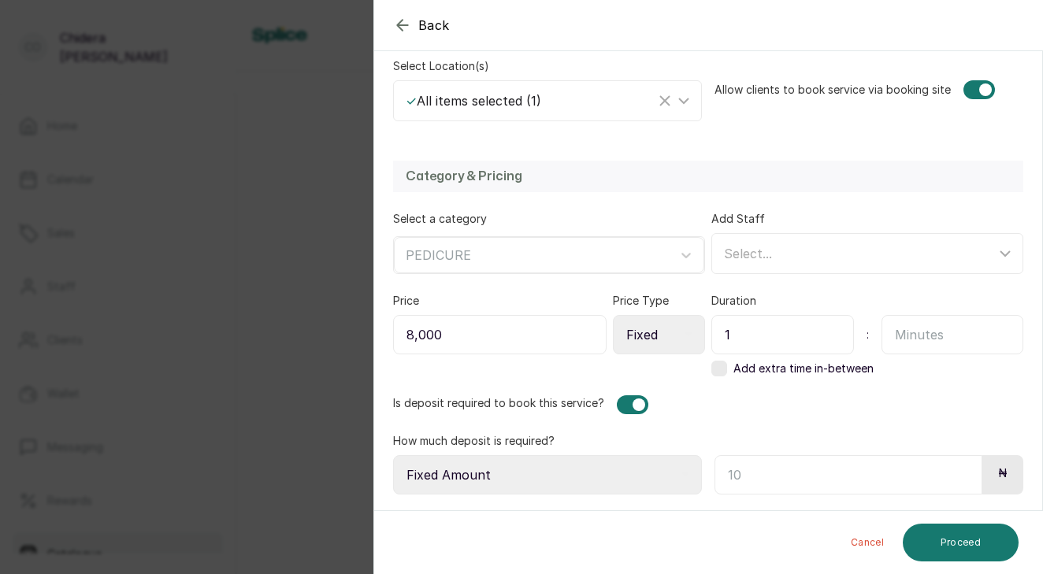
click at [730, 469] on input "text" at bounding box center [848, 474] width 268 height 39
type input "8,000"
click at [924, 545] on button "Proceed" at bounding box center [960, 543] width 116 height 38
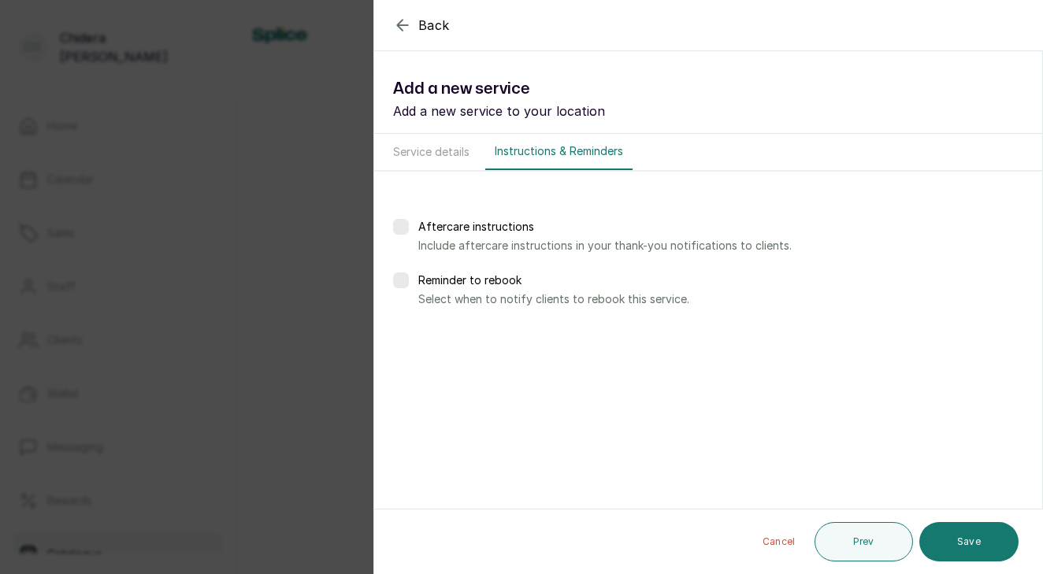
scroll to position [0, 0]
click at [924, 546] on button "Save" at bounding box center [968, 541] width 99 height 39
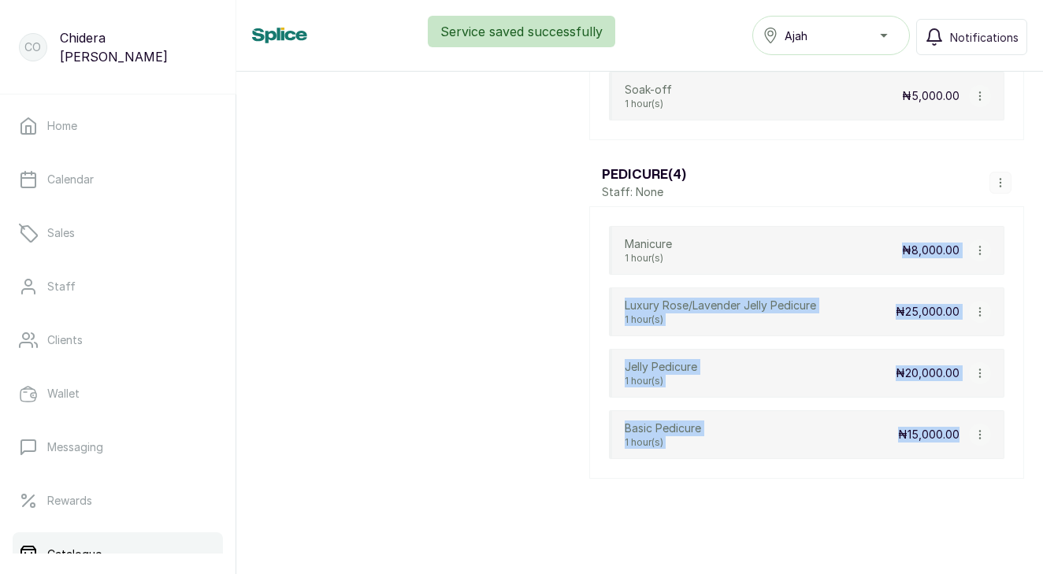
scroll to position [5236, 0]
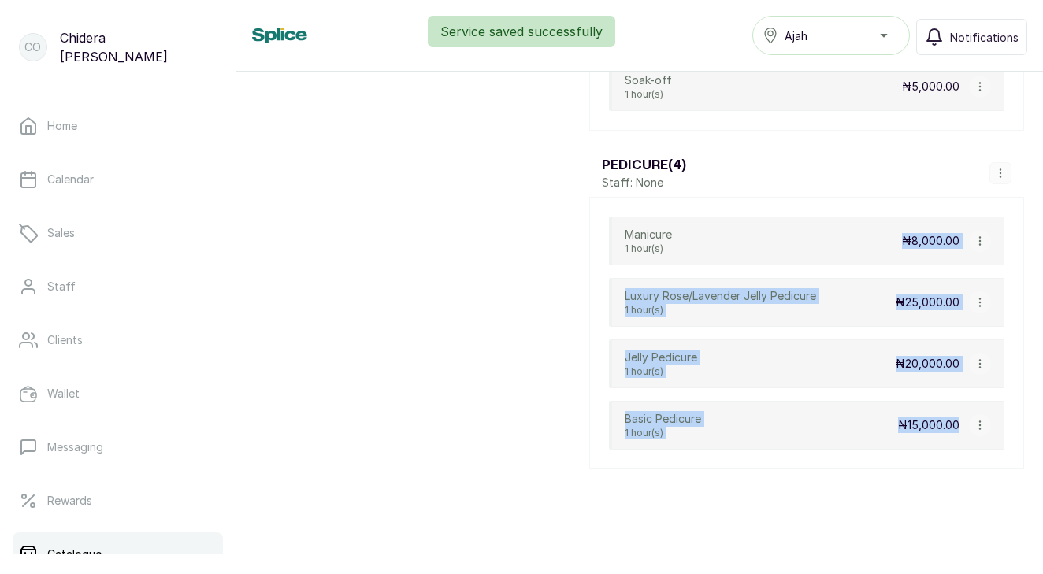
drag, startPoint x: 876, startPoint y: 420, endPoint x: 866, endPoint y: 586, distance: 165.6
click at [866, 573] on html "Co [PERSON_NAME] Home Calendar Sales Staff Clients Wallet Messaging Rewards Cat…" at bounding box center [521, 287] width 1043 height 574
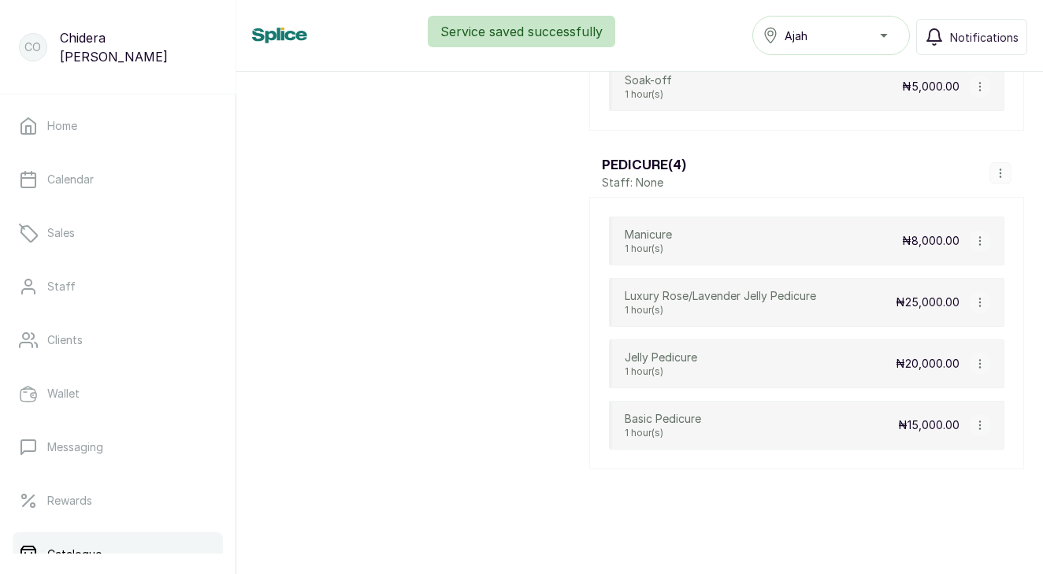
click at [881, 500] on div "Services Products Vouchers Service saved successfully Total services Total numb…" at bounding box center [639, 312] width 806 height 480
click at [979, 426] on icon "button" at bounding box center [979, 425] width 11 height 11
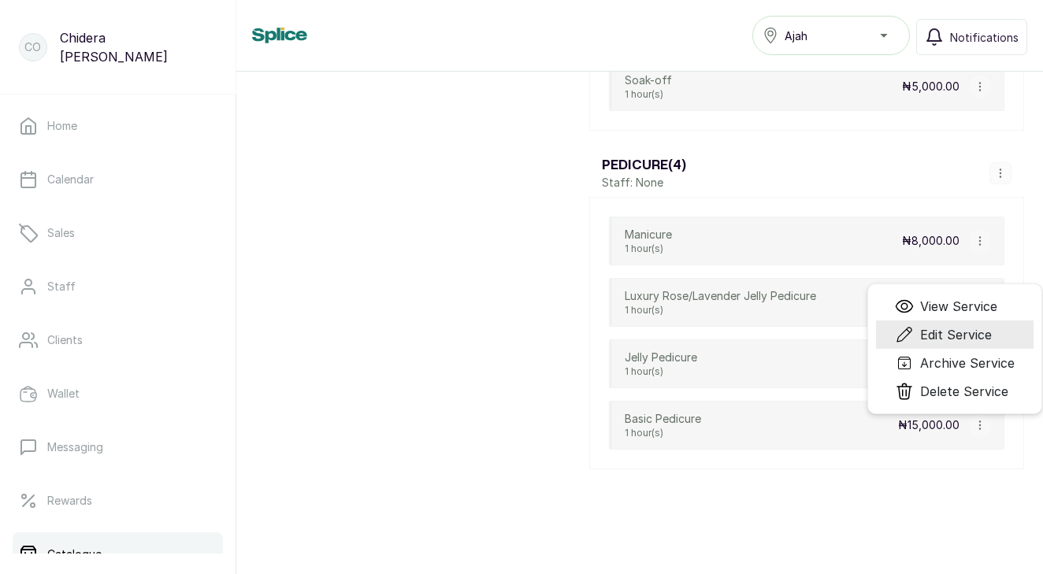
click at [972, 331] on span "Edit Service" at bounding box center [956, 334] width 72 height 19
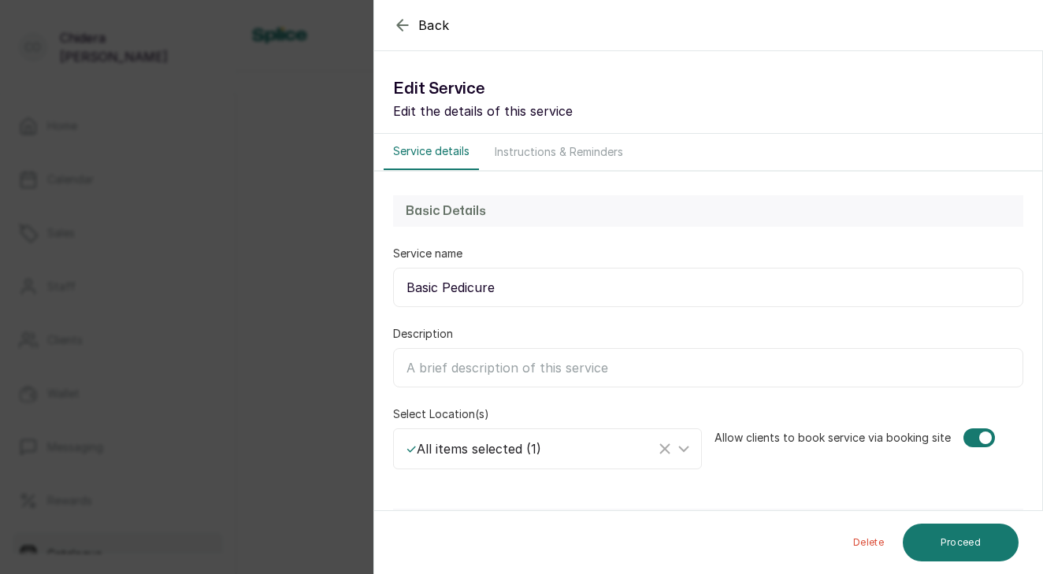
select select "fixed"
select select "fixed_value"
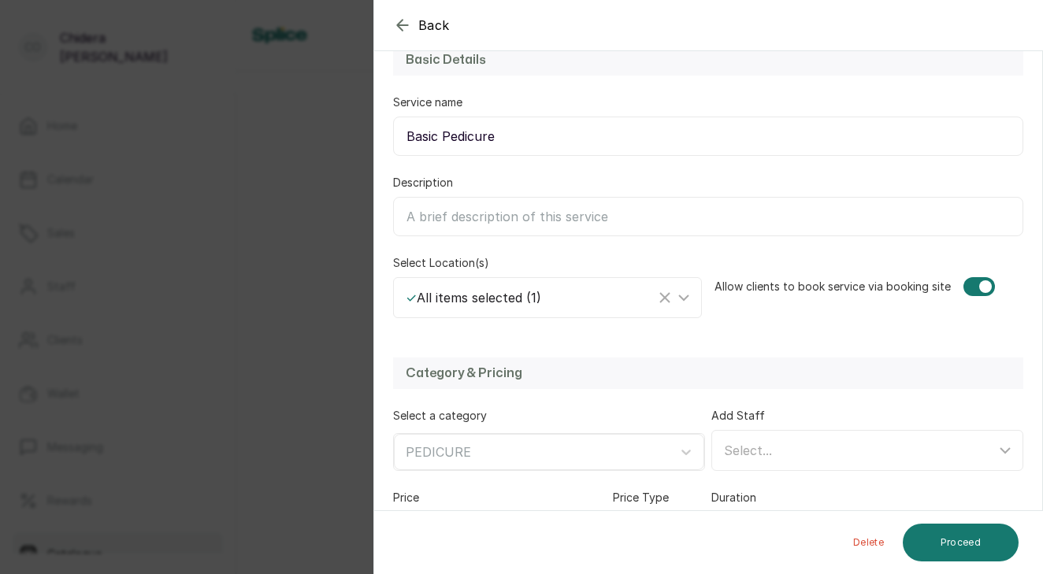
scroll to position [348, 0]
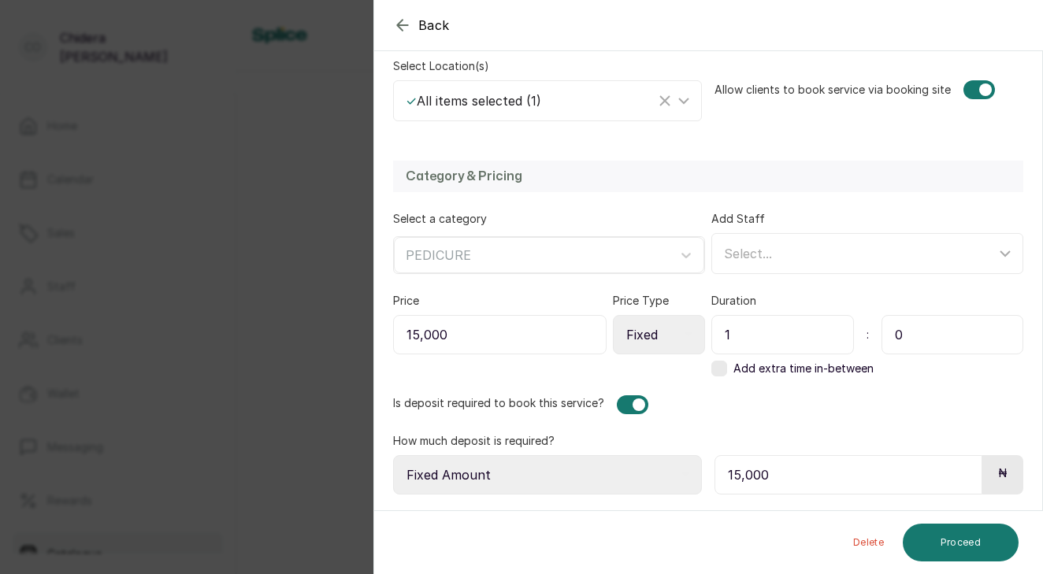
drag, startPoint x: 969, startPoint y: 336, endPoint x: 993, endPoint y: 625, distance: 290.0
click at [993, 573] on html "Co [PERSON_NAME] Home Calendar Sales Staff Clients Wallet Messaging Rewards Cat…" at bounding box center [521, 287] width 1043 height 574
click at [957, 537] on button "Proceed" at bounding box center [960, 543] width 116 height 38
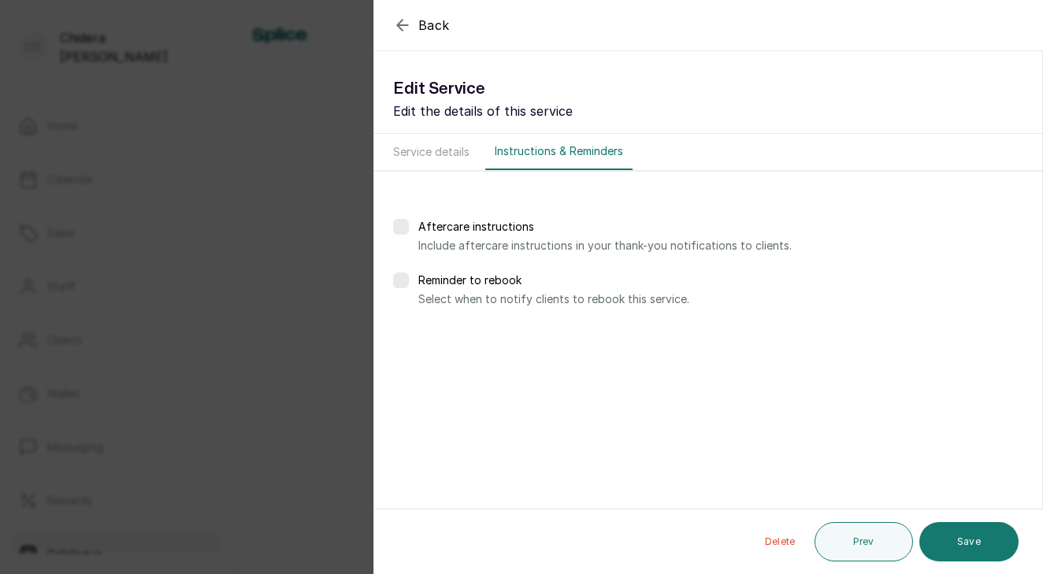
click at [957, 537] on button "Save" at bounding box center [968, 541] width 99 height 39
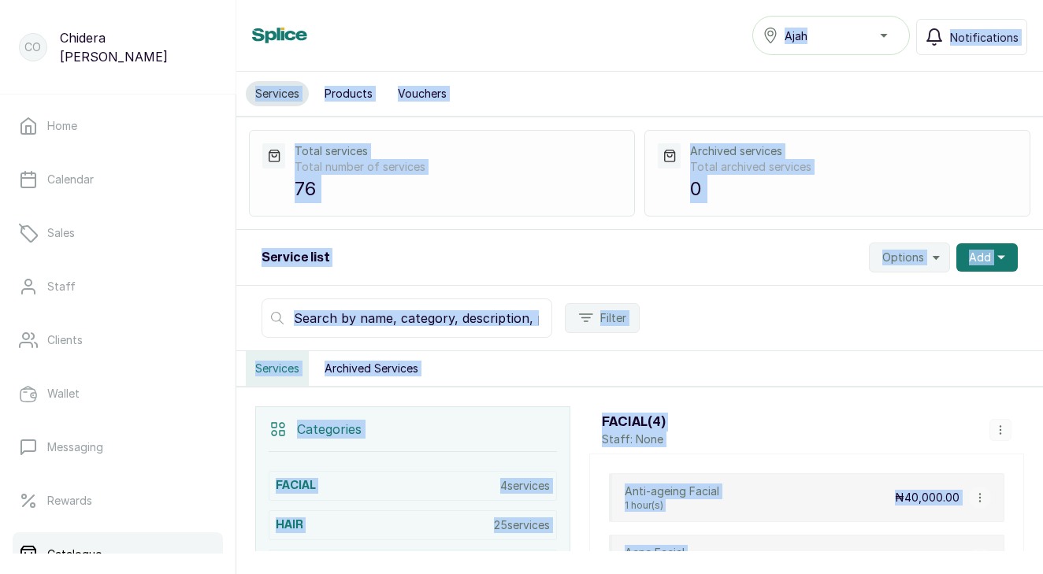
drag, startPoint x: 526, startPoint y: 447, endPoint x: 500, endPoint y: 20, distance: 428.4
click at [500, 20] on div "Services Ajah Notifications Services Products Vouchers Total services Total num…" at bounding box center [639, 287] width 806 height 574
click at [716, 364] on div "Services Archived Services" at bounding box center [639, 368] width 806 height 35
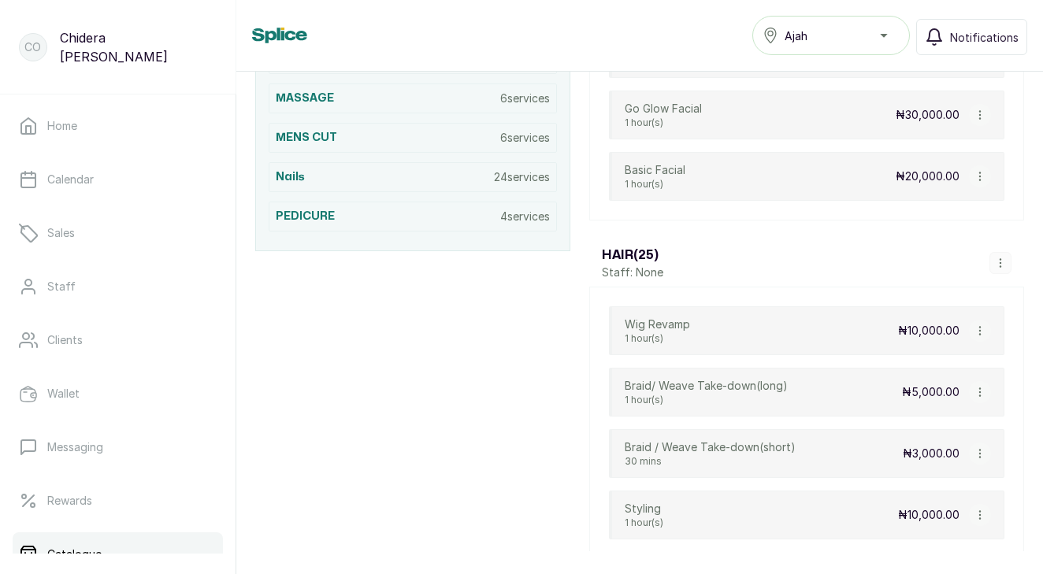
drag, startPoint x: 716, startPoint y: 364, endPoint x: 745, endPoint y: 606, distance: 244.3
click at [745, 573] on html "Co [PERSON_NAME] Home Calendar Sales Staff Clients Wallet Messaging Rewards Cat…" at bounding box center [521, 287] width 1043 height 574
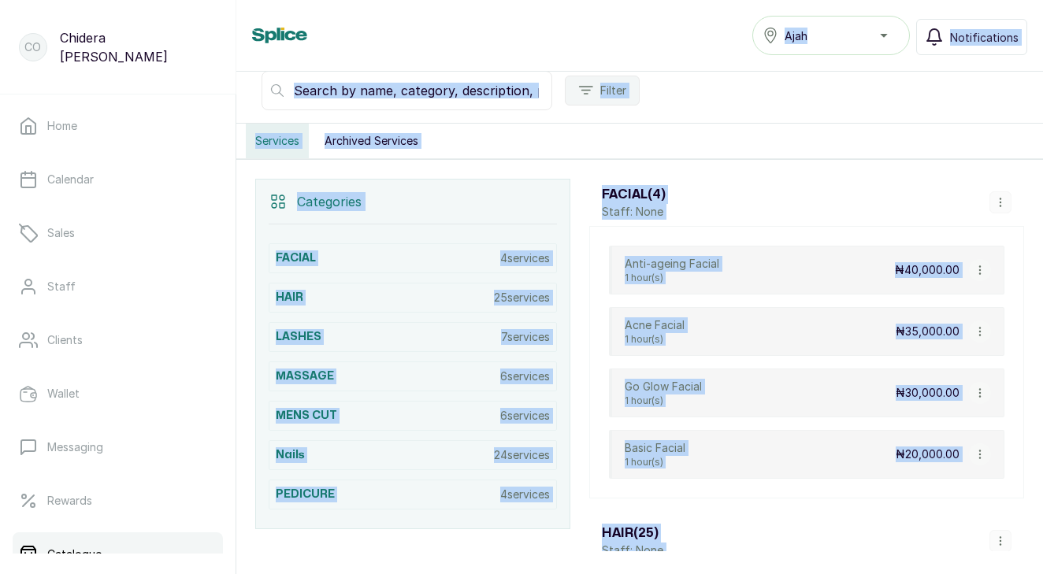
drag, startPoint x: 486, startPoint y: 440, endPoint x: 488, endPoint y: 65, distance: 374.8
click at [479, 6] on div "Services Ajah Notifications Services Products Vouchers Total services Total num…" at bounding box center [639, 287] width 806 height 574
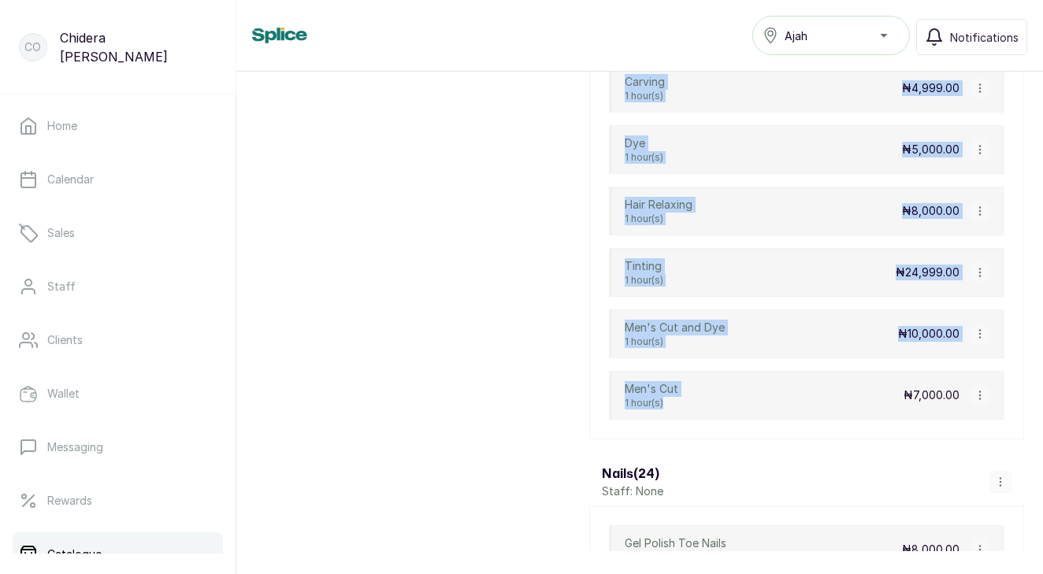
scroll to position [3409, 0]
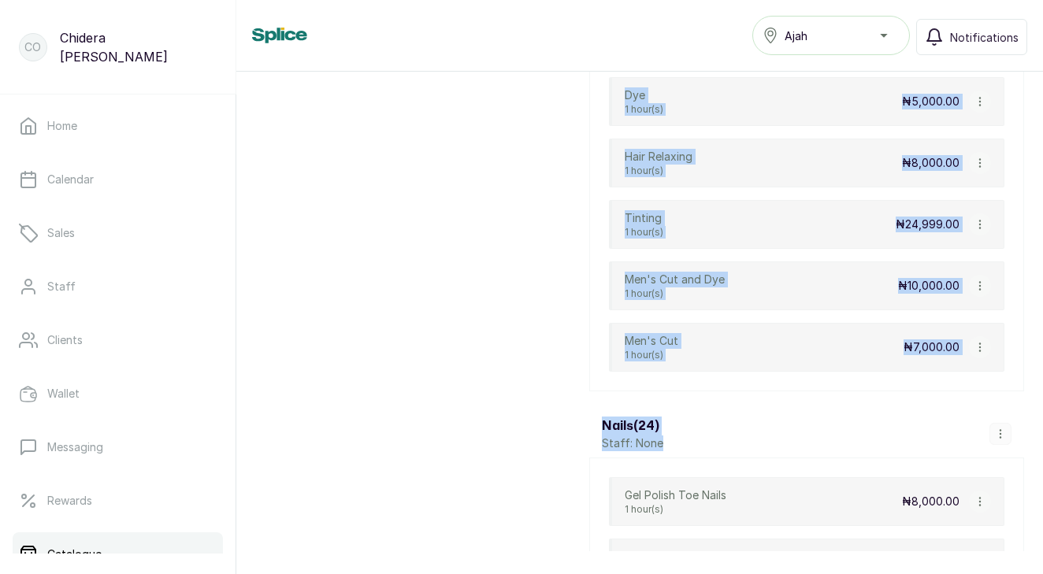
drag, startPoint x: 578, startPoint y: 346, endPoint x: 732, endPoint y: 446, distance: 183.5
click at [608, 419] on h3 "Nails ( 24 )" at bounding box center [632, 426] width 61 height 19
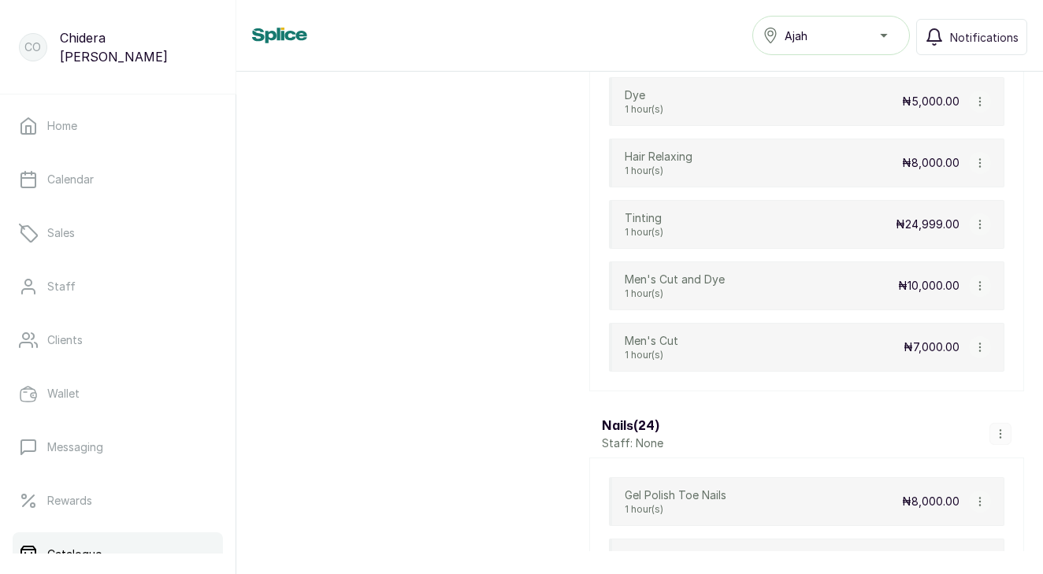
click at [608, 419] on h3 "Nails ( 24 )" at bounding box center [632, 426] width 61 height 19
click at [806, 454] on div "Nails ( 24 ) Staff: None" at bounding box center [806, 433] width 435 height 47
click at [1001, 433] on icon "button" at bounding box center [1000, 433] width 11 height 11
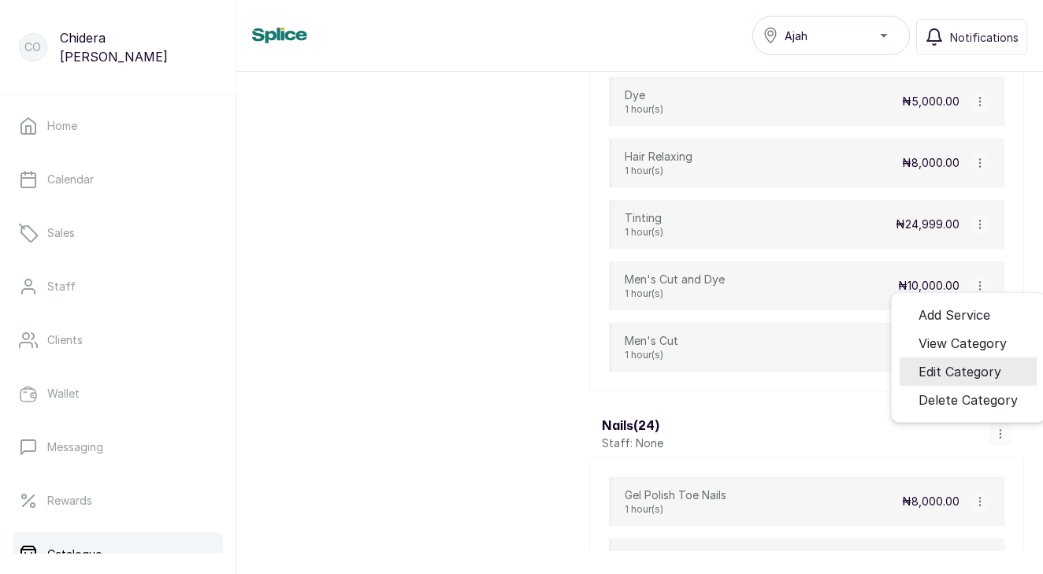
click at [970, 376] on span "Edit Category" at bounding box center [959, 371] width 83 height 19
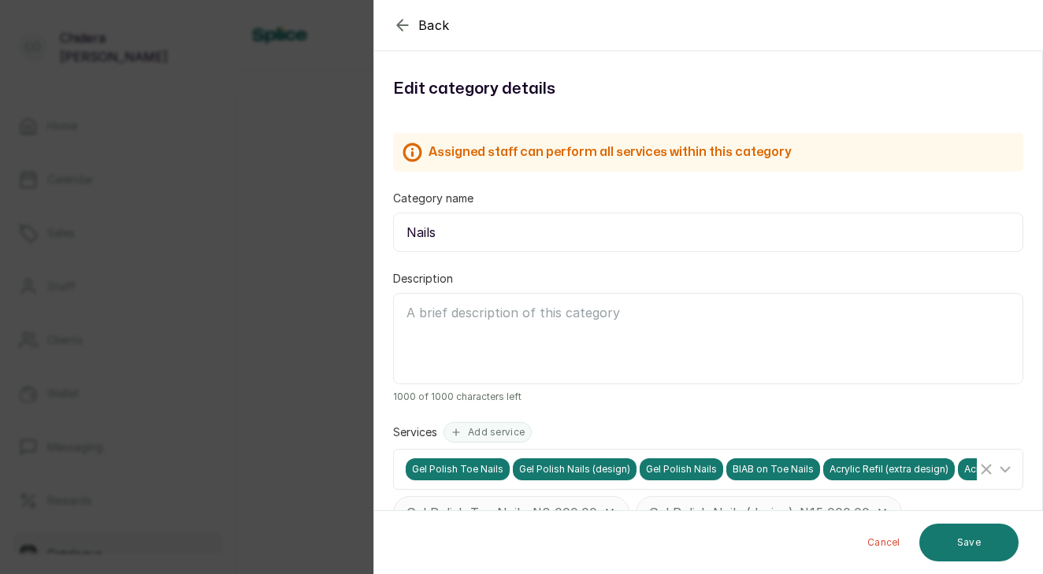
click at [434, 226] on input "Nails" at bounding box center [708, 232] width 630 height 39
type input "N"
type input "NAILS"
click at [976, 541] on button "Save" at bounding box center [968, 543] width 99 height 38
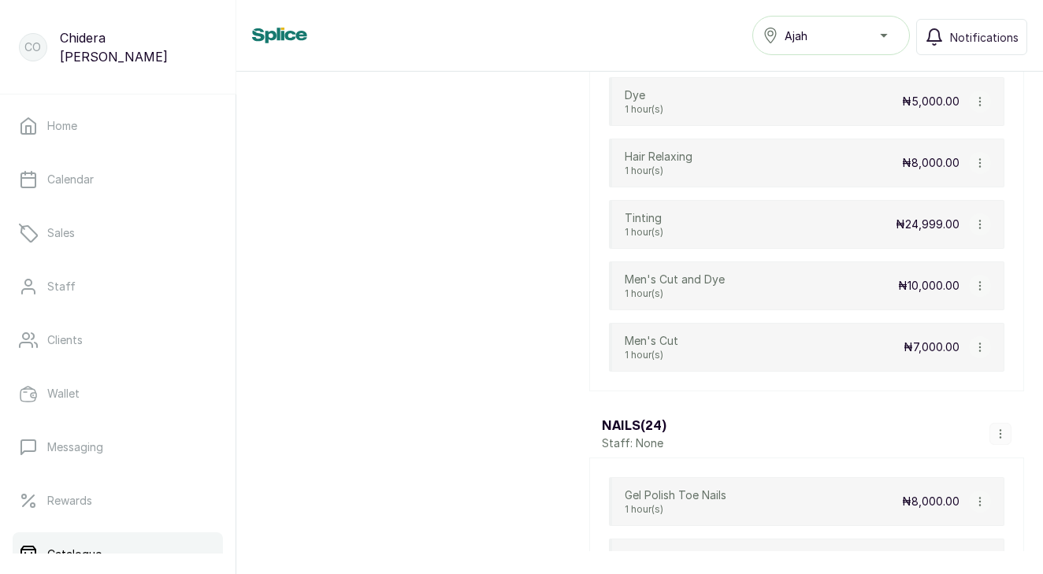
click at [878, 283] on div "Men's Cut and Dye 1 hour(s) ₦10,000.00" at bounding box center [806, 285] width 395 height 49
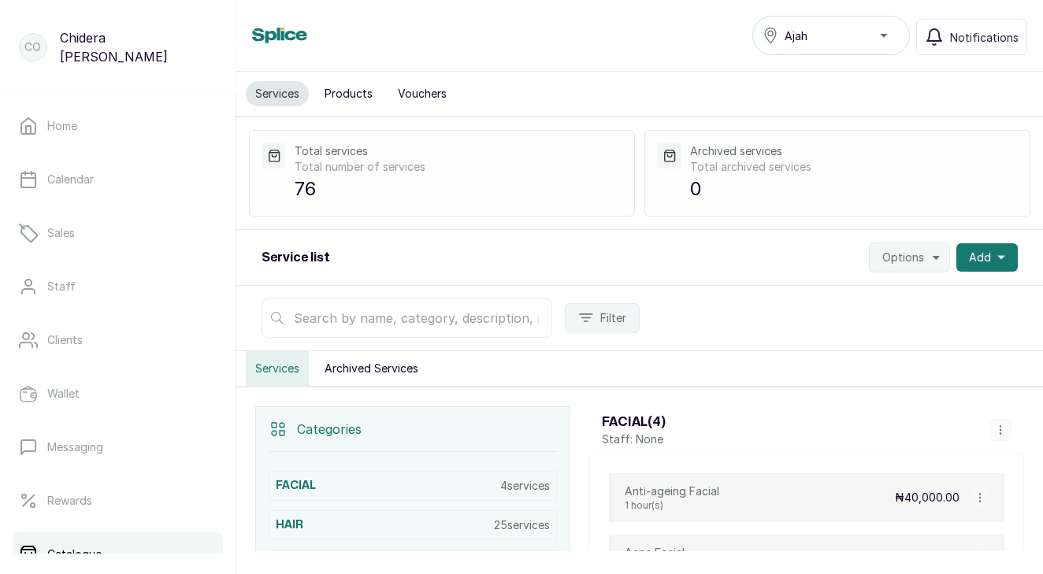
scroll to position [0, 0]
click at [91, 140] on link "Home" at bounding box center [118, 126] width 210 height 44
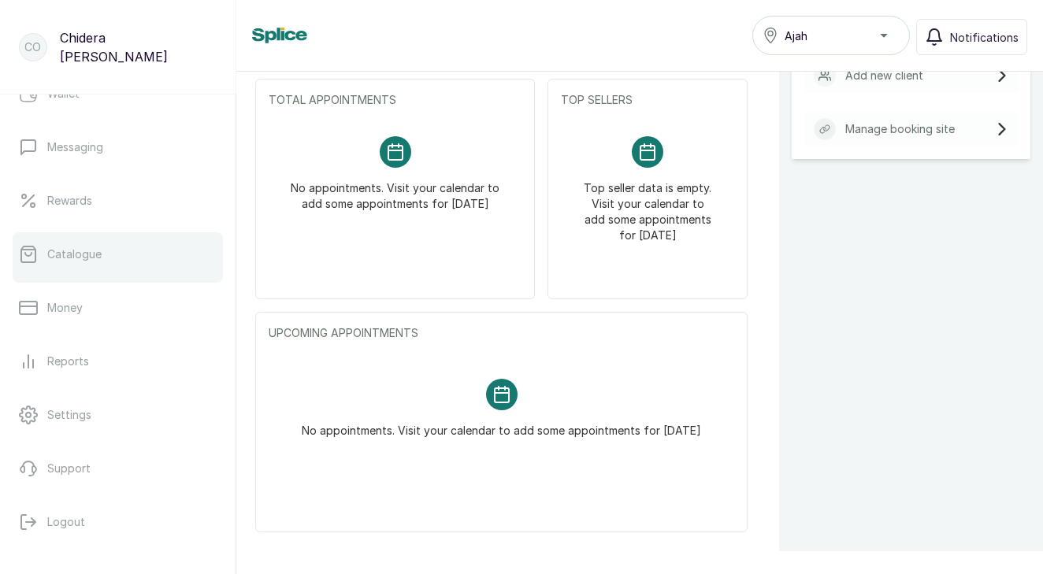
scroll to position [300, 0]
click at [180, 273] on link "Catalogue" at bounding box center [118, 254] width 210 height 44
